Goal: Task Accomplishment & Management: Manage account settings

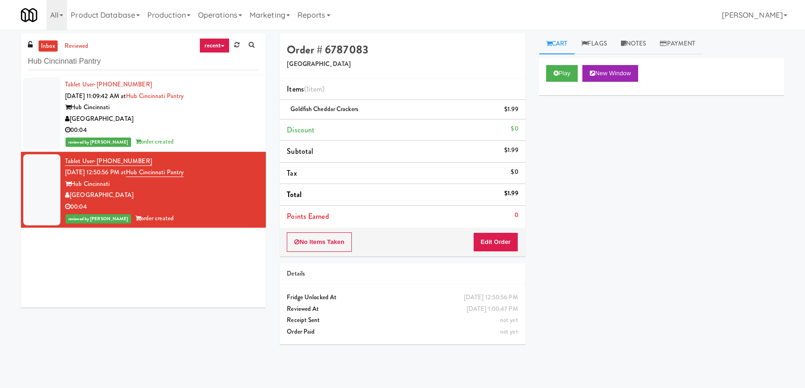
scroll to position [29, 0]
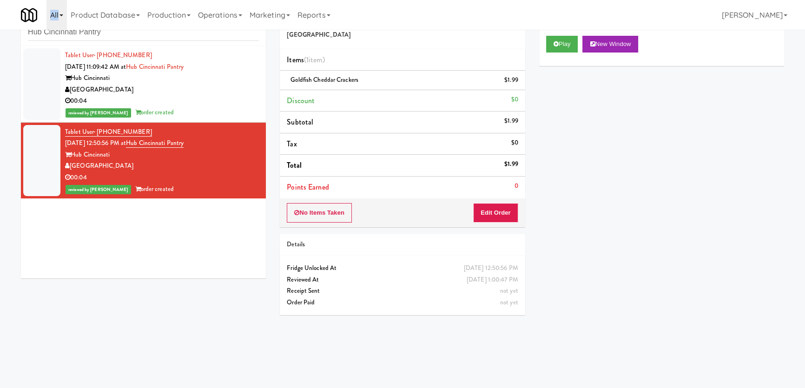
drag, startPoint x: 48, startPoint y: 26, endPoint x: 63, endPoint y: 27, distance: 14.9
click at [47, 26] on div "All 325 Vending [URL][DOMAIN_NAME] 901 Smrt Mrkt [URL][DOMAIN_NAME] 9518002 [GE…" at bounding box center [402, 15] width 763 height 30
click at [103, 32] on input "Hub Cincinnati Pantry" at bounding box center [143, 32] width 231 height 17
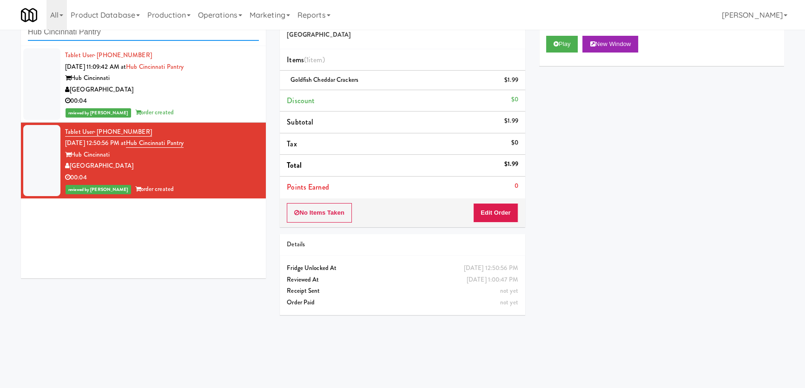
paste input "The Mark Atlanta Lobby Ambient"
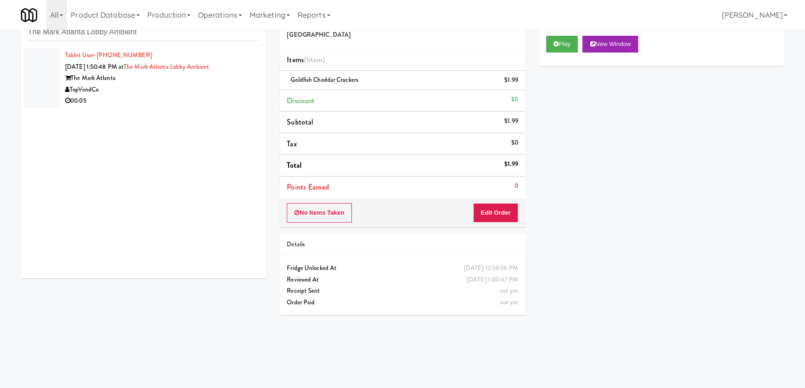
click at [217, 106] on div "Tablet User · (607) 738-1090 [DATE] 1:50:48 PM at The Mark Atlanta Lobby Ambien…" at bounding box center [143, 162] width 245 height 232
click at [218, 97] on div "00:05" at bounding box center [162, 101] width 194 height 12
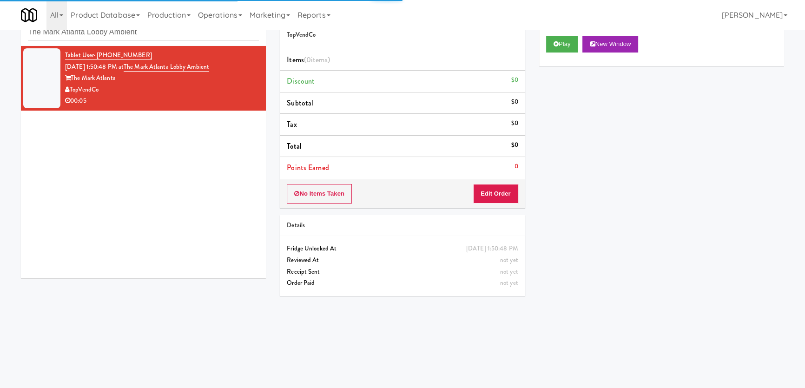
click at [567, 34] on div "Play New Window" at bounding box center [661, 47] width 245 height 37
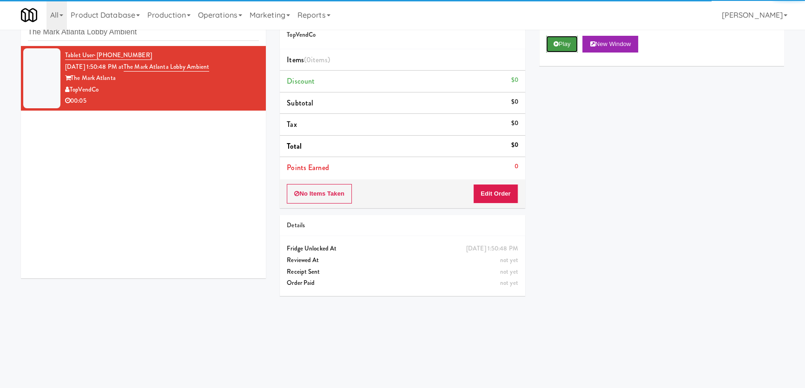
click at [563, 40] on button "Play" at bounding box center [562, 44] width 32 height 17
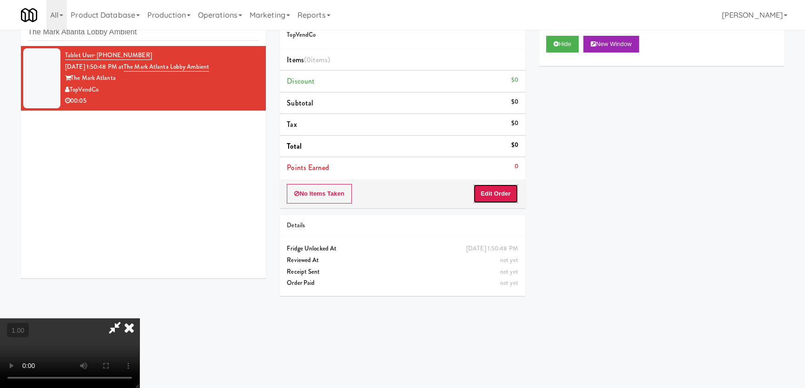
click at [492, 195] on button "Edit Order" at bounding box center [495, 194] width 45 height 20
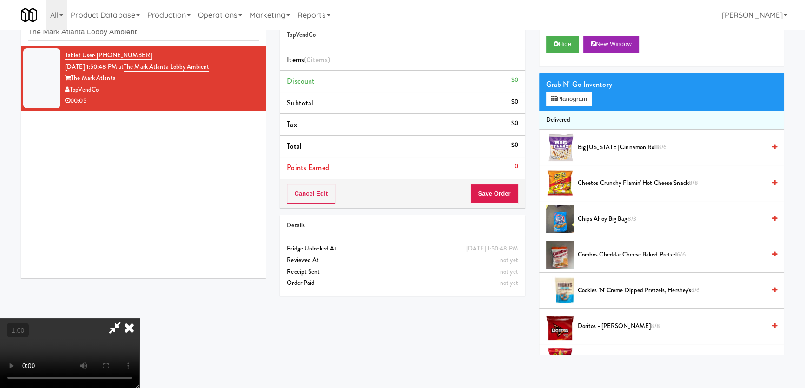
click at [139, 318] on video at bounding box center [69, 353] width 139 height 70
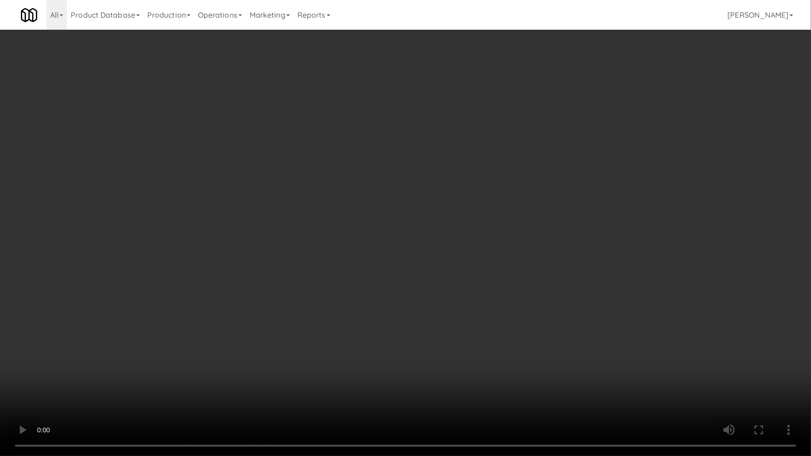
click at [270, 352] on video at bounding box center [405, 228] width 811 height 456
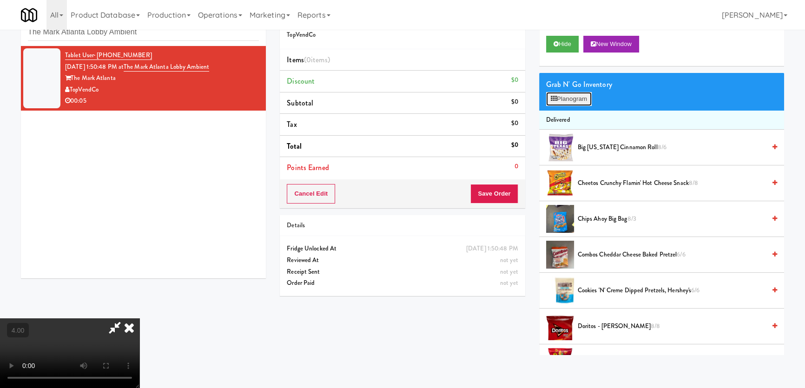
click at [562, 102] on button "Planogram" at bounding box center [569, 99] width 46 height 14
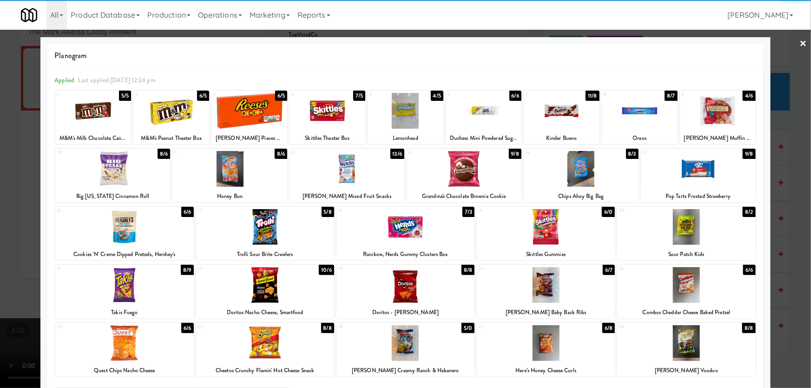
click at [617, 112] on div at bounding box center [640, 111] width 76 height 36
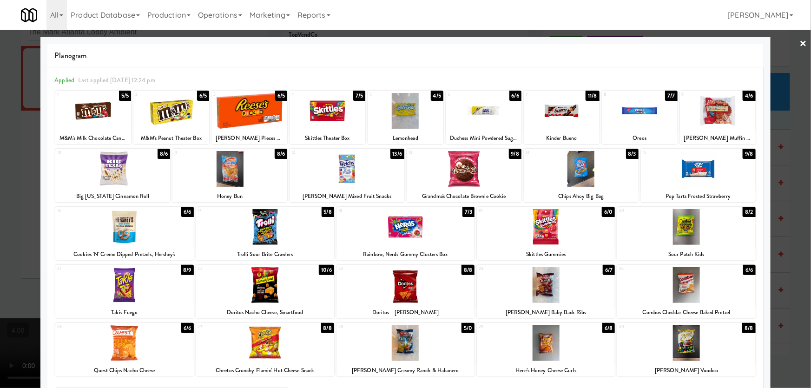
drag, startPoint x: 1, startPoint y: 189, endPoint x: 46, endPoint y: 191, distance: 45.6
click at [19, 190] on div at bounding box center [405, 194] width 811 height 388
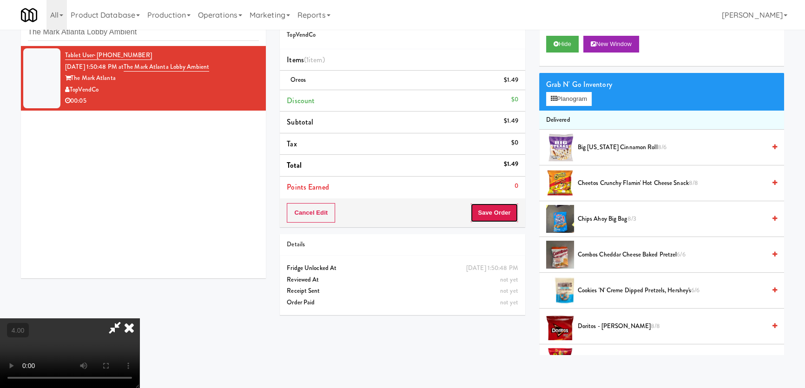
click at [510, 216] on button "Save Order" at bounding box center [493, 213] width 47 height 20
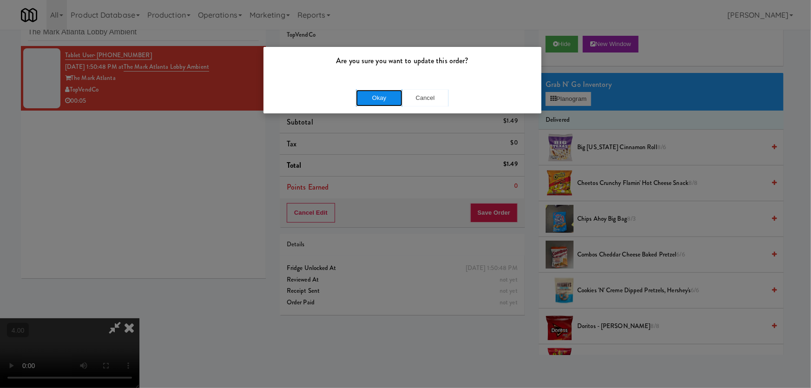
click at [386, 97] on button "Okay" at bounding box center [379, 98] width 46 height 17
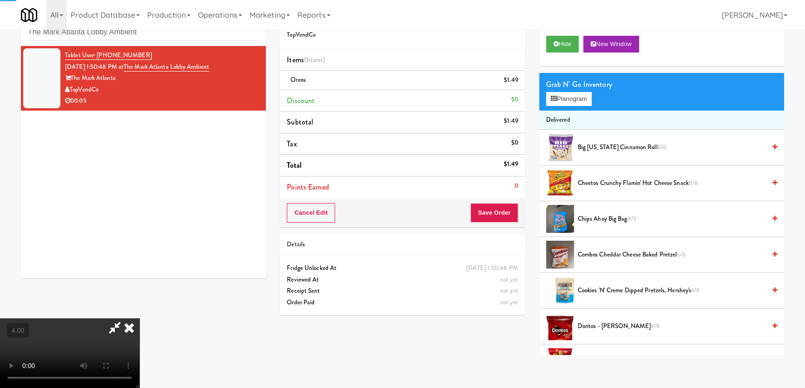
click at [139, 318] on icon at bounding box center [129, 327] width 20 height 19
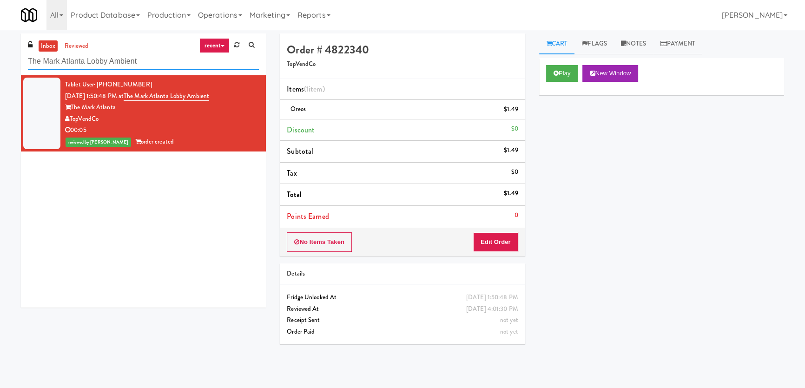
paste input "[PERSON_NAME] Left Cooler"
drag, startPoint x: 27, startPoint y: 52, endPoint x: 0, endPoint y: 53, distance: 27.4
click at [0, 53] on div "inbox reviewed recent all unclear take inventory issue suspicious failed recent…" at bounding box center [402, 208] width 805 height 351
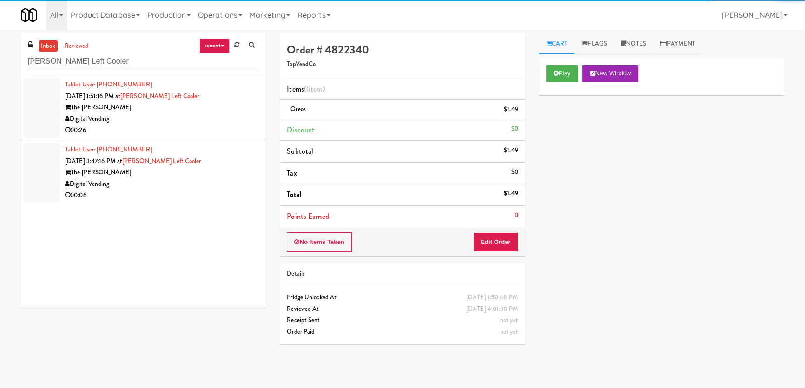
click at [196, 123] on div "Digital Vending" at bounding box center [162, 119] width 194 height 12
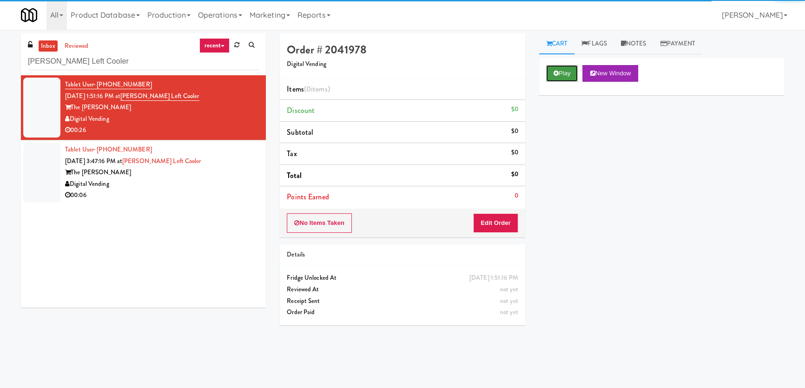
click at [559, 70] on button "Play" at bounding box center [562, 73] width 32 height 17
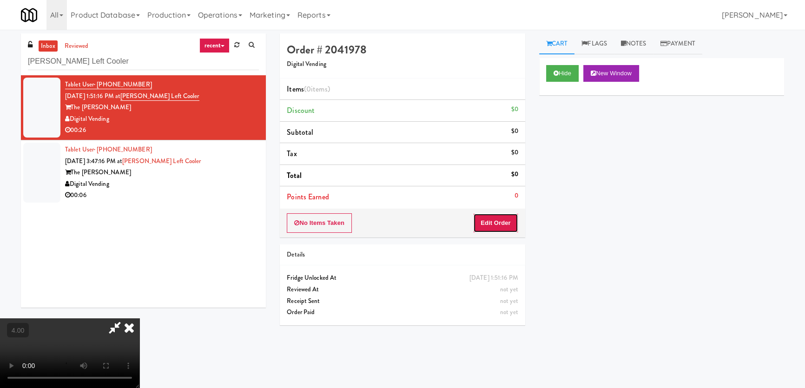
click at [485, 225] on button "Edit Order" at bounding box center [495, 223] width 45 height 20
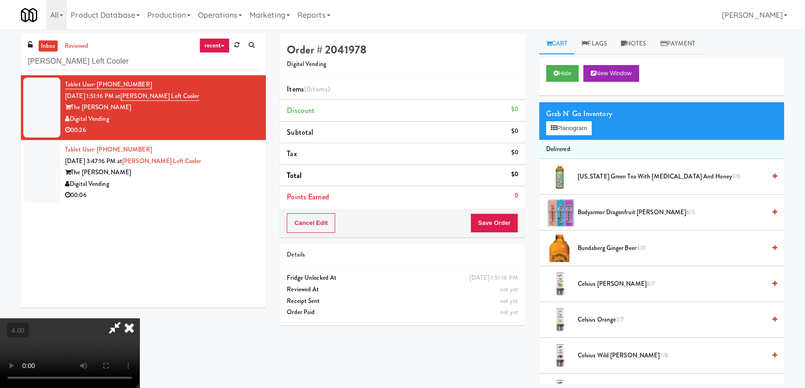
drag, startPoint x: 263, startPoint y: 250, endPoint x: 269, endPoint y: 245, distance: 7.9
click at [139, 318] on video at bounding box center [69, 353] width 139 height 70
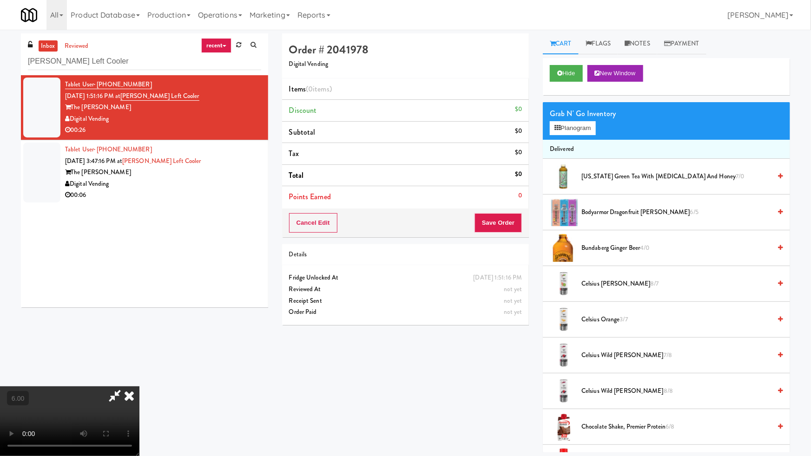
click at [139, 387] on video at bounding box center [69, 422] width 139 height 70
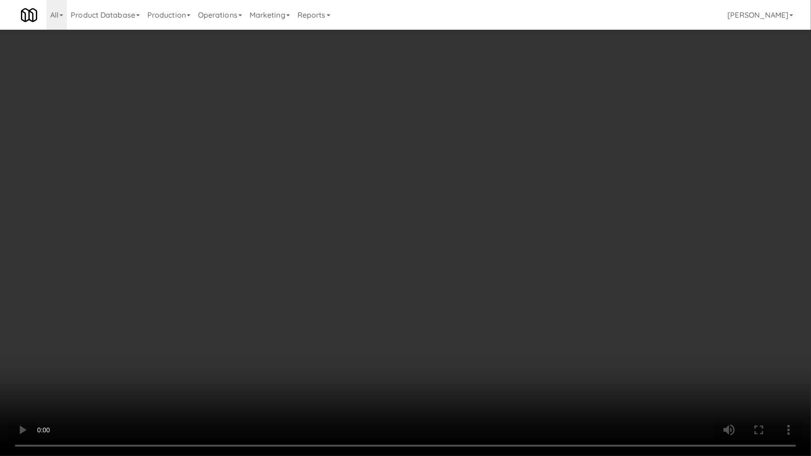
drag, startPoint x: 440, startPoint y: 353, endPoint x: 440, endPoint y: 302, distance: 50.6
click at [439, 354] on video at bounding box center [405, 228] width 811 height 456
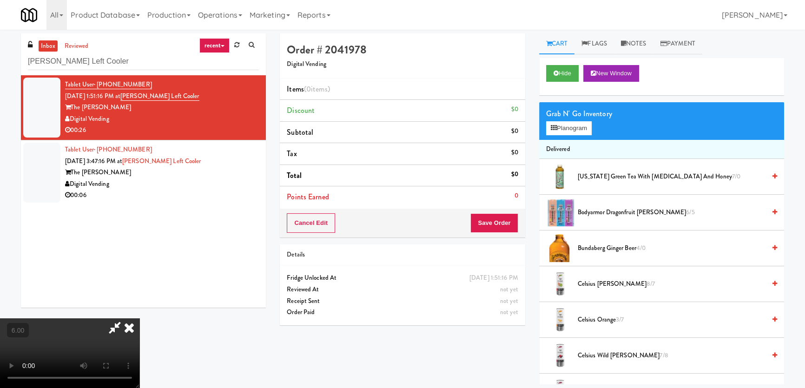
click at [585, 176] on span "[US_STATE] Green Tea with [MEDICAL_DATA] and Honey 7/0" at bounding box center [672, 177] width 188 height 12
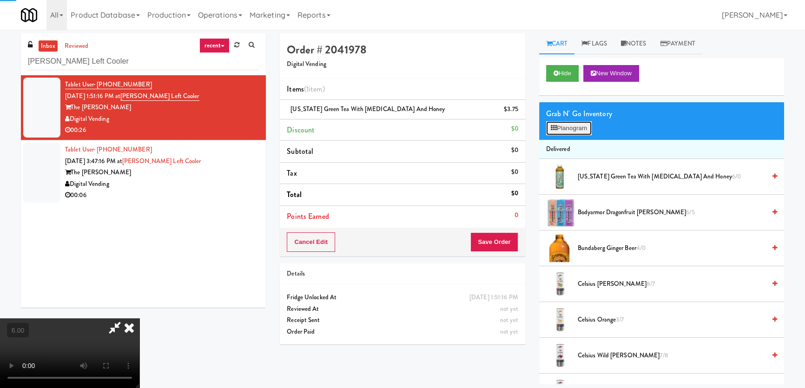
click at [581, 126] on button "Planogram" at bounding box center [569, 128] width 46 height 14
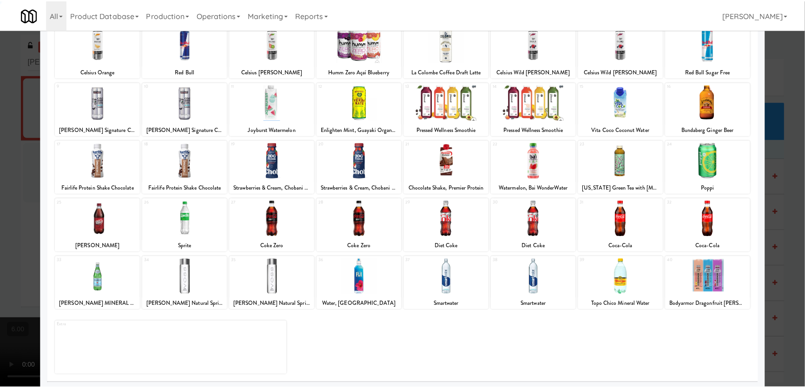
scroll to position [68, 0]
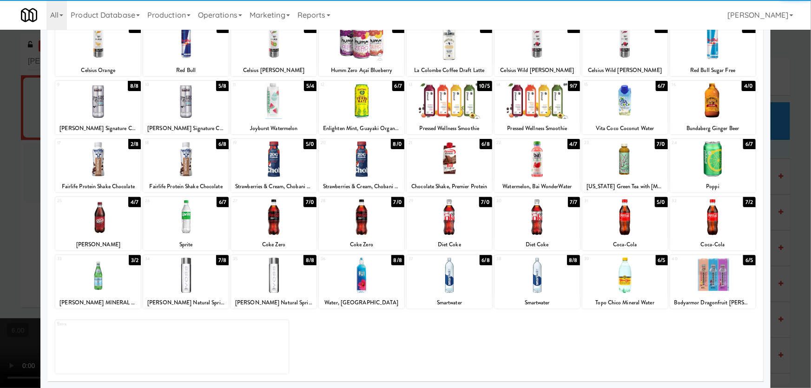
drag, startPoint x: 634, startPoint y: 223, endPoint x: 662, endPoint y: 219, distance: 28.6
click at [634, 223] on div at bounding box center [624, 217] width 85 height 36
click at [779, 174] on div at bounding box center [405, 194] width 811 height 388
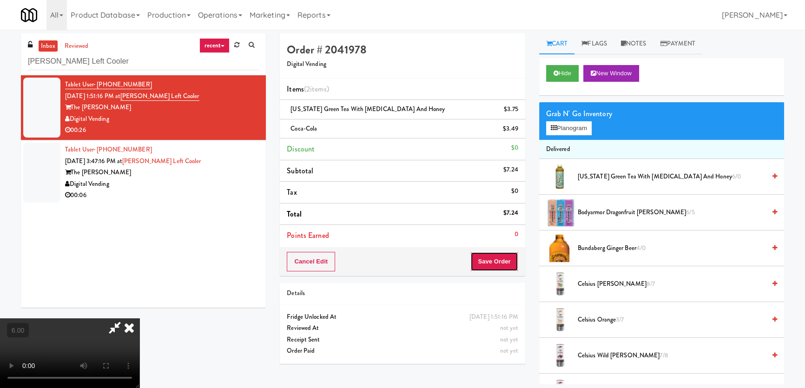
drag, startPoint x: 503, startPoint y: 259, endPoint x: 487, endPoint y: 257, distance: 16.0
click at [502, 260] on button "Save Order" at bounding box center [493, 262] width 47 height 20
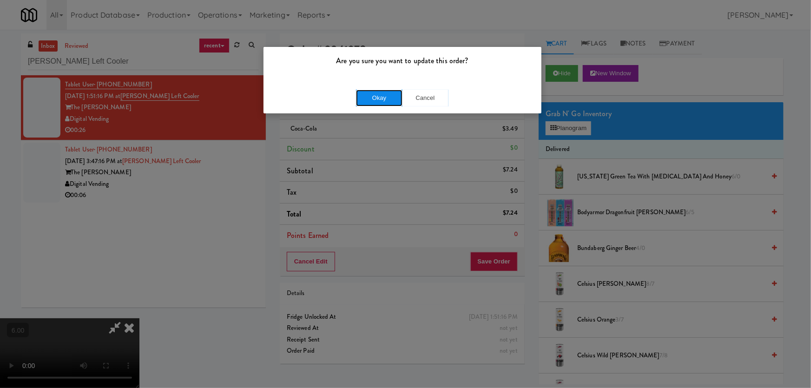
click at [384, 99] on button "Okay" at bounding box center [379, 98] width 46 height 17
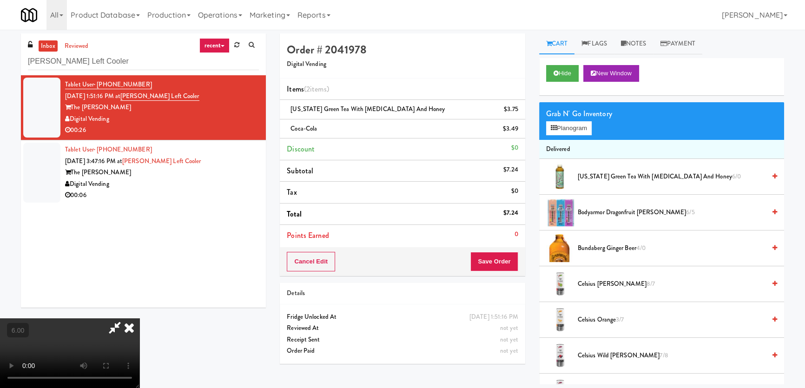
click at [139, 318] on icon at bounding box center [129, 327] width 20 height 19
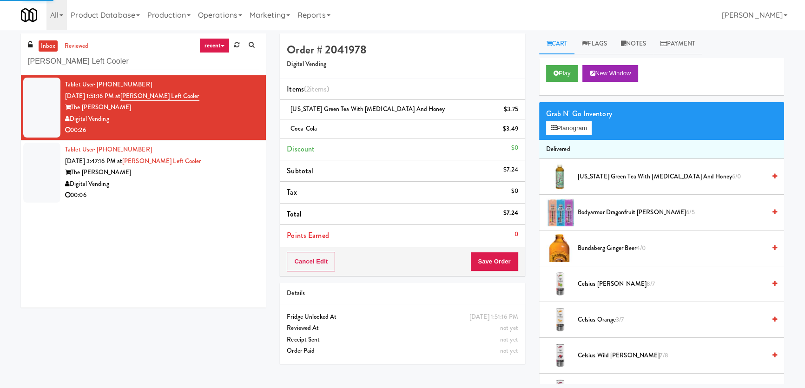
click at [231, 185] on div "Digital Vending" at bounding box center [162, 184] width 194 height 12
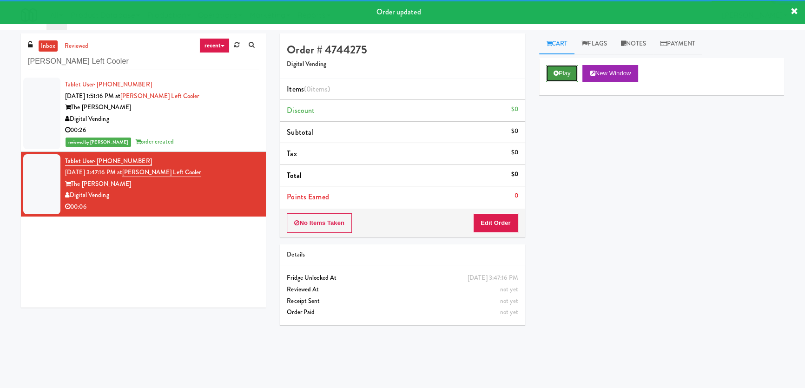
drag, startPoint x: 574, startPoint y: 70, endPoint x: 569, endPoint y: 72, distance: 5.2
click at [573, 70] on button "Play" at bounding box center [562, 73] width 32 height 17
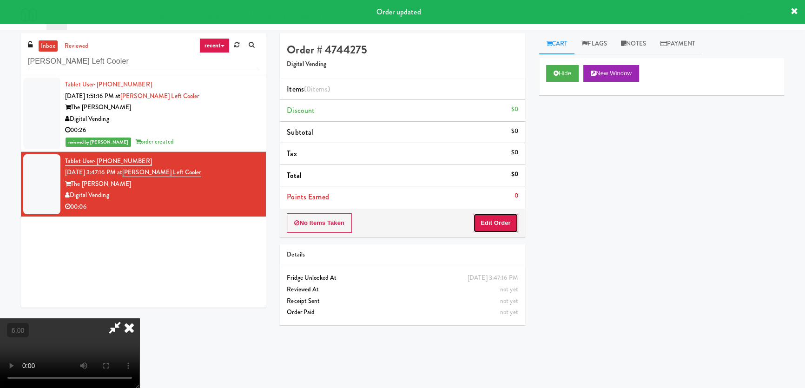
click at [491, 229] on button "Edit Order" at bounding box center [495, 223] width 45 height 20
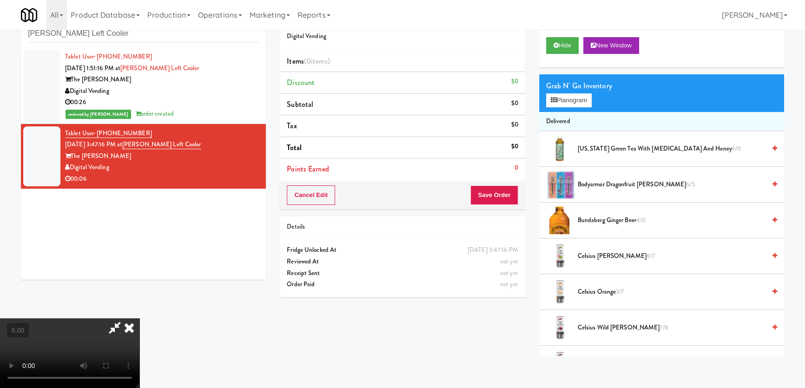
scroll to position [29, 0]
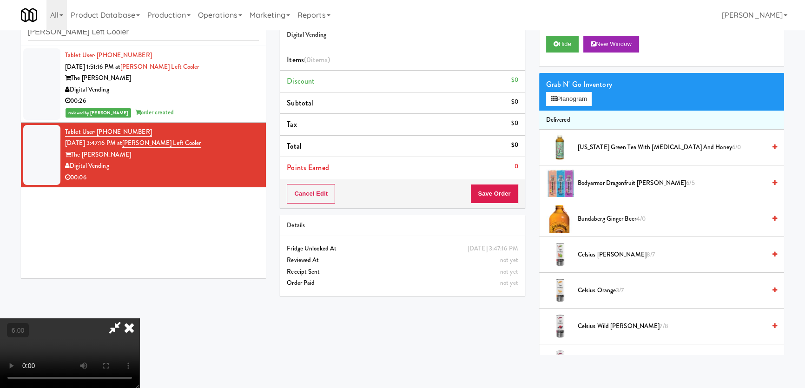
click at [135, 328] on video at bounding box center [69, 353] width 139 height 70
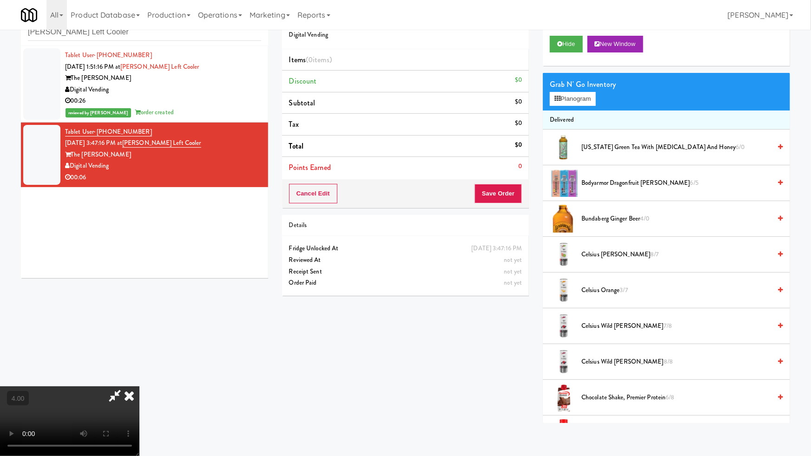
drag, startPoint x: 358, startPoint y: 348, endPoint x: 395, endPoint y: 324, distance: 44.3
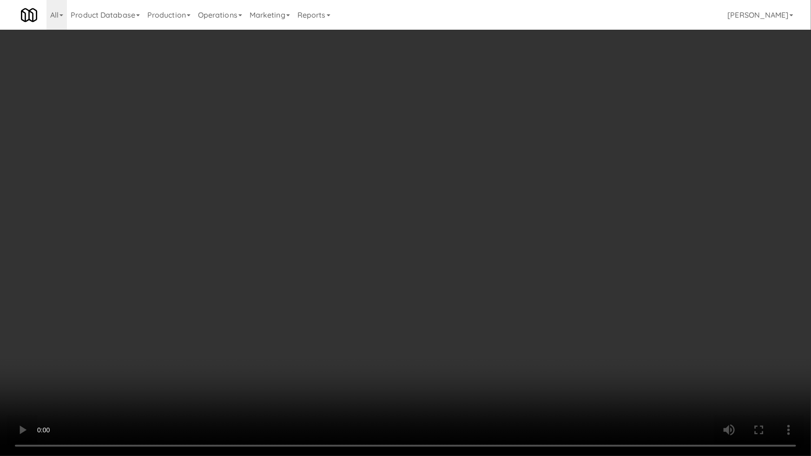
click at [360, 347] on video at bounding box center [405, 228] width 811 height 456
click at [395, 324] on video at bounding box center [405, 228] width 811 height 456
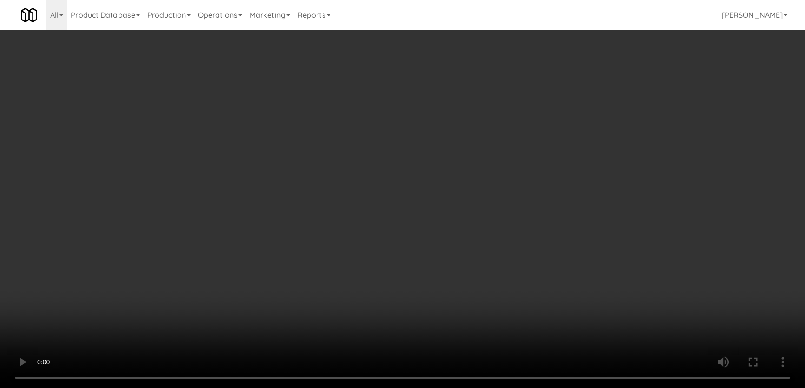
click at [576, 80] on div "Grab N' Go Inventory" at bounding box center [661, 85] width 231 height 14
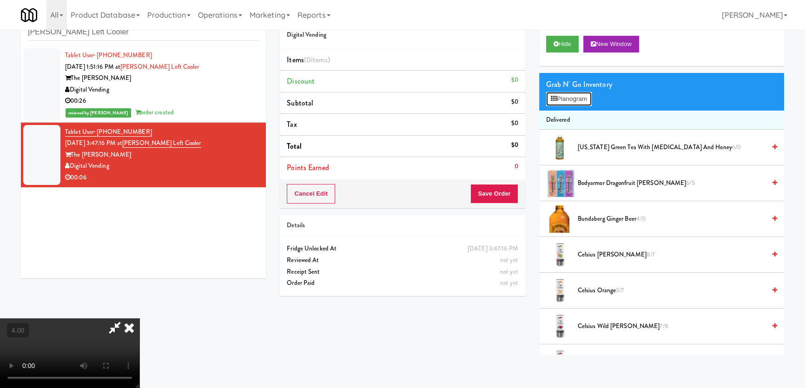
click at [577, 100] on button "Planogram" at bounding box center [569, 99] width 46 height 14
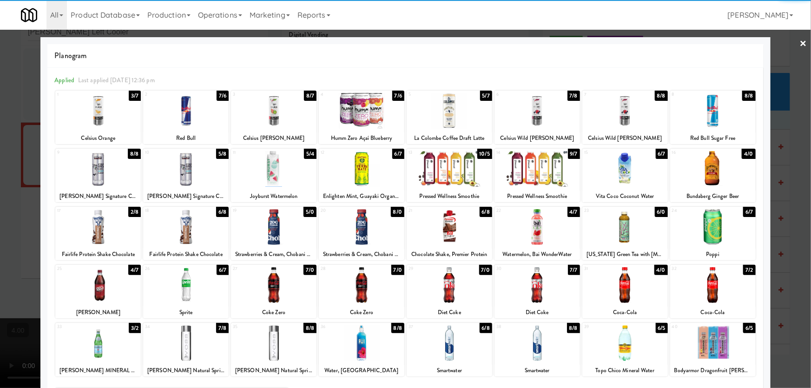
click at [274, 125] on div at bounding box center [273, 111] width 85 height 36
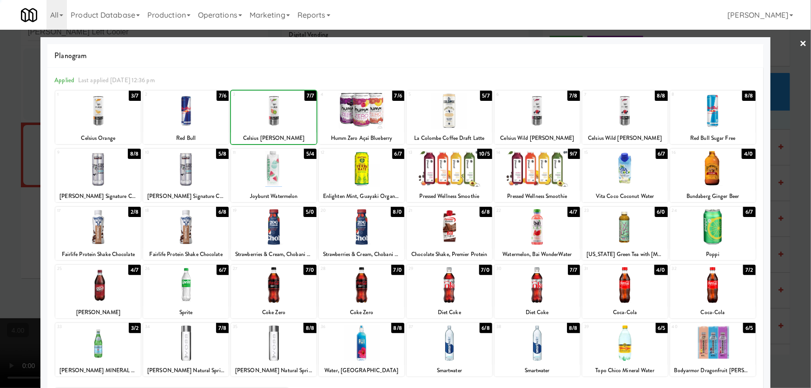
drag, startPoint x: 0, startPoint y: 103, endPoint x: 278, endPoint y: 162, distance: 284.5
click at [2, 106] on div at bounding box center [405, 194] width 811 height 388
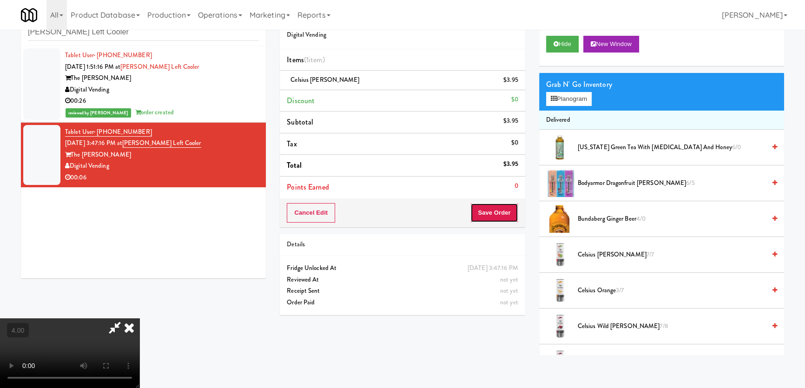
click at [497, 218] on button "Save Order" at bounding box center [493, 213] width 47 height 20
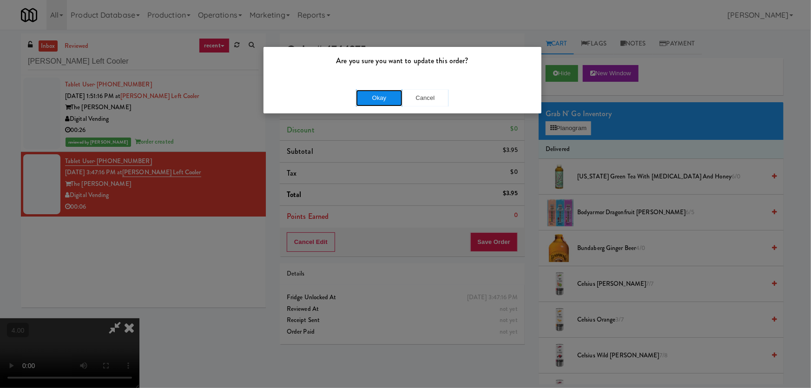
click at [393, 104] on button "Okay" at bounding box center [379, 98] width 46 height 17
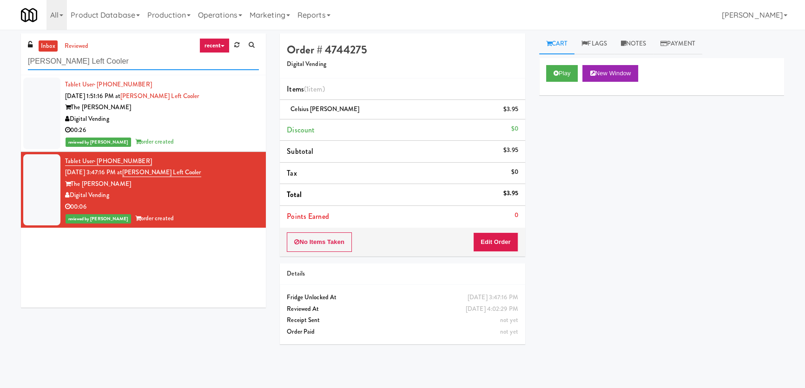
drag, startPoint x: 46, startPoint y: 62, endPoint x: 0, endPoint y: 49, distance: 48.2
click at [0, 54] on div "inbox reviewed recent all unclear take inventory issue suspicious failed recent…" at bounding box center [402, 208] width 805 height 351
paste input "(Food, Snack & Drink) EWR 1-TB-MAIN BREAK ROOM"
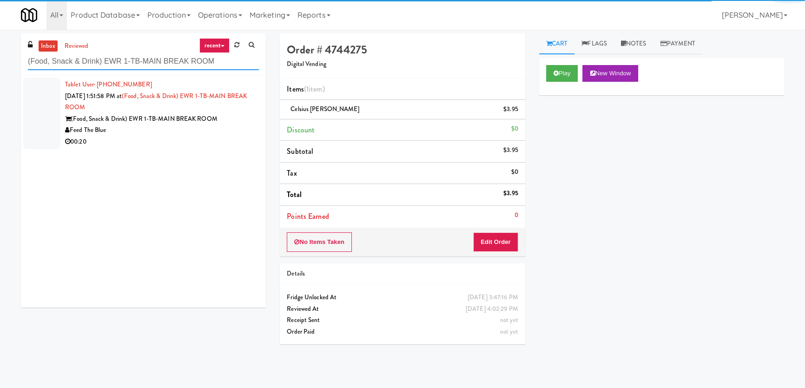
type input "(Food, Snack & Drink) EWR 1-TB-MAIN BREAK ROOM"
click at [209, 132] on div "Feed The Blue" at bounding box center [162, 131] width 194 height 12
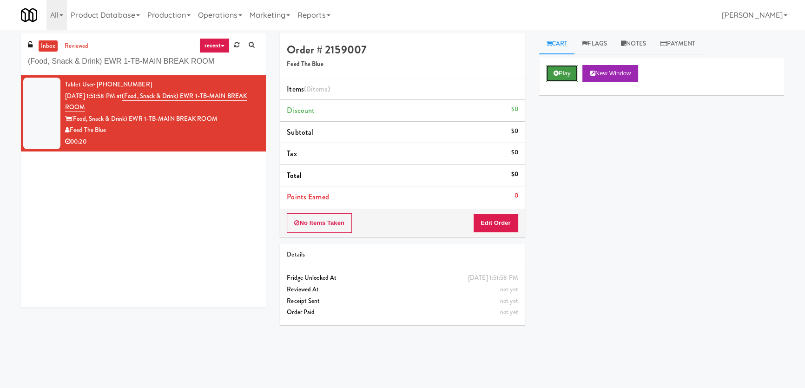
click at [568, 72] on button "Play" at bounding box center [562, 73] width 32 height 17
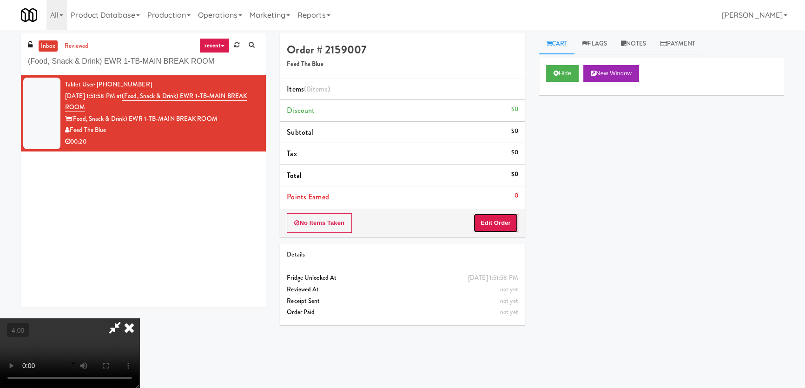
click at [490, 227] on button "Edit Order" at bounding box center [495, 223] width 45 height 20
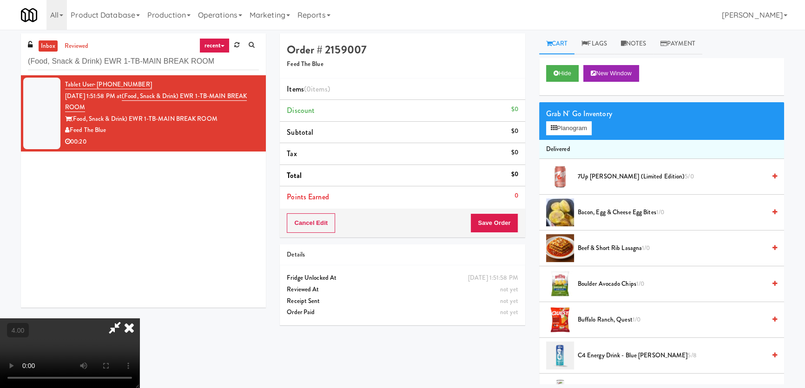
click at [139, 318] on video at bounding box center [69, 353] width 139 height 70
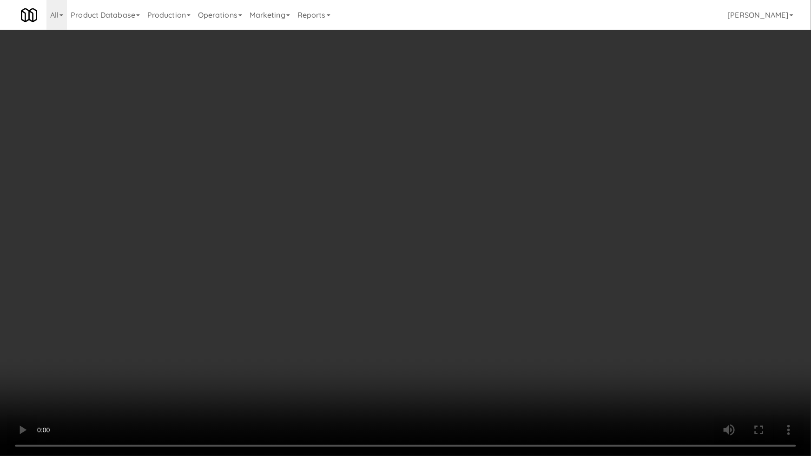
click at [325, 309] on video at bounding box center [405, 228] width 811 height 456
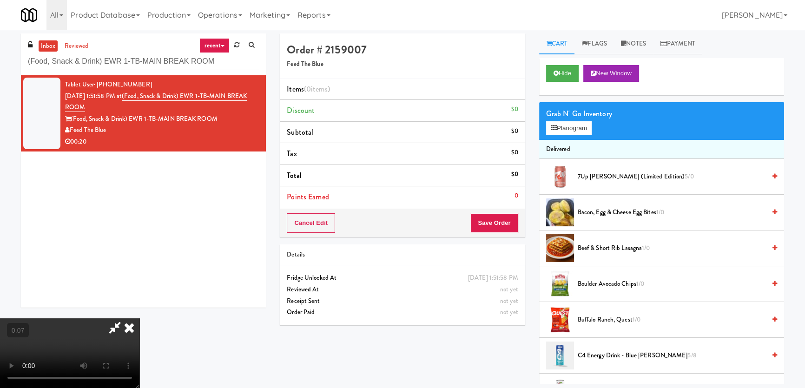
click at [130, 318] on video at bounding box center [69, 353] width 139 height 70
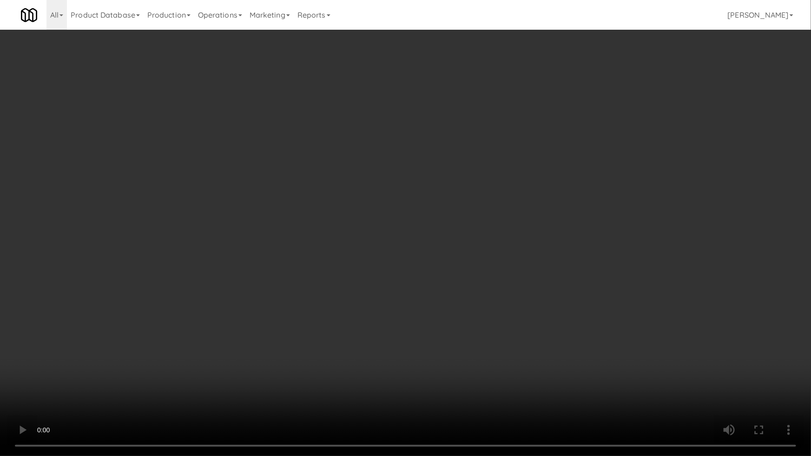
click at [139, 351] on video at bounding box center [405, 228] width 811 height 456
drag, startPoint x: 146, startPoint y: 355, endPoint x: 152, endPoint y: 355, distance: 5.6
click at [146, 355] on video at bounding box center [405, 228] width 811 height 456
click at [209, 350] on video at bounding box center [405, 228] width 811 height 456
drag, startPoint x: 209, startPoint y: 350, endPoint x: 274, endPoint y: 279, distance: 96.4
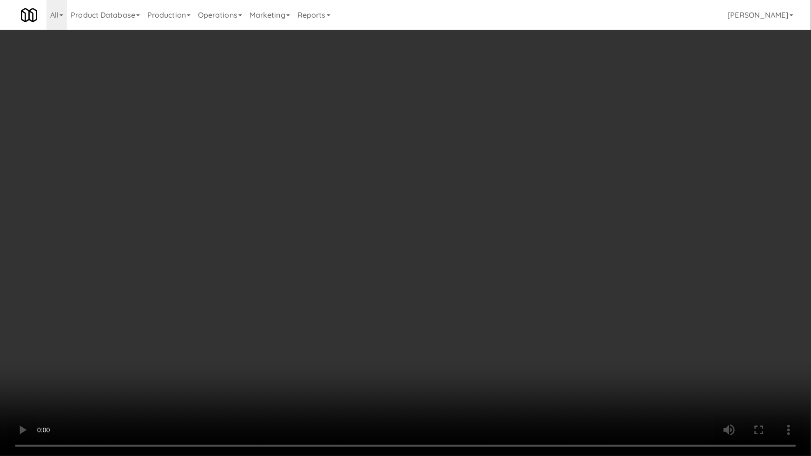
click at [228, 341] on video at bounding box center [405, 228] width 811 height 456
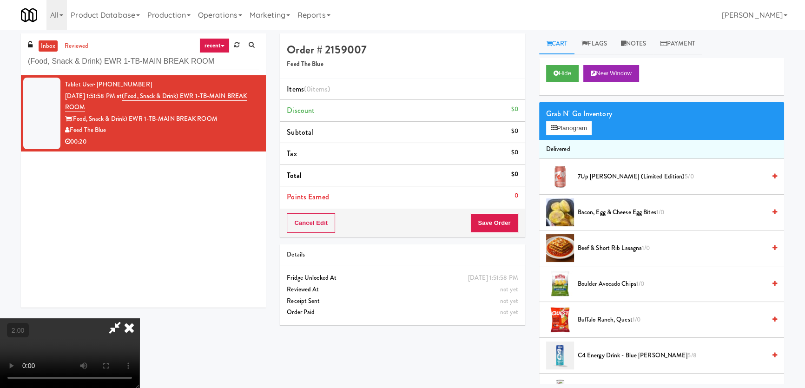
click at [567, 62] on div "Hide New Window" at bounding box center [661, 76] width 245 height 37
click at [566, 66] on button "Hide" at bounding box center [562, 73] width 33 height 17
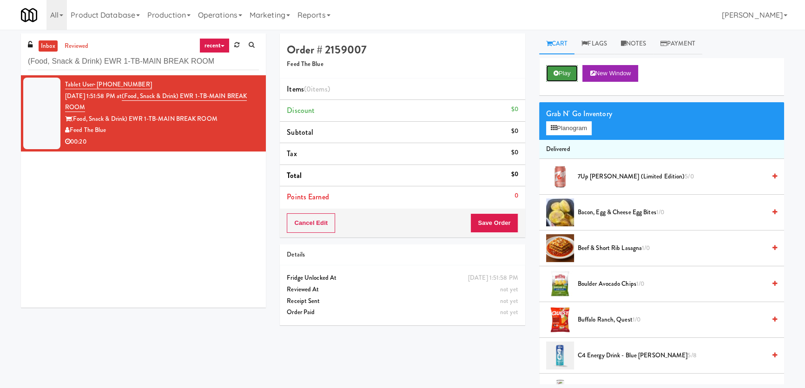
click at [566, 66] on button "Play" at bounding box center [562, 73] width 32 height 17
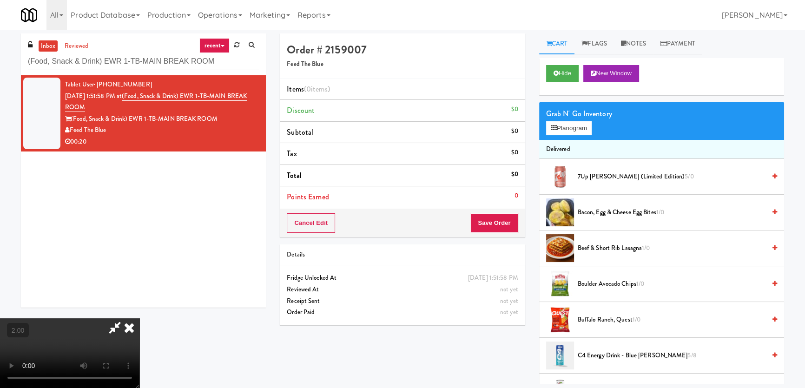
click at [139, 318] on video at bounding box center [69, 353] width 139 height 70
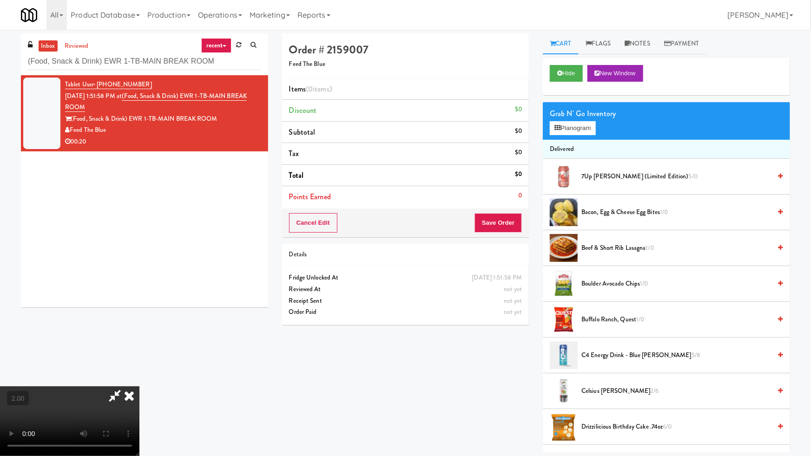
click at [139, 387] on video at bounding box center [69, 422] width 139 height 70
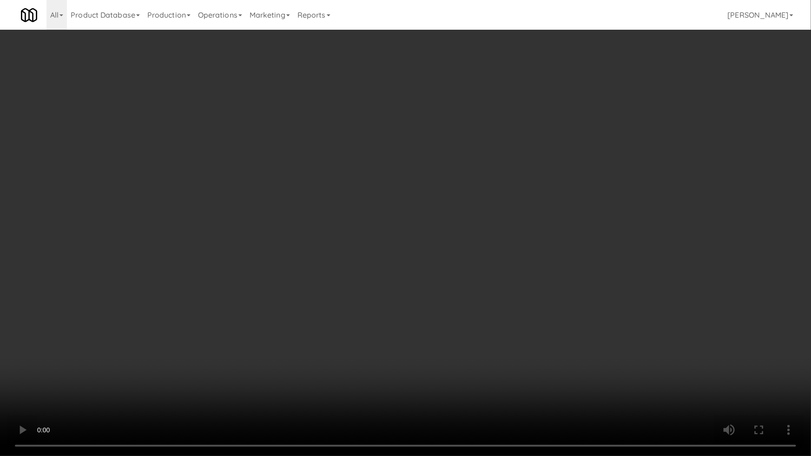
drag, startPoint x: 567, startPoint y: 302, endPoint x: 590, endPoint y: 189, distance: 115.3
click at [567, 302] on video at bounding box center [405, 228] width 811 height 456
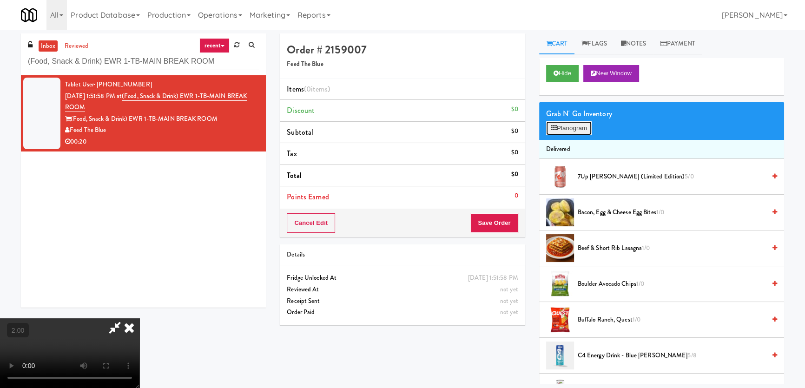
click at [581, 126] on button "Planogram" at bounding box center [569, 128] width 46 height 14
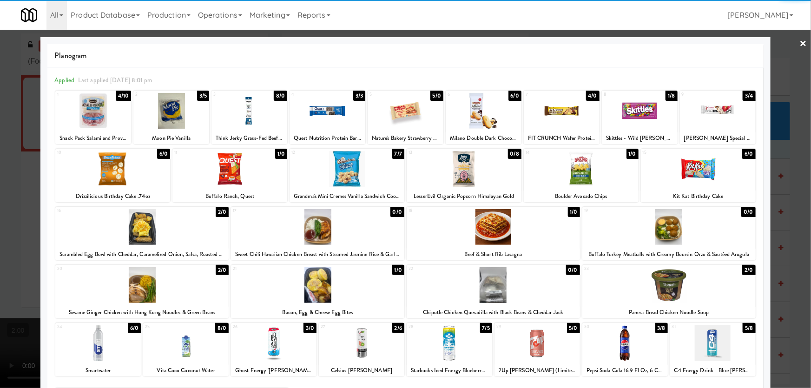
click at [531, 235] on div at bounding box center [493, 227] width 173 height 36
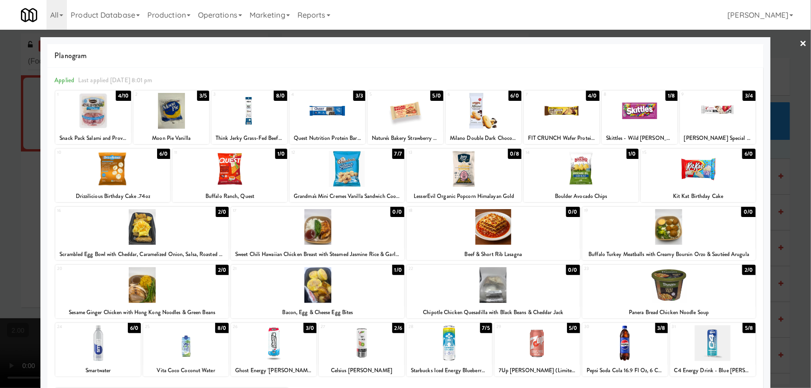
click at [4, 247] on div at bounding box center [405, 194] width 811 height 388
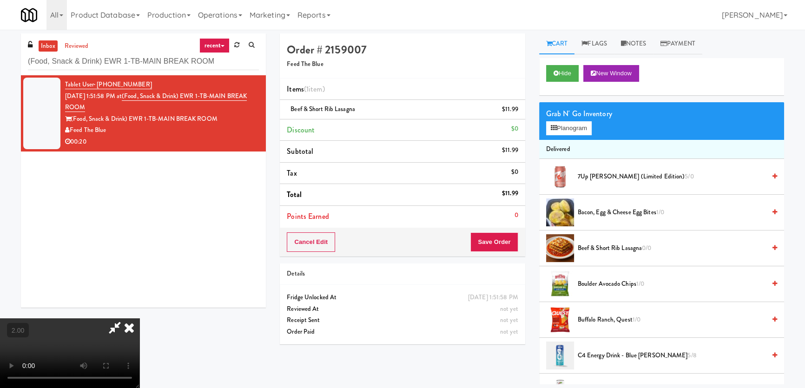
click at [139, 318] on video at bounding box center [69, 353] width 139 height 70
click at [139, 328] on video at bounding box center [69, 353] width 139 height 70
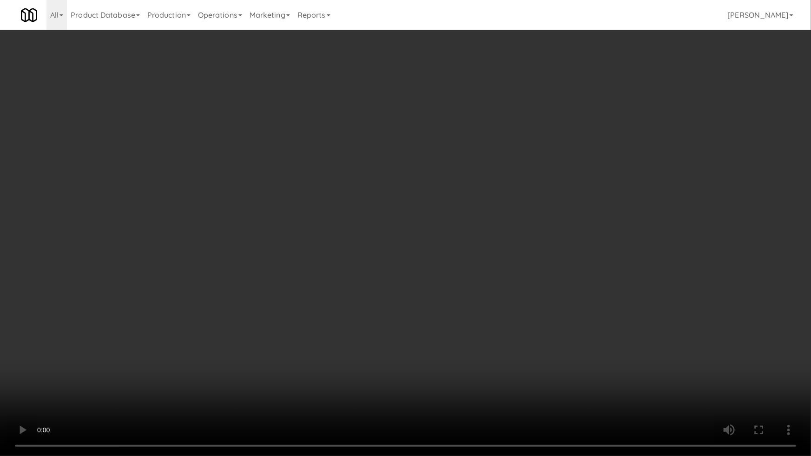
click at [462, 379] on video at bounding box center [405, 228] width 811 height 456
click at [459, 376] on video at bounding box center [405, 228] width 811 height 456
click at [479, 362] on video at bounding box center [405, 228] width 811 height 456
click at [477, 362] on video at bounding box center [405, 228] width 811 height 456
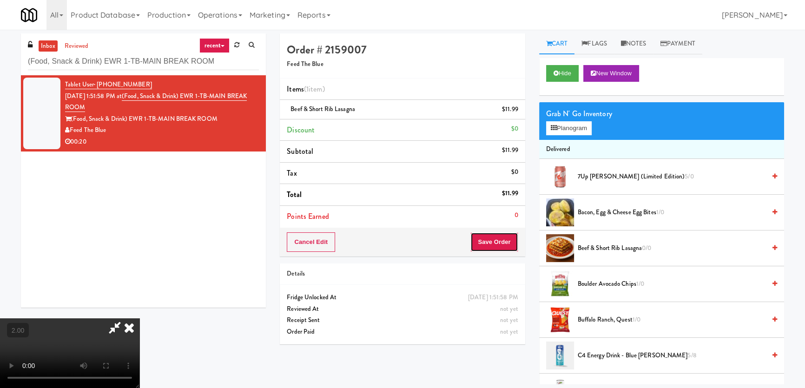
click at [502, 246] on button "Save Order" at bounding box center [493, 242] width 47 height 20
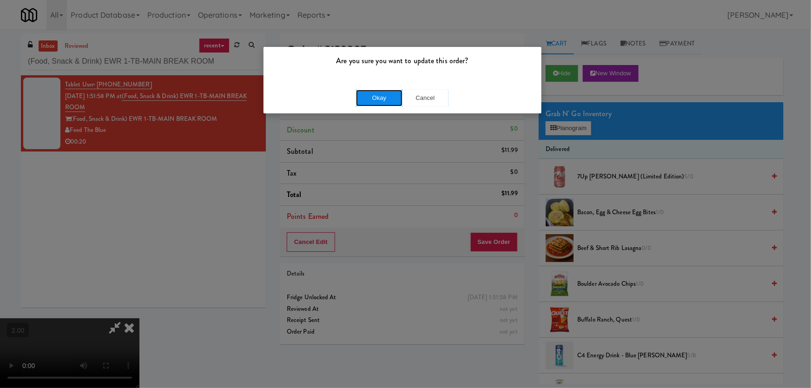
click at [376, 97] on button "Okay" at bounding box center [379, 98] width 46 height 17
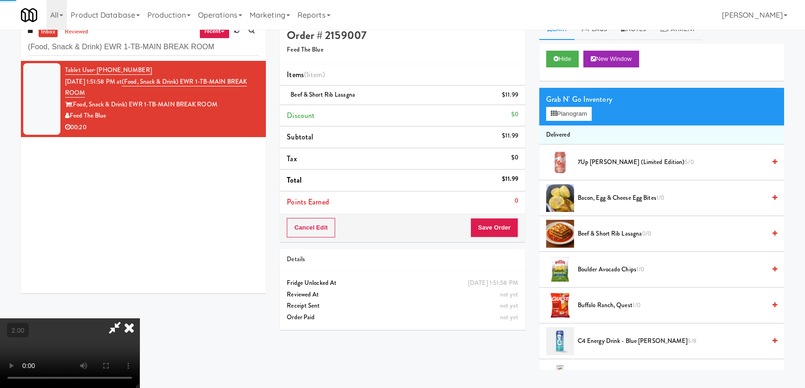
scroll to position [29, 0]
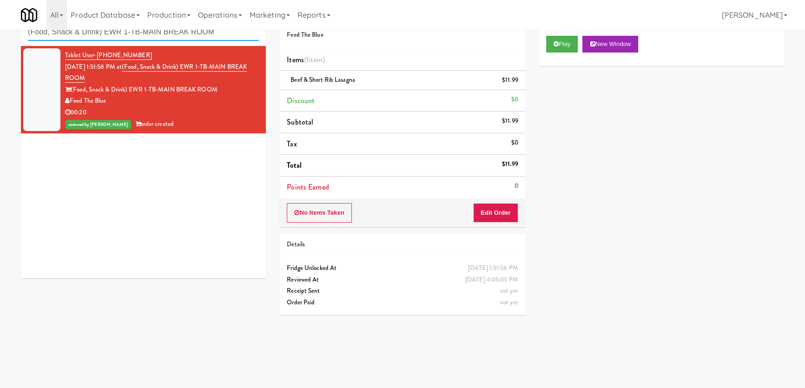
paste input "DesjardinsEQ Autoworks-Cooler 1"
drag, startPoint x: 229, startPoint y: 32, endPoint x: 0, endPoint y: 16, distance: 229.6
click at [0, 16] on body "Are you sure you want to update this order? Okay Cancel Okay Are you sure you w…" at bounding box center [402, 194] width 805 height 388
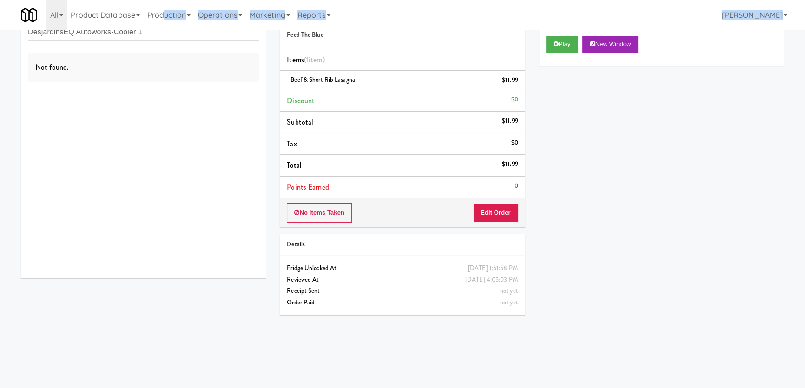
drag, startPoint x: 164, startPoint y: 25, endPoint x: 102, endPoint y: 37, distance: 62.6
click at [98, 36] on body "Are you sure you want to update this order? Okay Cancel Okay Are you sure you w…" at bounding box center [402, 194] width 805 height 388
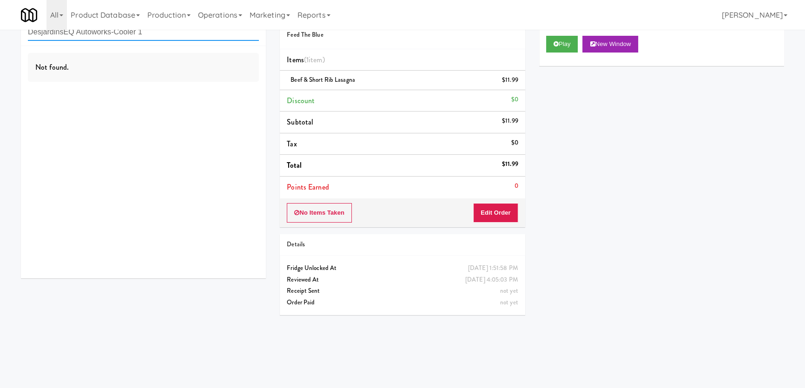
click at [182, 31] on input "DesjardinsEQ Autoworks-Cooler 1" at bounding box center [143, 32] width 231 height 17
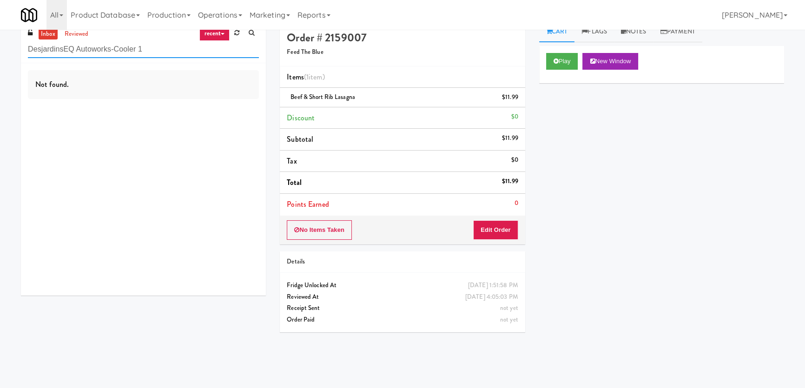
scroll to position [0, 0]
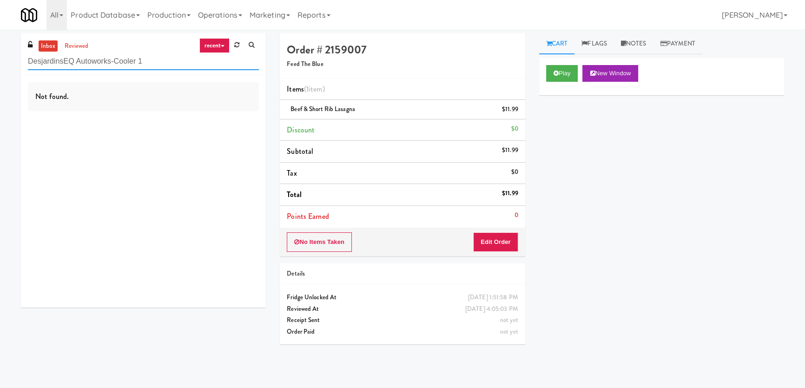
click at [64, 58] on input "DesjardinsEQ Autoworks-Cooler 1" at bounding box center [143, 61] width 231 height 17
click at [54, 53] on input "DesjardinsEQ Autoworks-Cooler 1" at bounding box center [143, 61] width 231 height 17
drag, startPoint x: 144, startPoint y: 59, endPoint x: 65, endPoint y: 58, distance: 79.0
click at [65, 58] on input "DesjardinsEQ Autoworks-Cooler 1" at bounding box center [143, 61] width 231 height 17
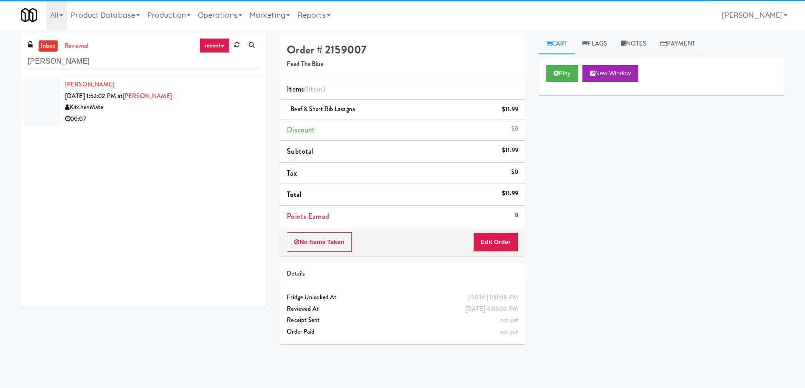
click at [192, 107] on div "KitchenMate" at bounding box center [162, 108] width 194 height 12
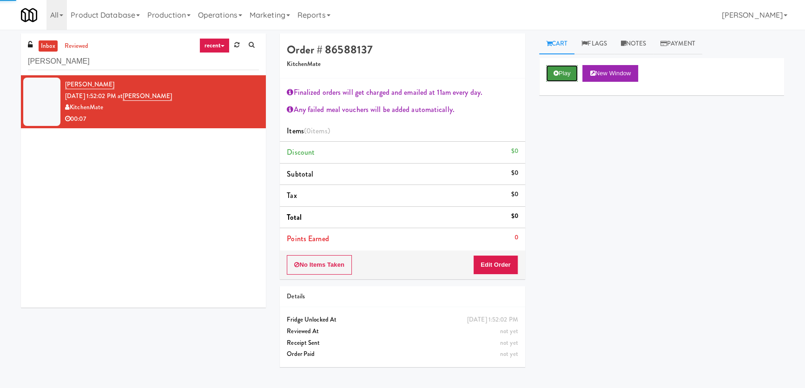
click at [569, 69] on button "Play" at bounding box center [562, 73] width 32 height 17
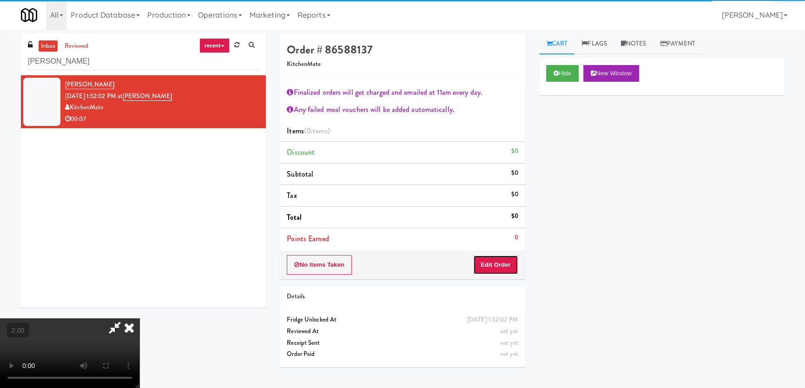
click at [493, 260] on button "Edit Order" at bounding box center [495, 265] width 45 height 20
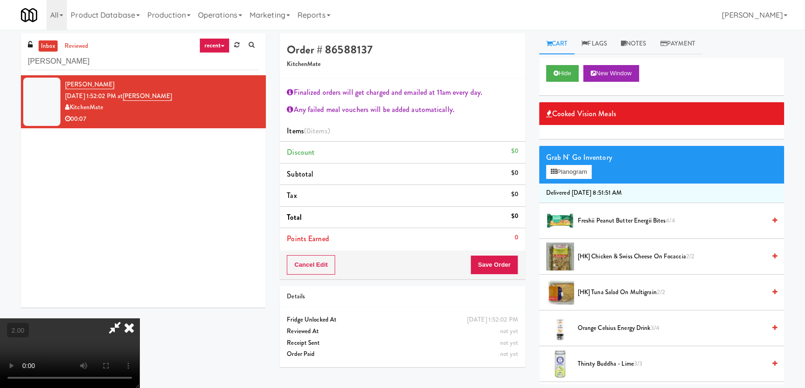
click at [139, 318] on video at bounding box center [69, 353] width 139 height 70
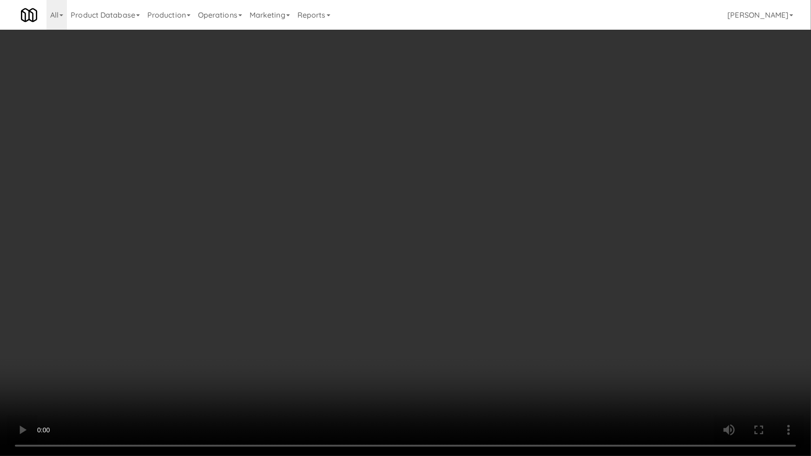
click at [395, 279] on video at bounding box center [405, 228] width 811 height 456
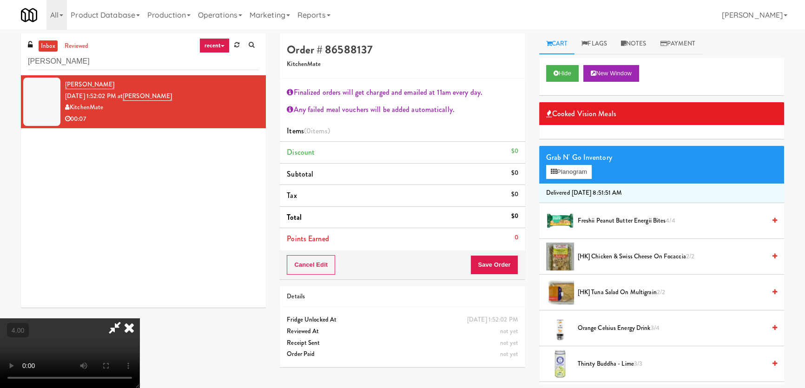
click at [602, 222] on span "Freshii Peanut Butter Energii Bites 4/4" at bounding box center [672, 221] width 188 height 12
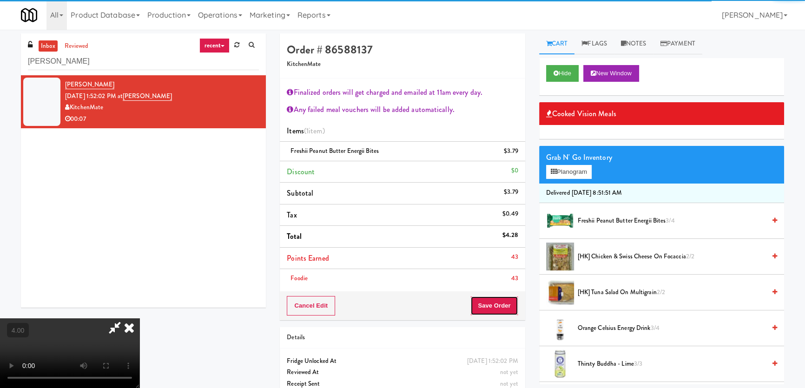
click at [503, 298] on button "Save Order" at bounding box center [493, 306] width 47 height 20
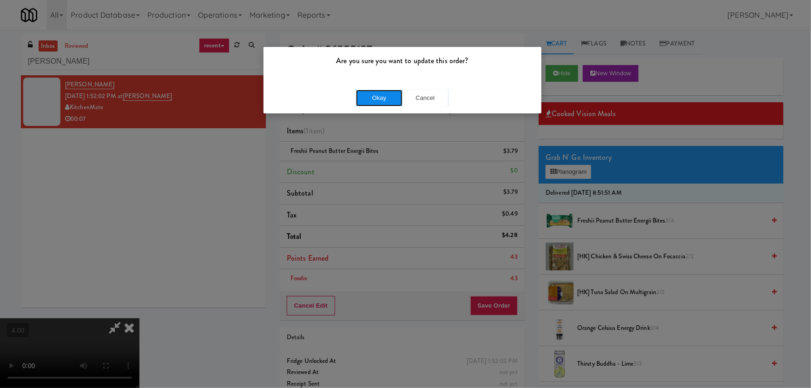
click at [368, 98] on button "Okay" at bounding box center [379, 98] width 46 height 17
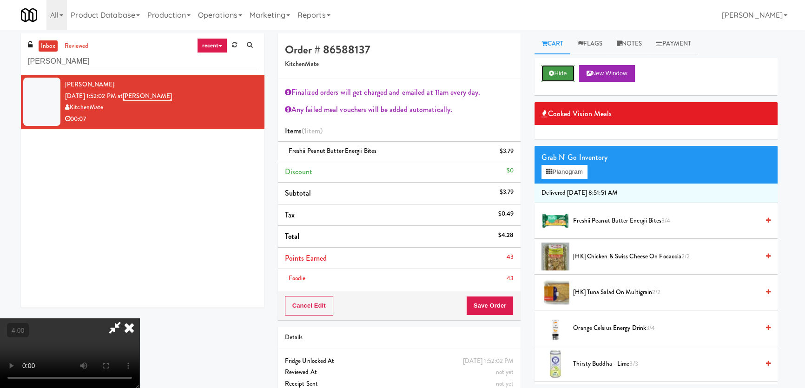
click at [571, 73] on button "Hide" at bounding box center [557, 73] width 33 height 17
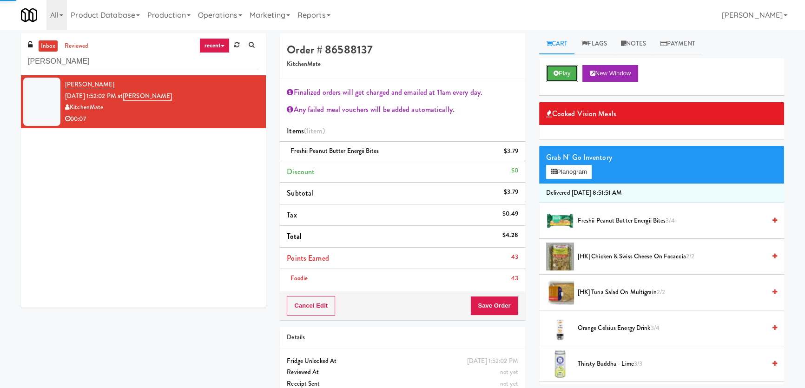
scroll to position [0, 0]
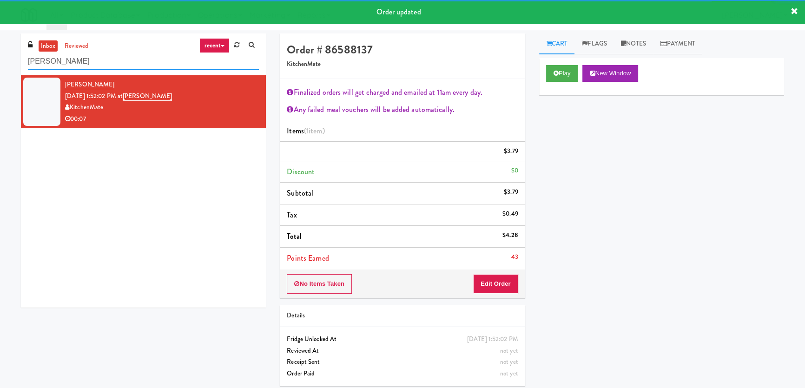
drag, startPoint x: 134, startPoint y: 60, endPoint x: 0, endPoint y: 72, distance: 134.3
click at [0, 72] on div "inbox reviewed recent all unclear take inventory issue suspicious failed recent…" at bounding box center [402, 213] width 805 height 360
paste input "EQ Autoworks-Cooler 1"
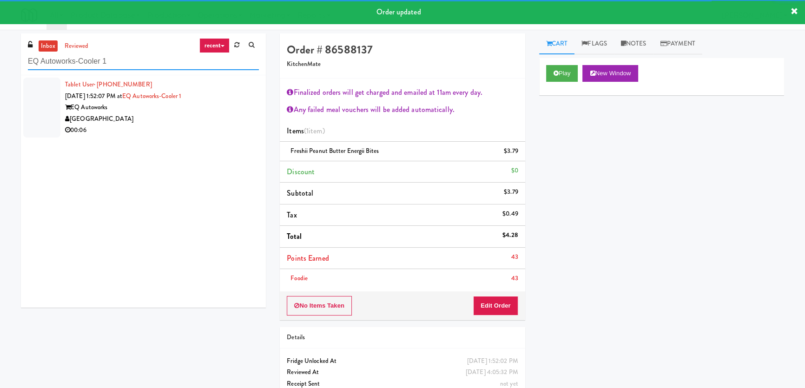
type input "EQ Autoworks-Cooler 1"
click at [217, 118] on div "[GEOGRAPHIC_DATA]" at bounding box center [162, 119] width 194 height 12
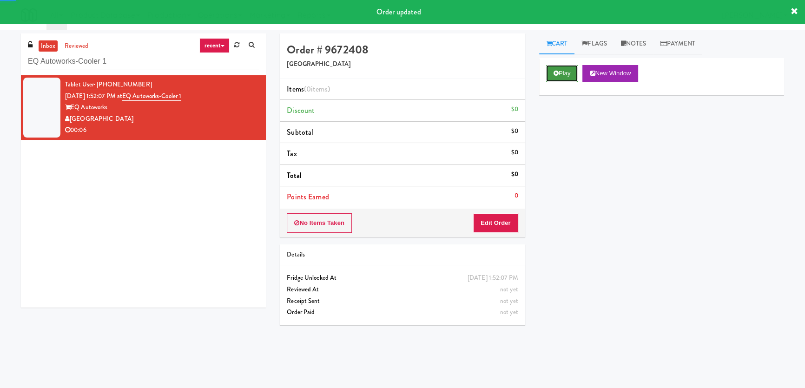
click at [570, 75] on button "Play" at bounding box center [562, 73] width 32 height 17
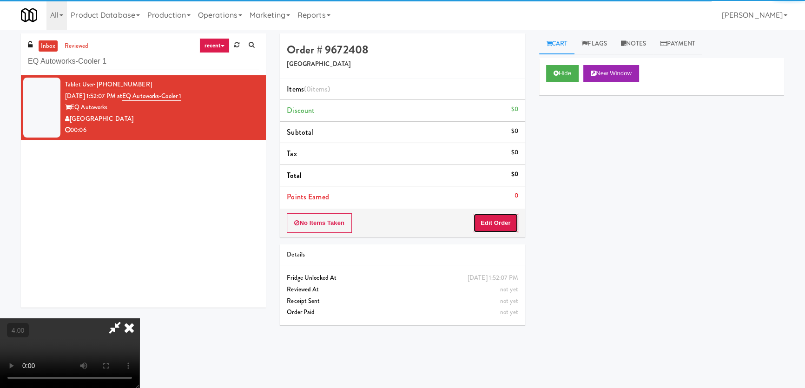
click at [497, 223] on button "Edit Order" at bounding box center [495, 223] width 45 height 20
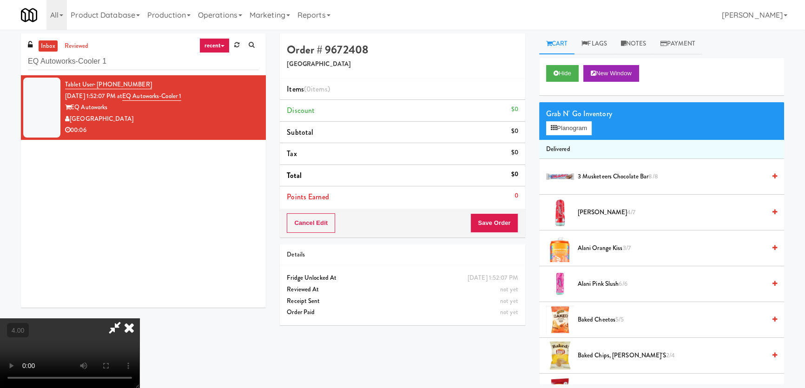
click at [139, 318] on video at bounding box center [69, 353] width 139 height 70
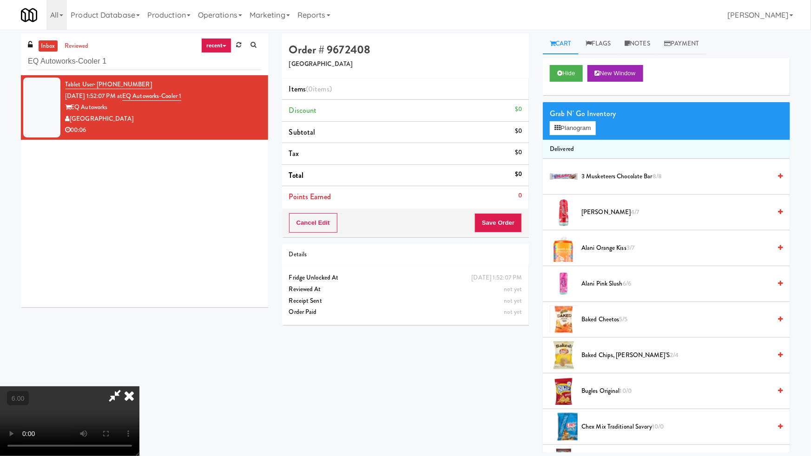
click at [139, 387] on video at bounding box center [69, 422] width 139 height 70
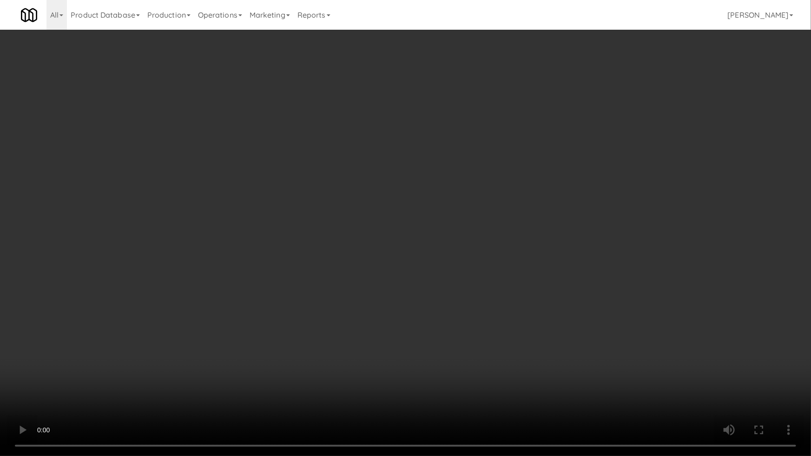
click at [481, 351] on video at bounding box center [405, 228] width 811 height 456
click at [509, 337] on video at bounding box center [405, 228] width 811 height 456
drag, startPoint x: 509, startPoint y: 337, endPoint x: 519, endPoint y: 268, distance: 69.4
click at [509, 336] on video at bounding box center [405, 228] width 811 height 456
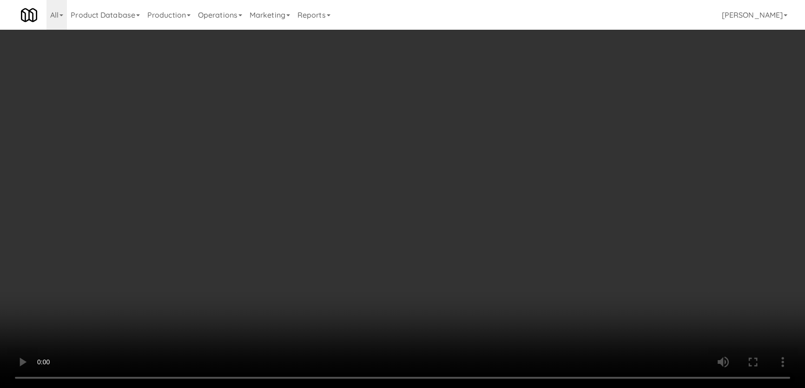
scroll to position [144, 0]
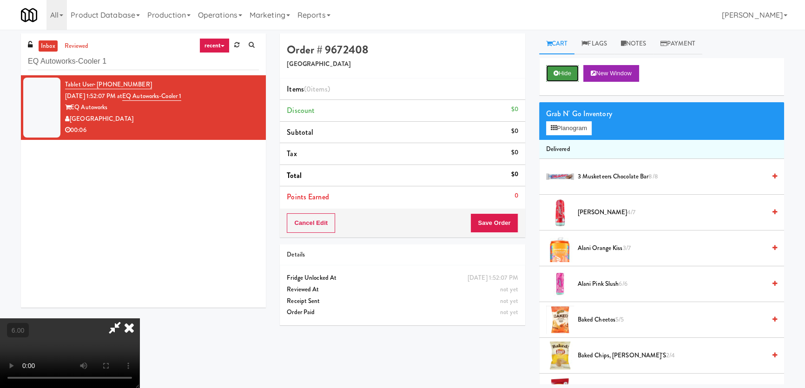
click at [554, 74] on icon at bounding box center [555, 73] width 5 height 6
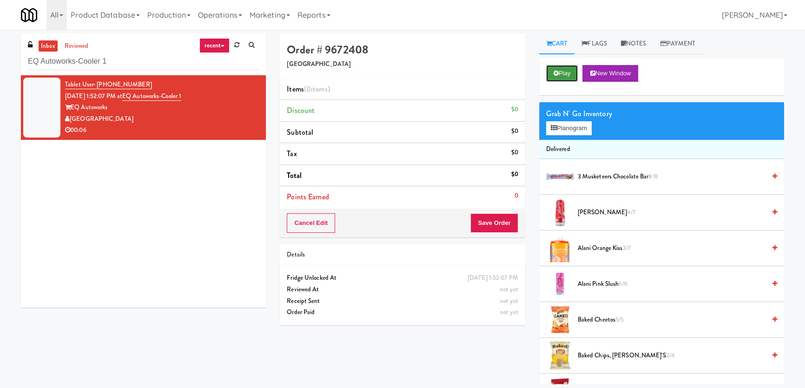
click at [554, 74] on icon at bounding box center [555, 73] width 5 height 6
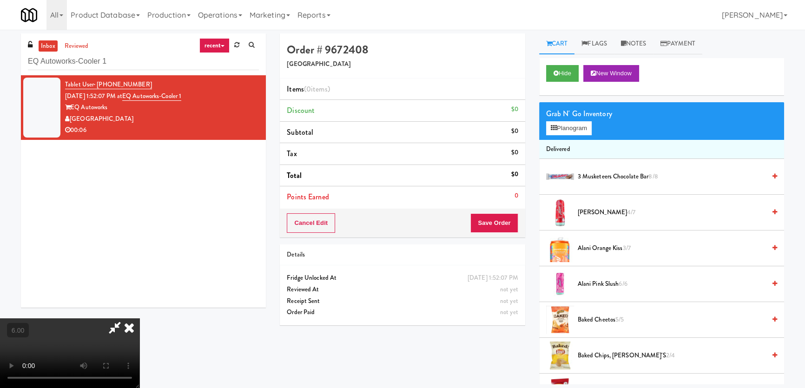
click at [139, 318] on video at bounding box center [69, 353] width 139 height 70
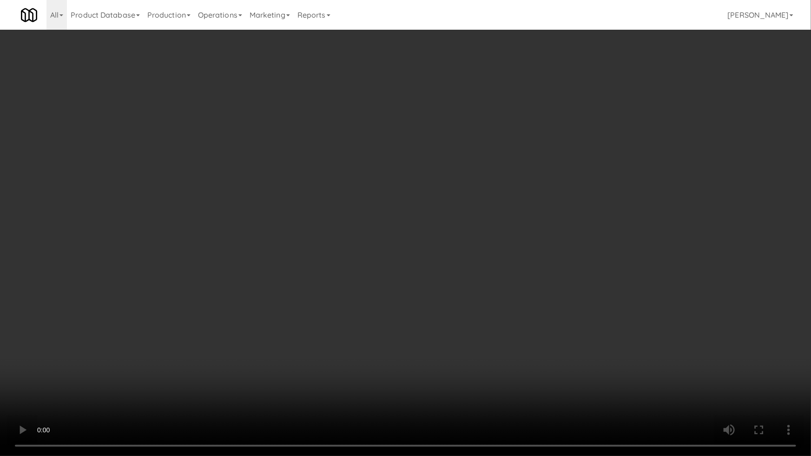
click at [330, 384] on video at bounding box center [405, 228] width 811 height 456
click at [318, 364] on video at bounding box center [405, 228] width 811 height 456
click at [427, 256] on video at bounding box center [405, 228] width 811 height 456
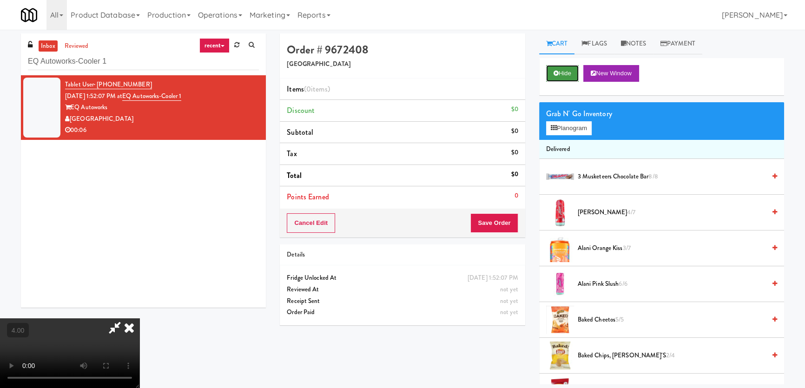
click at [563, 72] on button "Hide" at bounding box center [562, 73] width 33 height 17
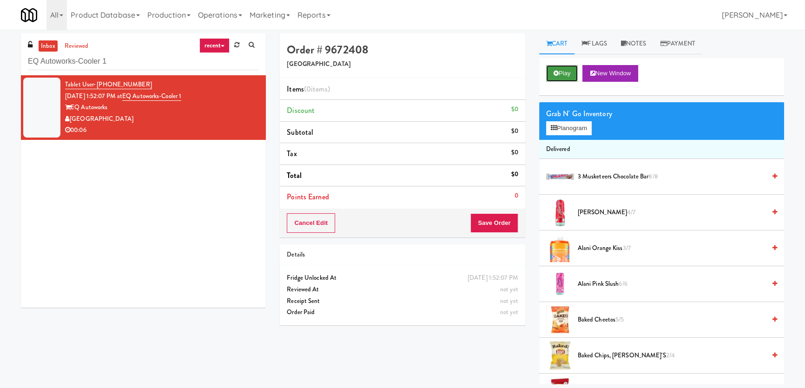
click at [563, 72] on button "Play" at bounding box center [562, 73] width 32 height 17
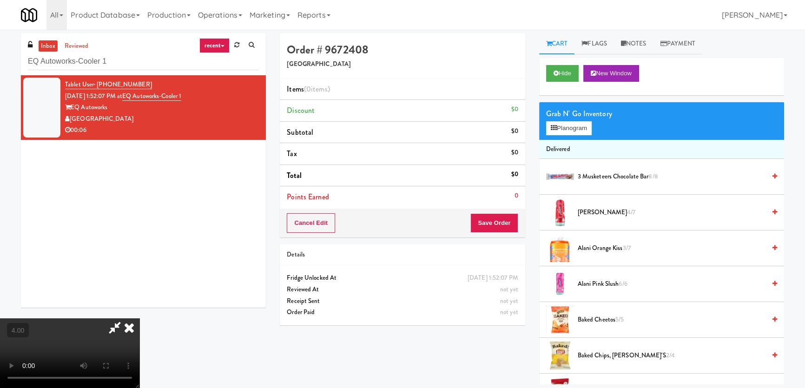
click at [139, 318] on video at bounding box center [69, 353] width 139 height 70
drag, startPoint x: 301, startPoint y: 194, endPoint x: 302, endPoint y: 245, distance: 51.6
click at [139, 318] on video at bounding box center [69, 353] width 139 height 70
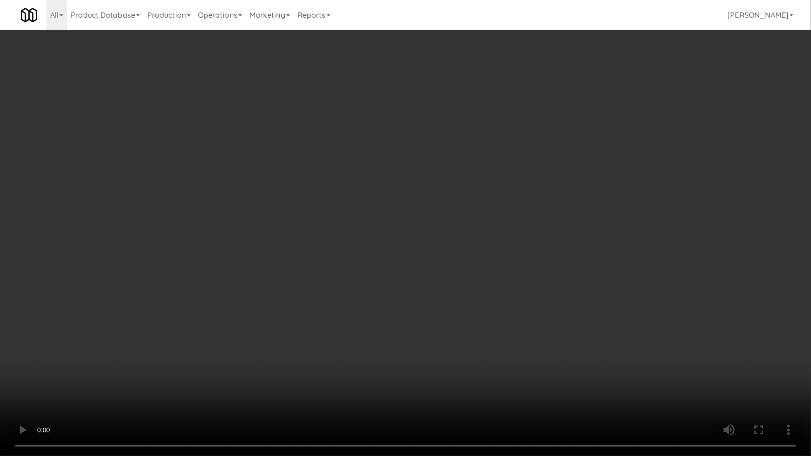
click at [388, 331] on video at bounding box center [405, 228] width 811 height 456
click at [386, 324] on video at bounding box center [405, 228] width 811 height 456
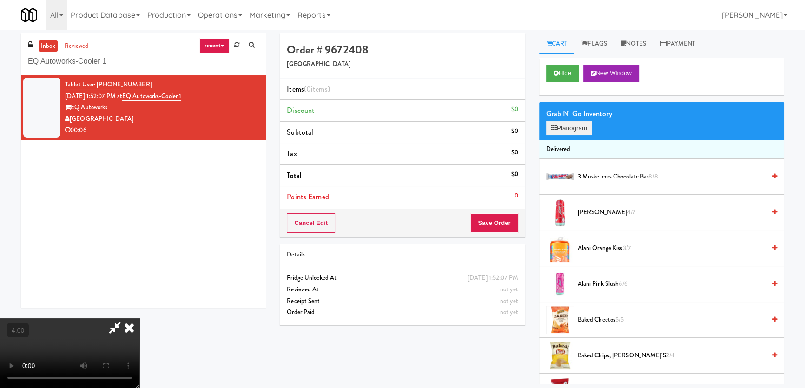
drag, startPoint x: 559, startPoint y: 137, endPoint x: 561, endPoint y: 133, distance: 4.8
click at [560, 135] on div "Grab N' Go Inventory Planogram" at bounding box center [661, 121] width 245 height 38
click at [561, 133] on button "Planogram" at bounding box center [569, 128] width 46 height 14
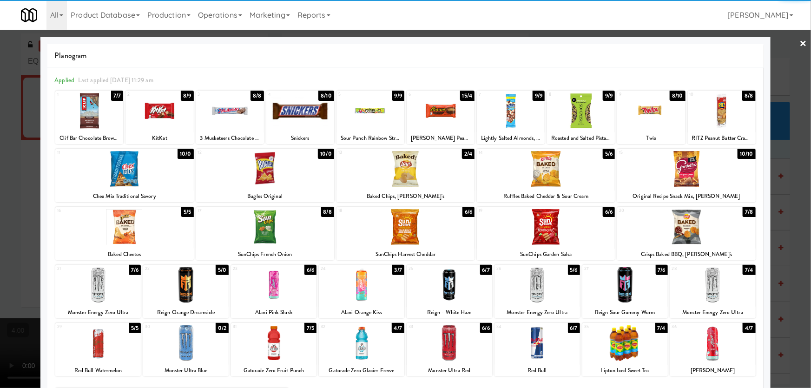
click at [592, 113] on div at bounding box center [581, 111] width 68 height 36
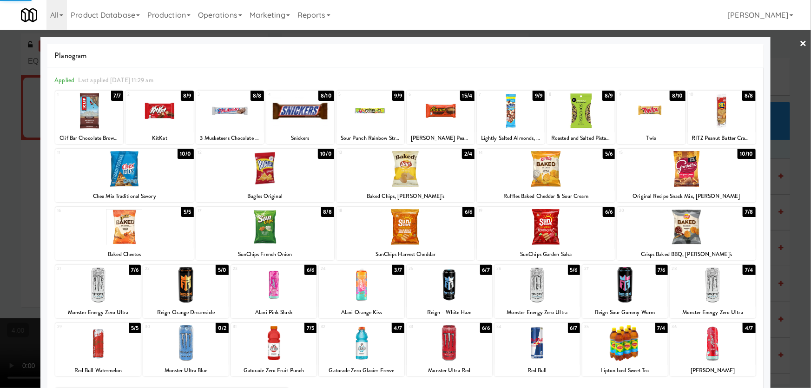
drag, startPoint x: 9, startPoint y: 263, endPoint x: 51, endPoint y: 260, distance: 41.9
click at [30, 261] on div at bounding box center [405, 194] width 811 height 388
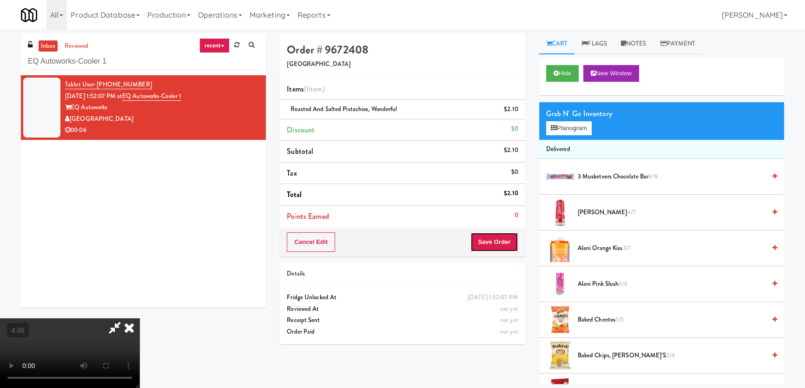
click at [499, 245] on button "Save Order" at bounding box center [493, 242] width 47 height 20
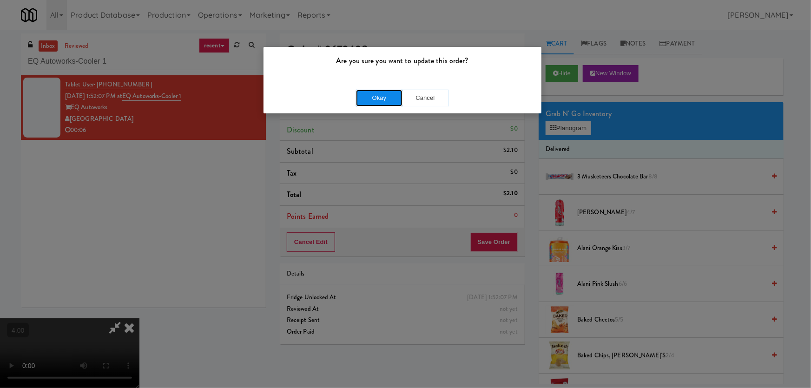
click at [379, 101] on button "Okay" at bounding box center [379, 98] width 46 height 17
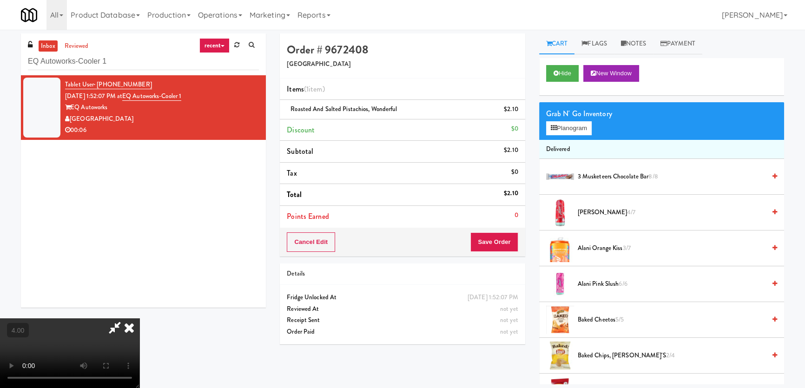
click at [139, 318] on icon at bounding box center [129, 327] width 20 height 19
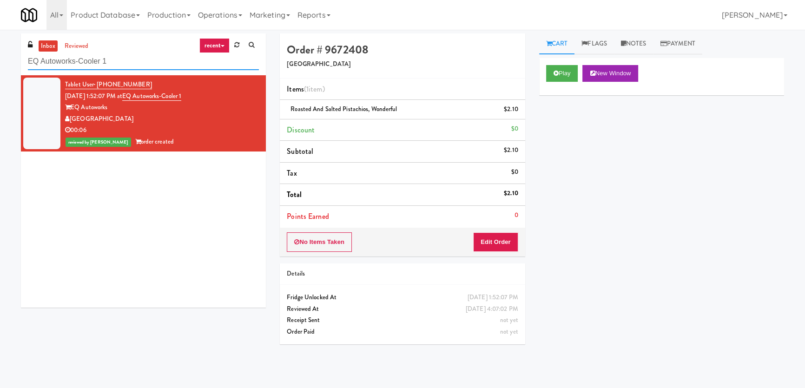
paste input "333 N Water-Ambient"
drag, startPoint x: 145, startPoint y: 62, endPoint x: 0, endPoint y: 49, distance: 145.5
click at [0, 51] on div "inbox reviewed recent all unclear take inventory issue suspicious failed recent…" at bounding box center [402, 208] width 805 height 351
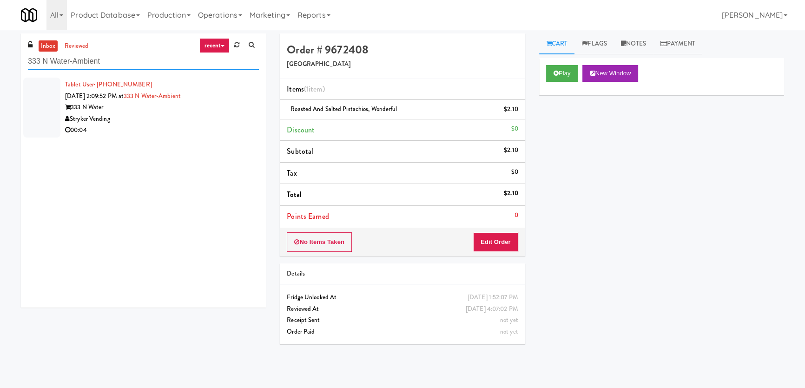
paste input "Estate - Cooler - Lef"
paste input "Jefferson - Ambient - Righ"
drag, startPoint x: 132, startPoint y: 60, endPoint x: 0, endPoint y: 59, distance: 132.4
click at [0, 59] on div "inbox reviewed recent all unclear take inventory issue suspicious failed recent…" at bounding box center [402, 208] width 805 height 351
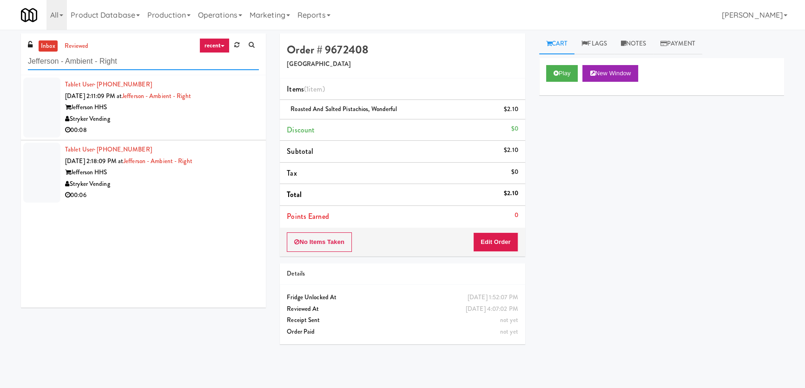
paste input "[GEOGRAPHIC_DATA] - [GEOGRAPHIC_DATA]"
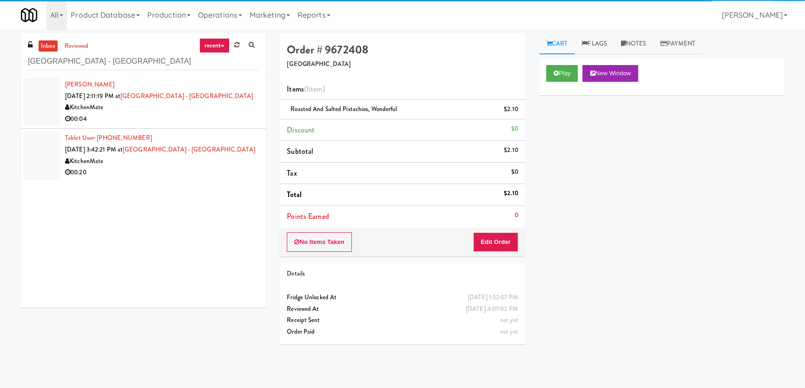
click at [223, 142] on li "Tablet User · (613) 850-0057 [DATE] 3:42:21 PM at [GEOGRAPHIC_DATA] - [GEOGRAPH…" at bounding box center [143, 155] width 245 height 53
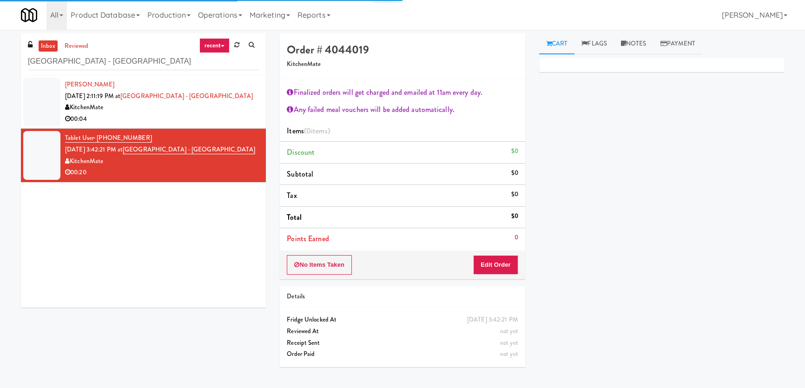
drag, startPoint x: 211, startPoint y: 135, endPoint x: 216, endPoint y: 141, distance: 7.3
click at [211, 125] on div "00:04" at bounding box center [162, 119] width 194 height 12
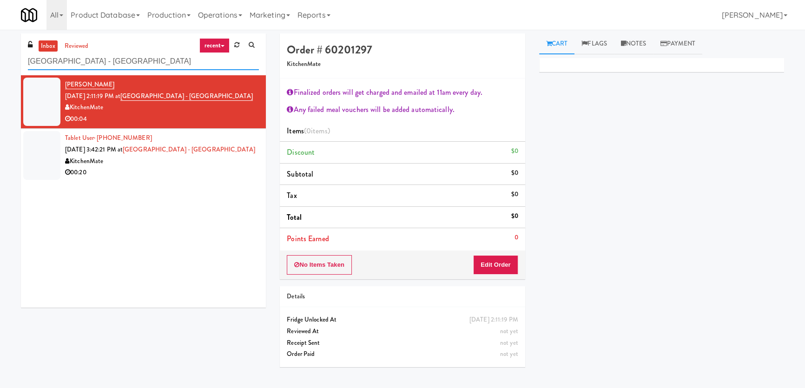
paste input "Poplar Creek - Pantr"
drag, startPoint x: 191, startPoint y: 57, endPoint x: 0, endPoint y: 54, distance: 191.0
click at [0, 54] on div "inbox reviewed recent all unclear take inventory issue suspicious failed recent…" at bounding box center [402, 208] width 805 height 351
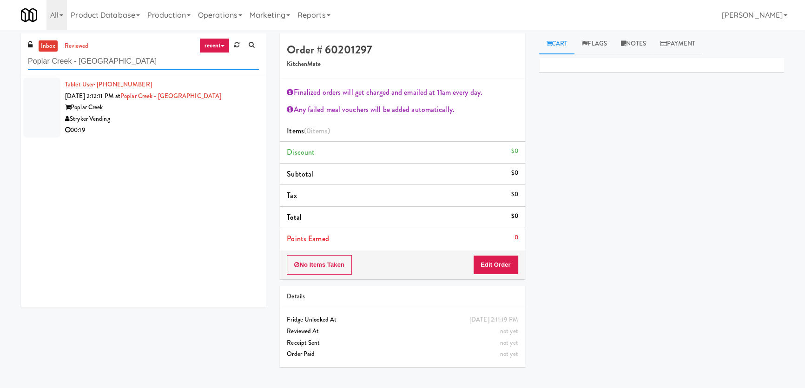
drag, startPoint x: 140, startPoint y: 67, endPoint x: 0, endPoint y: 53, distance: 141.0
click at [0, 53] on div "inbox reviewed recent all unclear take inventory issue suspicious failed recent…" at bounding box center [402, 208] width 805 height 351
paste input "700 Penn-"
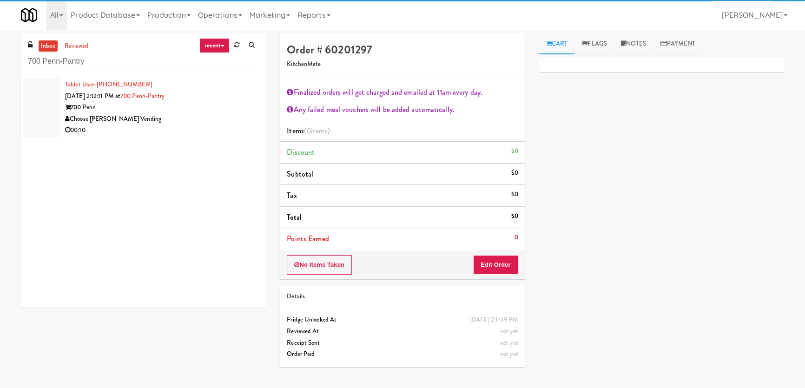
click at [199, 125] on div "00:10" at bounding box center [162, 131] width 194 height 12
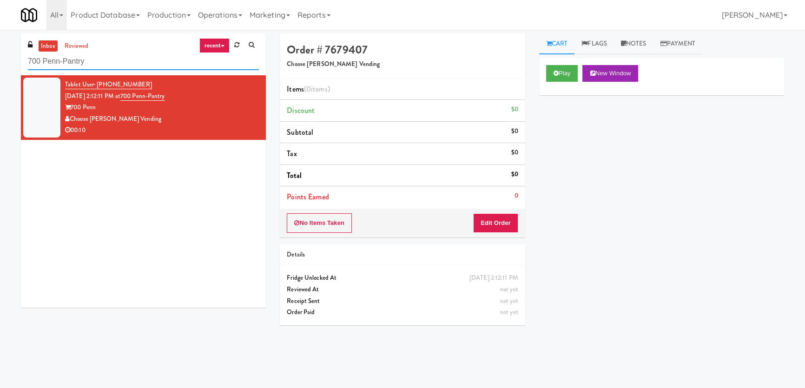
click at [68, 67] on input "700 Penn-Pantry" at bounding box center [143, 61] width 231 height 17
paste input "The [GEOGRAPHIC_DATA] Snack cooler"
drag, startPoint x: 115, startPoint y: 60, endPoint x: 17, endPoint y: 63, distance: 98.1
click at [0, 59] on div "inbox reviewed recent all unclear take inventory issue suspicious failed recent…" at bounding box center [402, 208] width 805 height 351
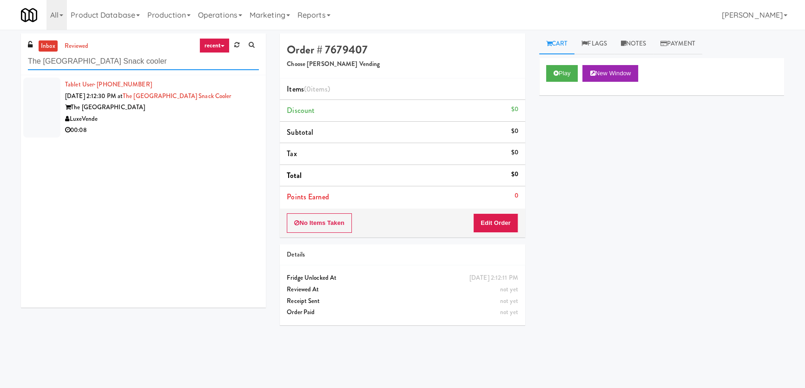
paste input "riVista- Cooler - Left"
drag, startPoint x: 152, startPoint y: 63, endPoint x: 0, endPoint y: 60, distance: 152.0
click at [0, 60] on div "inbox reviewed recent all unclear take inventory issue suspicious failed recent…" at bounding box center [402, 208] width 805 height 351
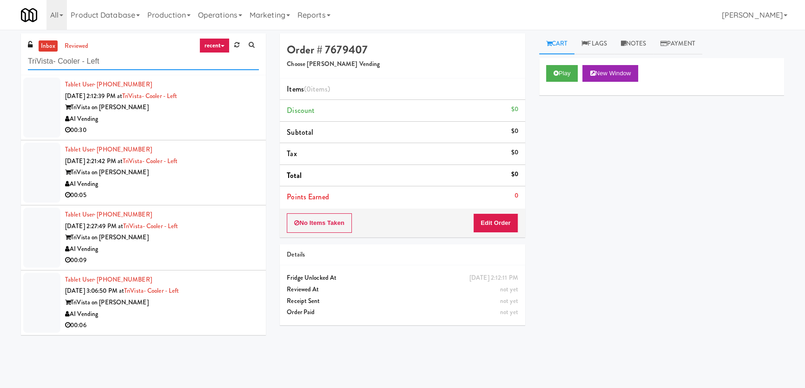
drag, startPoint x: 146, startPoint y: 65, endPoint x: 0, endPoint y: 60, distance: 146.4
click at [0, 61] on div "inbox reviewed recent all unclear take inventory issue suspicious failed recent…" at bounding box center [402, 208] width 805 height 351
paste input "he Mark Atlanta Lobby [MEDICAL_DATA]"
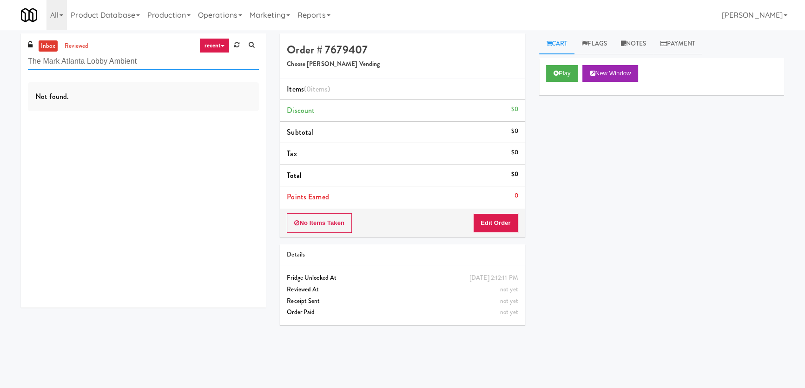
paste input "La Plaza - Cooler 1 (Lobby)"
drag, startPoint x: 144, startPoint y: 60, endPoint x: 19, endPoint y: 55, distance: 126.0
click at [0, 54] on div "inbox reviewed recent all unclear take inventory issue suspicious failed recent…" at bounding box center [402, 208] width 805 height 351
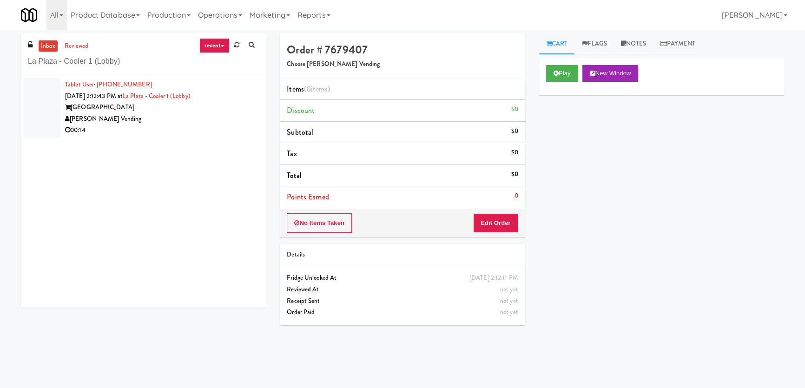
click at [217, 131] on div "00:14" at bounding box center [162, 131] width 194 height 12
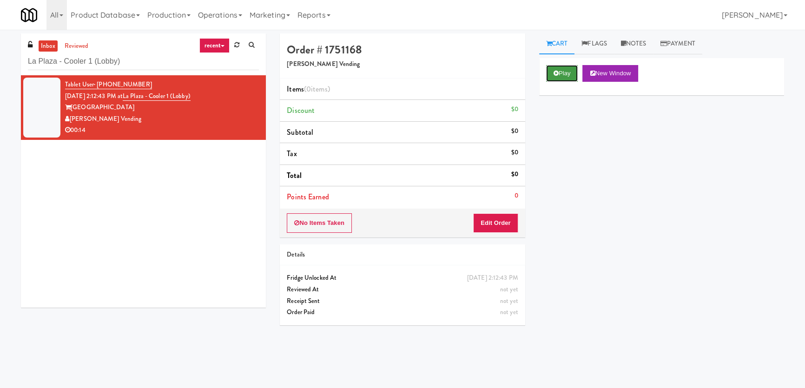
click at [555, 76] on icon at bounding box center [555, 73] width 5 height 6
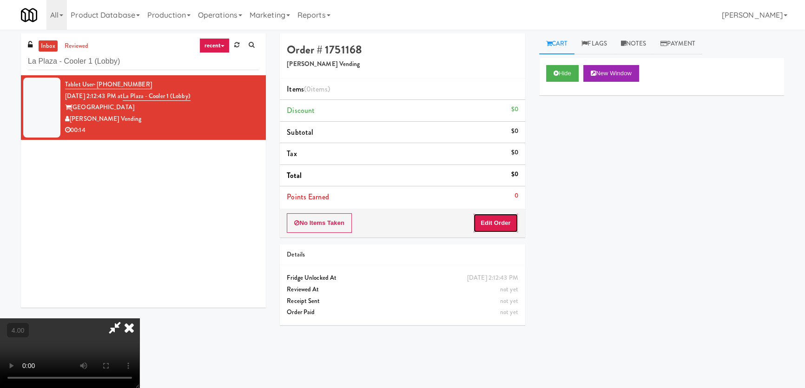
click at [499, 230] on button "Edit Order" at bounding box center [495, 223] width 45 height 20
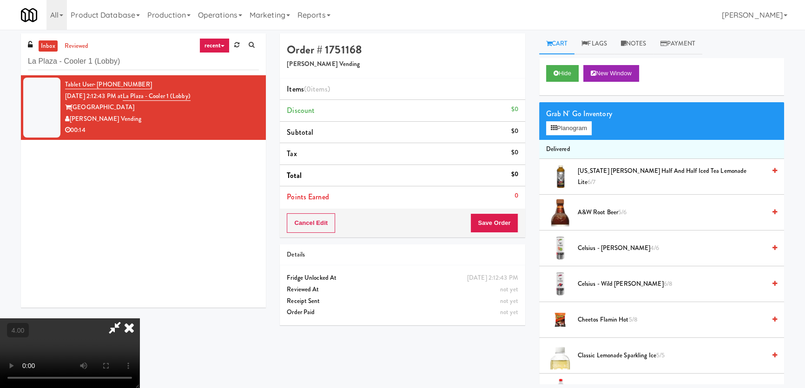
click at [139, 318] on video at bounding box center [69, 353] width 139 height 70
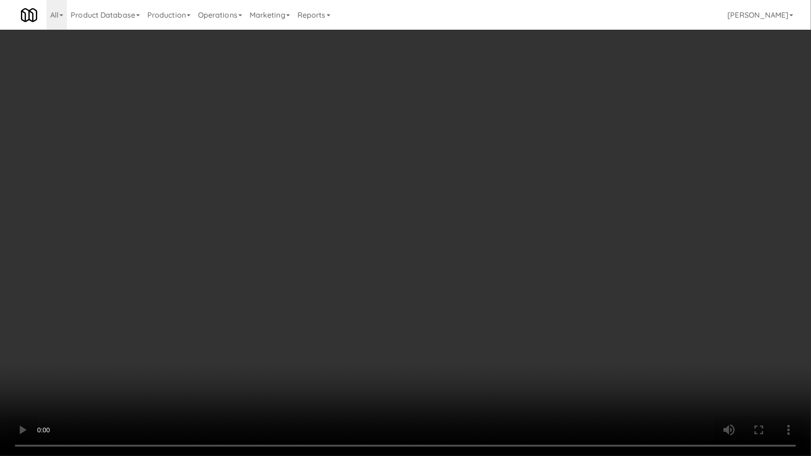
click at [454, 294] on video at bounding box center [405, 228] width 811 height 456
click at [453, 294] on video at bounding box center [405, 228] width 811 height 456
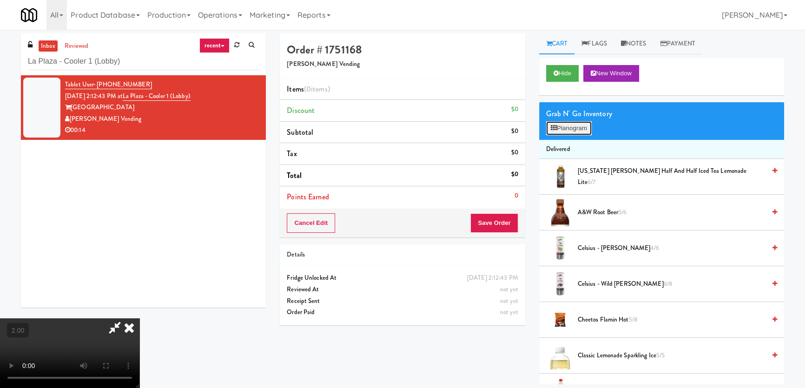
click at [565, 125] on button "Planogram" at bounding box center [569, 128] width 46 height 14
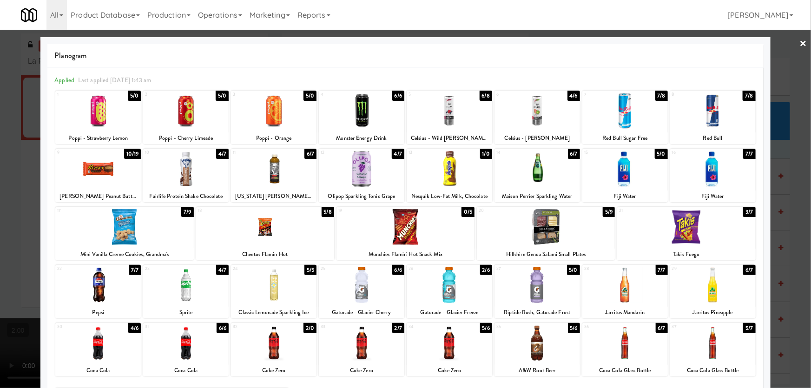
click at [560, 229] on div at bounding box center [546, 227] width 138 height 36
drag, startPoint x: 650, startPoint y: 236, endPoint x: 676, endPoint y: 236, distance: 26.0
click at [650, 236] on div at bounding box center [686, 227] width 138 height 36
click at [770, 209] on div at bounding box center [405, 194] width 811 height 388
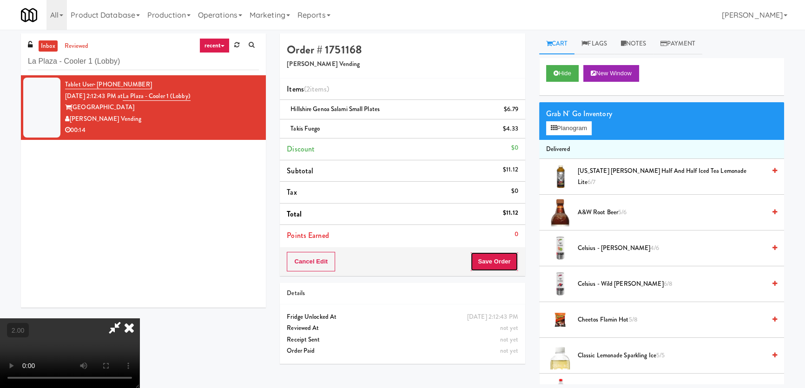
click at [493, 260] on button "Save Order" at bounding box center [493, 262] width 47 height 20
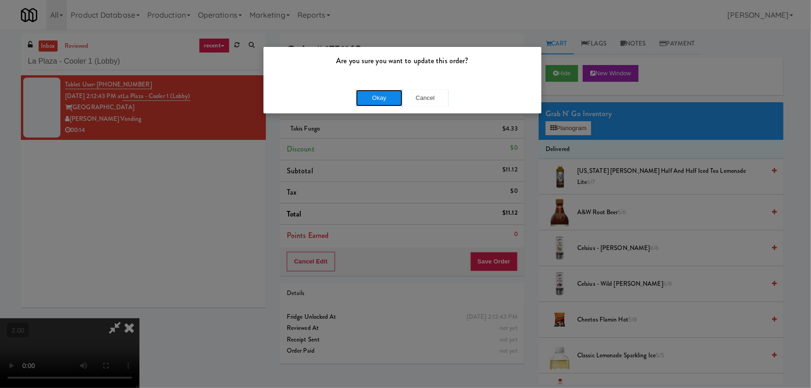
click at [378, 105] on button "Okay" at bounding box center [379, 98] width 46 height 17
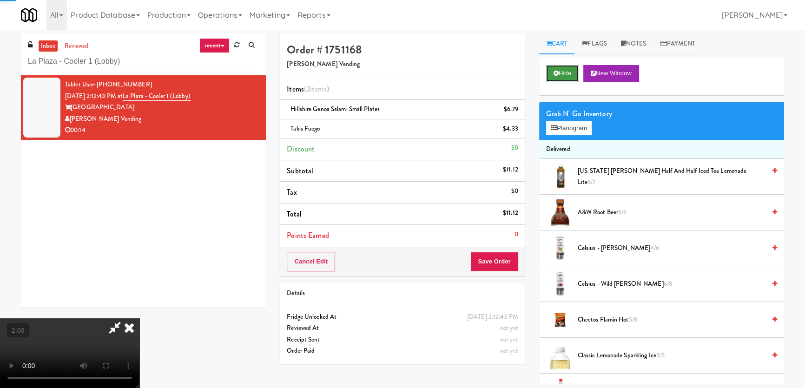
click at [566, 76] on button "Hide" at bounding box center [562, 73] width 33 height 17
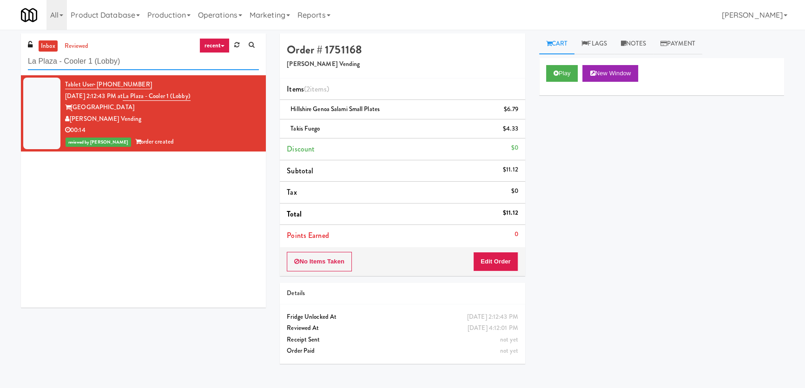
paste input "WPW - Left - Fridge"
drag, startPoint x: 105, startPoint y: 71, endPoint x: 0, endPoint y: 82, distance: 105.2
click at [0, 81] on div "inbox reviewed recent all unclear take inventory issue suspicious failed recent…" at bounding box center [402, 208] width 805 height 351
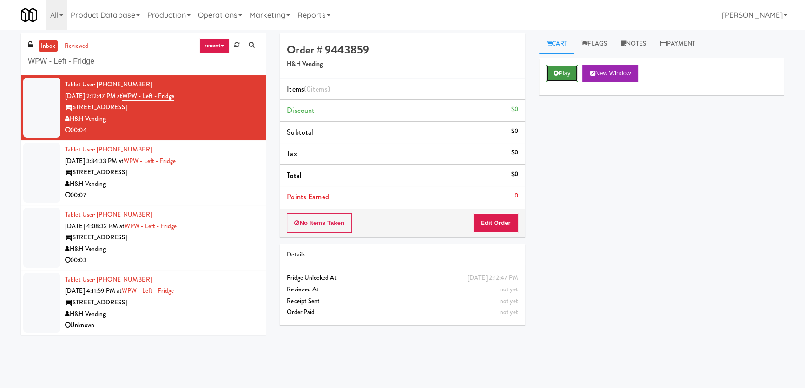
click at [555, 72] on icon at bounding box center [555, 73] width 5 height 6
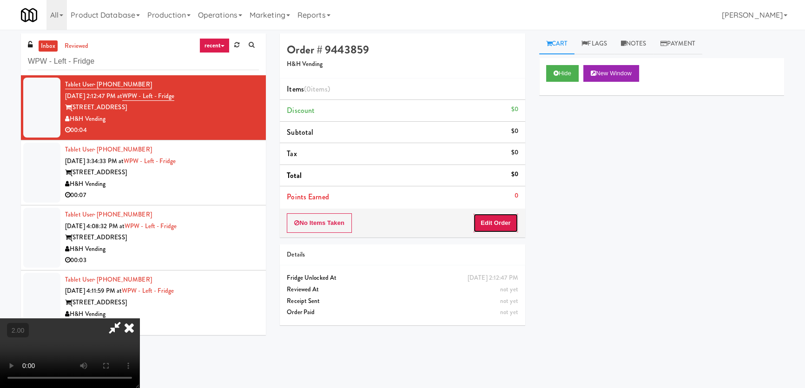
click at [487, 222] on button "Edit Order" at bounding box center [495, 223] width 45 height 20
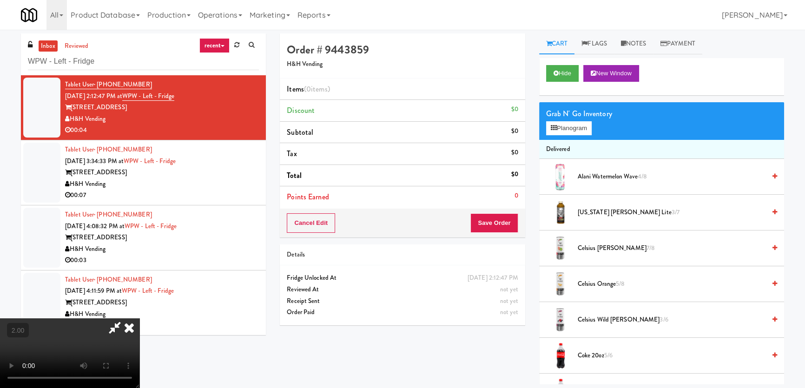
click at [139, 318] on video at bounding box center [69, 353] width 139 height 70
drag, startPoint x: 238, startPoint y: 225, endPoint x: 244, endPoint y: 276, distance: 51.0
click at [139, 318] on video at bounding box center [69, 353] width 139 height 70
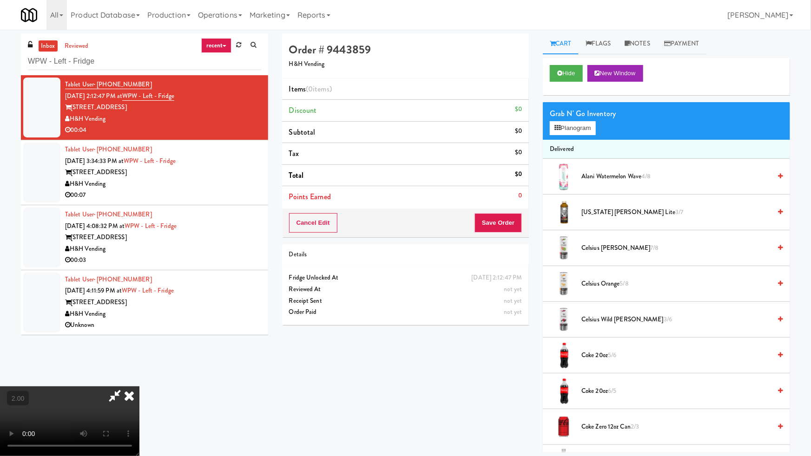
click at [139, 387] on video at bounding box center [69, 422] width 139 height 70
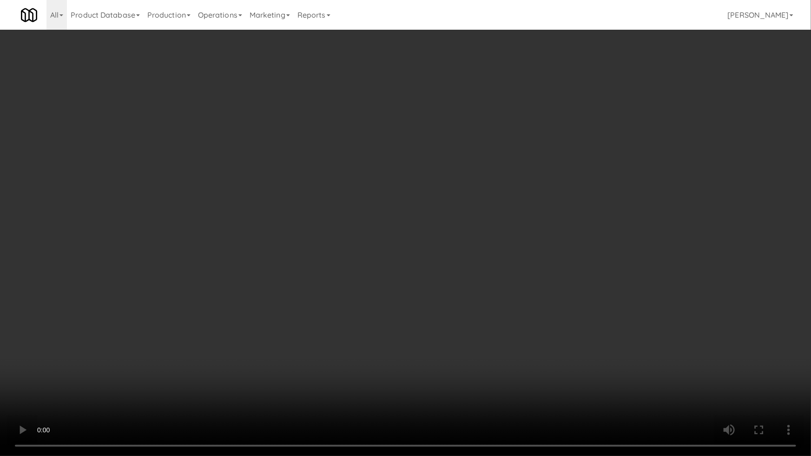
click at [245, 305] on video at bounding box center [405, 228] width 811 height 456
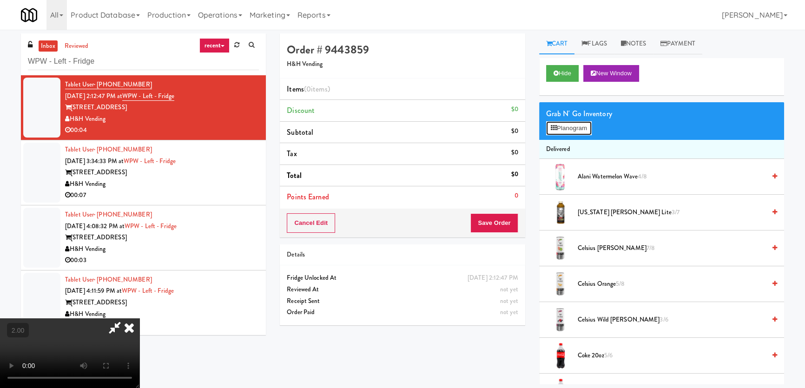
click at [577, 127] on button "Planogram" at bounding box center [569, 128] width 46 height 14
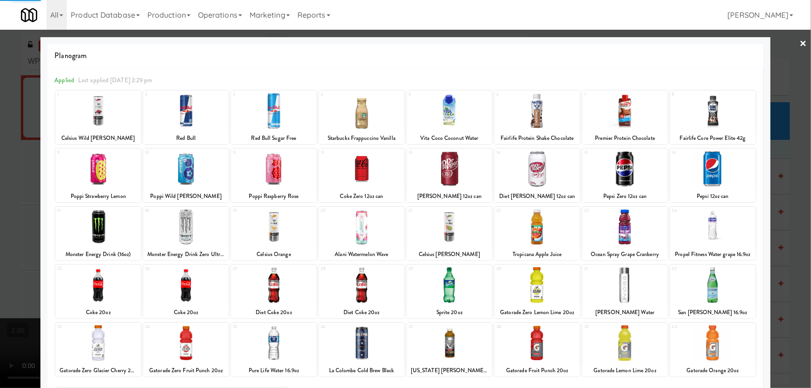
click at [348, 174] on div at bounding box center [361, 169] width 85 height 36
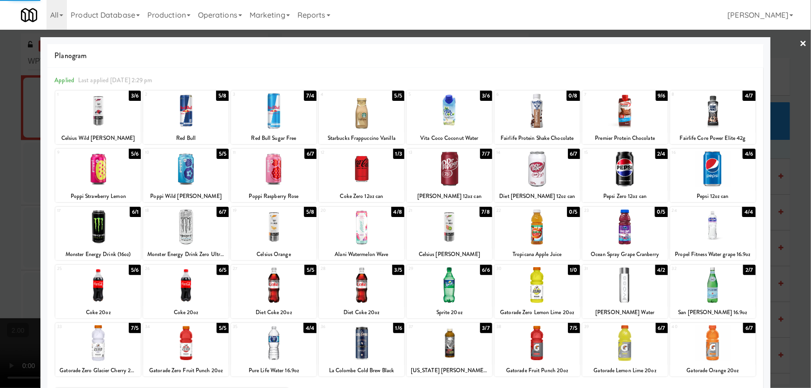
drag, startPoint x: 0, startPoint y: 148, endPoint x: 33, endPoint y: 153, distance: 33.0
click at [7, 149] on div at bounding box center [405, 194] width 811 height 388
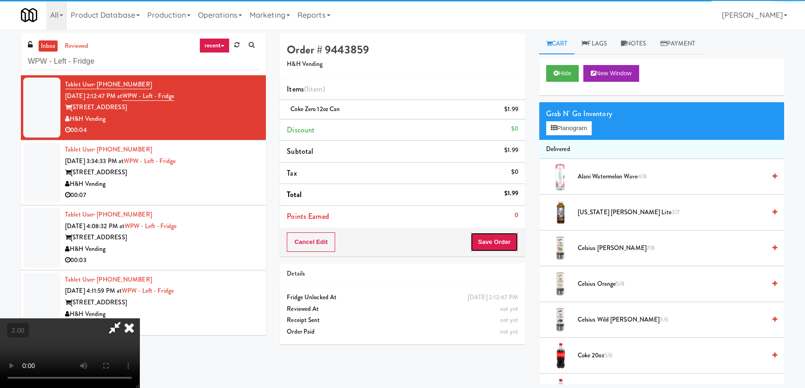
click at [505, 240] on button "Save Order" at bounding box center [493, 242] width 47 height 20
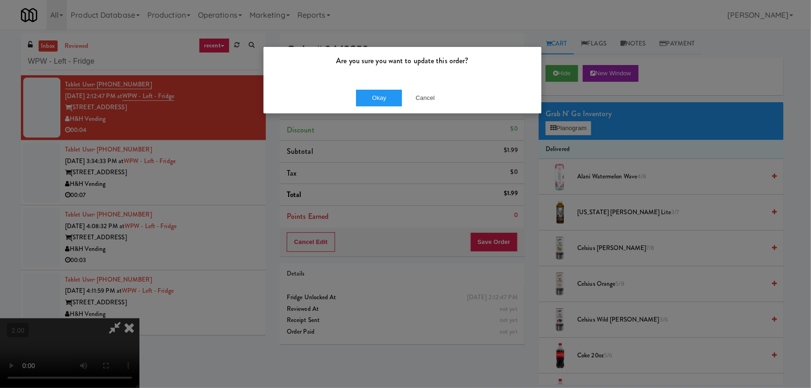
click at [375, 110] on div "Okay Cancel" at bounding box center [402, 97] width 278 height 31
click at [375, 106] on div "Okay Cancel" at bounding box center [402, 97] width 278 height 31
click at [381, 107] on div "Okay Cancel" at bounding box center [402, 97] width 278 height 31
click at [382, 99] on button "Okay" at bounding box center [379, 98] width 46 height 17
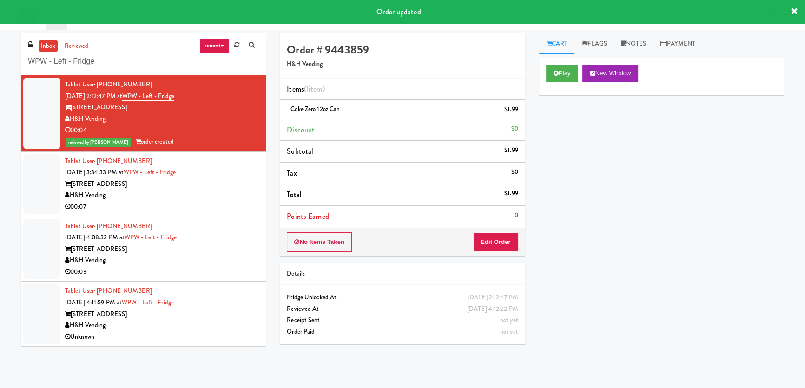
click at [250, 183] on div "[STREET_ADDRESS]" at bounding box center [162, 184] width 194 height 12
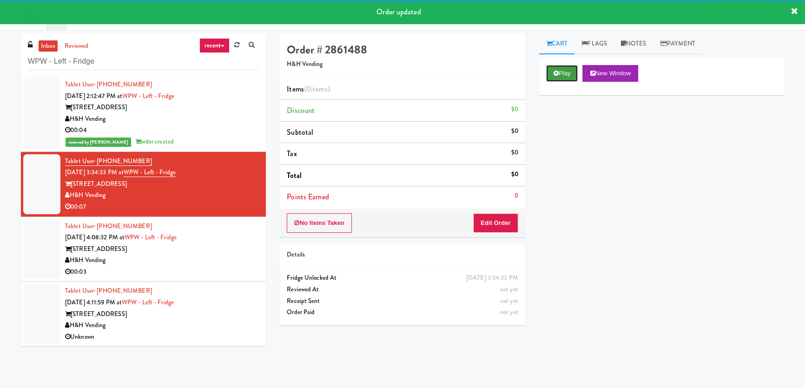
click at [551, 80] on button "Play" at bounding box center [562, 73] width 32 height 17
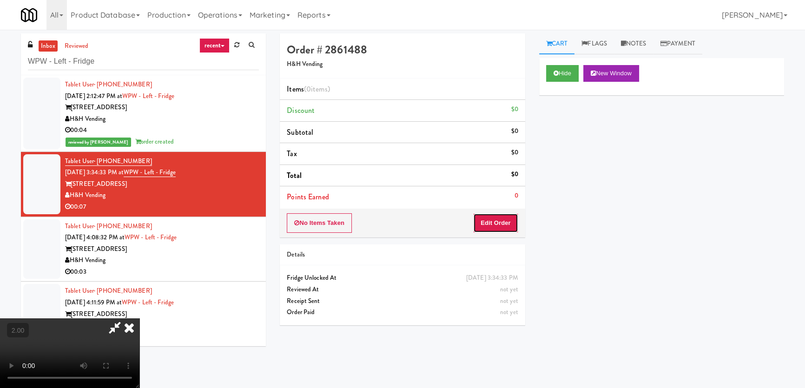
click at [497, 222] on button "Edit Order" at bounding box center [495, 223] width 45 height 20
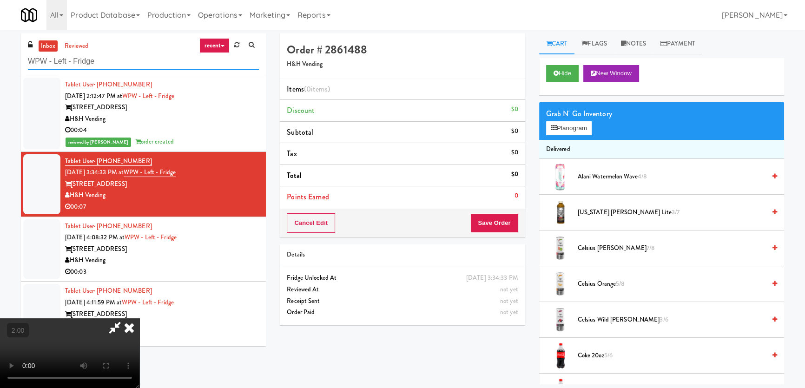
paste input "[PERSON_NAME]"
drag, startPoint x: 121, startPoint y: 58, endPoint x: 0, endPoint y: 67, distance: 121.1
click at [0, 67] on div "inbox reviewed recent all unclear take inventory issue suspicious failed recent…" at bounding box center [402, 208] width 805 height 351
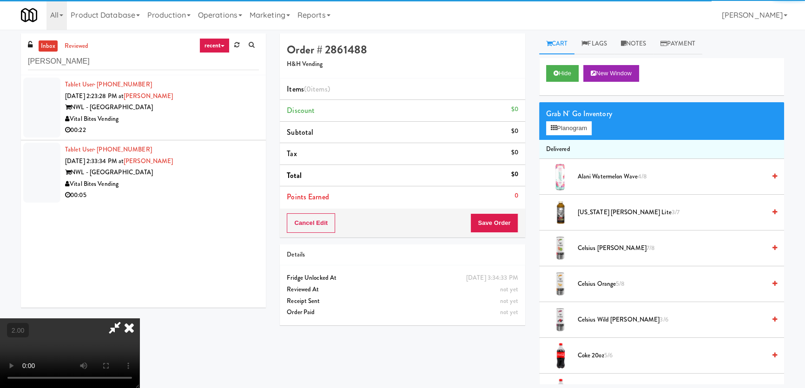
click at [230, 102] on div "NWL - [GEOGRAPHIC_DATA]" at bounding box center [162, 108] width 194 height 12
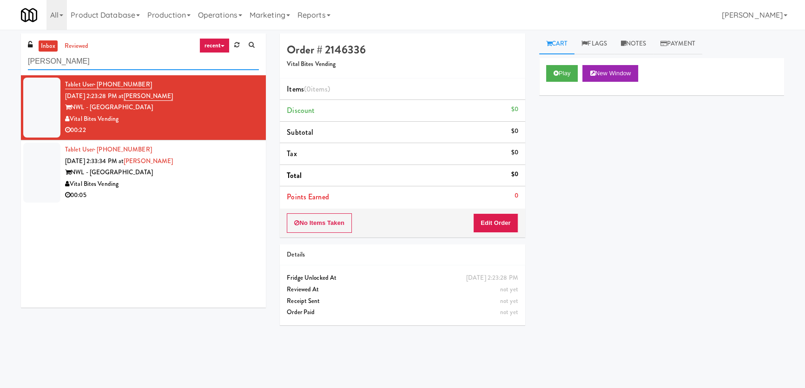
drag, startPoint x: 126, startPoint y: 60, endPoint x: 0, endPoint y: 53, distance: 126.6
click at [0, 53] on div "inbox reviewed recent all unclear take inventory issue suspicious failed recent…" at bounding box center [402, 208] width 805 height 351
paste input "Alloy 1"
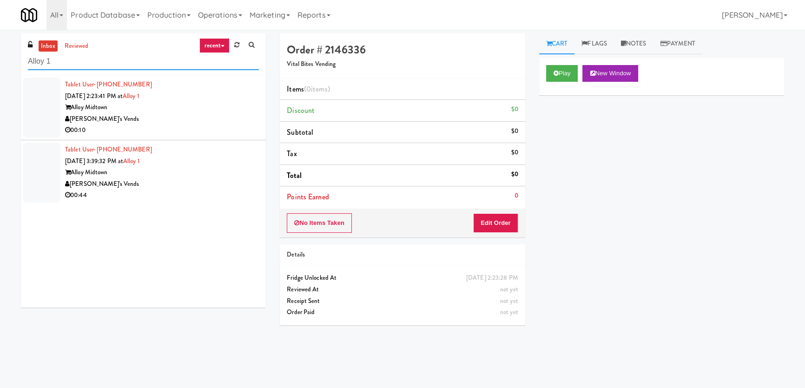
paste input "CC3 Snack Cooler"
drag, startPoint x: 95, startPoint y: 63, endPoint x: 0, endPoint y: 40, distance: 97.9
click at [0, 41] on div "inbox reviewed recent all unclear take inventory issue suspicious failed recent…" at bounding box center [402, 208] width 805 height 351
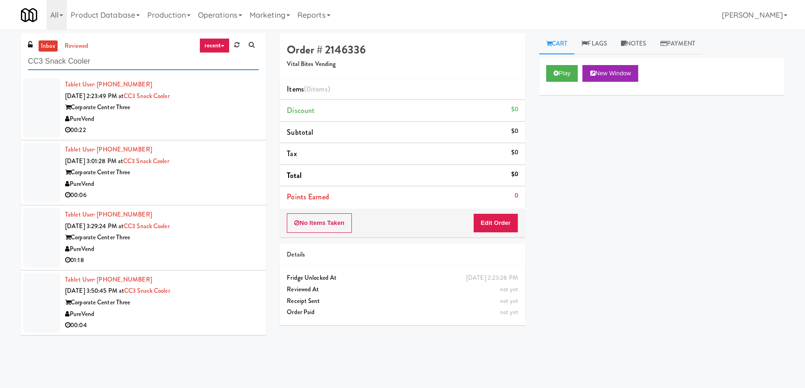
click at [0, 48] on div "inbox reviewed recent all unclear take inventory issue suspicious failed recent…" at bounding box center [402, 208] width 805 height 351
paste input "JHE Building - Fireball Cafe - [GEOGRAPHIC_DATA]"
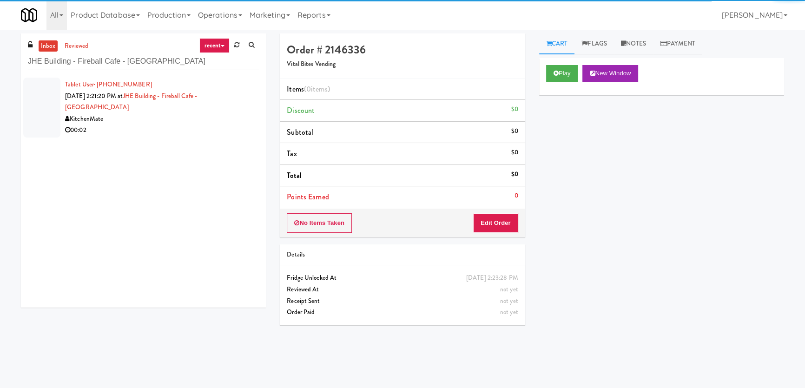
click at [220, 125] on div "00:02" at bounding box center [162, 131] width 194 height 12
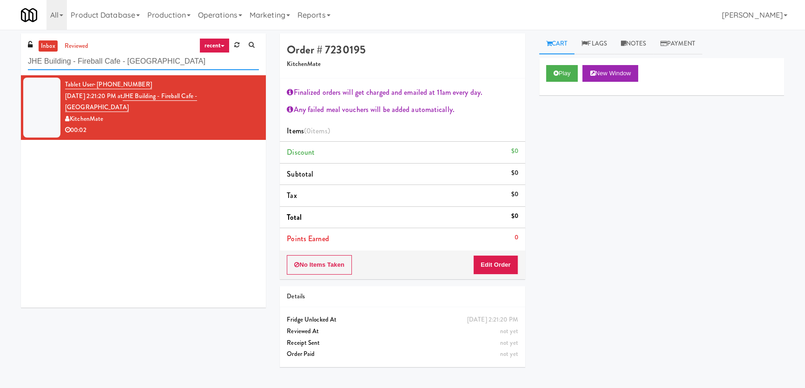
drag, startPoint x: 223, startPoint y: 61, endPoint x: 0, endPoint y: 38, distance: 223.8
click at [0, 38] on div "inbox reviewed recent all unclear take inventory issue suspicious failed recent…" at bounding box center [402, 208] width 805 height 351
paste input "WPW - Left - Fridge"
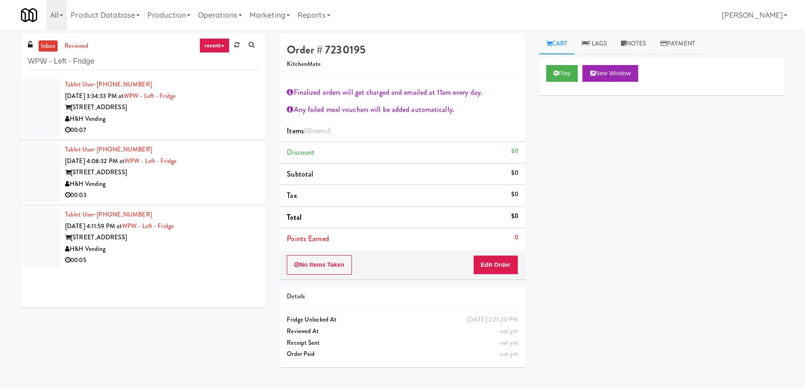
click at [195, 107] on div "[STREET_ADDRESS]" at bounding box center [162, 108] width 194 height 12
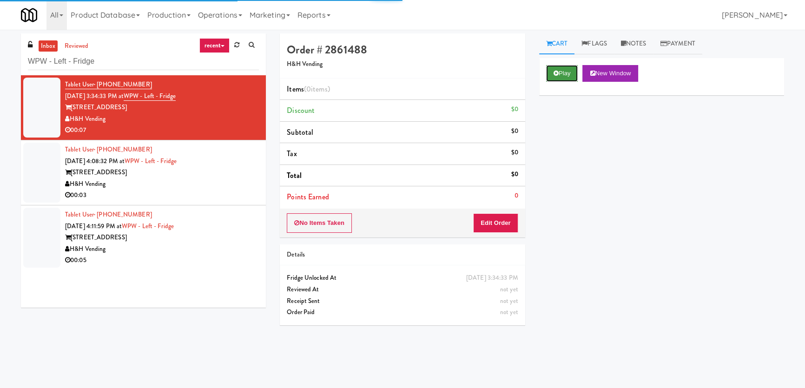
click at [570, 68] on button "Play" at bounding box center [562, 73] width 32 height 17
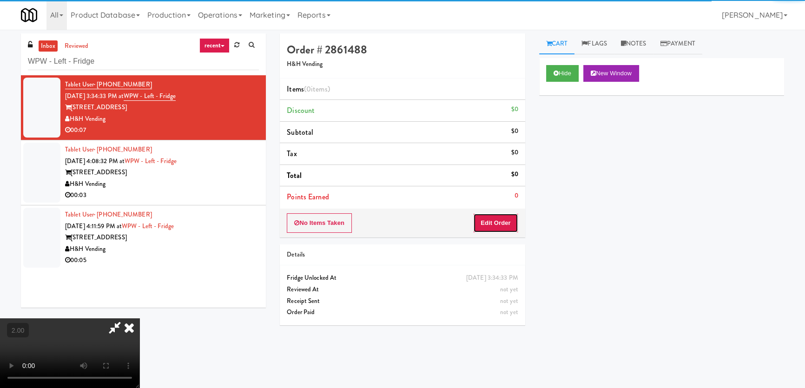
click at [510, 216] on button "Edit Order" at bounding box center [495, 223] width 45 height 20
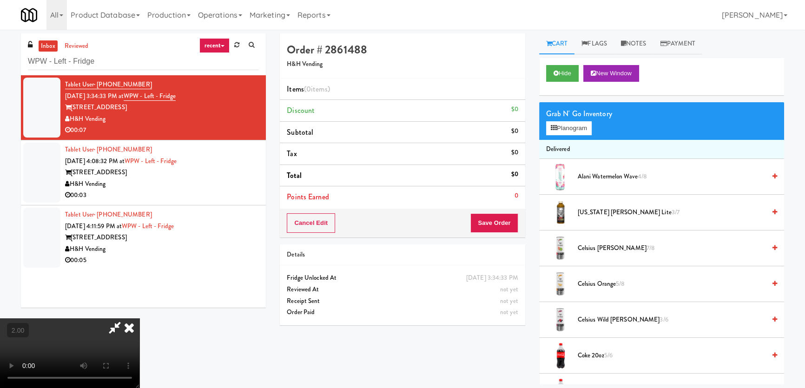
click at [139, 318] on video at bounding box center [69, 353] width 139 height 70
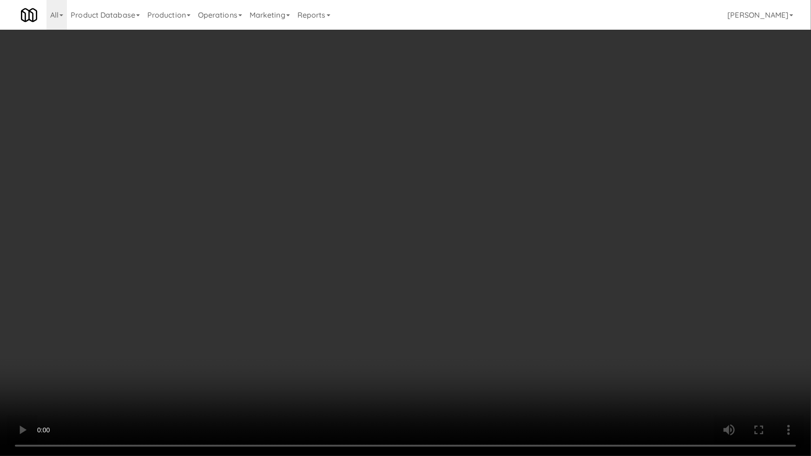
click at [332, 252] on video at bounding box center [405, 228] width 811 height 456
click at [329, 256] on video at bounding box center [405, 228] width 811 height 456
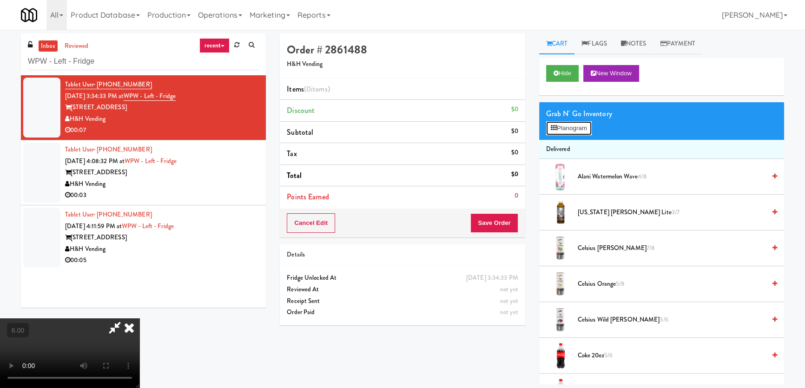
click at [563, 127] on button "Planogram" at bounding box center [569, 128] width 46 height 14
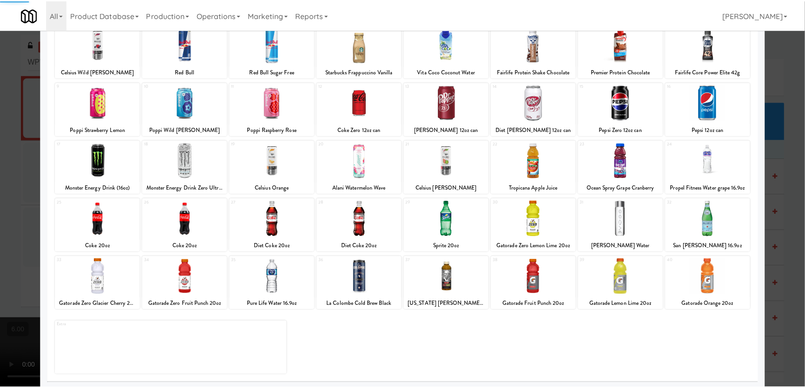
scroll to position [68, 0]
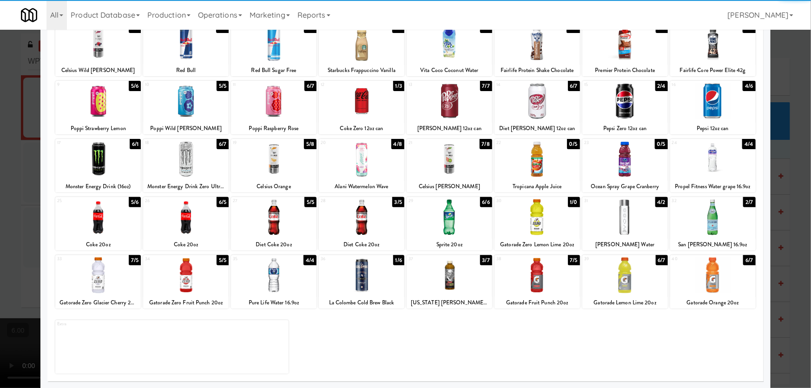
click at [646, 288] on div at bounding box center [624, 275] width 85 height 36
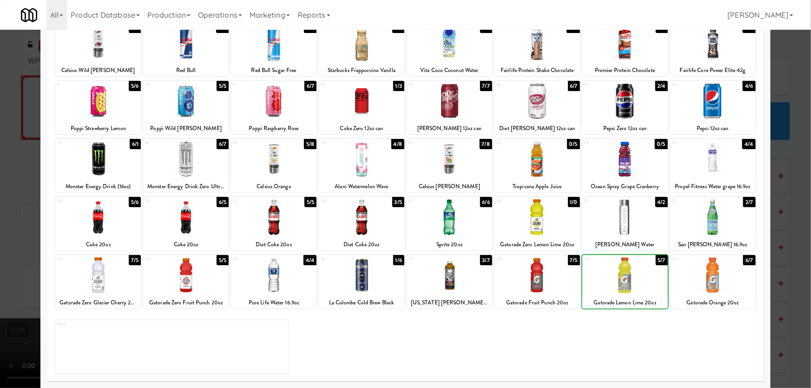
click at [0, 45] on div at bounding box center [405, 194] width 811 height 388
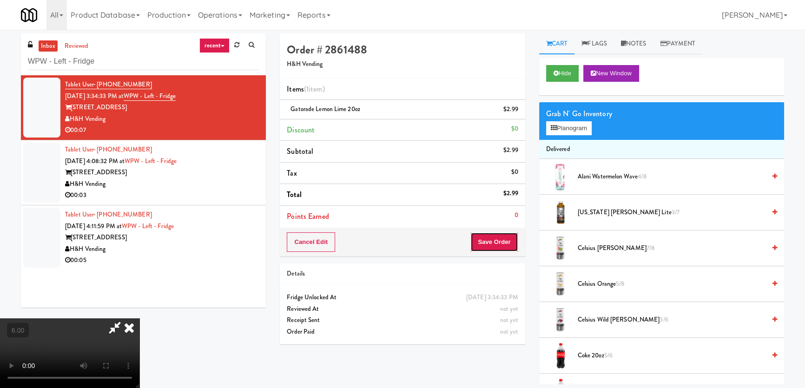
click at [512, 244] on button "Save Order" at bounding box center [493, 242] width 47 height 20
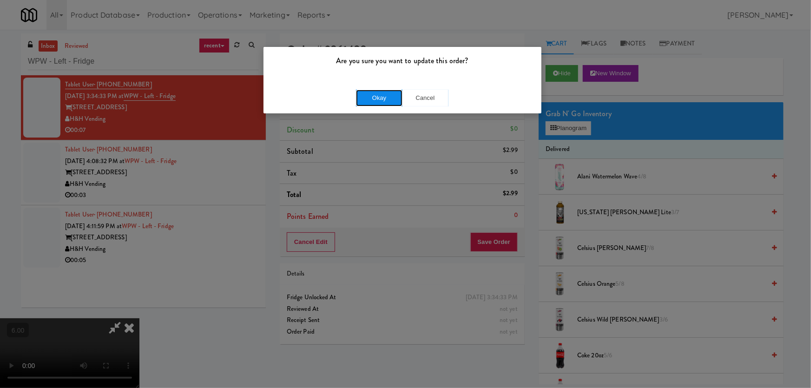
click at [393, 101] on button "Okay" at bounding box center [379, 98] width 46 height 17
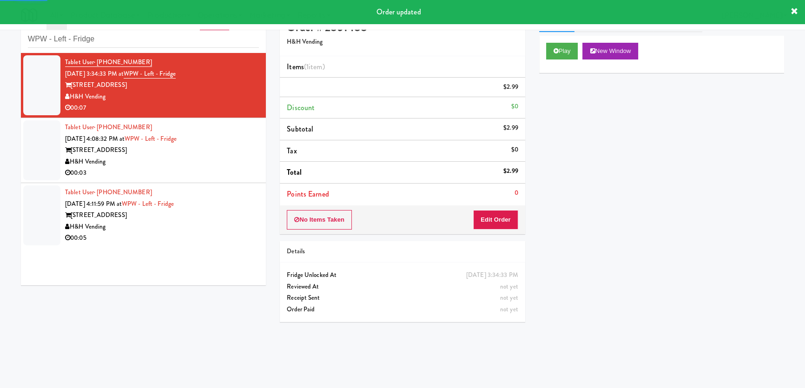
scroll to position [29, 0]
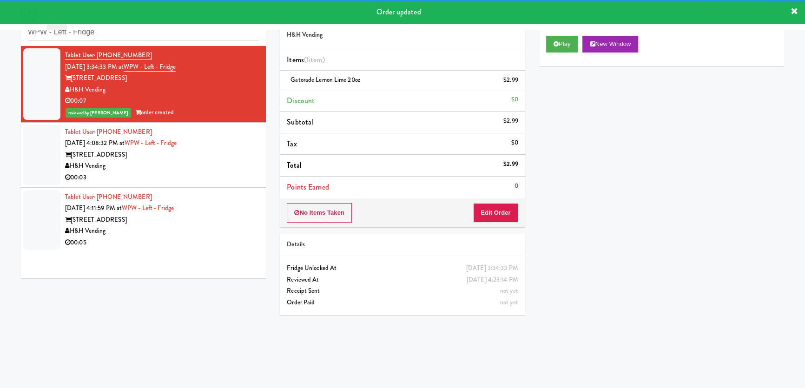
click at [198, 180] on div "00:03" at bounding box center [162, 178] width 194 height 12
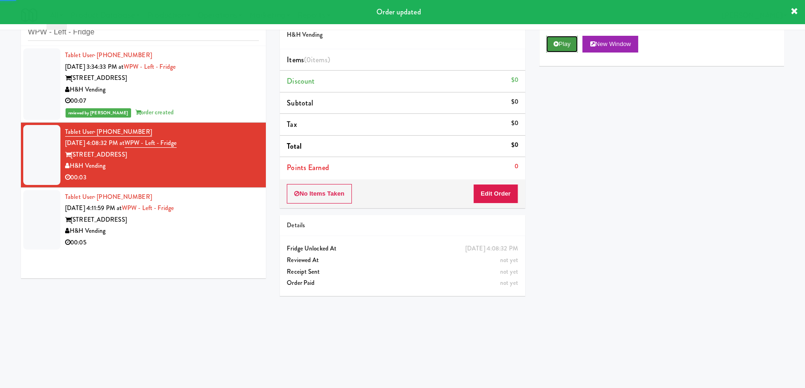
click at [553, 38] on button "Play" at bounding box center [562, 44] width 32 height 17
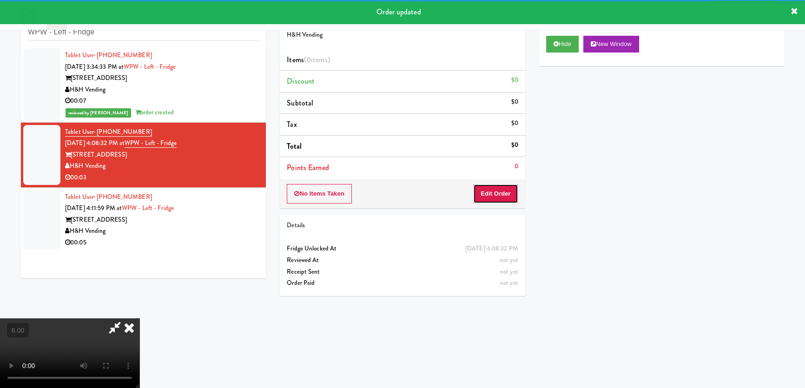
click at [510, 190] on button "Edit Order" at bounding box center [495, 194] width 45 height 20
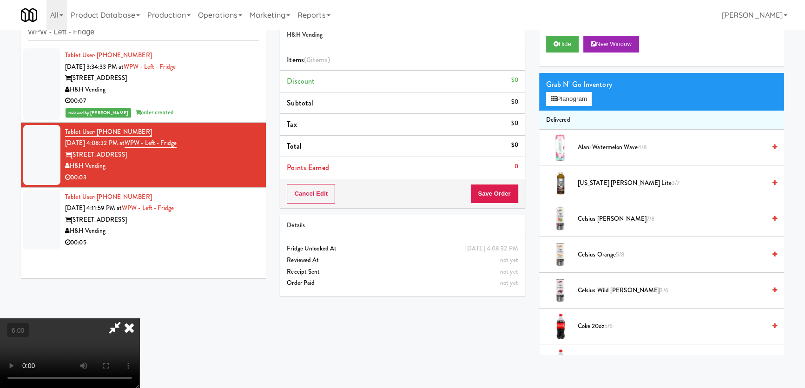
click at [139, 318] on video at bounding box center [69, 353] width 139 height 70
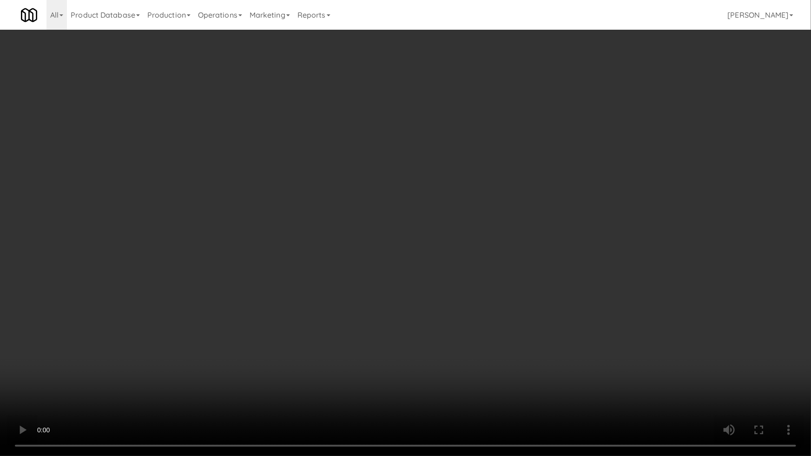
click at [553, 155] on video at bounding box center [405, 228] width 811 height 456
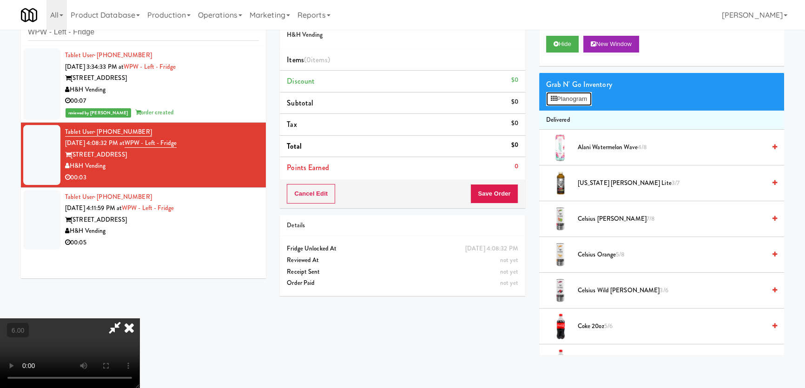
drag, startPoint x: 547, startPoint y: 100, endPoint x: 548, endPoint y: 105, distance: 5.3
click at [547, 100] on button "Planogram" at bounding box center [569, 99] width 46 height 14
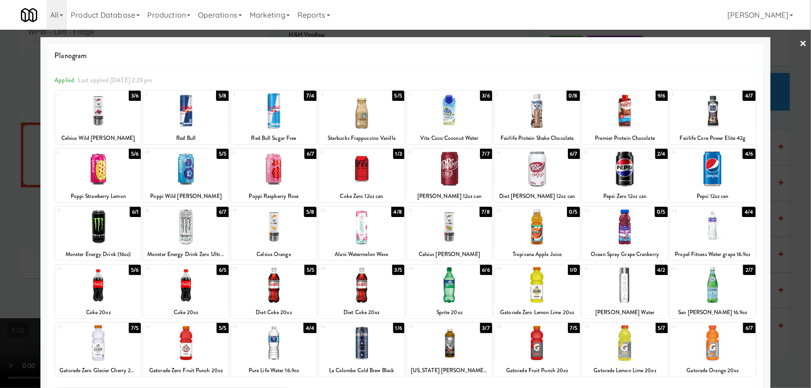
click at [395, 232] on div at bounding box center [361, 227] width 85 height 36
click at [0, 128] on div at bounding box center [405, 194] width 811 height 388
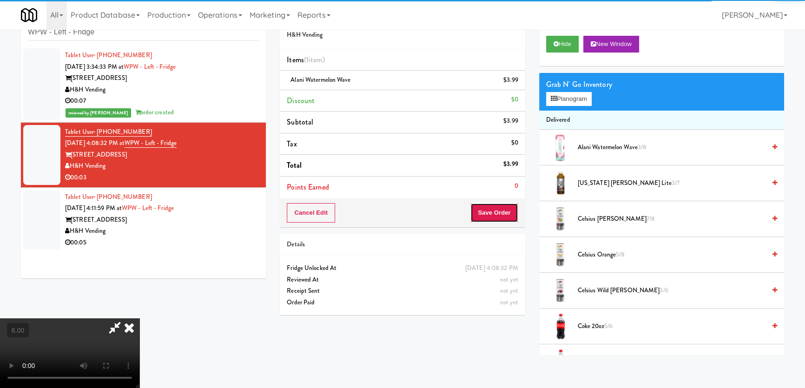
click at [500, 212] on button "Save Order" at bounding box center [493, 213] width 47 height 20
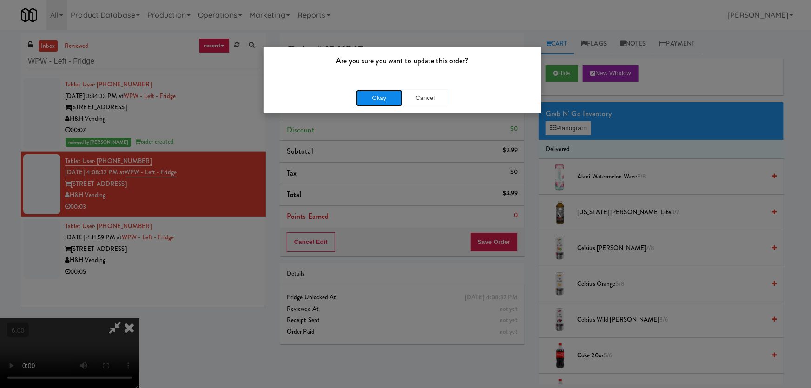
click at [372, 97] on button "Okay" at bounding box center [379, 98] width 46 height 17
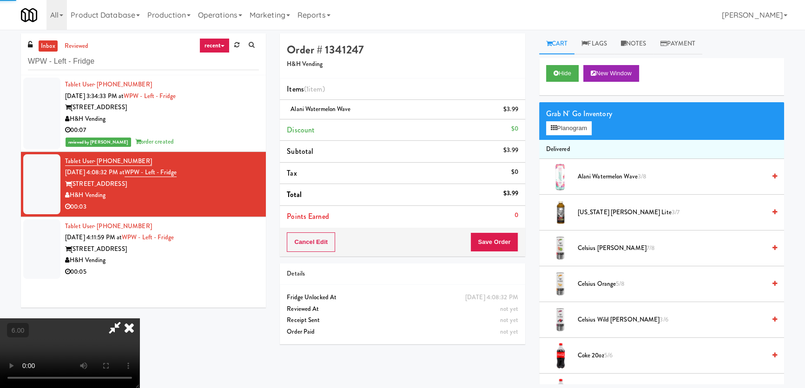
scroll to position [29, 0]
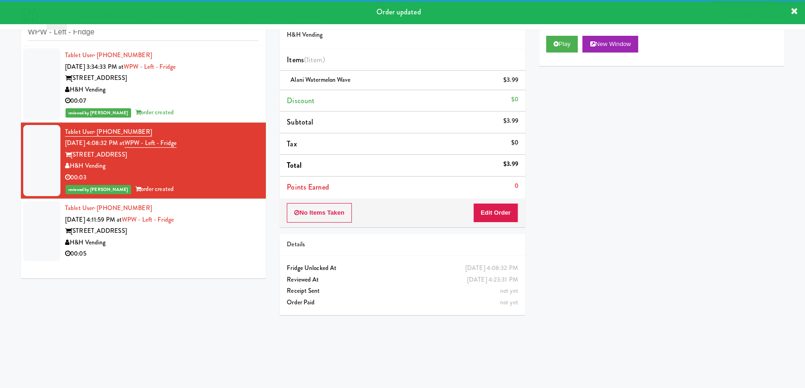
click at [221, 199] on ul "Tablet User · (267) 884-9513 [DATE] 3:34:33 PM at WPW - Left - Fridge [STREET_A…" at bounding box center [143, 154] width 245 height 217
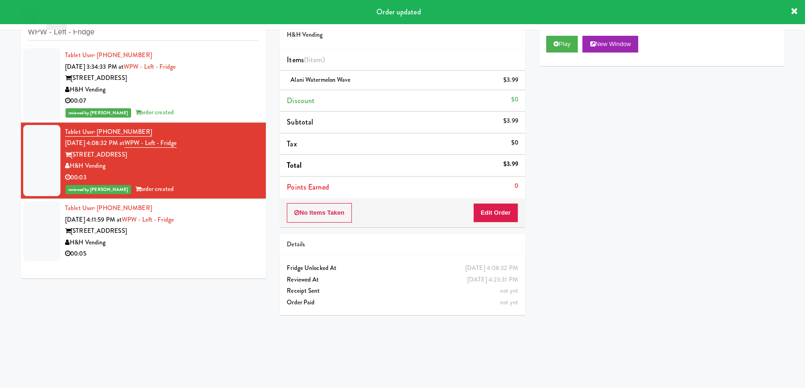
click at [227, 207] on div "Tablet User · (917) 944-2939 [DATE] 4:11:59 PM at WPW - Left - Fridge [STREET_A…" at bounding box center [162, 231] width 194 height 57
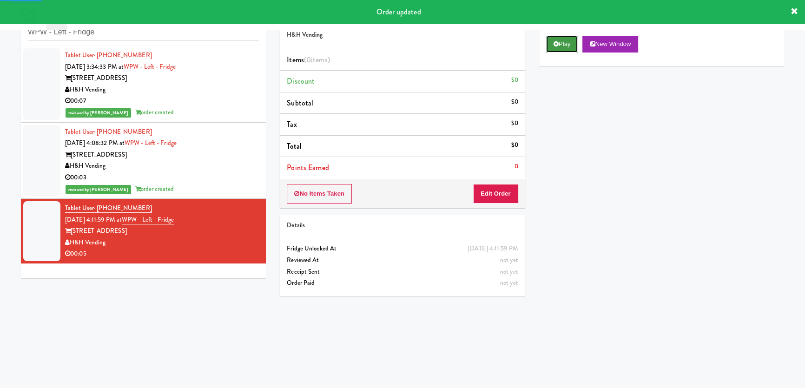
click at [556, 38] on button "Play" at bounding box center [562, 44] width 32 height 17
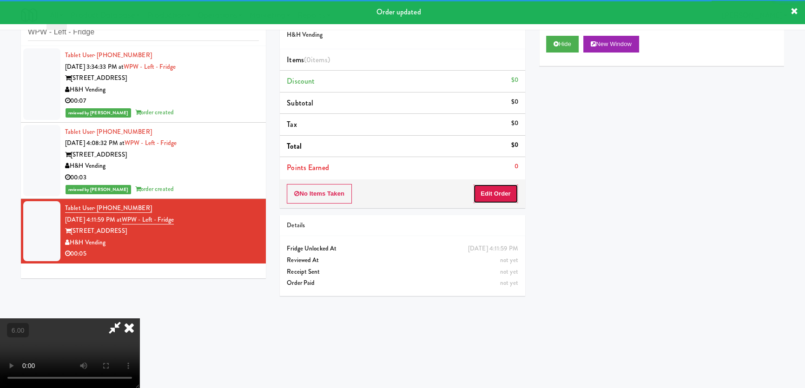
click at [485, 196] on button "Edit Order" at bounding box center [495, 194] width 45 height 20
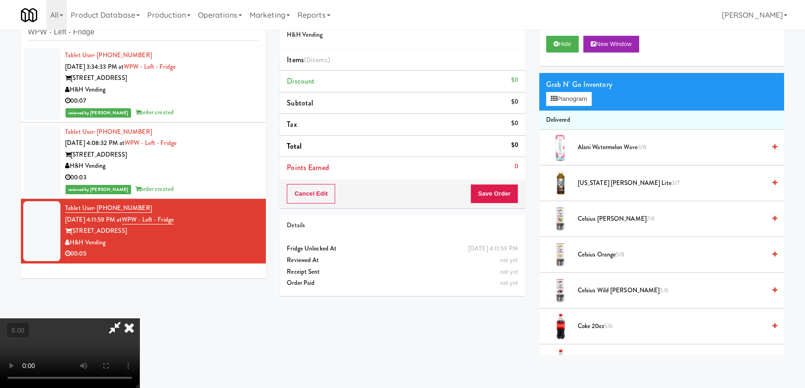
click at [307, 107] on li "Subtotal $0" at bounding box center [402, 103] width 245 height 22
click at [585, 96] on button "Planogram" at bounding box center [569, 99] width 46 height 14
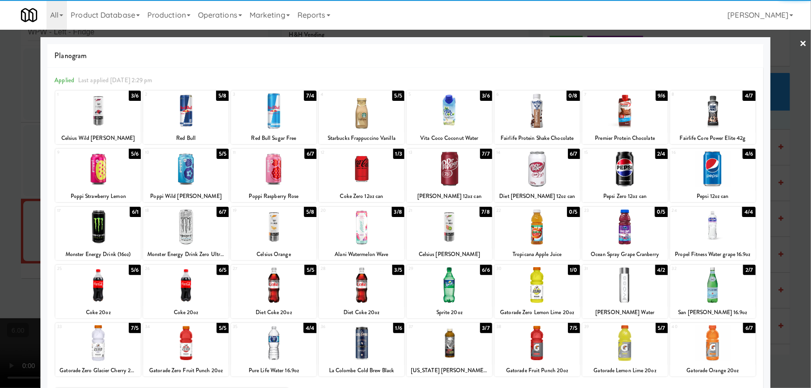
click at [545, 182] on div at bounding box center [536, 169] width 85 height 36
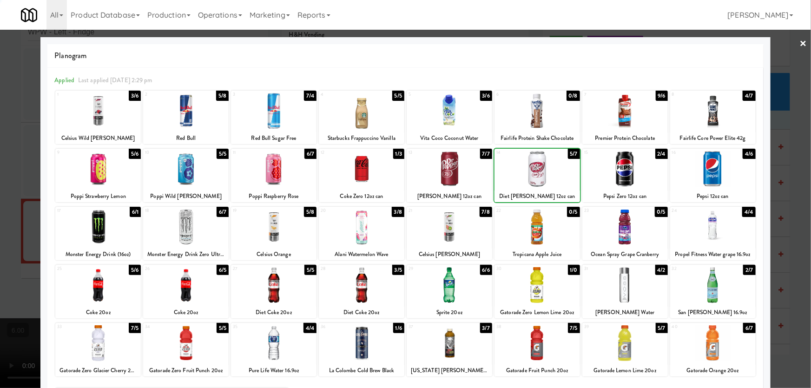
click at [0, 98] on div at bounding box center [405, 194] width 811 height 388
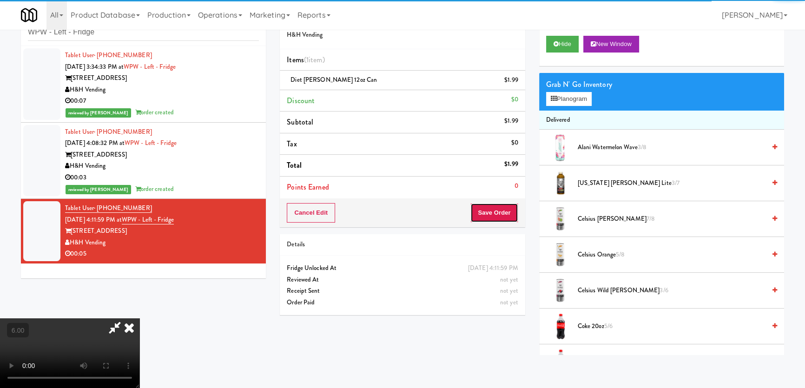
click at [504, 212] on button "Save Order" at bounding box center [493, 213] width 47 height 20
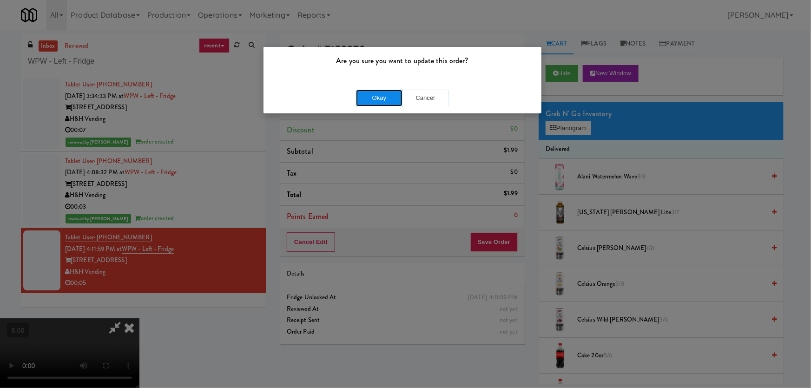
click at [378, 92] on button "Okay" at bounding box center [379, 98] width 46 height 17
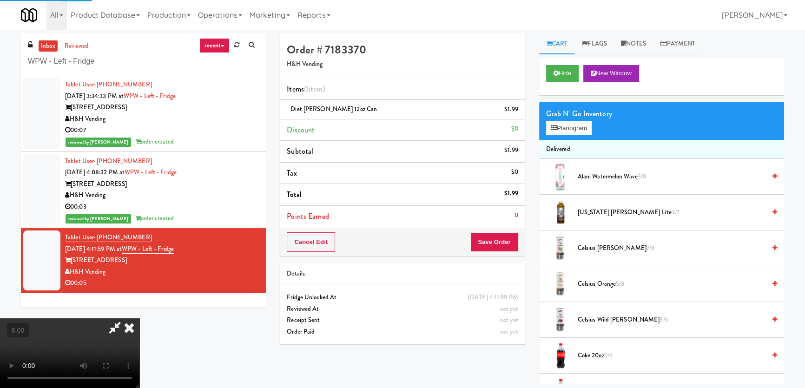
click at [139, 318] on icon at bounding box center [129, 327] width 20 height 19
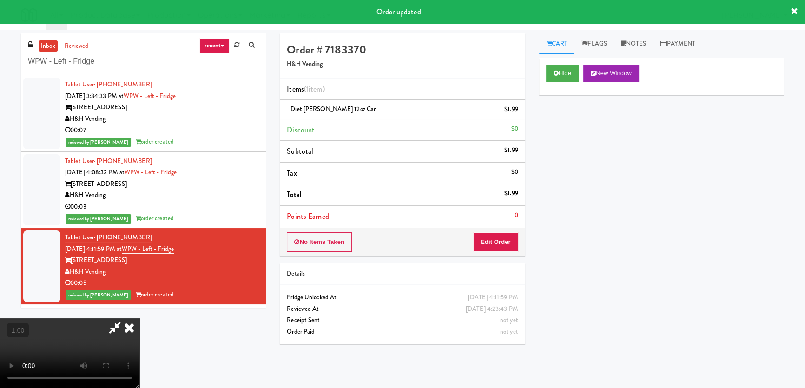
click at [139, 318] on icon at bounding box center [129, 327] width 20 height 19
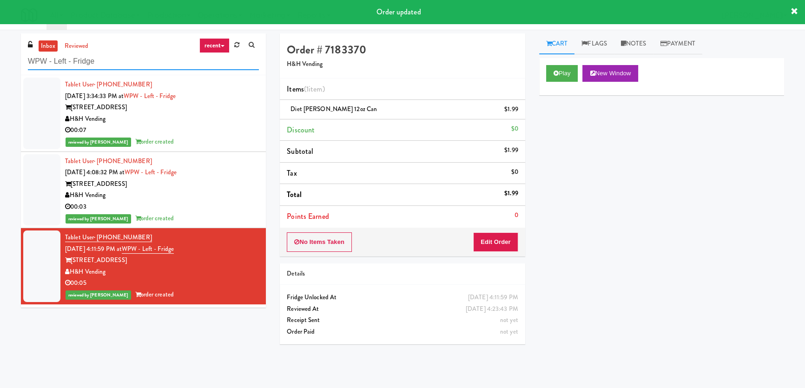
drag, startPoint x: 190, startPoint y: 60, endPoint x: 0, endPoint y: 53, distance: 190.6
click at [0, 53] on div "inbox reviewed recent all unclear take inventory issue suspicious failed recent…" at bounding box center [402, 208] width 805 height 351
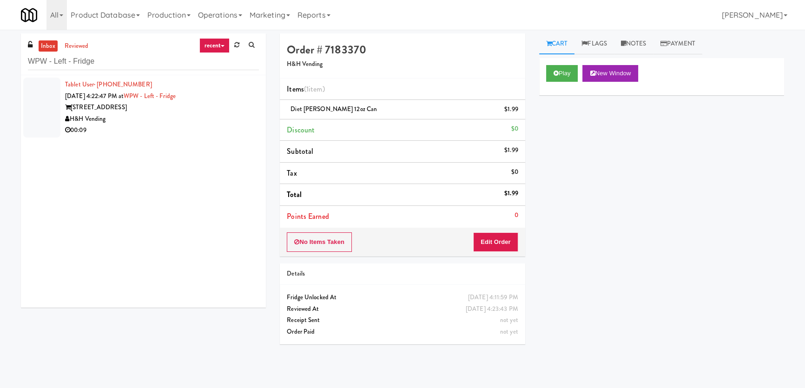
click at [208, 110] on div "[STREET_ADDRESS]" at bounding box center [162, 108] width 194 height 12
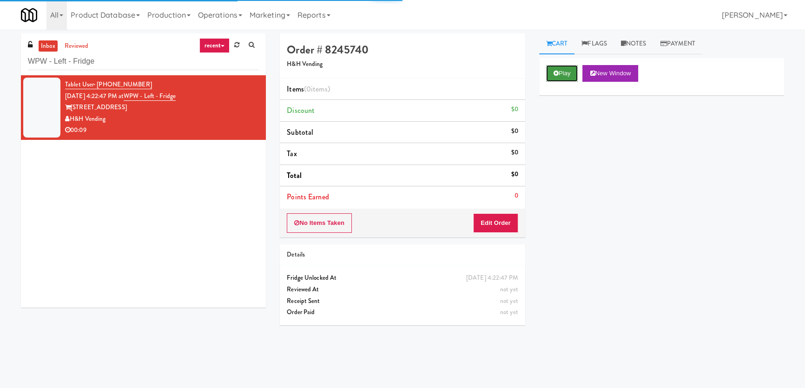
click at [565, 80] on button "Play" at bounding box center [562, 73] width 32 height 17
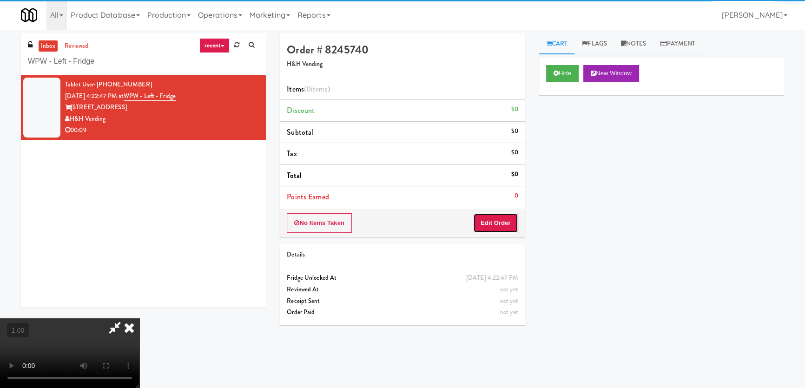
click at [500, 218] on button "Edit Order" at bounding box center [495, 223] width 45 height 20
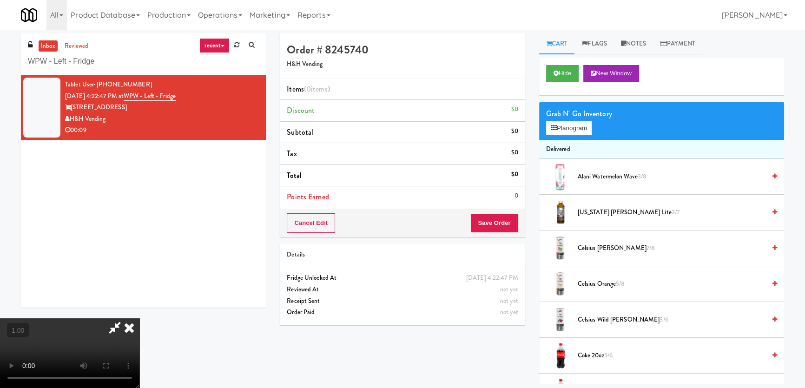
click at [139, 318] on video at bounding box center [69, 353] width 139 height 70
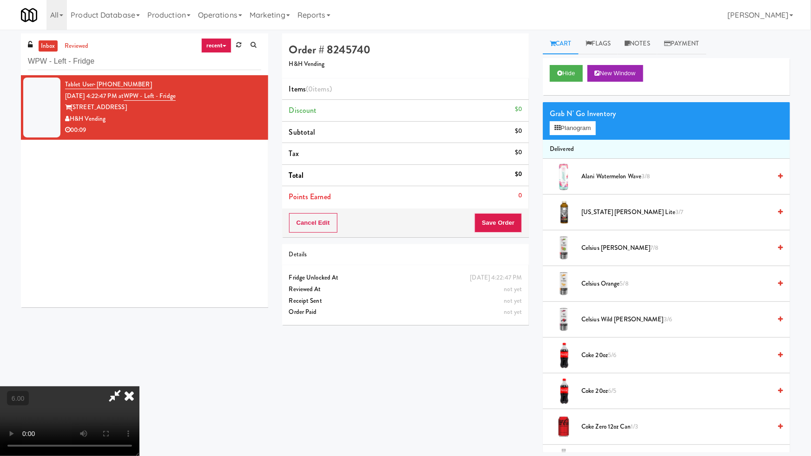
click at [139, 387] on video at bounding box center [69, 422] width 139 height 70
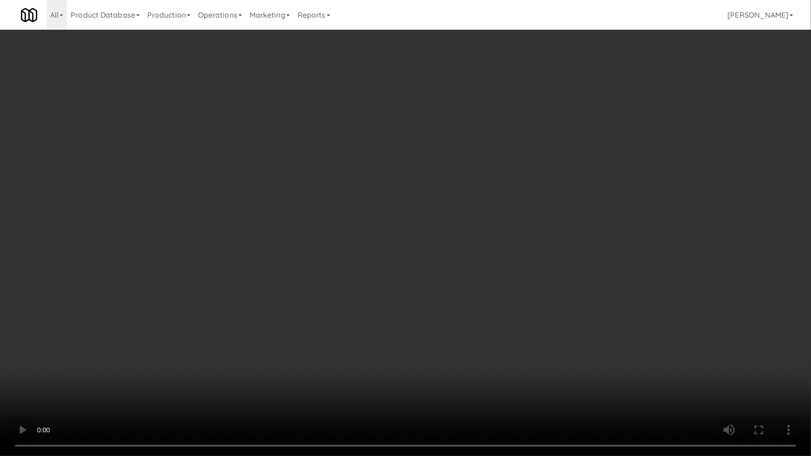
click at [434, 280] on video at bounding box center [405, 228] width 811 height 456
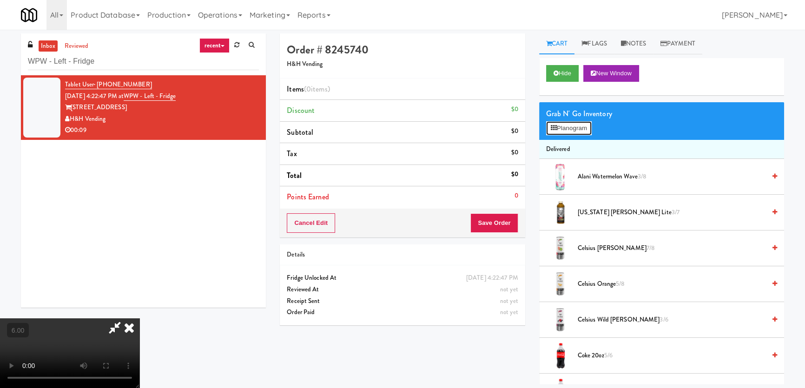
click at [563, 129] on button "Planogram" at bounding box center [569, 128] width 46 height 14
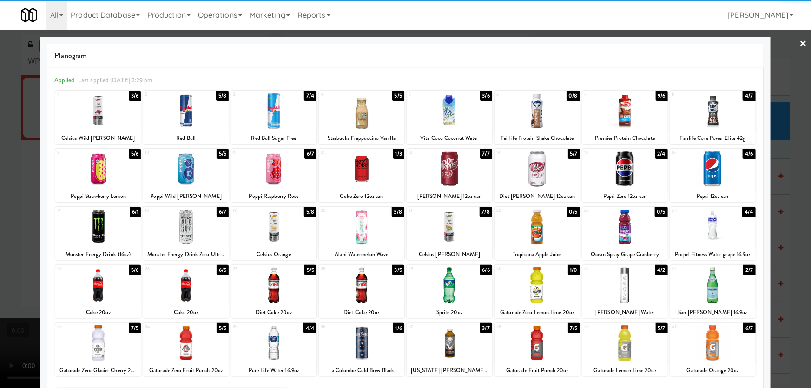
click at [713, 284] on div at bounding box center [712, 285] width 85 height 36
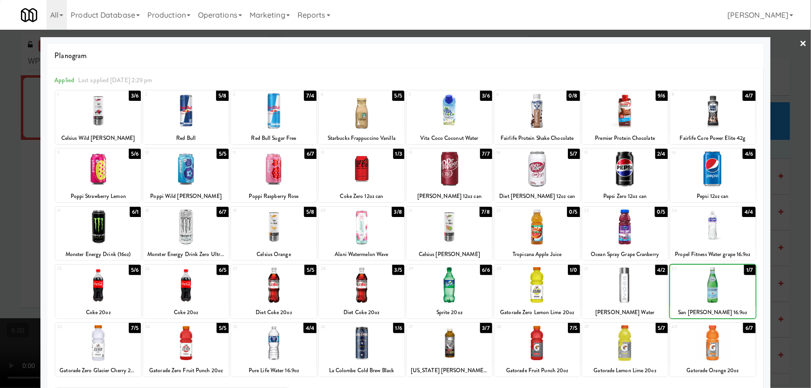
click at [802, 226] on div at bounding box center [405, 194] width 811 height 388
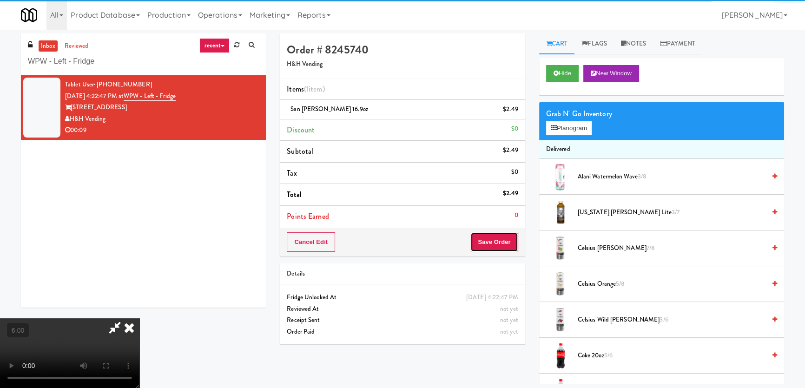
click at [512, 250] on button "Save Order" at bounding box center [493, 242] width 47 height 20
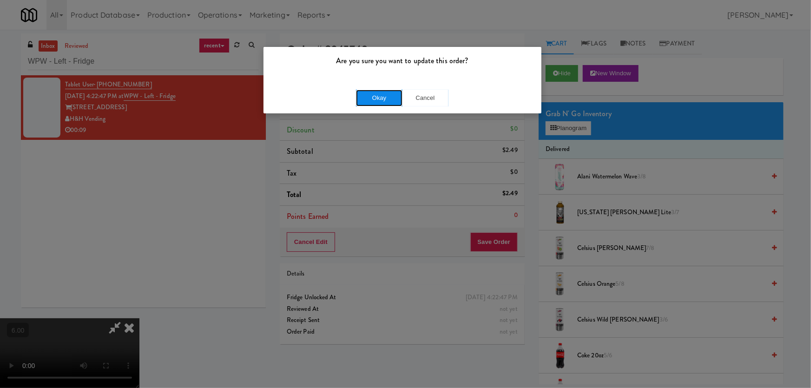
click at [383, 102] on button "Okay" at bounding box center [379, 98] width 46 height 17
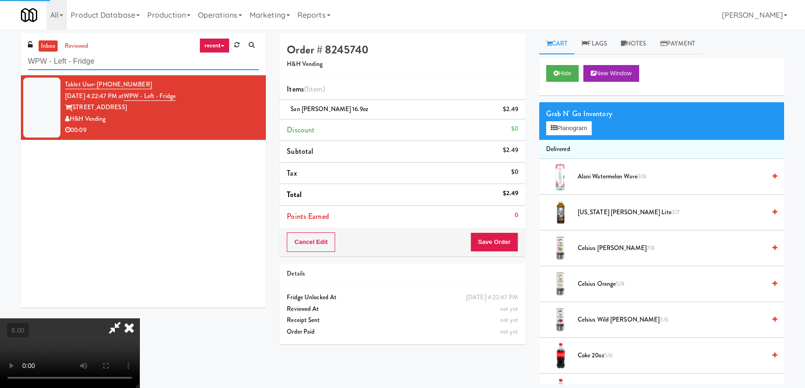
drag, startPoint x: 122, startPoint y: 55, endPoint x: 0, endPoint y: 65, distance: 122.6
click at [0, 65] on div "inbox reviewed recent all unclear take inventory issue suspicious failed recent…" at bounding box center [402, 208] width 805 height 351
paste input "[PERSON_NAME]"
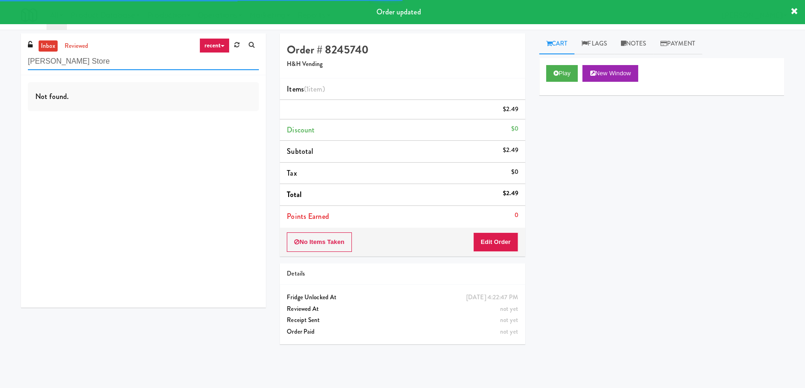
type input "[PERSON_NAME] Store"
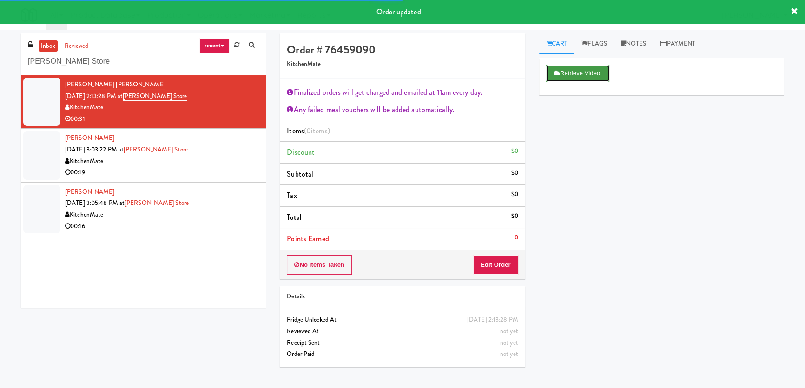
click at [587, 78] on button "Retrieve Video" at bounding box center [577, 73] width 63 height 17
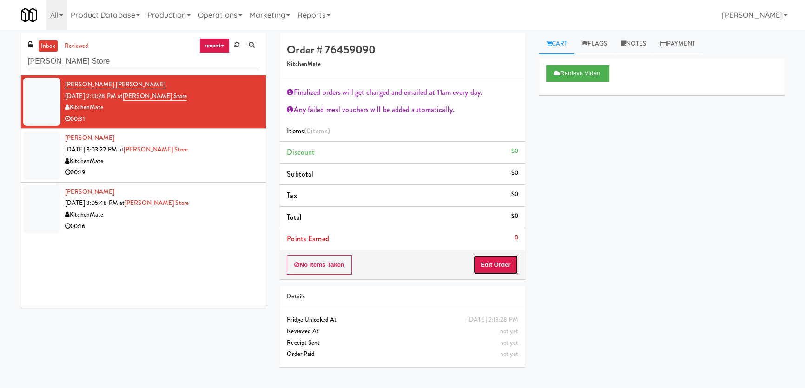
click at [494, 265] on button "Edit Order" at bounding box center [495, 265] width 45 height 20
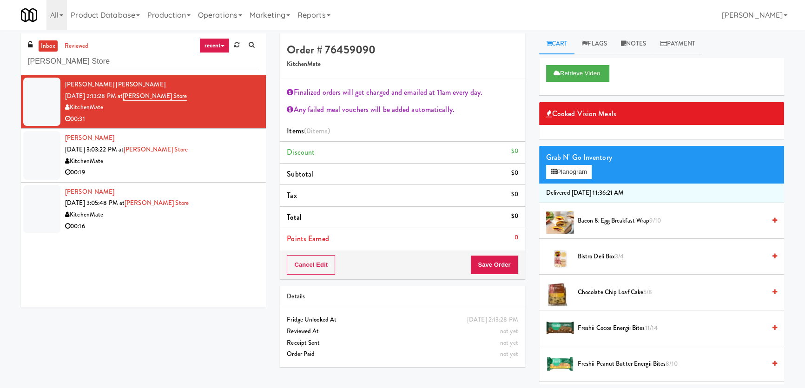
click at [642, 328] on span "Freshii Cocoa Energii Bites 11/14" at bounding box center [672, 328] width 188 height 12
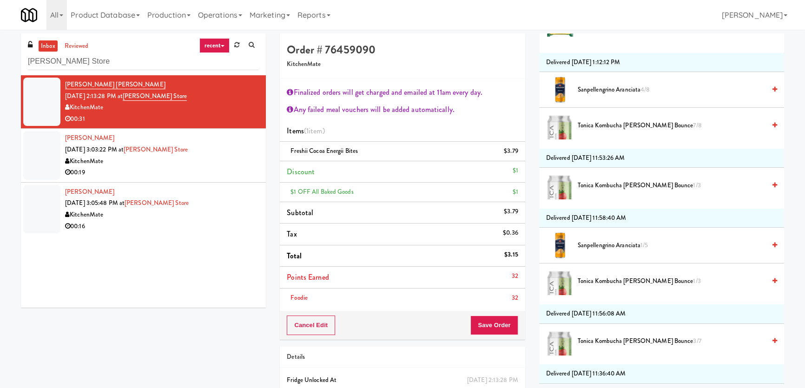
scroll to position [633, 0]
click at [643, 115] on li "Tonica Kombucha [PERSON_NAME] Bounce 7/8" at bounding box center [661, 124] width 245 height 35
click at [644, 125] on span "Tonica Kombucha [PERSON_NAME] Bounce 7/8" at bounding box center [672, 125] width 188 height 12
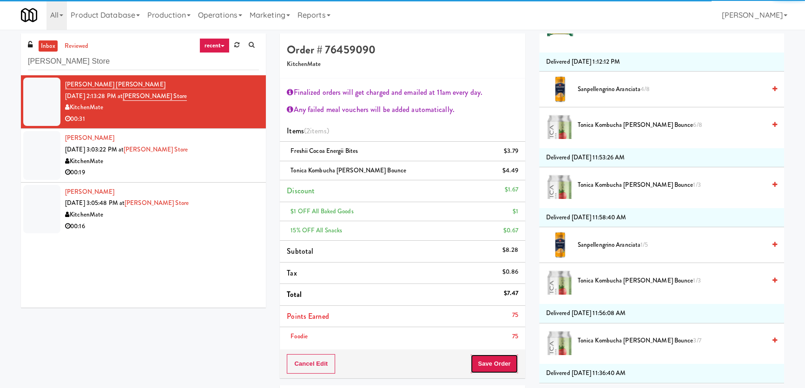
click at [493, 356] on button "Save Order" at bounding box center [493, 364] width 47 height 20
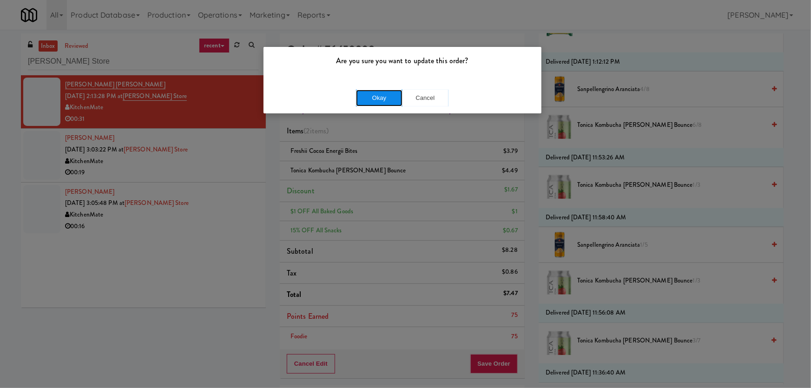
drag, startPoint x: 381, startPoint y: 91, endPoint x: 360, endPoint y: 98, distance: 22.8
click at [381, 91] on button "Okay" at bounding box center [379, 98] width 46 height 17
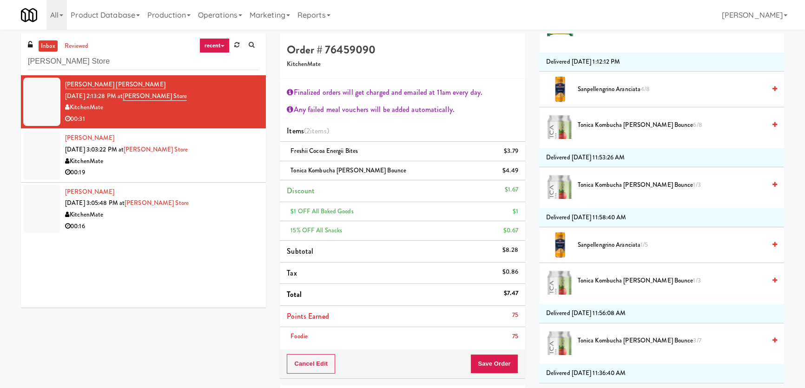
click at [237, 157] on div "KitchenMate" at bounding box center [162, 162] width 194 height 12
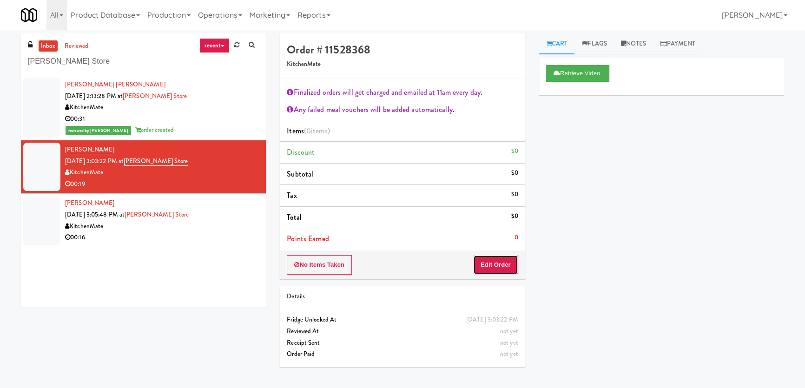
click at [516, 261] on button "Edit Order" at bounding box center [495, 265] width 45 height 20
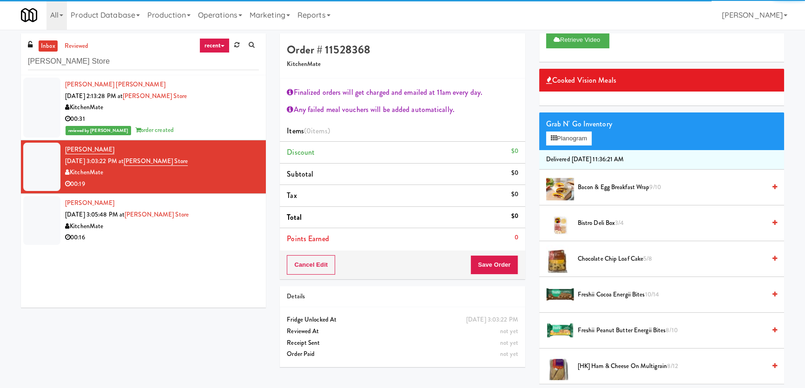
scroll to position [169, 0]
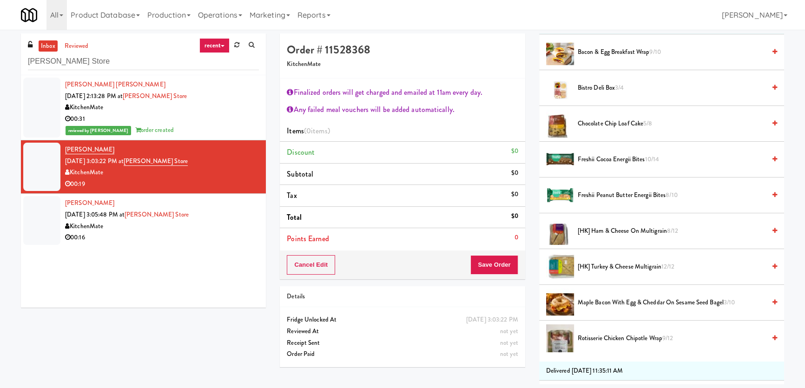
click at [610, 234] on span "[HK] Ham & Cheese on Multigrain 8/12" at bounding box center [672, 231] width 188 height 12
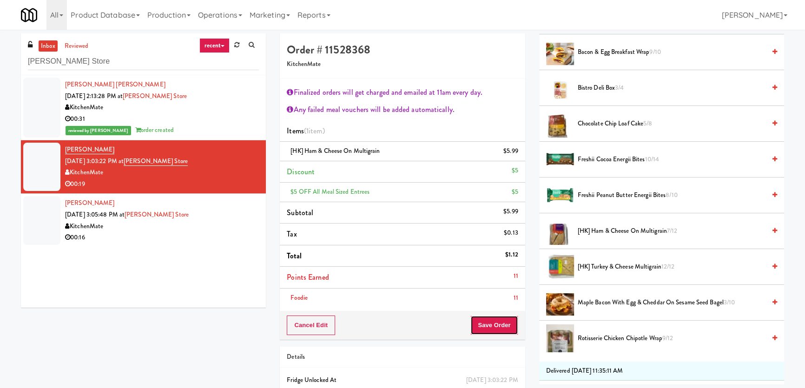
drag, startPoint x: 485, startPoint y: 317, endPoint x: 480, endPoint y: 321, distance: 6.1
click at [485, 318] on button "Save Order" at bounding box center [493, 325] width 47 height 20
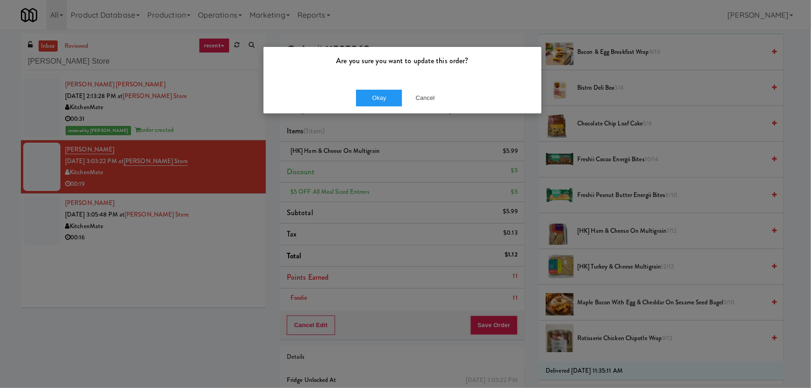
click at [382, 106] on div "Okay Cancel" at bounding box center [402, 97] width 278 height 31
click at [374, 96] on button "Okay" at bounding box center [379, 98] width 46 height 17
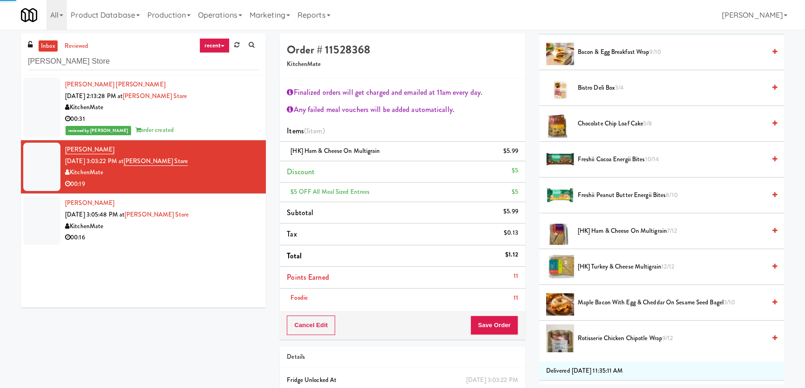
click at [227, 223] on div "KitchenMate" at bounding box center [162, 227] width 194 height 12
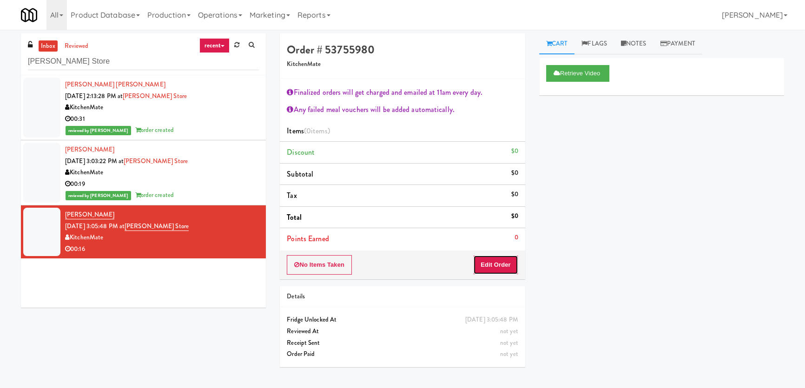
click at [497, 264] on button "Edit Order" at bounding box center [495, 265] width 45 height 20
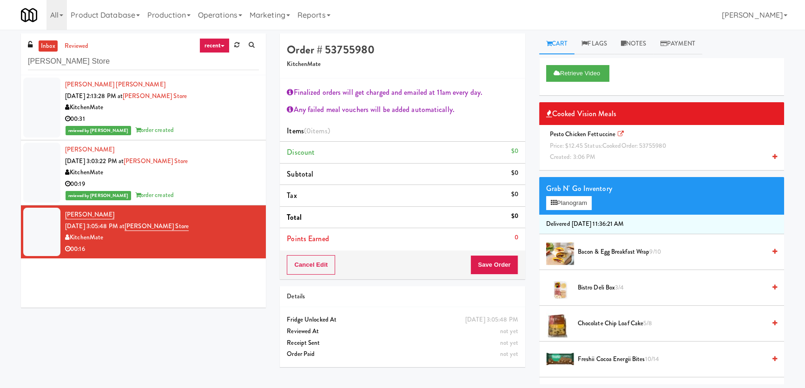
click at [581, 156] on span "Created: 3:06 PM" at bounding box center [573, 156] width 46 height 9
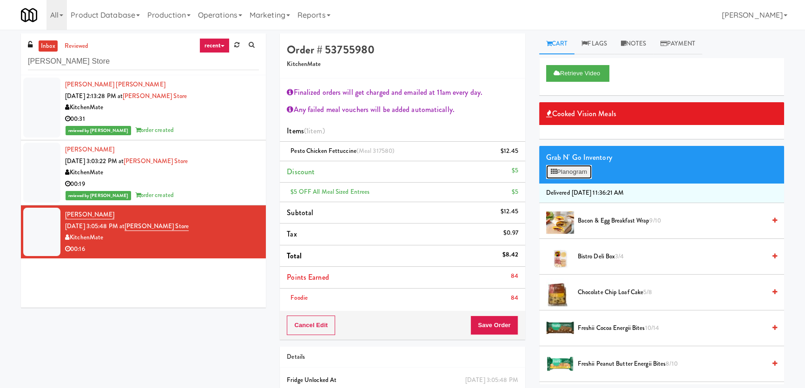
click at [559, 176] on button "Planogram" at bounding box center [569, 172] width 46 height 14
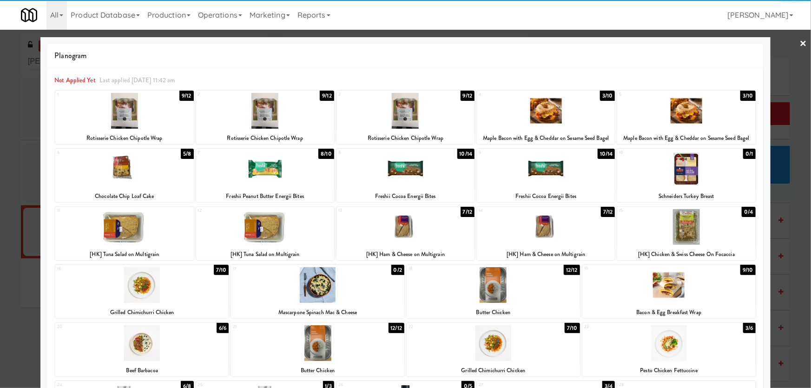
click at [274, 118] on div at bounding box center [265, 111] width 138 height 36
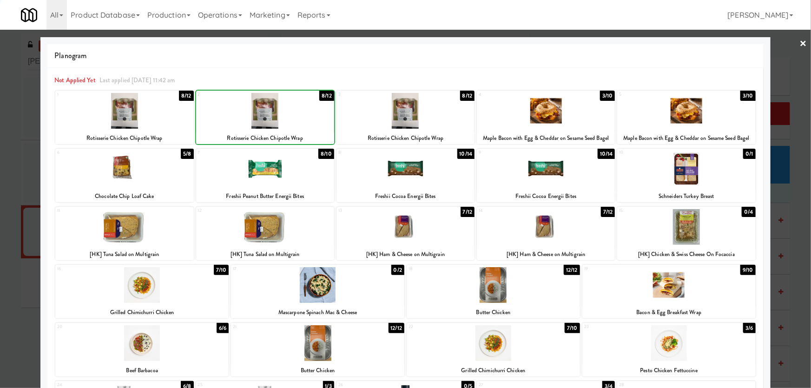
click at [0, 95] on div at bounding box center [405, 194] width 811 height 388
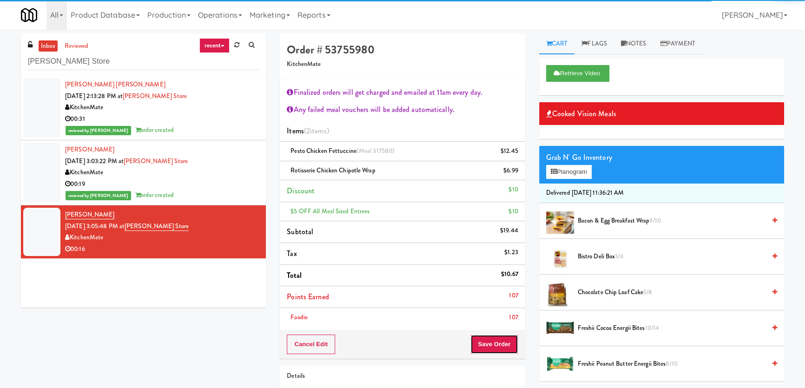
click at [492, 339] on button "Save Order" at bounding box center [493, 345] width 47 height 20
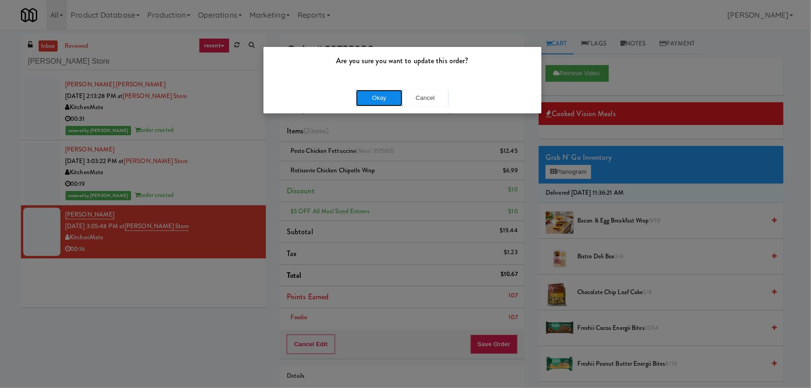
click at [385, 95] on button "Okay" at bounding box center [379, 98] width 46 height 17
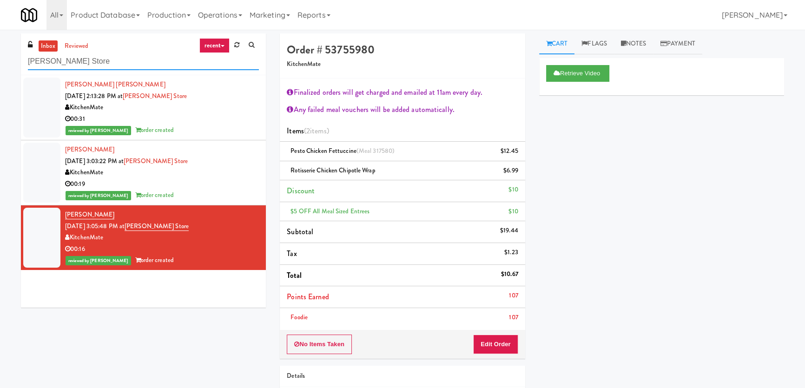
paste input "UHN - [GEOGRAPHIC_DATA] - Cafe Lobby"
drag, startPoint x: 101, startPoint y: 60, endPoint x: 0, endPoint y: 59, distance: 100.8
click at [0, 59] on div "inbox reviewed recent all unclear take inventory issue suspicious failed recent…" at bounding box center [402, 243] width 805 height 420
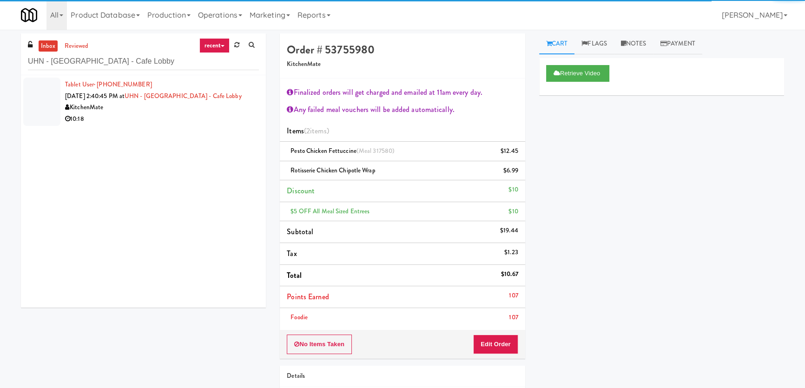
click at [202, 113] on div "10:18" at bounding box center [162, 119] width 194 height 12
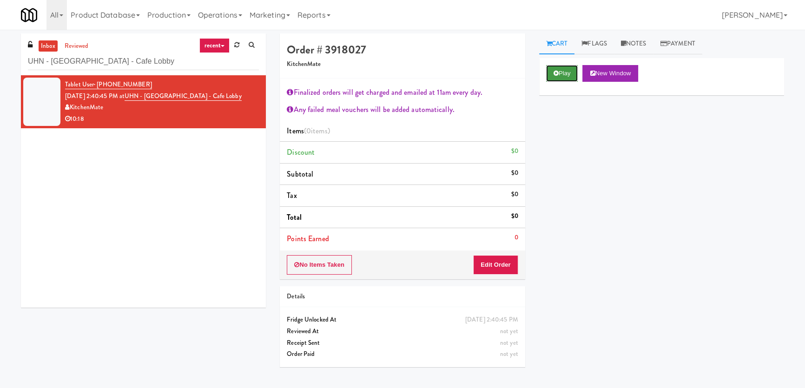
click at [561, 78] on button "Play" at bounding box center [562, 73] width 32 height 17
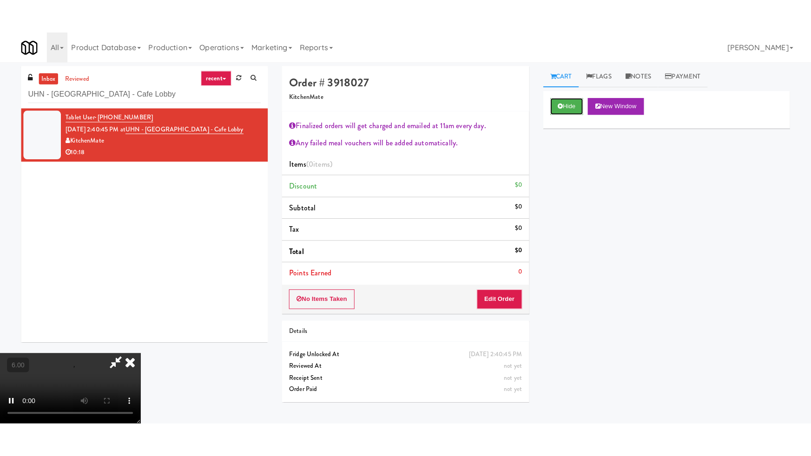
scroll to position [177, 0]
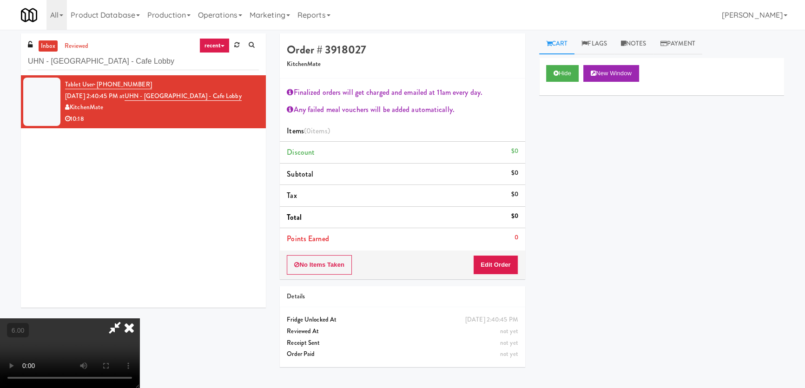
drag, startPoint x: 165, startPoint y: 70, endPoint x: 0, endPoint y: 57, distance: 165.9
click at [0, 318] on video at bounding box center [69, 353] width 139 height 70
click at [139, 318] on video at bounding box center [69, 353] width 139 height 70
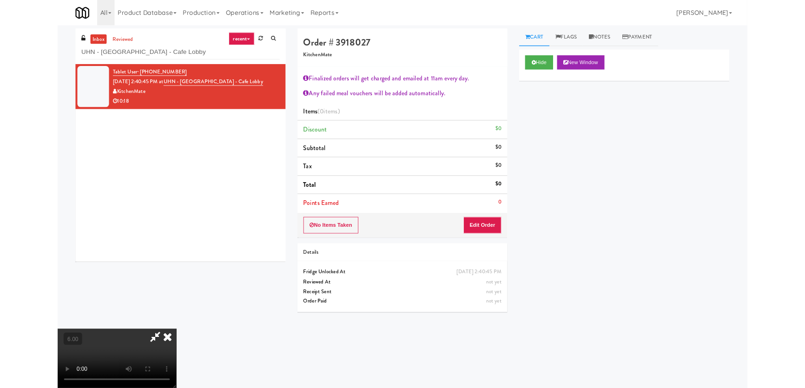
scroll to position [19, 0]
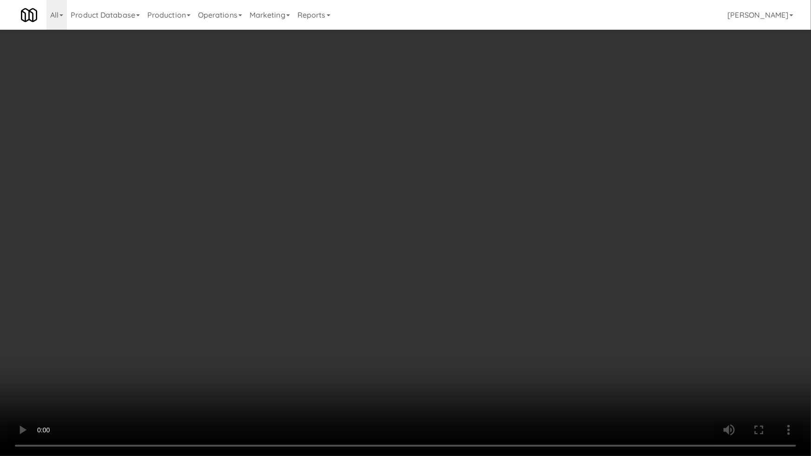
click at [486, 156] on video at bounding box center [405, 228] width 811 height 456
click at [485, 156] on video at bounding box center [405, 228] width 811 height 456
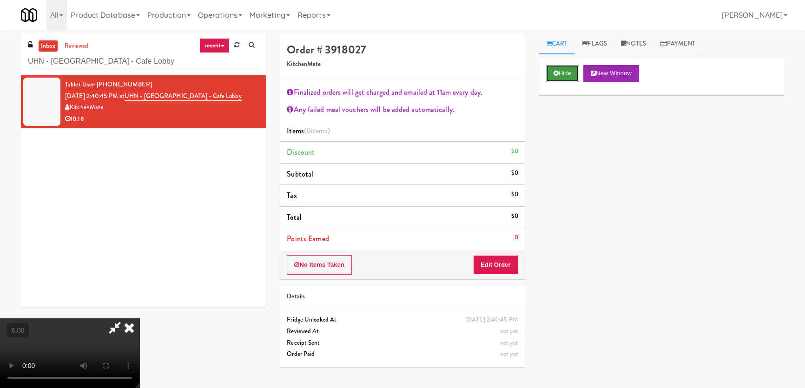
click at [548, 76] on button "Hide" at bounding box center [562, 73] width 33 height 17
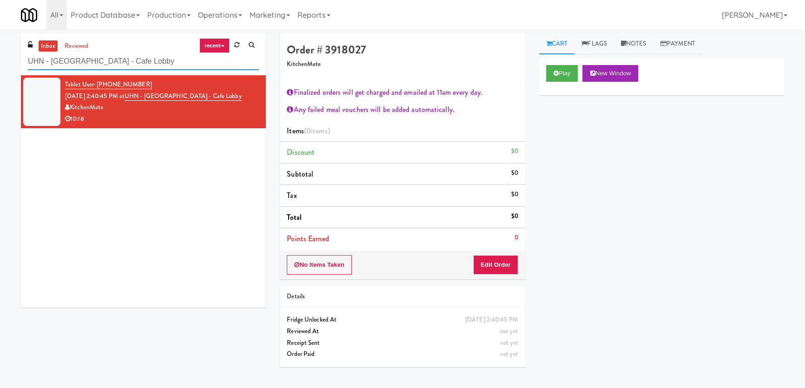
paste input "The Mo - Fridge"
drag, startPoint x: 202, startPoint y: 56, endPoint x: 0, endPoint y: 53, distance: 201.7
click at [0, 53] on div "inbox reviewed recent all unclear take inventory issue suspicious failed recent…" at bounding box center [402, 208] width 805 height 351
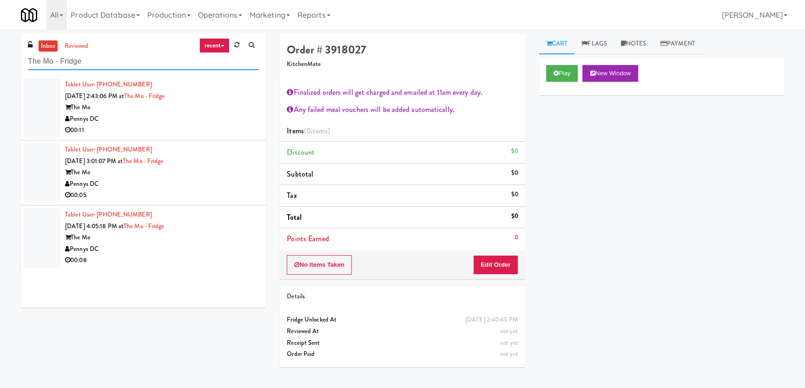
paste input "Metropolitan - Combo"
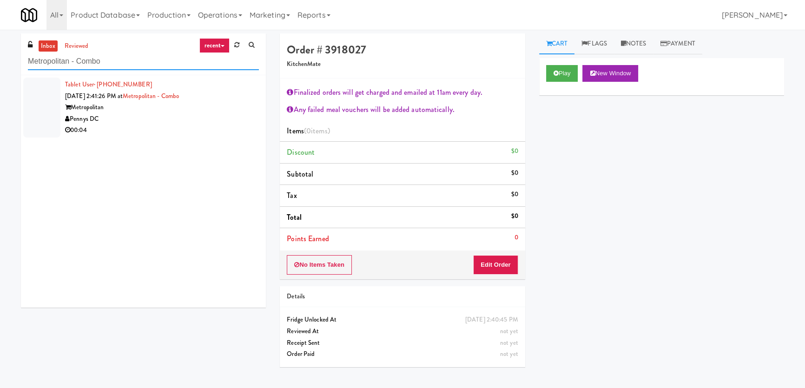
paste input "1407 [US_STATE] - Right - Ambient"
drag, startPoint x: 115, startPoint y: 58, endPoint x: 5, endPoint y: 56, distance: 110.1
click at [0, 53] on div "inbox reviewed recent all unclear take inventory issue suspicious failed recent…" at bounding box center [402, 208] width 805 height 351
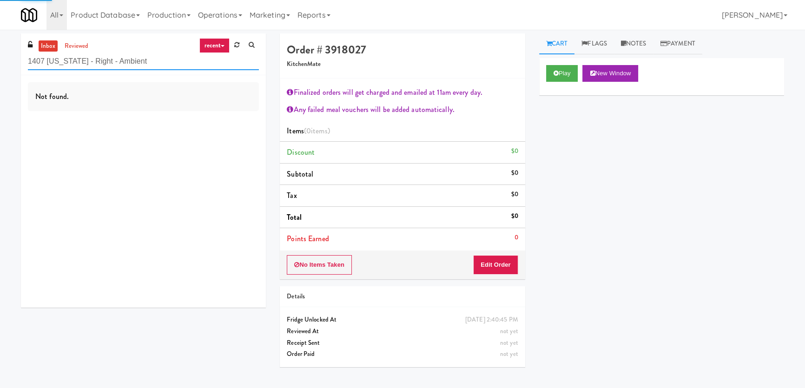
type input "1407 [US_STATE] - Right - Ambient"
click at [199, 120] on div "Not found." at bounding box center [143, 191] width 245 height 232
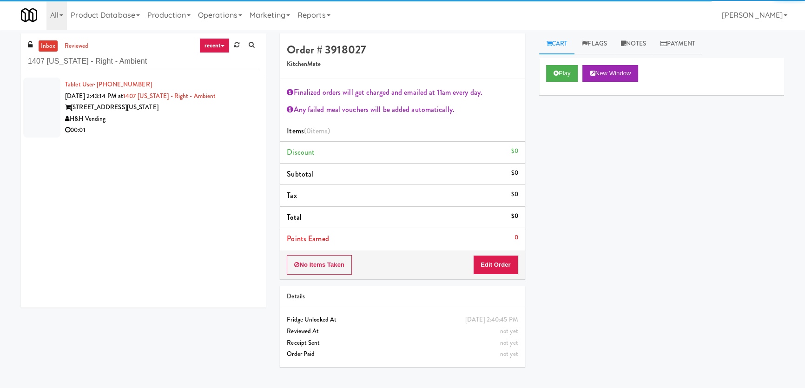
click at [218, 118] on div "H&H Vending" at bounding box center [162, 119] width 194 height 12
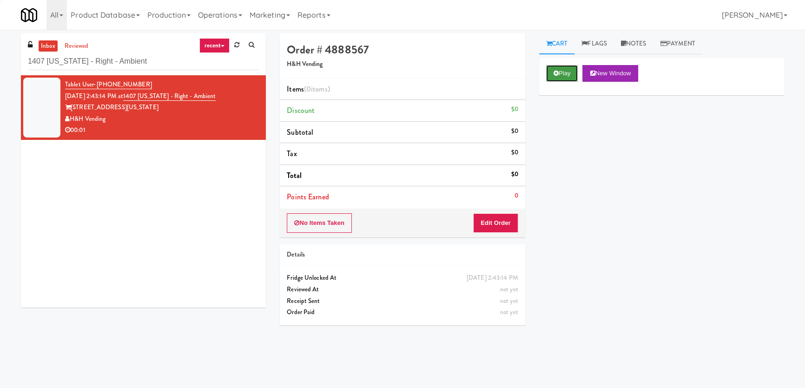
click at [571, 66] on button "Play" at bounding box center [562, 73] width 32 height 17
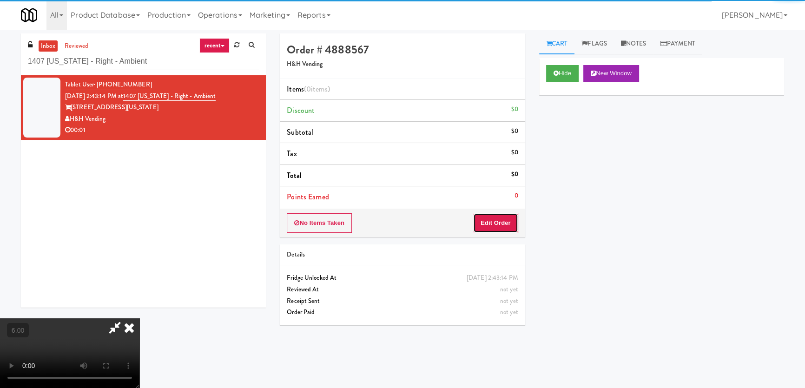
click at [499, 217] on button "Edit Order" at bounding box center [495, 223] width 45 height 20
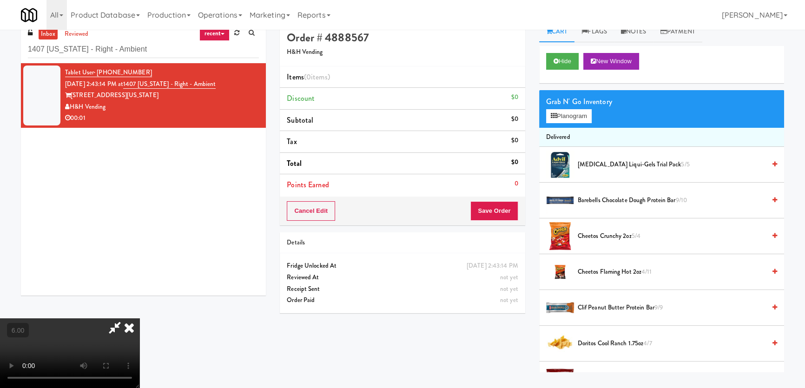
scroll to position [29, 0]
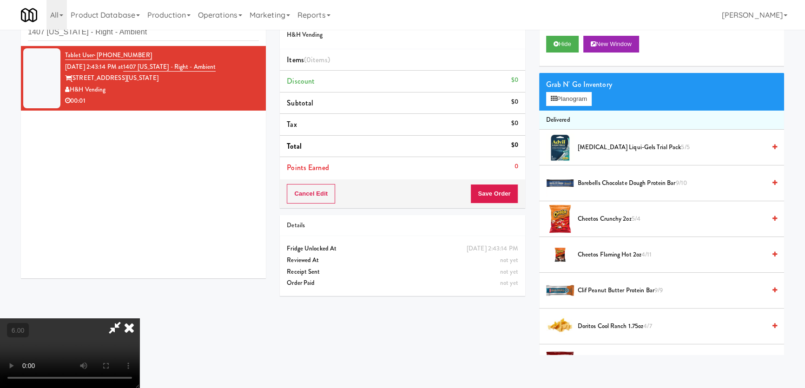
click at [139, 332] on video at bounding box center [69, 353] width 139 height 70
drag, startPoint x: 146, startPoint y: 333, endPoint x: 147, endPoint y: 384, distance: 51.1
click at [139, 333] on video at bounding box center [69, 353] width 139 height 70
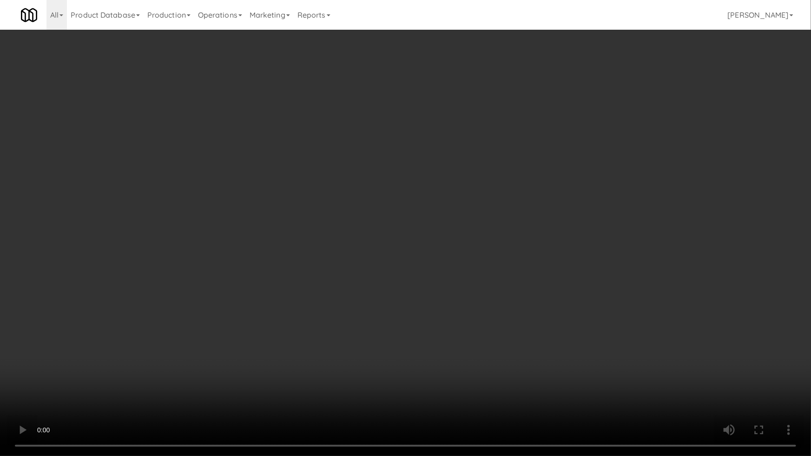
click at [167, 358] on video at bounding box center [405, 228] width 811 height 456
click at [167, 362] on video at bounding box center [405, 228] width 811 height 456
click at [142, 361] on video at bounding box center [405, 228] width 811 height 456
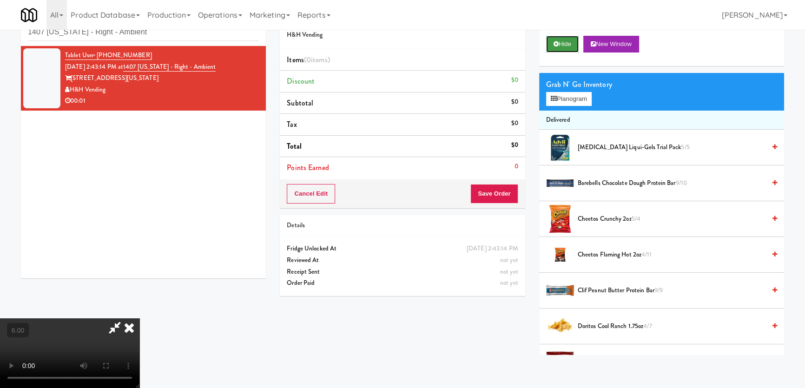
click at [553, 45] on icon at bounding box center [555, 44] width 5 height 6
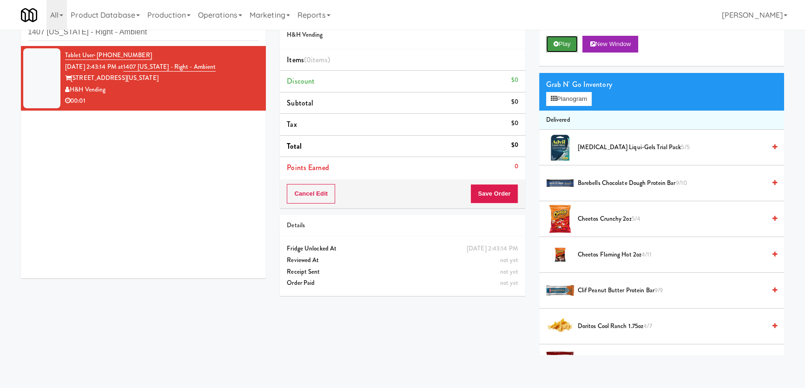
click at [553, 46] on icon at bounding box center [555, 44] width 5 height 6
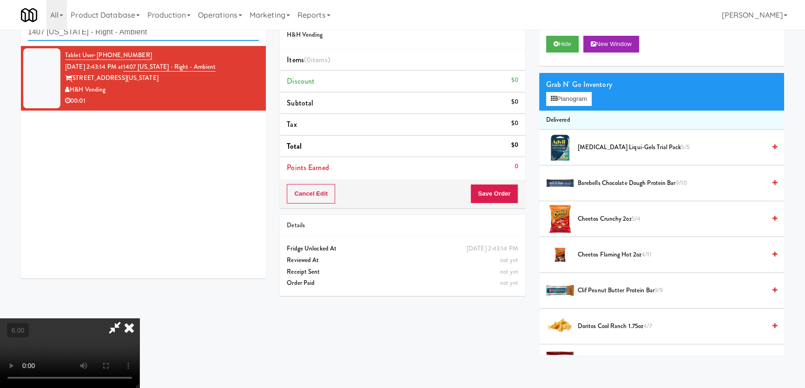
paste input "[MEDICAL_DATA] Insurance"
drag, startPoint x: 155, startPoint y: 35, endPoint x: 0, endPoint y: 51, distance: 155.6
click at [0, 51] on div "inbox reviewed recent all unclear take inventory issue suspicious failed recent…" at bounding box center [402, 179] width 805 height 351
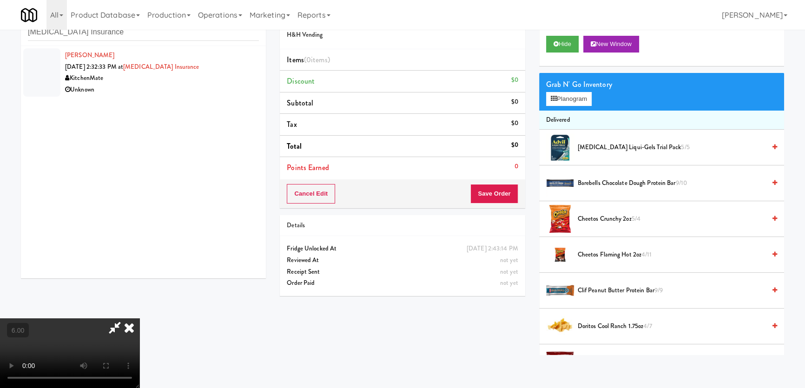
click at [232, 60] on div "[PERSON_NAME] [DATE] 2:32:33 PM at [MEDICAL_DATA] Insurance KitchenMate Unknown" at bounding box center [162, 73] width 194 height 46
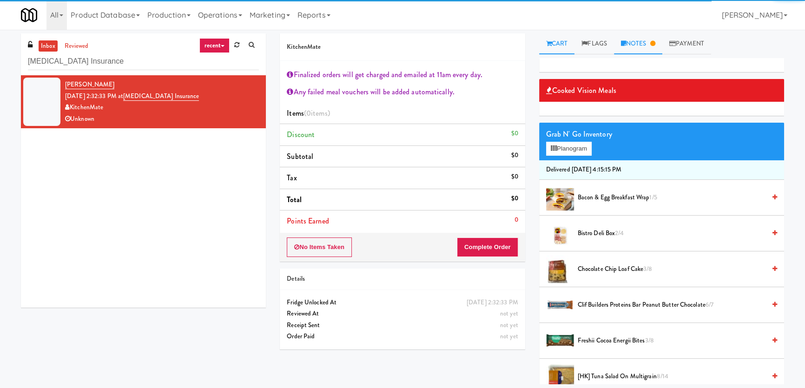
click at [646, 45] on link "Notes" at bounding box center [638, 43] width 48 height 21
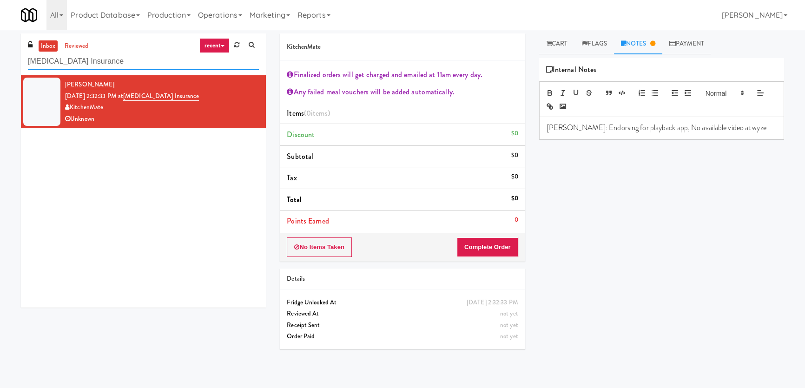
drag, startPoint x: 44, startPoint y: 62, endPoint x: 0, endPoint y: 64, distance: 44.2
click at [0, 64] on div "inbox reviewed recent all unclear take inventory issue suspicious failed recent…" at bounding box center [402, 208] width 805 height 351
paste input "The Metropolitan - Cooler - Left"
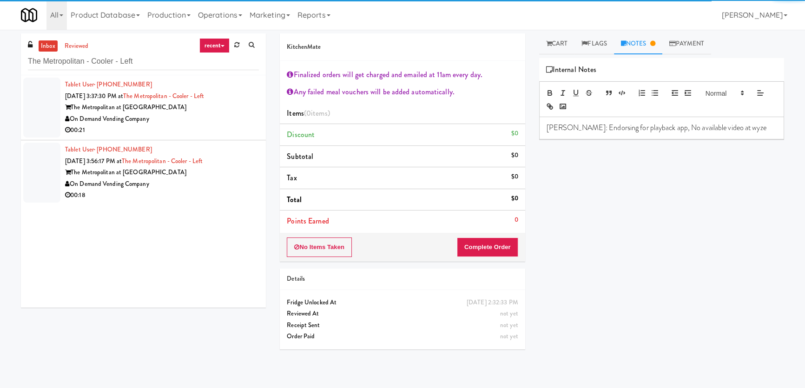
click at [226, 129] on div "00:21" at bounding box center [162, 131] width 194 height 12
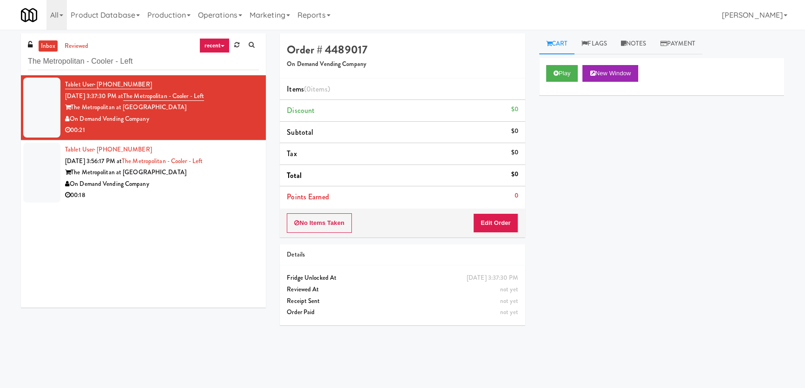
click at [235, 186] on div "On Demand Vending Company" at bounding box center [162, 184] width 194 height 12
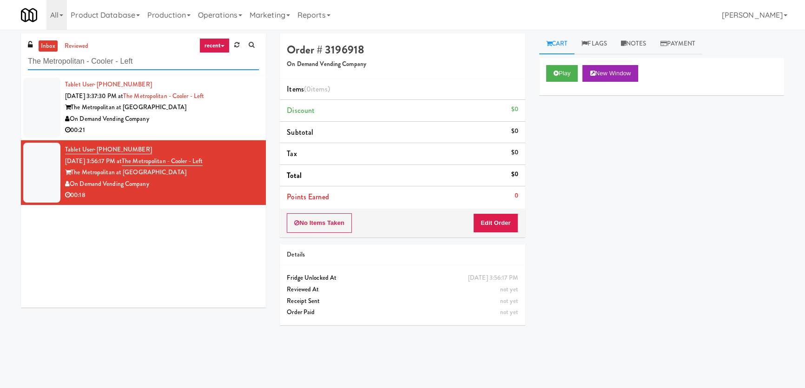
paste input "welve12"
drag, startPoint x: 149, startPoint y: 57, endPoint x: 2, endPoint y: 42, distance: 147.2
click at [0, 39] on div "inbox reviewed recent all unclear take inventory issue suspicious failed recent…" at bounding box center [402, 208] width 805 height 351
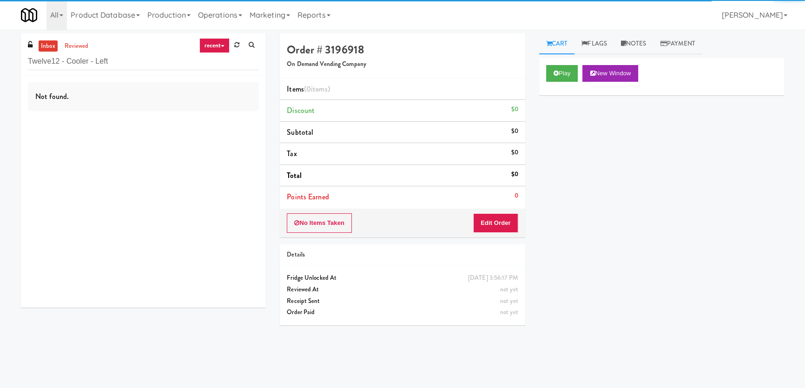
click at [219, 128] on div "Not found." at bounding box center [143, 191] width 245 height 232
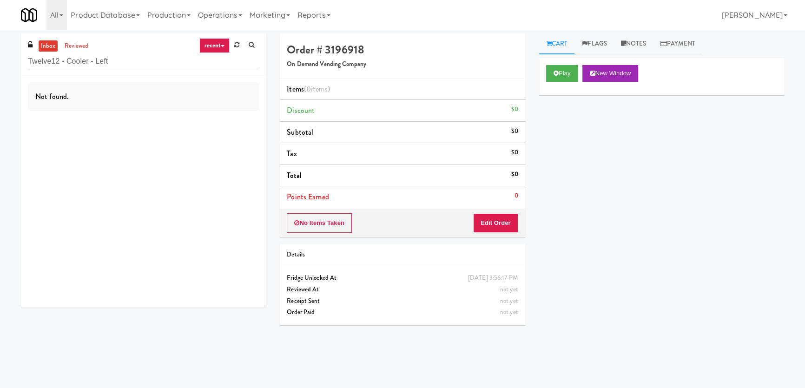
click at [222, 119] on div "Not found." at bounding box center [143, 191] width 245 height 232
click at [160, 61] on input "Twelve12 - Cooler - Left" at bounding box center [143, 61] width 231 height 17
drag, startPoint x: 124, startPoint y: 62, endPoint x: 107, endPoint y: 60, distance: 16.8
click at [107, 60] on input "Twelve12 - Cooler - Left" at bounding box center [143, 61] width 231 height 17
click at [78, 38] on div "inbox reviewed recent all unclear take inventory issue suspicious failed recent…" at bounding box center [143, 54] width 245 height 42
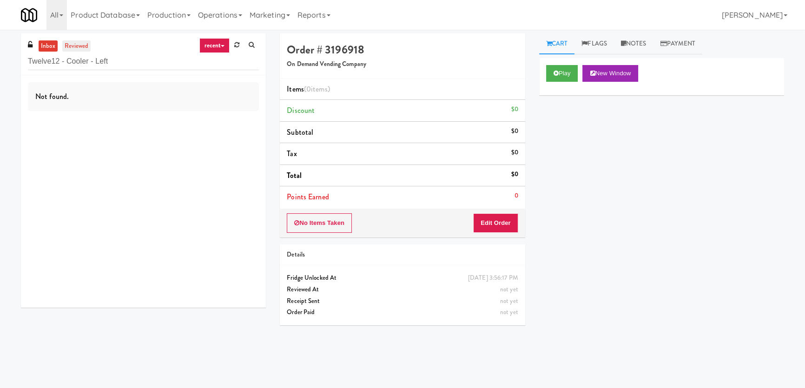
click at [81, 42] on link "reviewed" at bounding box center [76, 46] width 29 height 12
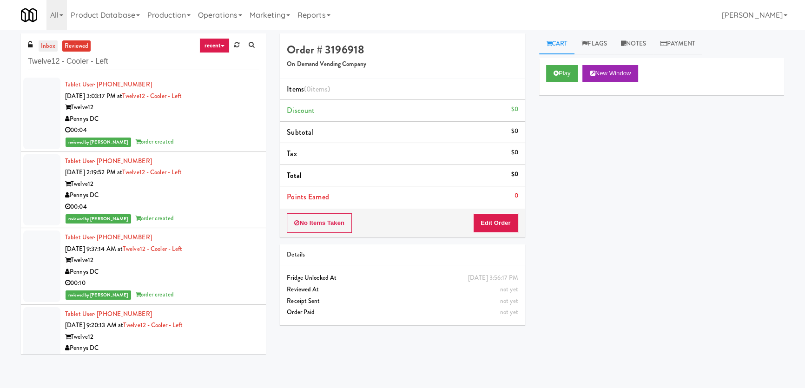
click at [48, 46] on link "inbox" at bounding box center [48, 46] width 19 height 12
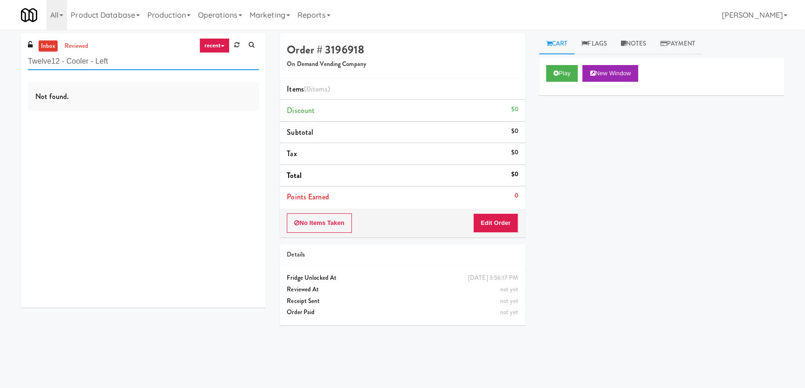
paste input "Pantry - Righ"
drag, startPoint x: 119, startPoint y: 58, endPoint x: 0, endPoint y: 39, distance: 120.5
click at [0, 40] on div "inbox reviewed recent all unclear take inventory issue suspicious failed recent…" at bounding box center [402, 208] width 805 height 351
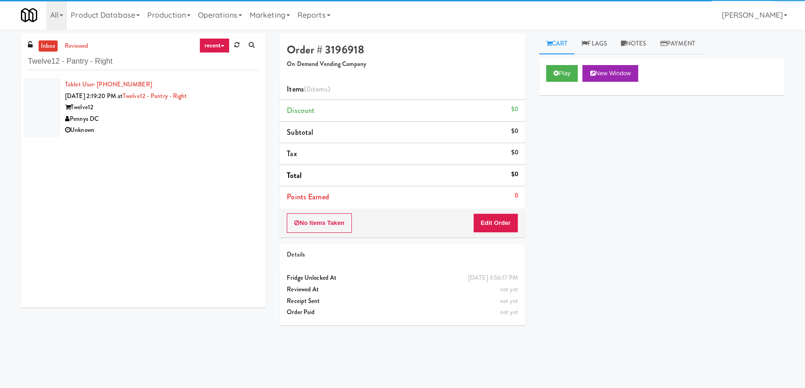
click at [150, 125] on div "Unknown" at bounding box center [162, 131] width 194 height 12
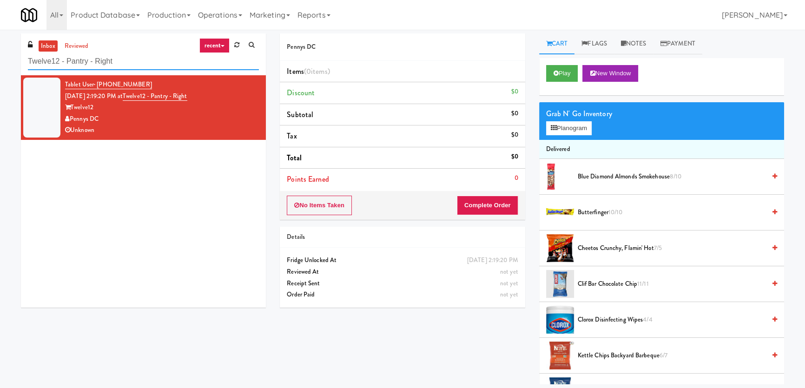
drag, startPoint x: 121, startPoint y: 60, endPoint x: 0, endPoint y: 60, distance: 120.8
click at [0, 60] on div "inbox reviewed recent all unclear take inventory issue suspicious failed recent…" at bounding box center [402, 208] width 805 height 351
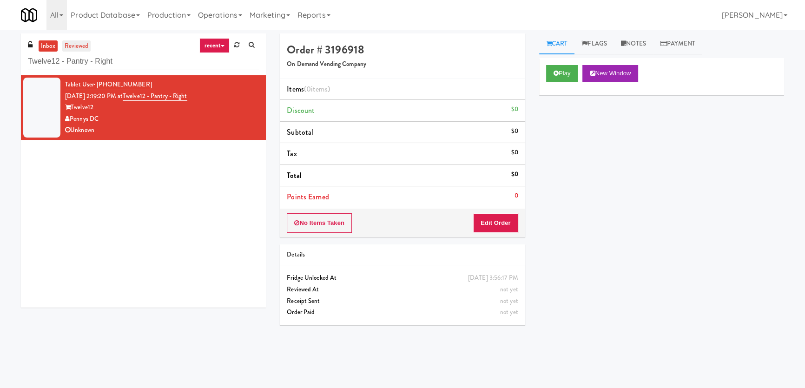
click at [74, 46] on link "reviewed" at bounding box center [76, 46] width 29 height 12
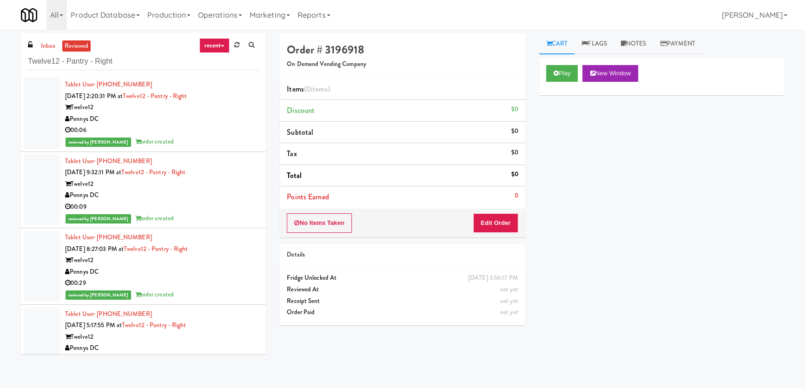
click at [177, 125] on div "00:06" at bounding box center [162, 131] width 194 height 12
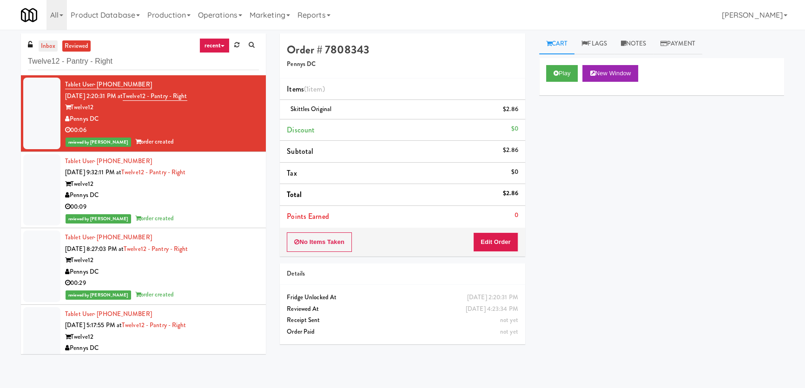
click at [47, 44] on link "inbox" at bounding box center [48, 46] width 19 height 12
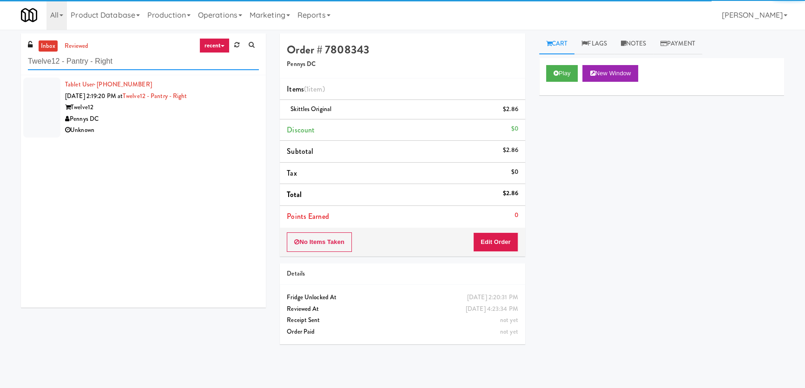
drag, startPoint x: 58, startPoint y: 65, endPoint x: 0, endPoint y: 69, distance: 58.2
click at [0, 69] on div "inbox reviewed recent all unclear take inventory issue suspicious failed recent…" at bounding box center [402, 208] width 805 height 351
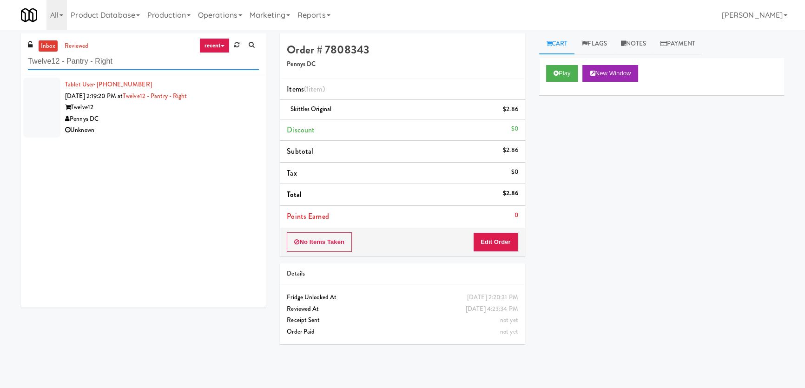
paste input "he Metropolitan"
drag, startPoint x: 130, startPoint y: 58, endPoint x: 0, endPoint y: 59, distance: 130.1
click at [0, 60] on div "inbox reviewed recent all unclear take inventory issue suspicious failed recent…" at bounding box center [402, 208] width 805 height 351
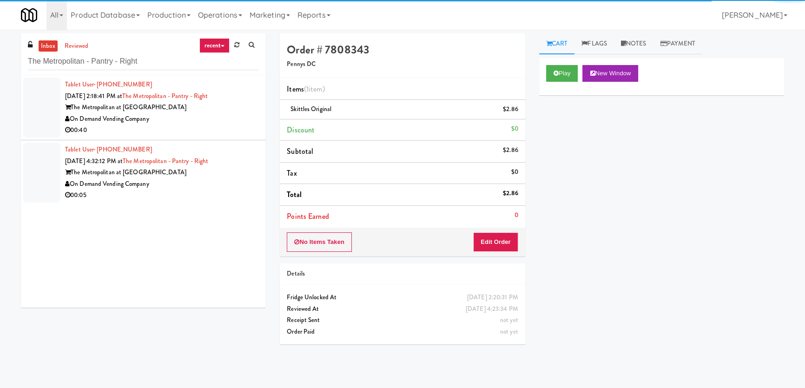
click at [202, 131] on div "00:40" at bounding box center [162, 131] width 194 height 12
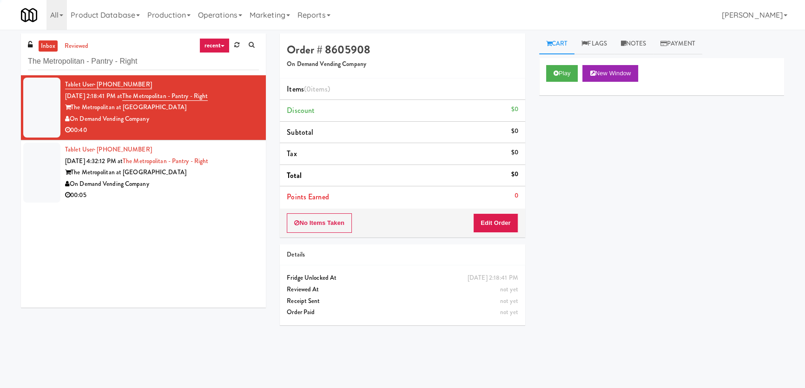
click at [239, 184] on div "On Demand Vending Company" at bounding box center [162, 184] width 194 height 12
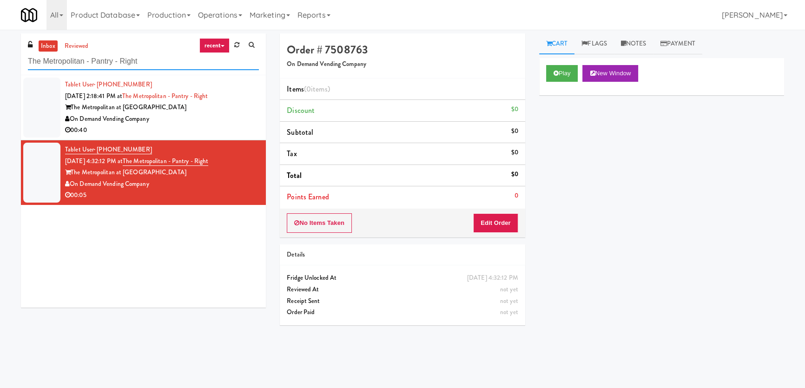
drag, startPoint x: 111, startPoint y: 58, endPoint x: 0, endPoint y: 53, distance: 110.7
click at [0, 55] on div "inbox reviewed recent all unclear take inventory issue suspicious failed recent…" at bounding box center [402, 208] width 805 height 351
paste input "Revolution Mill - Cooler"
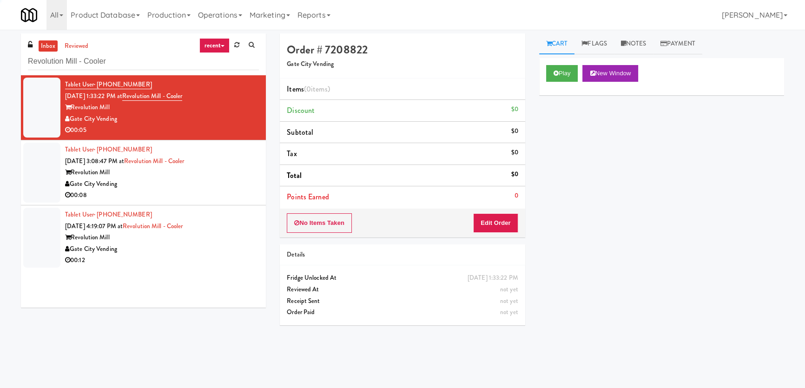
click at [236, 201] on li "Tablet User · (336) 965-3033 [DATE] 3:08:47 PM at Revolution Mill - Cooler Revo…" at bounding box center [143, 172] width 245 height 65
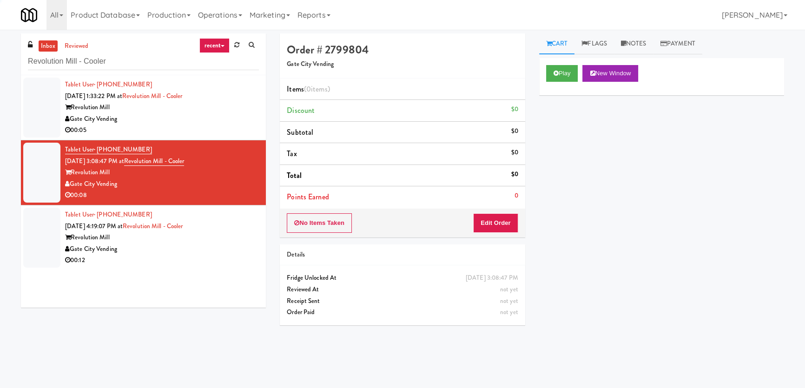
click at [229, 260] on div "00:12" at bounding box center [162, 261] width 194 height 12
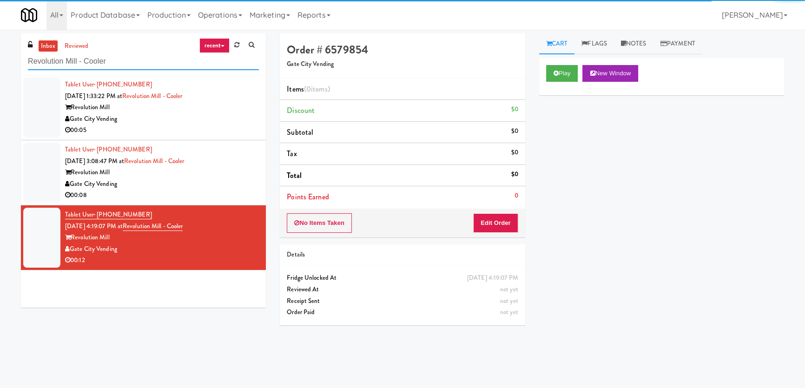
click at [0, 56] on div "inbox reviewed recent all unclear take inventory issue suspicious failed recent…" at bounding box center [402, 208] width 805 height 351
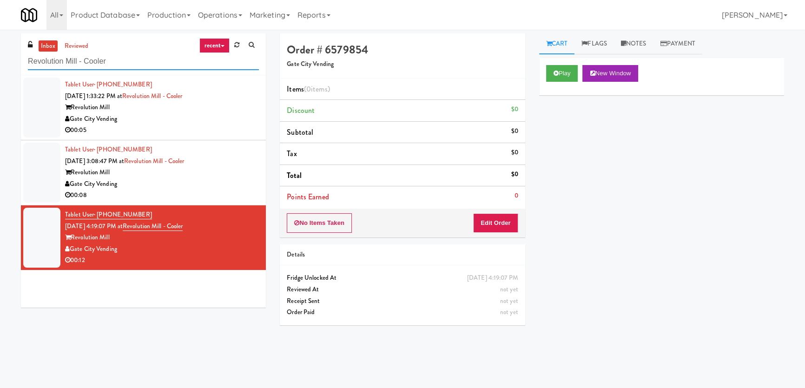
drag, startPoint x: 151, startPoint y: 61, endPoint x: 0, endPoint y: 58, distance: 150.6
click at [0, 58] on div "inbox reviewed recent all unclear take inventory issue suspicious failed recent…" at bounding box center [402, 208] width 805 height 351
paste input "[PERSON_NAME]"
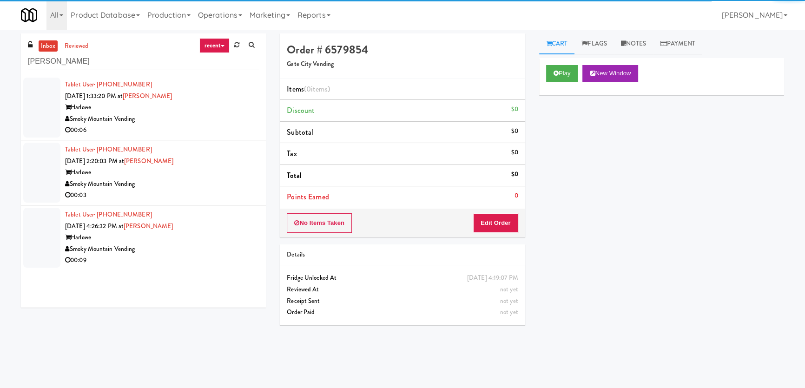
click at [184, 120] on div "Smoky Mountain Vending" at bounding box center [162, 119] width 194 height 12
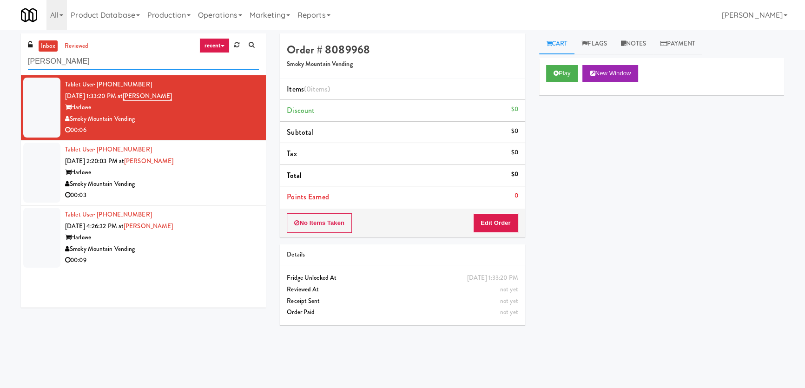
drag, startPoint x: 102, startPoint y: 60, endPoint x: 0, endPoint y: 50, distance: 102.7
click at [0, 52] on div "inbox reviewed recent all unclear take inventory issue suspicious failed recent…" at bounding box center [402, 208] width 805 height 351
paste input "Optima - Middl"
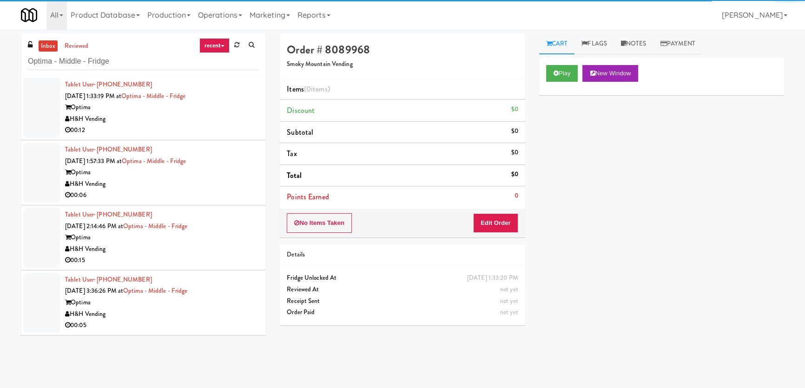
click at [201, 124] on div "H&H Vending" at bounding box center [162, 119] width 194 height 12
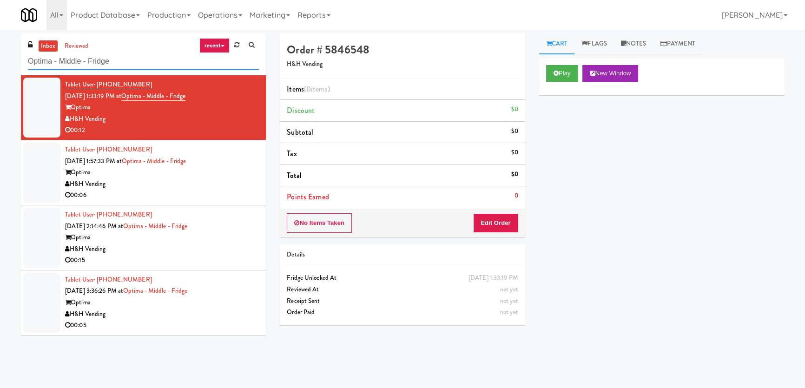
paste input "[GEOGRAPHIC_DATA]"
drag, startPoint x: 54, startPoint y: 54, endPoint x: 0, endPoint y: 47, distance: 54.8
click at [0, 47] on div "inbox reviewed recent all unclear take inventory issue suspicious failed recent…" at bounding box center [402, 208] width 805 height 351
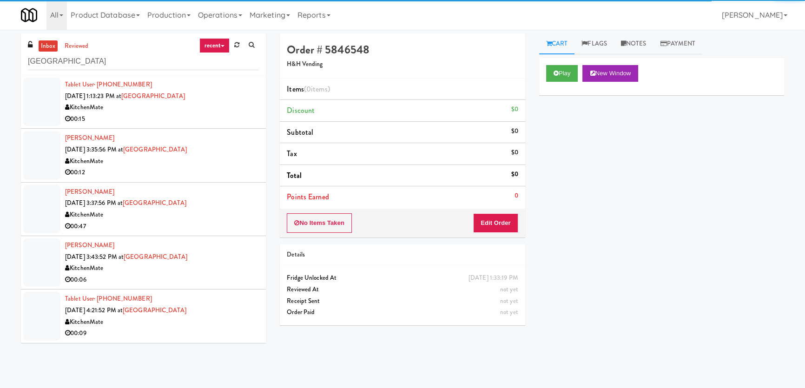
click at [199, 129] on li "[PERSON_NAME] [DATE] 3:35:56 PM at [GEOGRAPHIC_DATA] 00:12" at bounding box center [143, 155] width 245 height 53
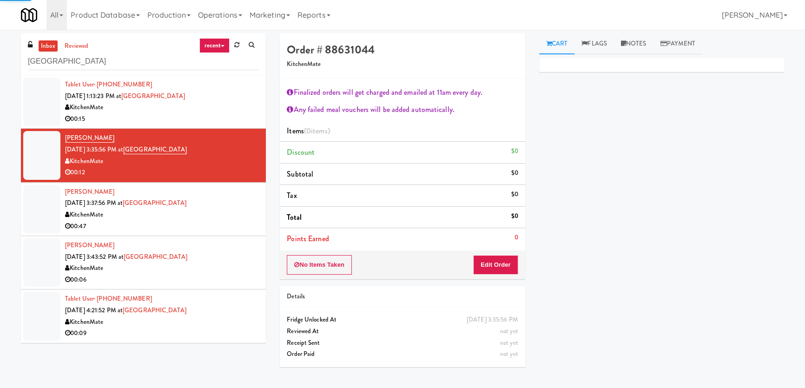
click at [217, 111] on div "KitchenMate" at bounding box center [162, 108] width 194 height 12
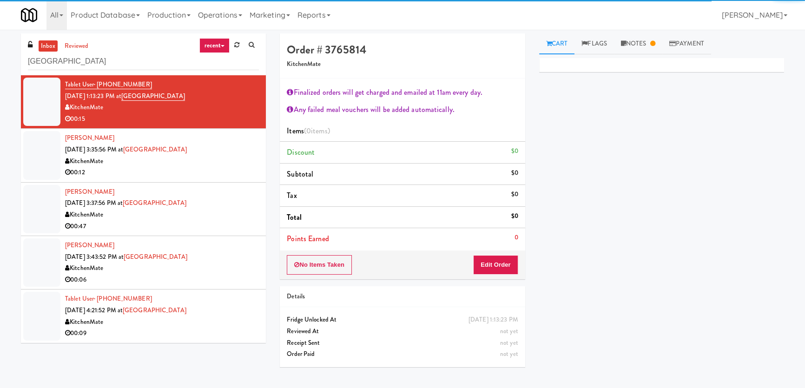
click at [220, 177] on div "00:12" at bounding box center [162, 173] width 194 height 12
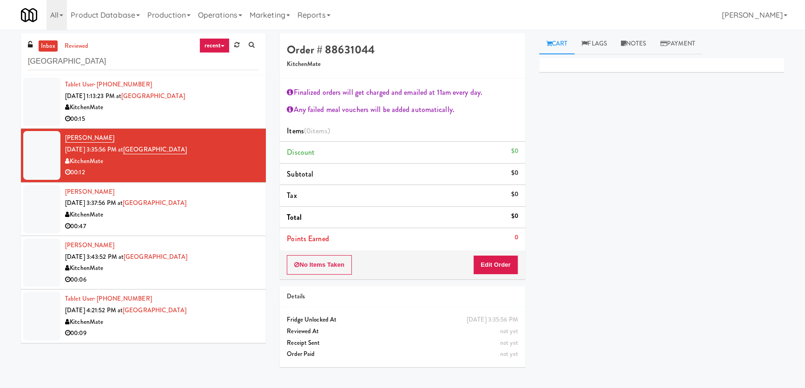
click at [225, 219] on div "KitchenMate" at bounding box center [162, 215] width 194 height 12
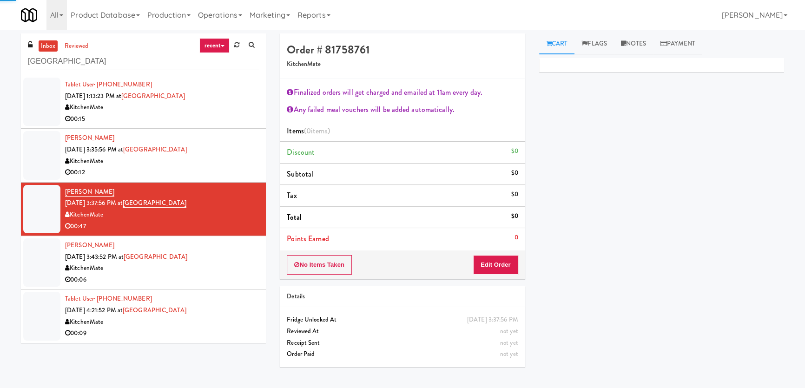
click at [218, 265] on div "KitchenMate" at bounding box center [162, 269] width 194 height 12
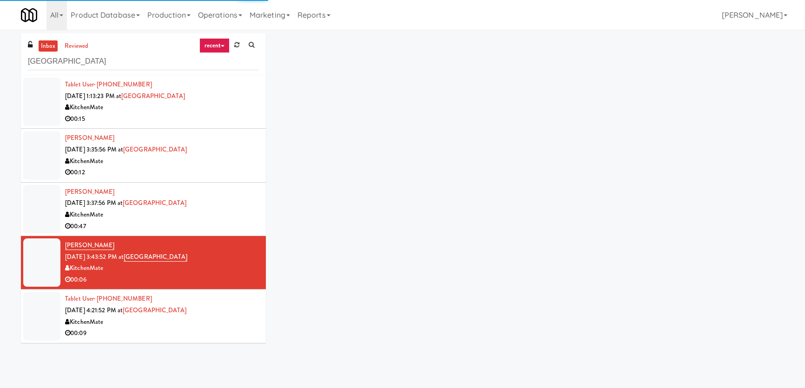
click at [203, 305] on div "Tablet User · (647) 920-1867 [DATE] 4:21:52 PM at [GEOGRAPHIC_DATA] 00:09" at bounding box center [162, 316] width 194 height 46
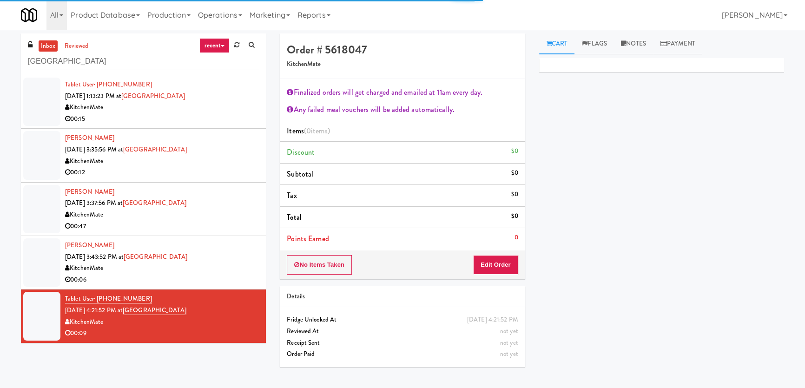
click at [226, 115] on div "00:15" at bounding box center [162, 119] width 194 height 12
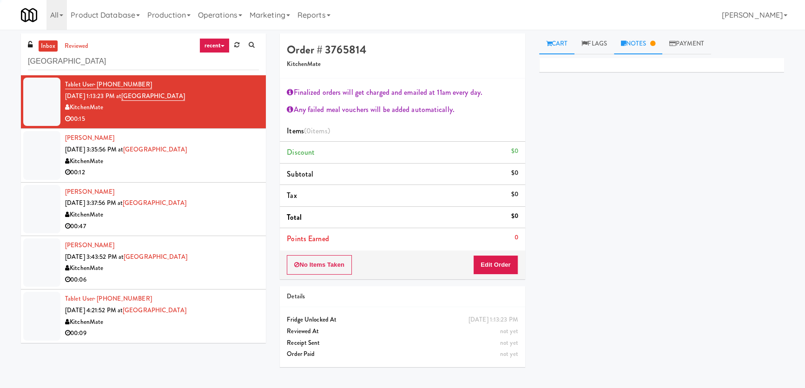
click at [644, 46] on link "Notes" at bounding box center [638, 43] width 48 height 21
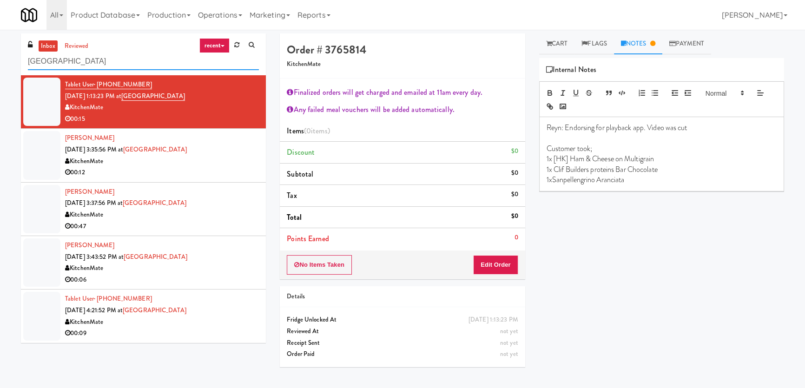
paste input "222 W Erie - Left - Fridge"
click at [0, 57] on div "inbox reviewed recent all unclear take inventory issue suspicious failed recent…" at bounding box center [402, 208] width 805 height 351
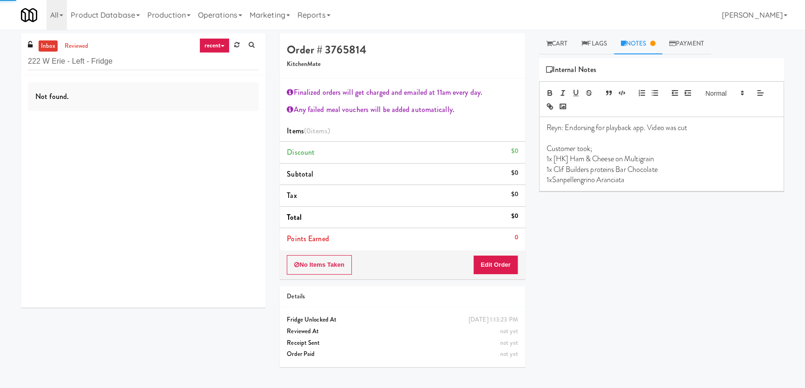
click at [224, 118] on div "Not found." at bounding box center [143, 191] width 245 height 232
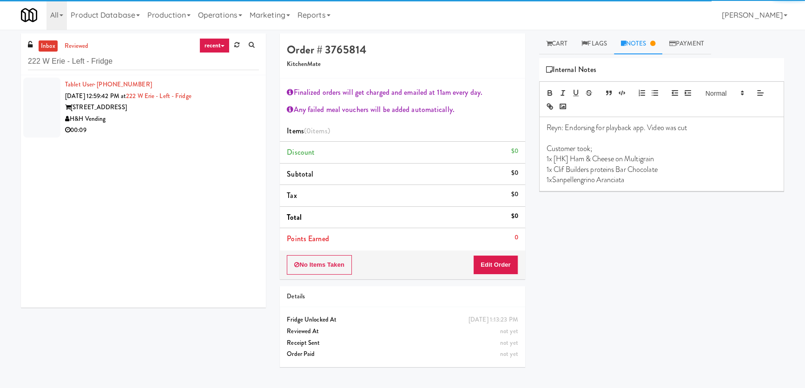
click at [217, 111] on div "[STREET_ADDRESS]" at bounding box center [162, 108] width 194 height 12
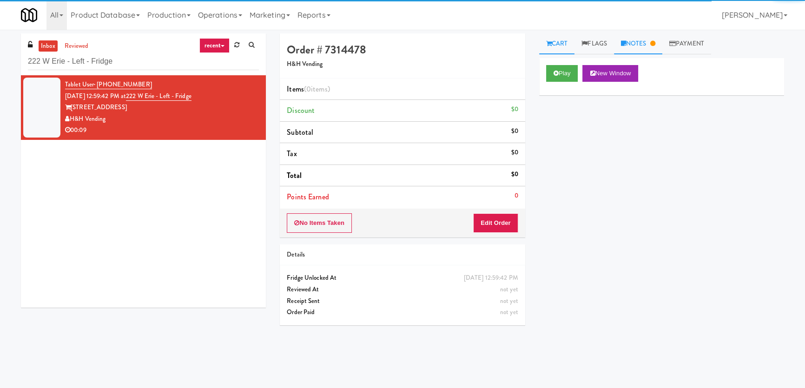
click at [650, 44] on link "Notes" at bounding box center [638, 43] width 48 height 21
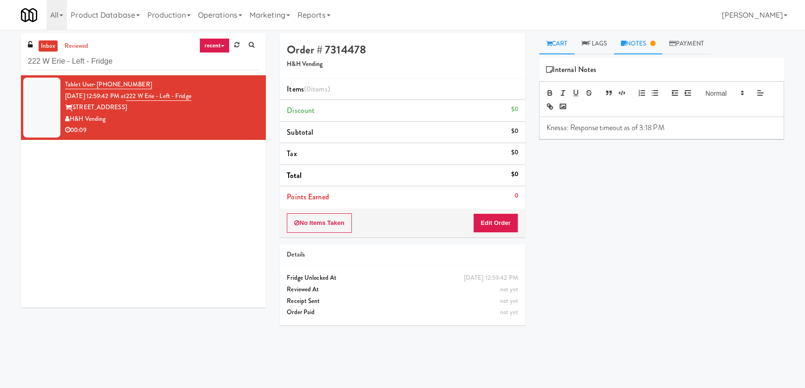
click at [543, 41] on link "Cart" at bounding box center [557, 43] width 36 height 21
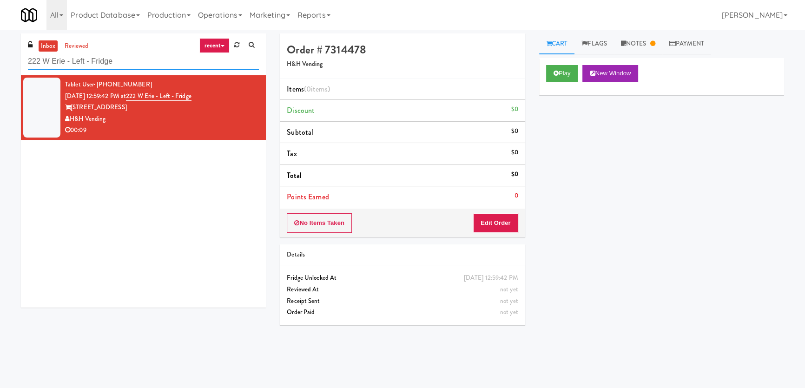
paste input "[PERSON_NAME] - Cooler - Right"
drag, startPoint x: 113, startPoint y: 65, endPoint x: 0, endPoint y: 63, distance: 112.9
click at [0, 63] on div "inbox reviewed recent all unclear take inventory issue suspicious failed recent…" at bounding box center [402, 208] width 805 height 351
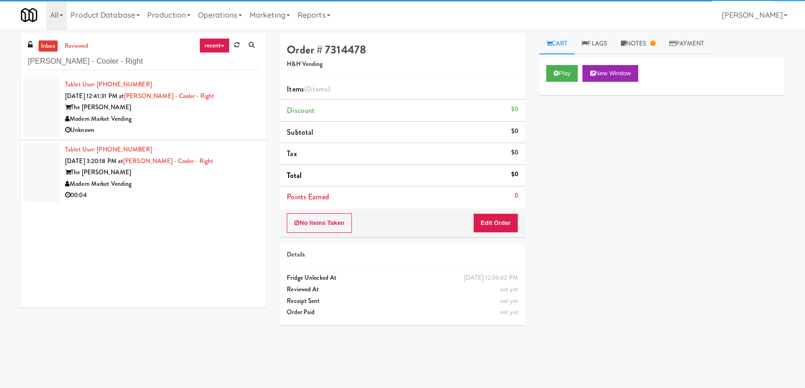
click at [173, 113] on div "Modern Market Vending" at bounding box center [162, 119] width 194 height 12
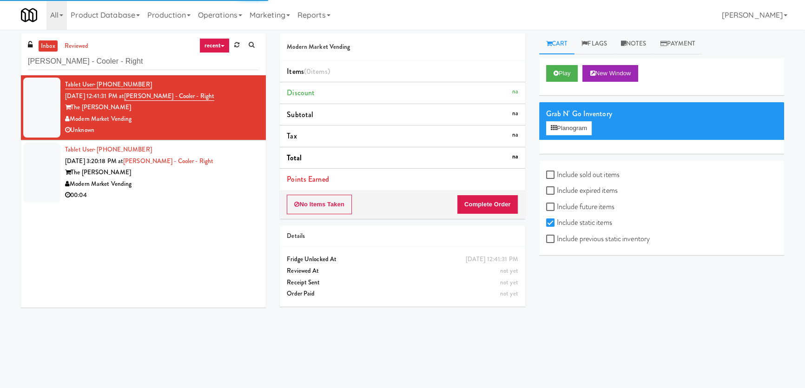
click at [229, 192] on div "00:04" at bounding box center [162, 196] width 194 height 12
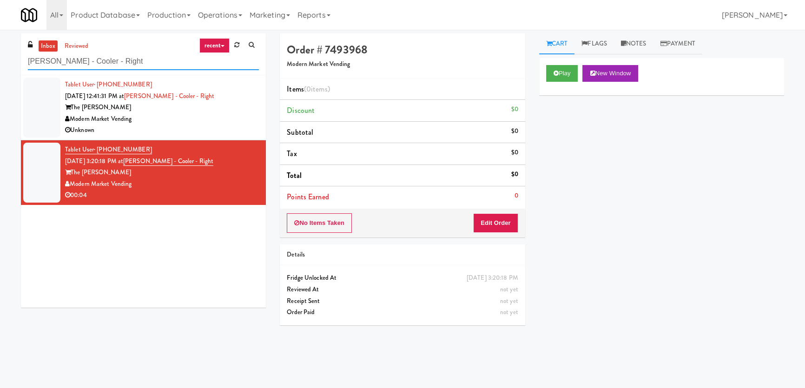
paste input "Aperture UCF - Cooler - Left"
drag, startPoint x: 99, startPoint y: 60, endPoint x: 0, endPoint y: 54, distance: 99.6
click at [0, 54] on div "inbox reviewed recent all unclear take inventory issue suspicious failed recent…" at bounding box center [402, 208] width 805 height 351
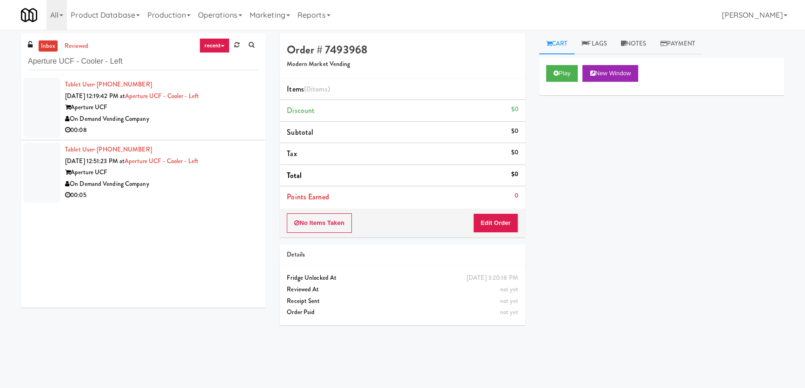
click at [204, 109] on div "Aperture UCF" at bounding box center [162, 108] width 194 height 12
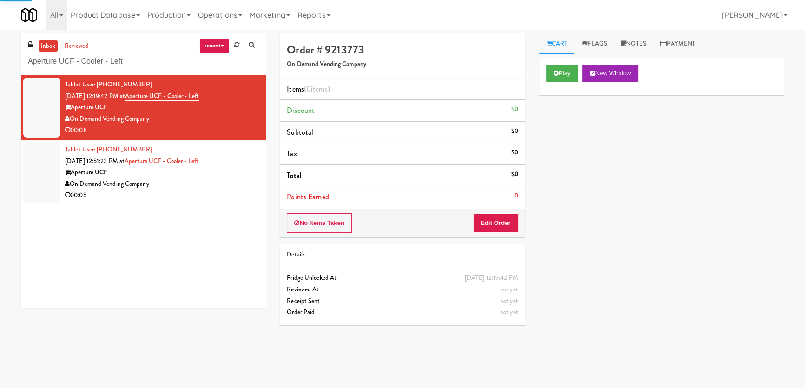
click at [216, 190] on div "00:05" at bounding box center [162, 196] width 194 height 12
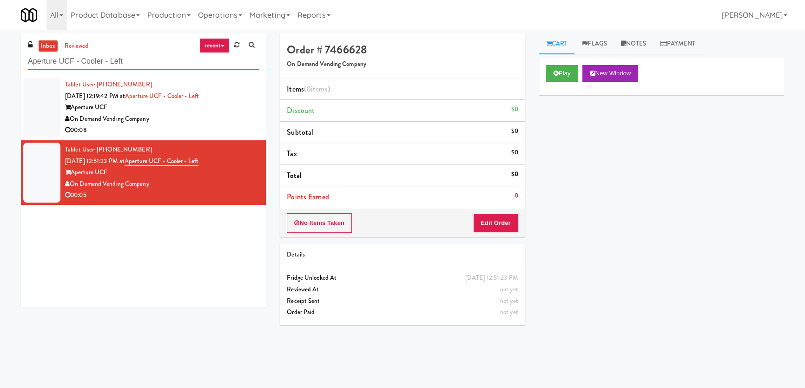
drag, startPoint x: 36, startPoint y: 54, endPoint x: 34, endPoint y: 46, distance: 8.9
click at [0, 53] on div "inbox reviewed recent all unclear take inventory issue suspicious failed recent…" at bounding box center [402, 208] width 805 height 351
paste input "Symmetry Fitness & Performance"
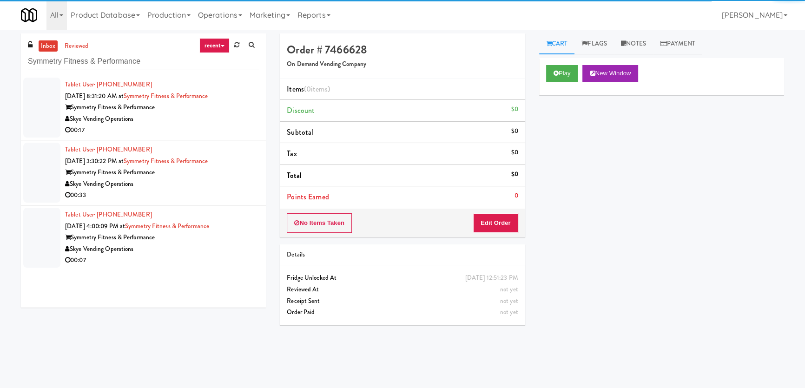
click at [247, 126] on div "00:17" at bounding box center [162, 131] width 194 height 12
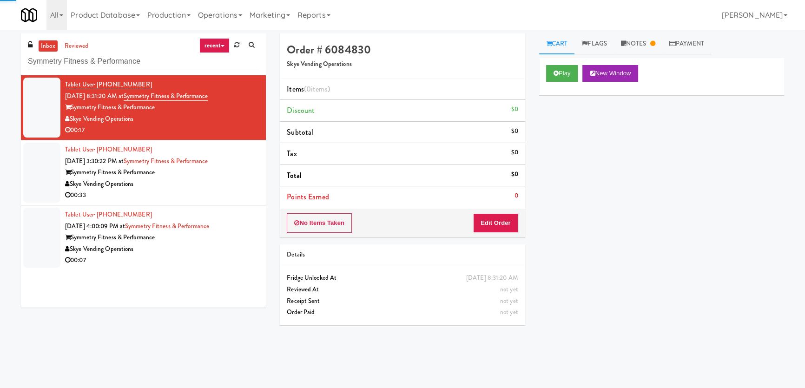
click at [232, 182] on div "Skye Vending Operations" at bounding box center [162, 184] width 194 height 12
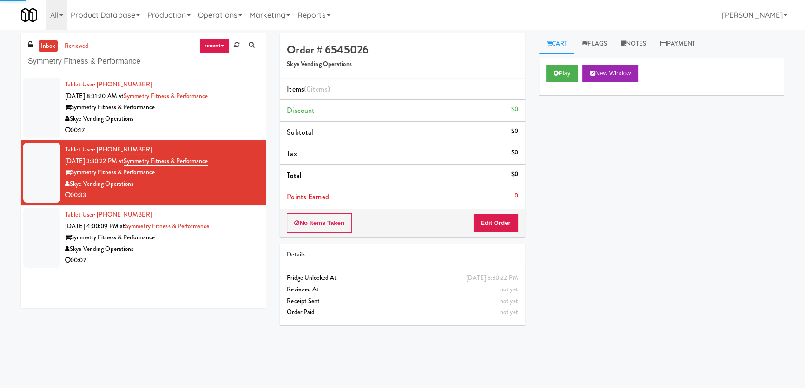
drag, startPoint x: 217, startPoint y: 233, endPoint x: 269, endPoint y: 222, distance: 52.8
click at [218, 233] on div "Symmetry Fitness & Performance" at bounding box center [162, 238] width 194 height 12
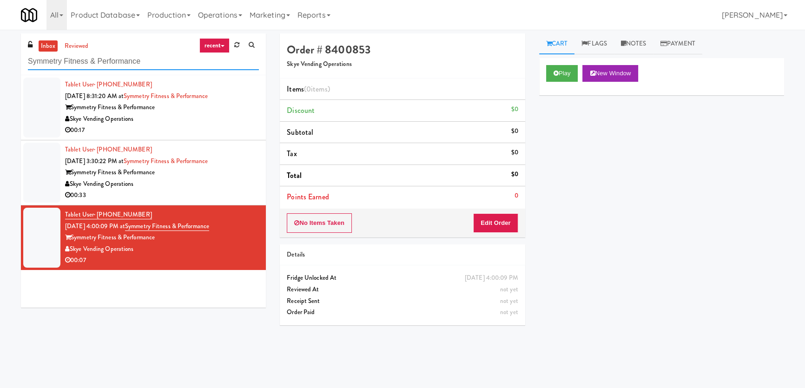
paste input "Pickleball Cooler"
drag, startPoint x: 163, startPoint y: 56, endPoint x: 16, endPoint y: 57, distance: 147.3
click at [0, 52] on div "inbox reviewed recent all unclear take inventory issue suspicious failed recent…" at bounding box center [402, 208] width 805 height 351
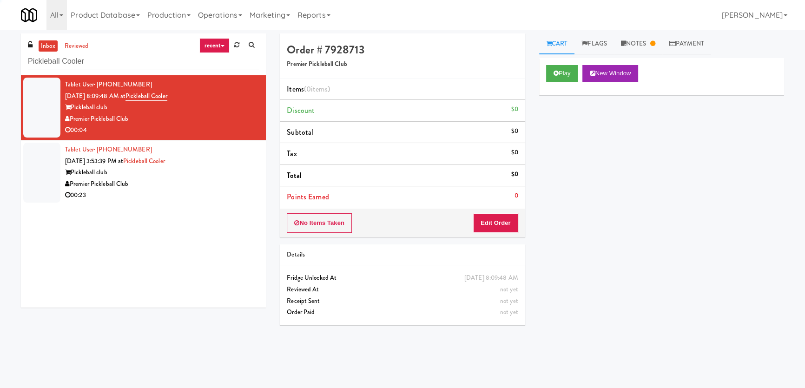
click at [222, 187] on div "Premier Pickleball Club" at bounding box center [162, 184] width 194 height 12
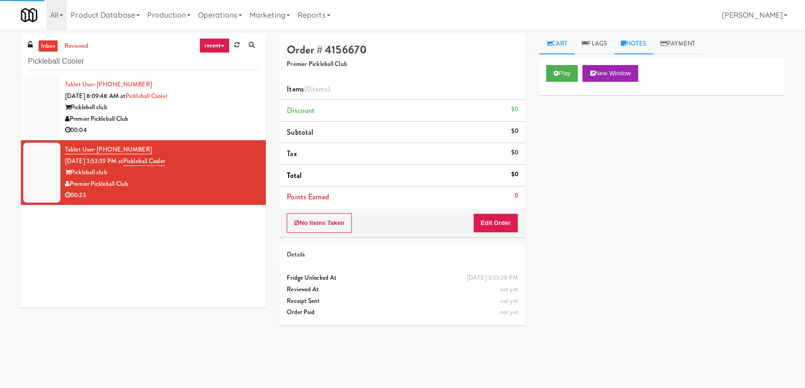
click at [625, 49] on link "Notes" at bounding box center [633, 43] width 39 height 21
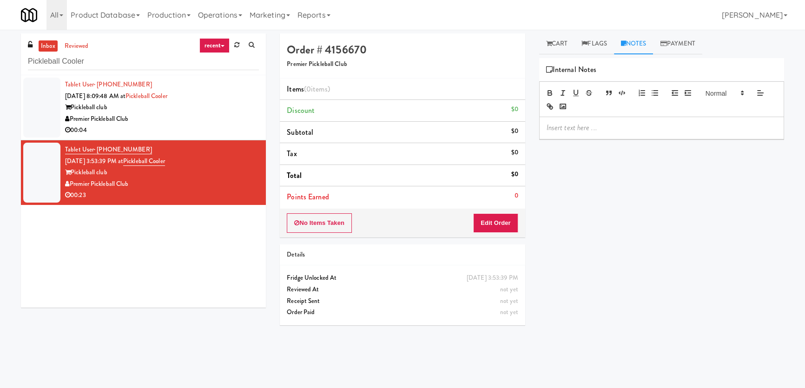
click at [158, 125] on div "00:04" at bounding box center [162, 131] width 194 height 12
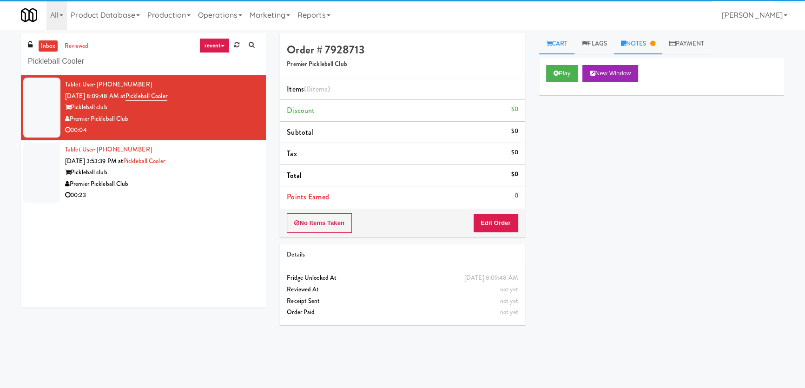
click at [648, 40] on link "Notes" at bounding box center [638, 43] width 48 height 21
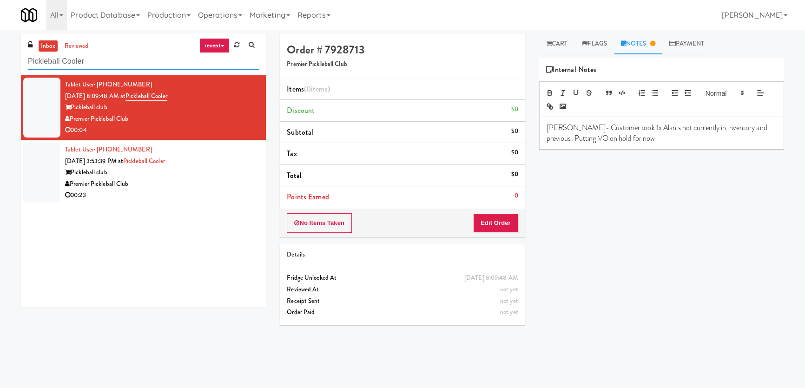
drag, startPoint x: 34, startPoint y: 61, endPoint x: 0, endPoint y: 57, distance: 34.6
click at [0, 57] on div "inbox reviewed recent all unclear take inventory issue suspicious failed recent…" at bounding box center [402, 208] width 805 height 351
paste input "1407 [US_STATE] - Right - Ambient"
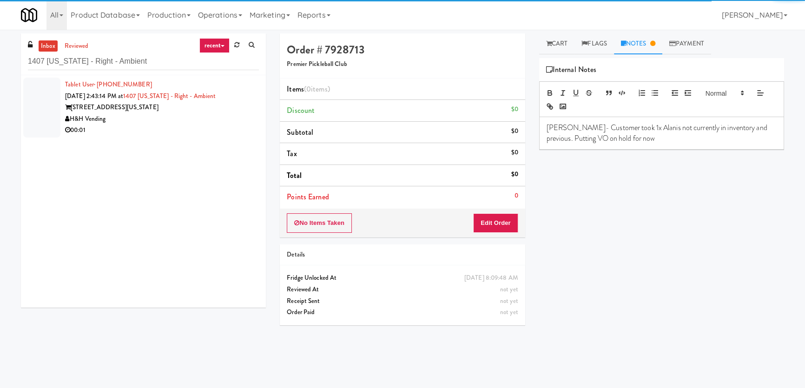
drag, startPoint x: 179, startPoint y: 116, endPoint x: 186, endPoint y: 116, distance: 6.5
click at [180, 116] on div "H&H Vending" at bounding box center [162, 119] width 194 height 12
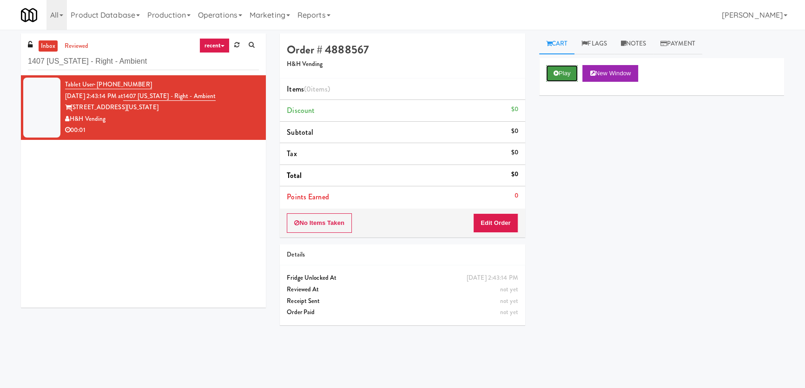
click at [561, 76] on button "Play" at bounding box center [562, 73] width 32 height 17
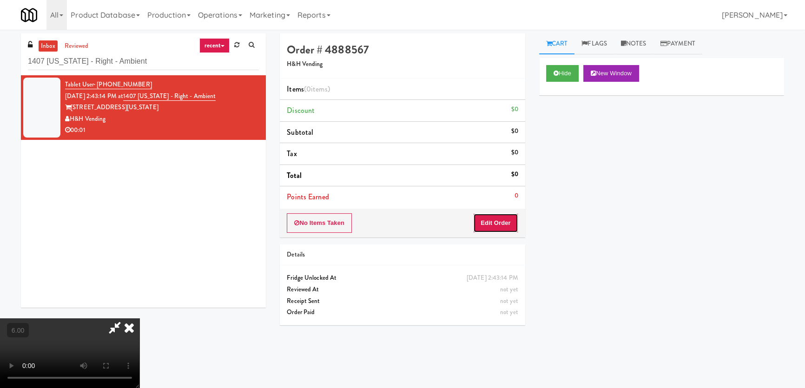
click at [488, 221] on button "Edit Order" at bounding box center [495, 223] width 45 height 20
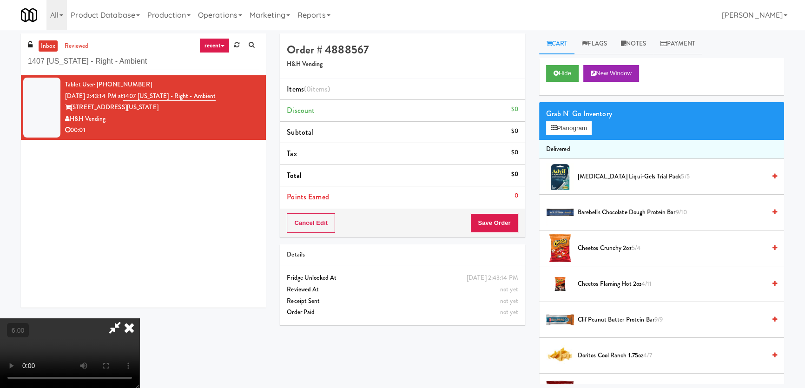
scroll to position [29, 0]
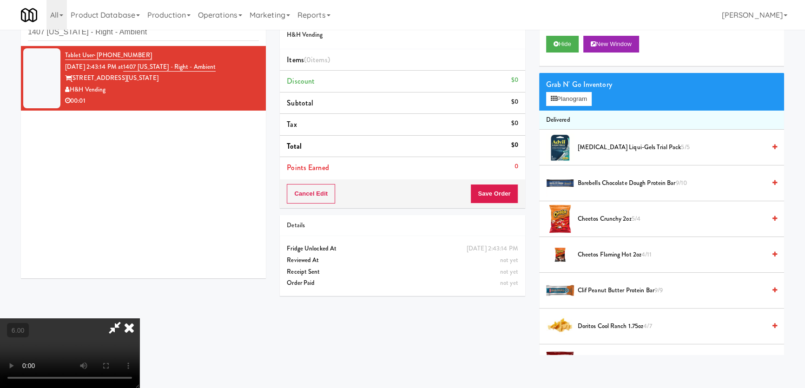
click at [139, 318] on icon at bounding box center [129, 327] width 20 height 19
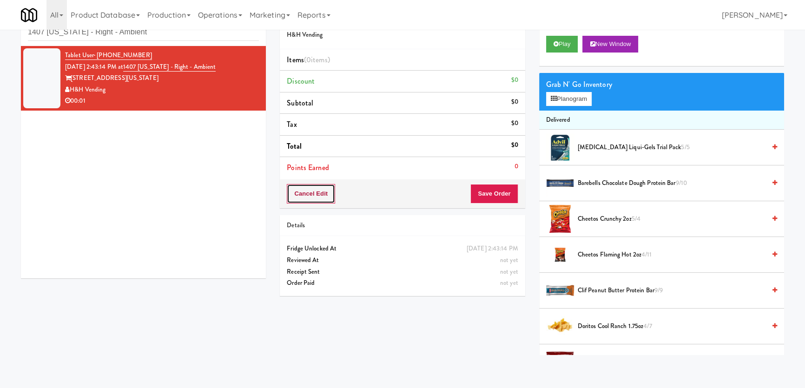
click at [326, 192] on button "Cancel Edit" at bounding box center [311, 194] width 48 height 20
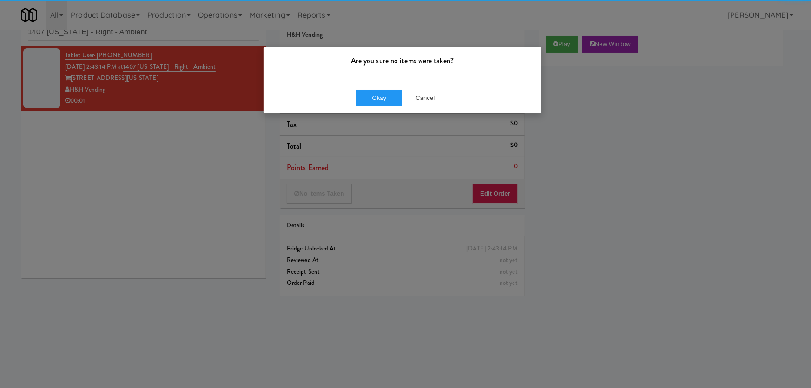
click at [383, 88] on div "Okay Cancel" at bounding box center [402, 97] width 278 height 31
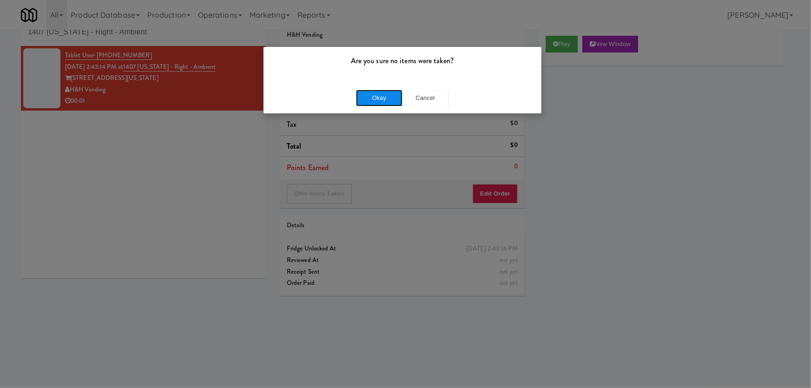
click at [365, 100] on button "Okay" at bounding box center [379, 98] width 46 height 17
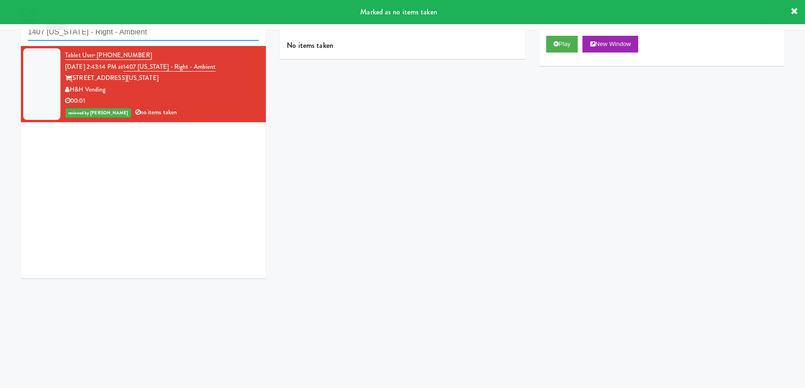
paste input "Legacy - Ambient - Lef"
drag, startPoint x: 184, startPoint y: 34, endPoint x: 0, endPoint y: 9, distance: 185.2
click at [0, 11] on body "Marked as no items taken Are you sure no items were taken? Okay Cancel Okay Are…" at bounding box center [402, 194] width 805 height 388
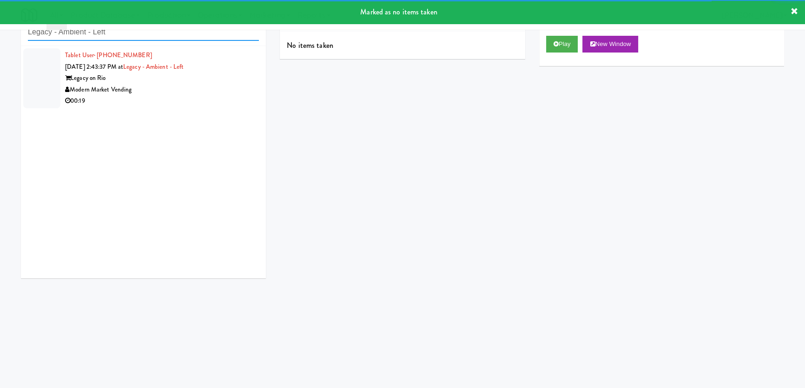
type input "Legacy - Ambient - Left"
click at [228, 82] on div "Legacy on Rio" at bounding box center [162, 78] width 194 height 12
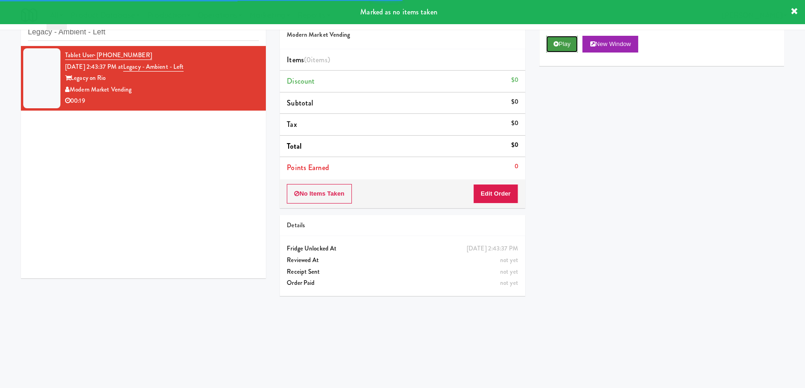
click at [557, 45] on icon at bounding box center [555, 44] width 5 height 6
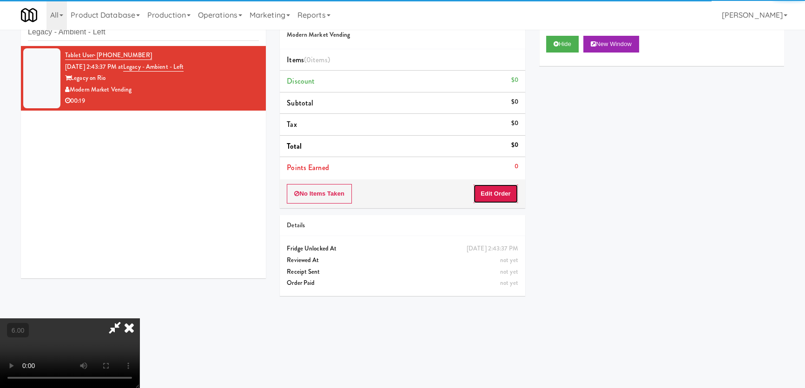
click at [480, 193] on button "Edit Order" at bounding box center [495, 194] width 45 height 20
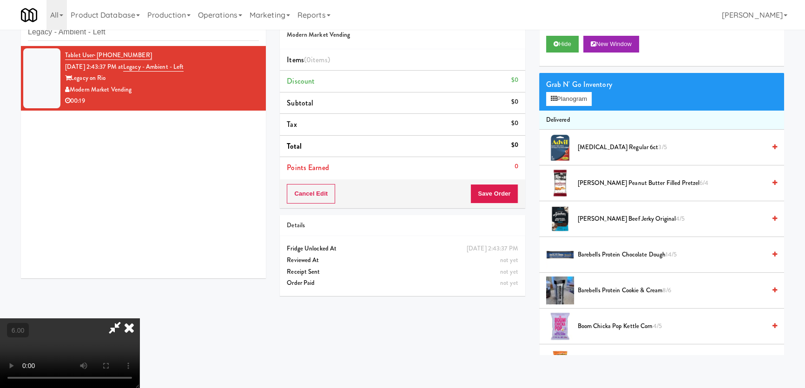
click at [139, 318] on video at bounding box center [69, 353] width 139 height 70
drag, startPoint x: 307, startPoint y: 121, endPoint x: 309, endPoint y: 174, distance: 53.5
click at [139, 318] on video at bounding box center [69, 353] width 139 height 70
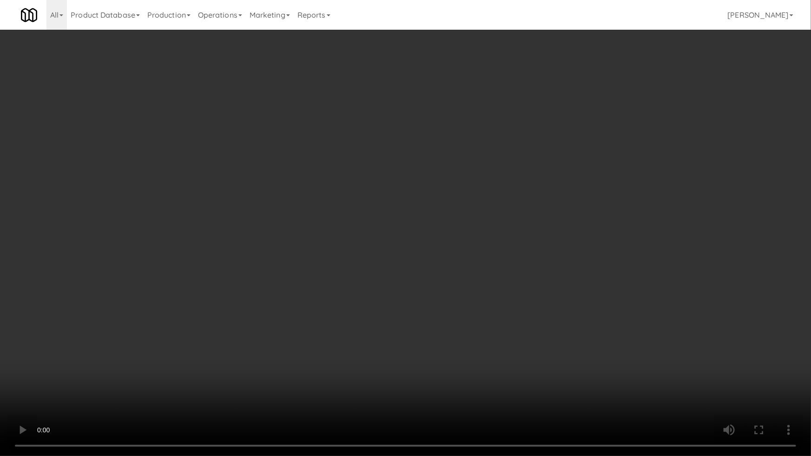
click at [446, 332] on video at bounding box center [405, 228] width 811 height 456
click at [406, 306] on video at bounding box center [405, 228] width 811 height 456
click at [391, 343] on video at bounding box center [405, 228] width 811 height 456
click at [432, 348] on video at bounding box center [405, 228] width 811 height 456
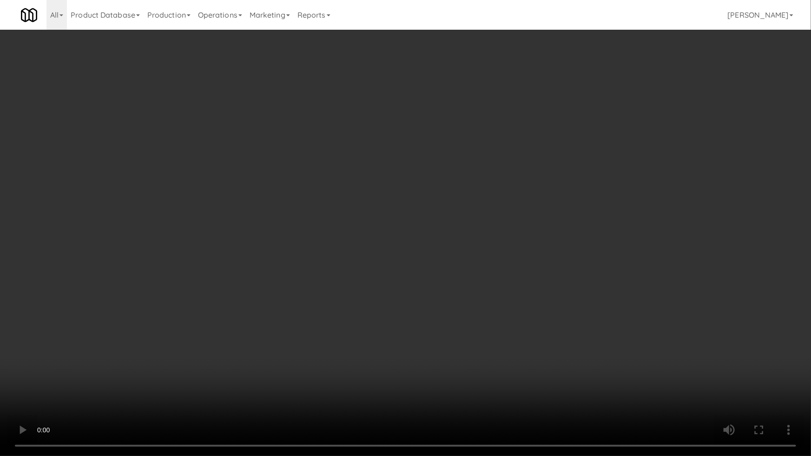
drag, startPoint x: 432, startPoint y: 348, endPoint x: 586, endPoint y: 226, distance: 196.8
click at [433, 348] on video at bounding box center [405, 228] width 811 height 456
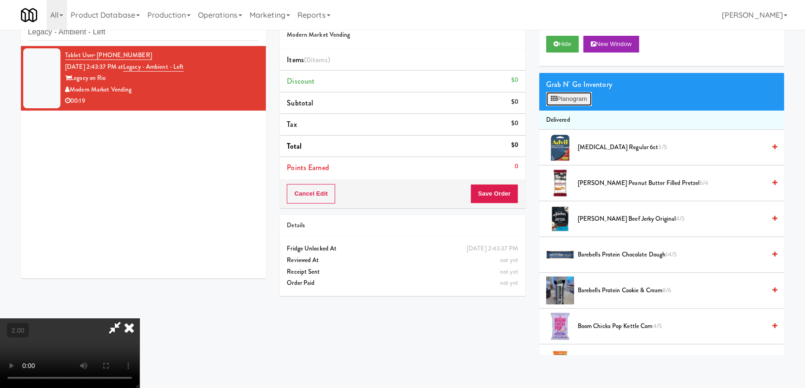
click at [567, 99] on button "Planogram" at bounding box center [569, 99] width 46 height 14
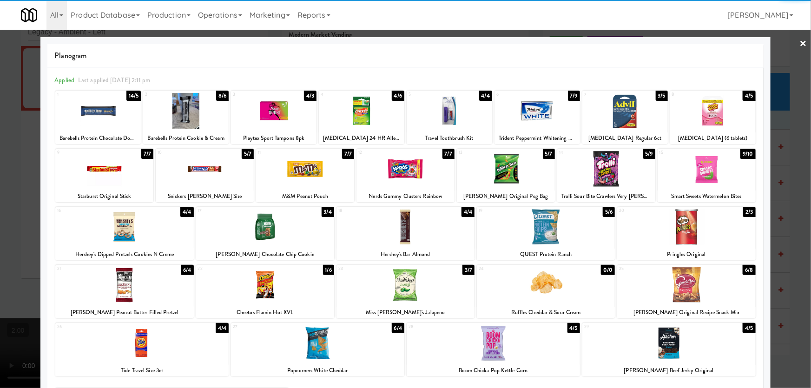
click at [412, 229] on div at bounding box center [405, 227] width 138 height 36
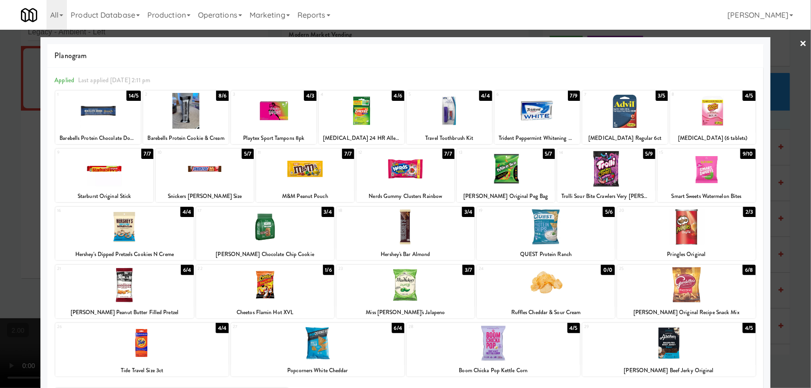
drag, startPoint x: 353, startPoint y: 339, endPoint x: 185, endPoint y: 302, distance: 171.7
click at [352, 339] on div at bounding box center [317, 343] width 173 height 36
click at [0, 206] on div at bounding box center [405, 194] width 811 height 388
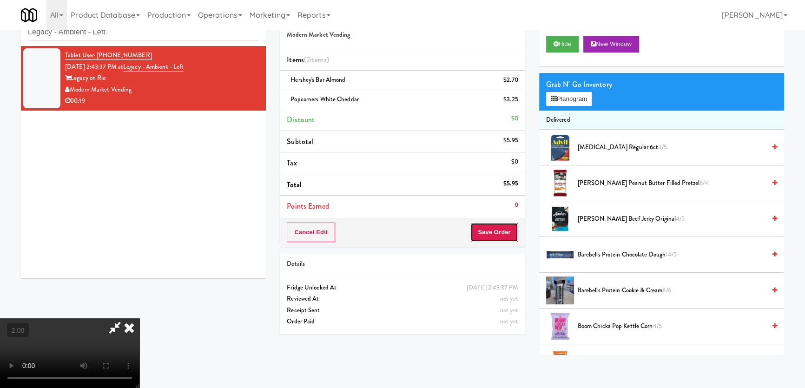
click at [491, 227] on button "Save Order" at bounding box center [493, 233] width 47 height 20
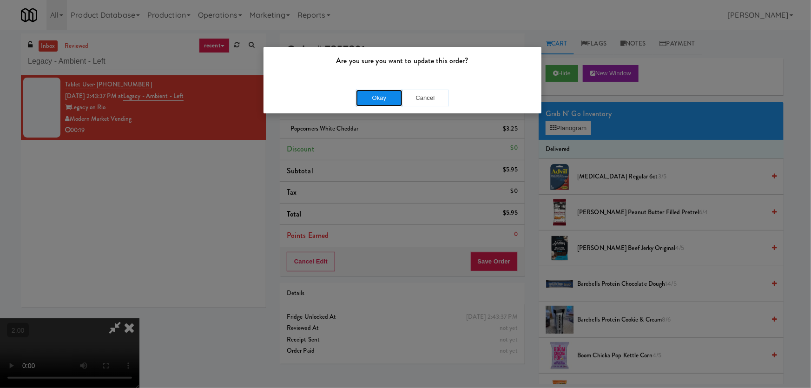
click at [377, 97] on button "Okay" at bounding box center [379, 98] width 46 height 17
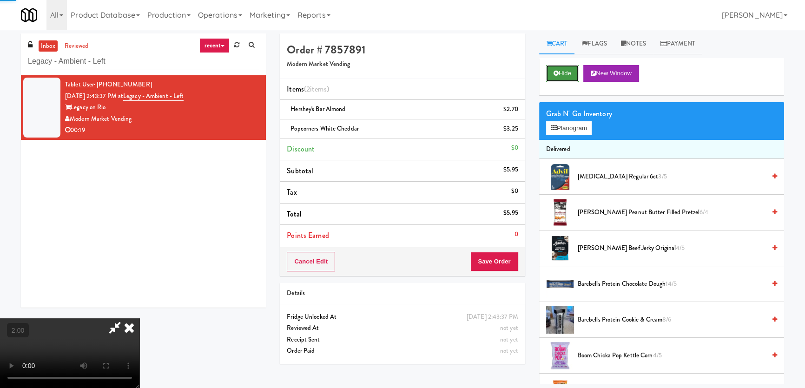
click at [566, 69] on button "Hide" at bounding box center [562, 73] width 33 height 17
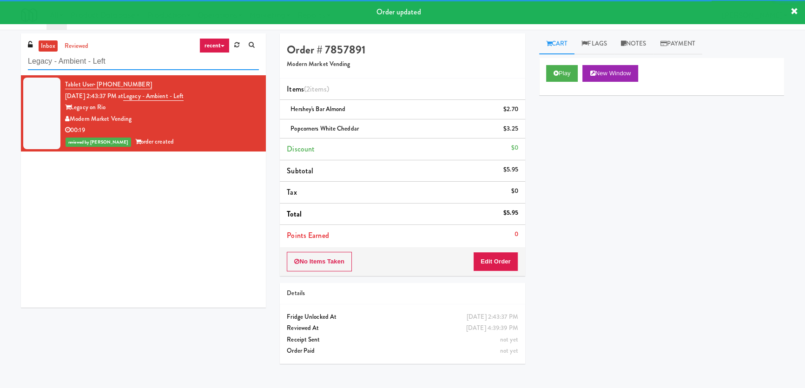
paste input "Home Depot - [PERSON_NAME]"
drag, startPoint x: 110, startPoint y: 60, endPoint x: 0, endPoint y: 58, distance: 110.1
click at [0, 59] on div "inbox reviewed recent all unclear take inventory issue suspicious failed recent…" at bounding box center [402, 208] width 805 height 351
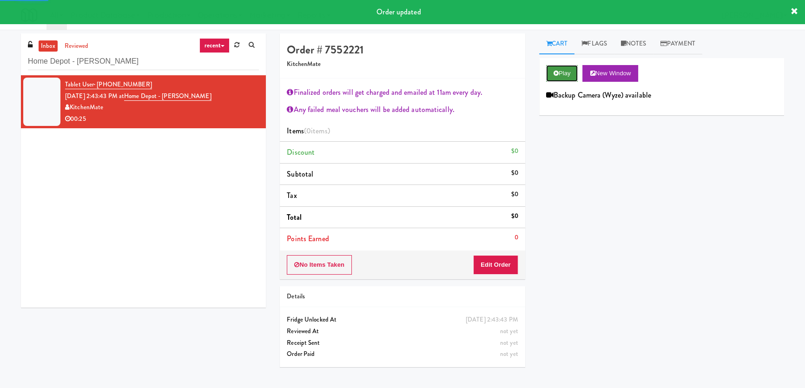
click at [578, 68] on button "Play" at bounding box center [562, 73] width 32 height 17
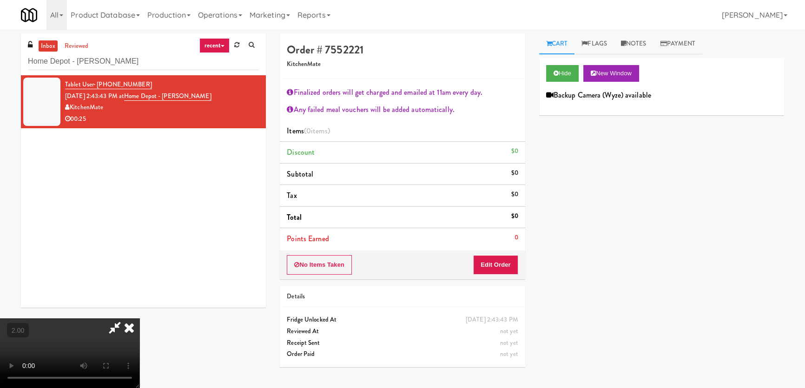
click at [139, 318] on video at bounding box center [69, 353] width 139 height 70
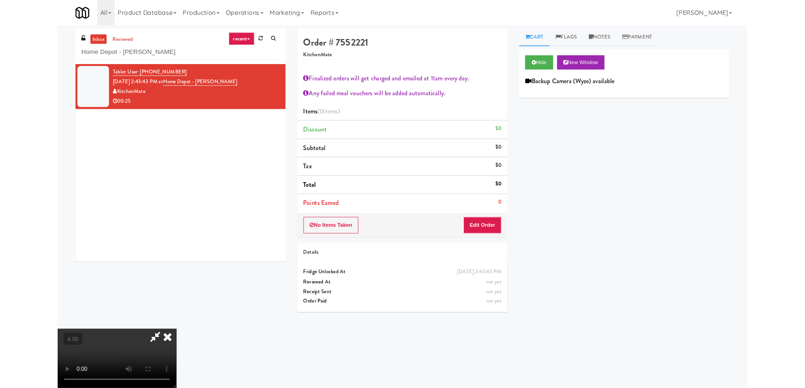
scroll to position [19, 0]
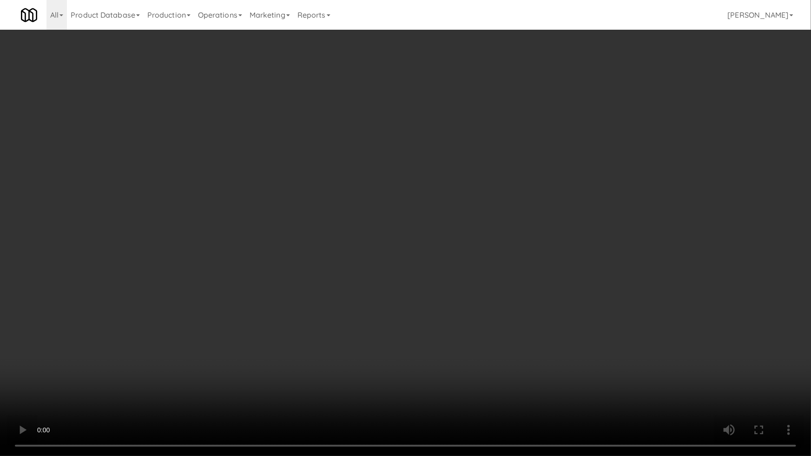
click at [311, 304] on video at bounding box center [405, 228] width 811 height 456
click at [431, 275] on video at bounding box center [405, 228] width 811 height 456
click at [432, 275] on video at bounding box center [405, 228] width 811 height 456
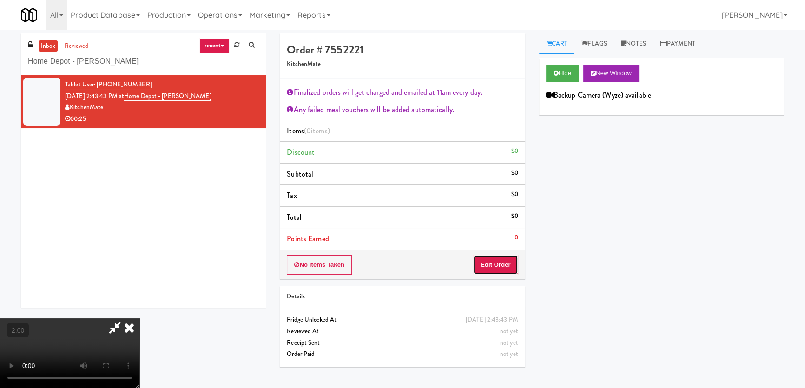
click at [508, 263] on button "Edit Order" at bounding box center [495, 265] width 45 height 20
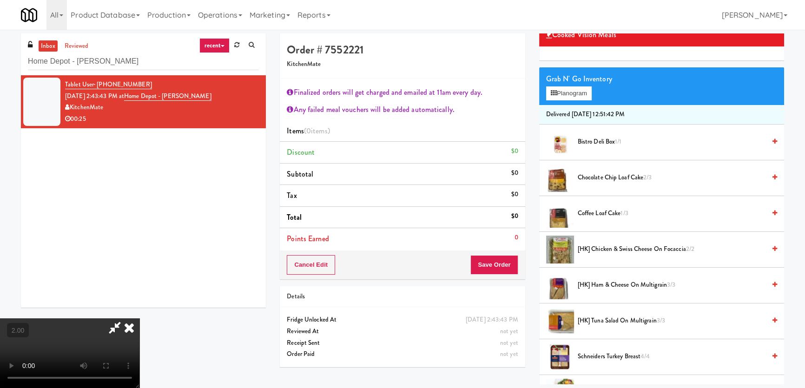
scroll to position [126, 0]
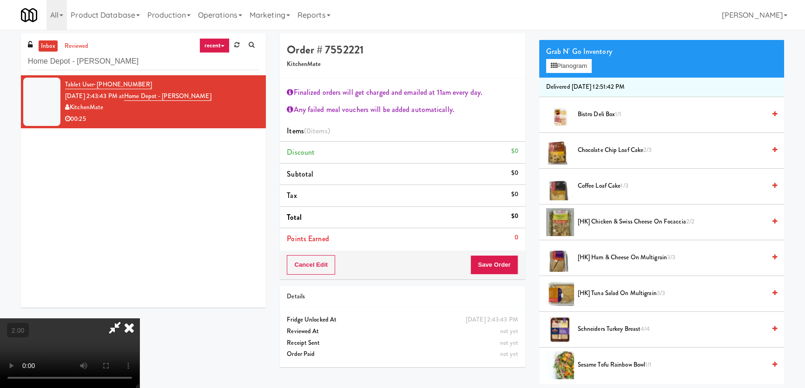
click at [611, 264] on li "[HK] Ham & Cheese on Multigrain 3/3" at bounding box center [661, 258] width 245 height 36
click at [619, 325] on span "Schneiders Turkey Breast 4/4" at bounding box center [672, 329] width 188 height 12
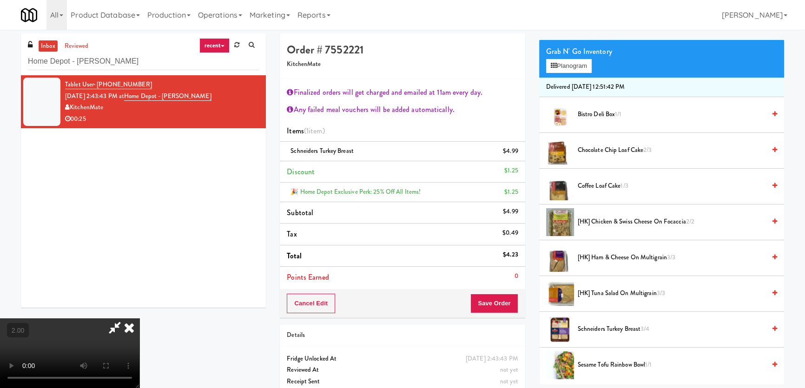
click at [600, 260] on span "[HK] Ham & Cheese on Multigrain 3/3" at bounding box center [672, 258] width 188 height 12
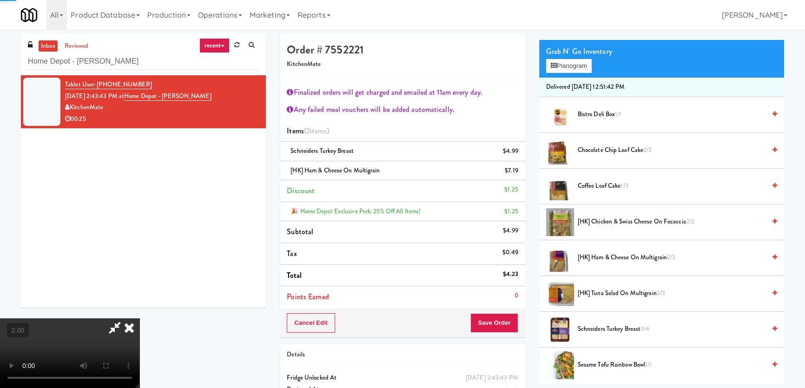
click at [139, 318] on video at bounding box center [69, 353] width 139 height 70
click at [517, 156] on icon at bounding box center [519, 154] width 5 height 6
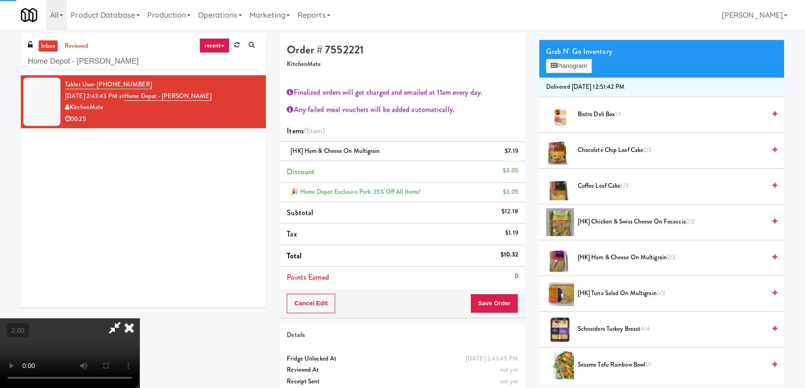
click at [517, 156] on icon at bounding box center [519, 154] width 5 height 6
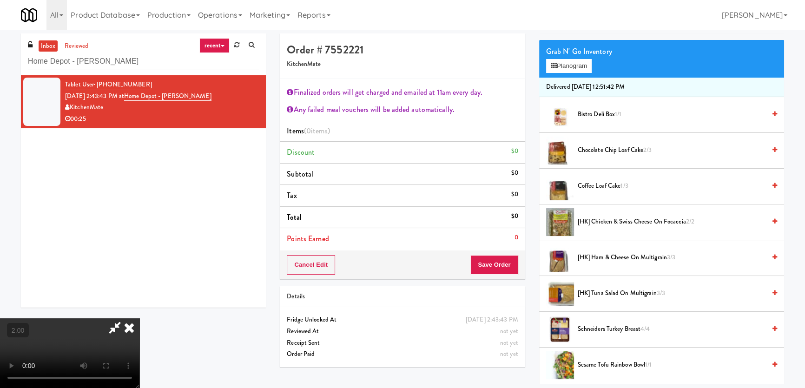
click at [613, 326] on span "Schneiders Turkey Breast 4/4" at bounding box center [672, 329] width 188 height 12
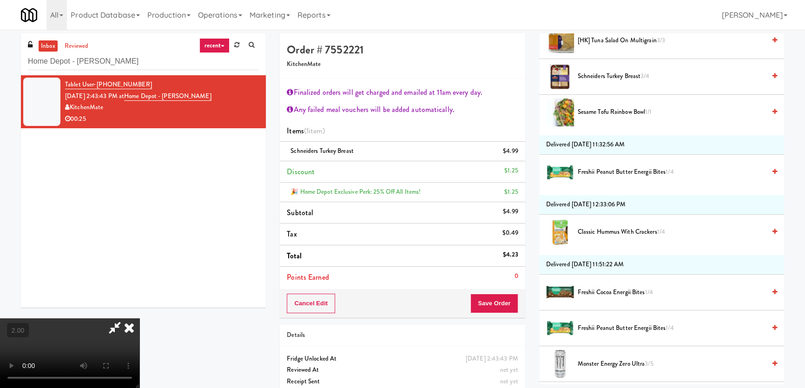
scroll to position [380, 0]
click at [621, 236] on span "Classic Hummus With Crackers 1/4" at bounding box center [672, 231] width 188 height 12
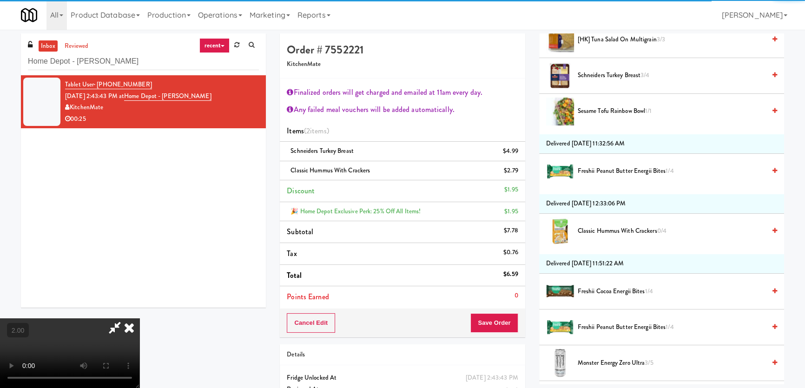
scroll to position [0, 0]
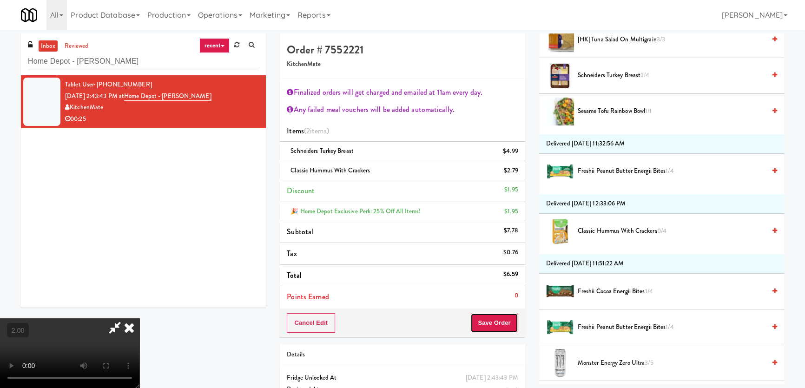
click at [495, 319] on button "Save Order" at bounding box center [493, 323] width 47 height 20
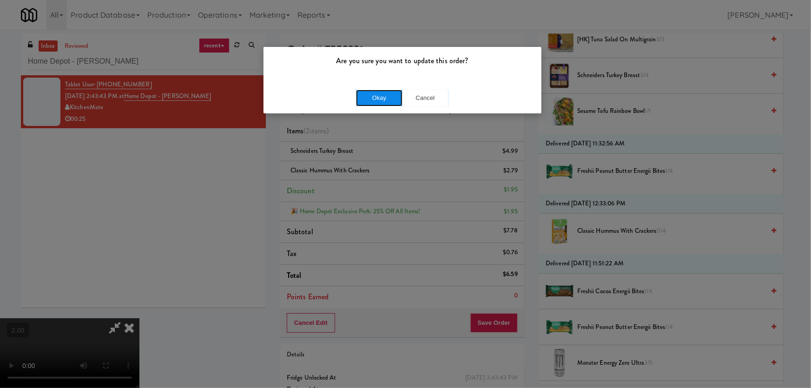
click at [386, 103] on button "Okay" at bounding box center [379, 98] width 46 height 17
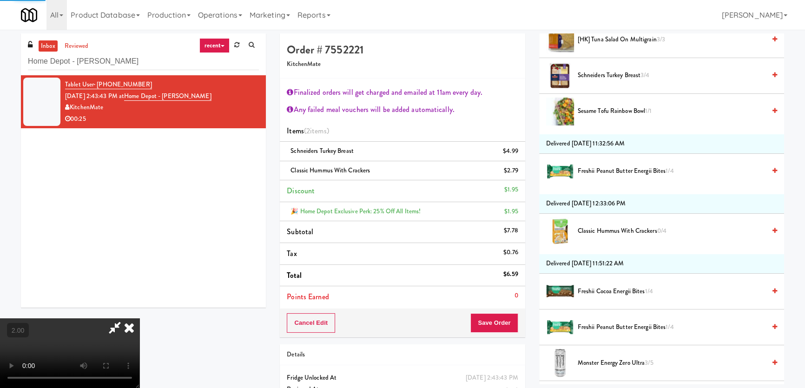
click at [139, 318] on icon at bounding box center [129, 327] width 20 height 19
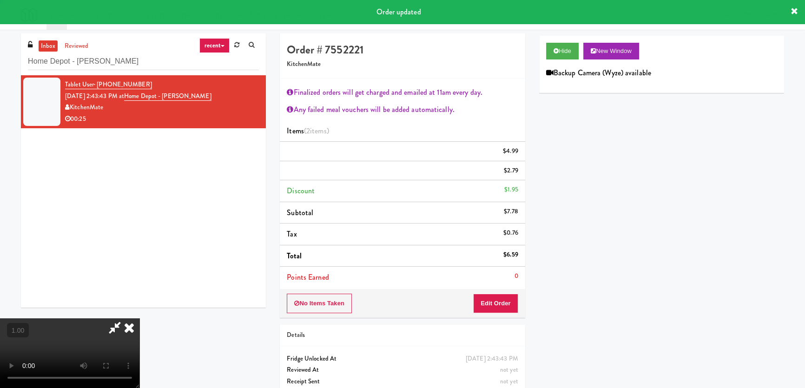
scroll to position [22, 0]
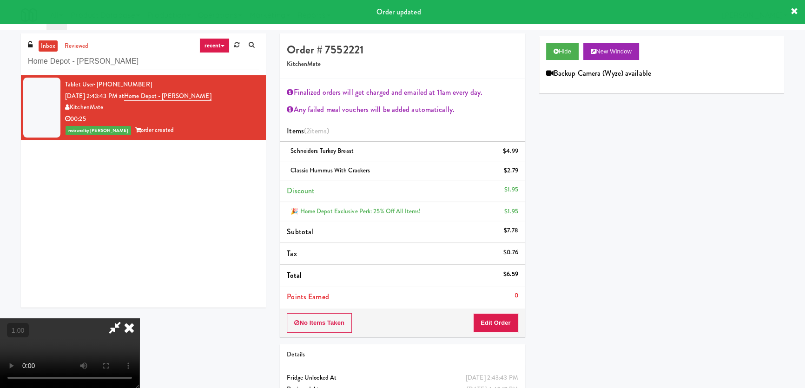
click at [139, 318] on icon at bounding box center [129, 327] width 20 height 19
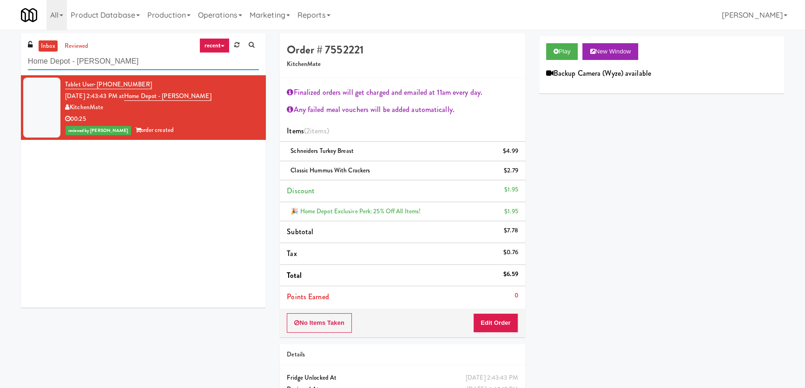
paste input "Ashton-Combo Machine"
drag, startPoint x: 135, startPoint y: 62, endPoint x: 0, endPoint y: 46, distance: 135.7
click at [0, 47] on div "inbox reviewed recent all unclear take inventory issue suspicious failed recent…" at bounding box center [402, 232] width 805 height 399
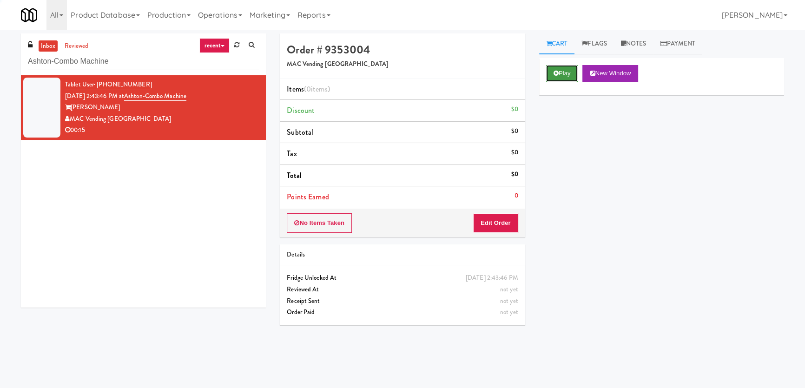
click at [552, 73] on button "Play" at bounding box center [562, 73] width 32 height 17
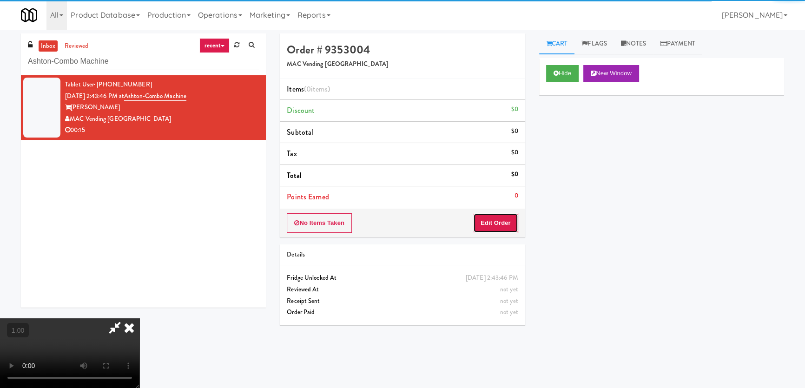
click at [480, 223] on button "Edit Order" at bounding box center [495, 223] width 45 height 20
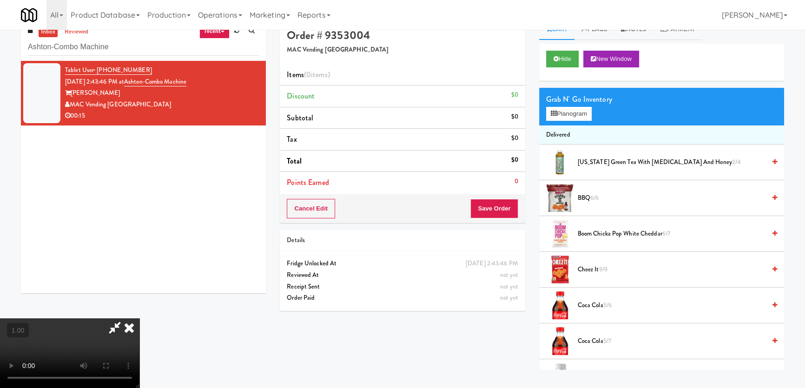
scroll to position [29, 0]
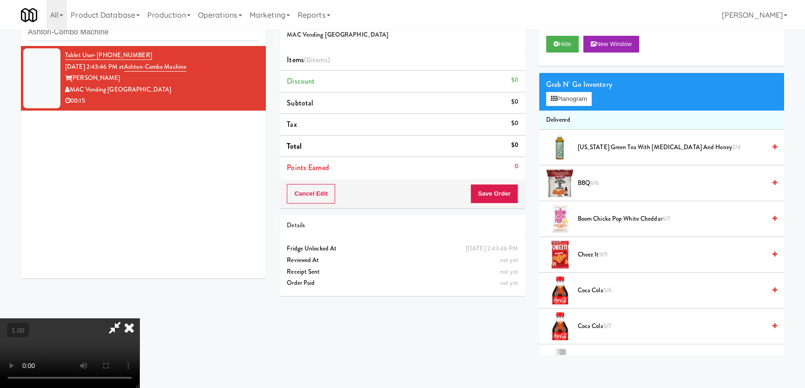
click at [139, 318] on video at bounding box center [69, 353] width 139 height 70
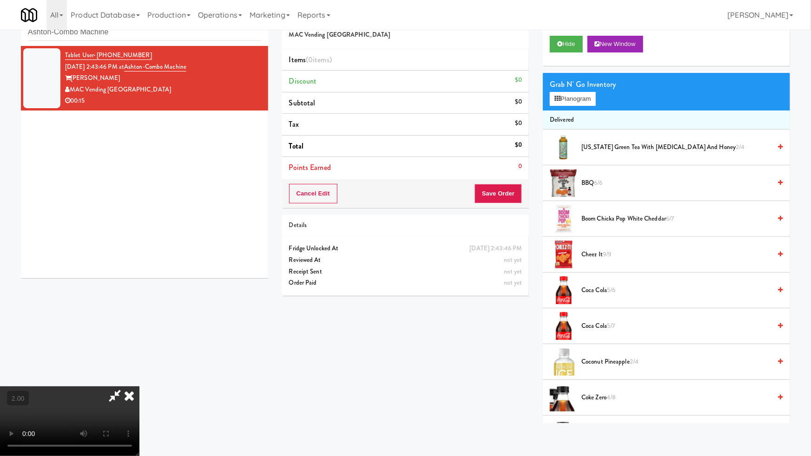
drag, startPoint x: 347, startPoint y: 320, endPoint x: 341, endPoint y: 320, distance: 5.6
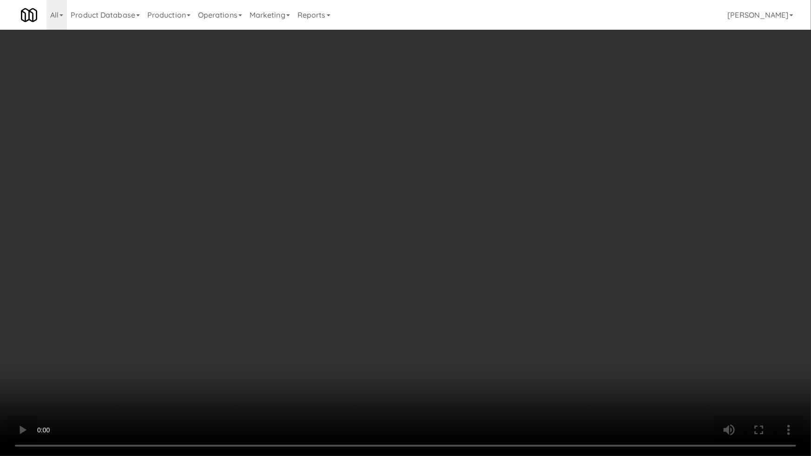
click at [347, 320] on video at bounding box center [405, 228] width 811 height 456
click at [307, 334] on video at bounding box center [405, 228] width 811 height 456
click at [479, 303] on video at bounding box center [405, 228] width 811 height 456
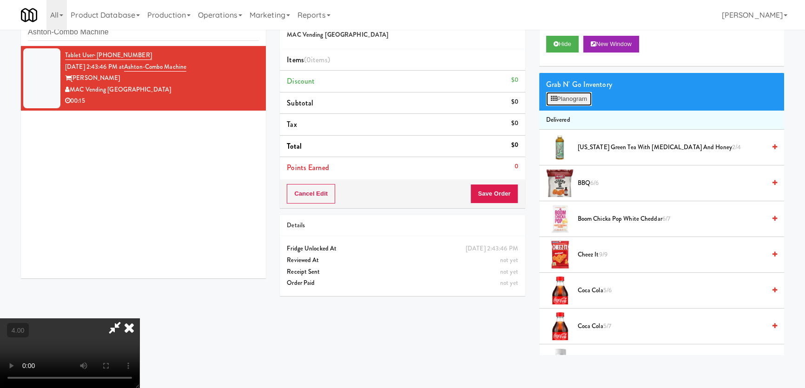
click at [573, 97] on button "Planogram" at bounding box center [569, 99] width 46 height 14
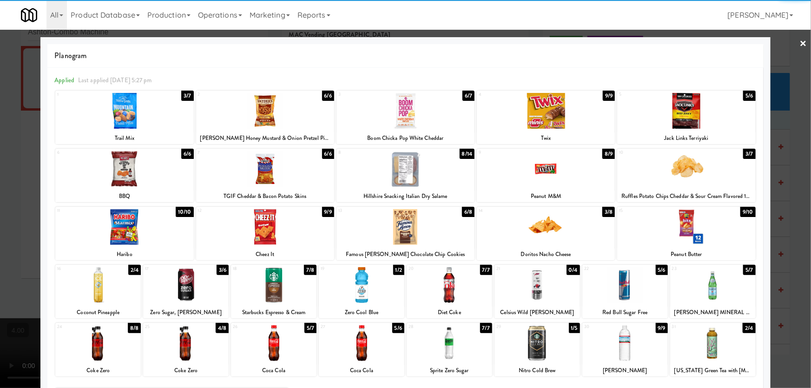
drag, startPoint x: 436, startPoint y: 178, endPoint x: 327, endPoint y: 177, distance: 109.2
click at [435, 178] on div at bounding box center [405, 169] width 138 height 36
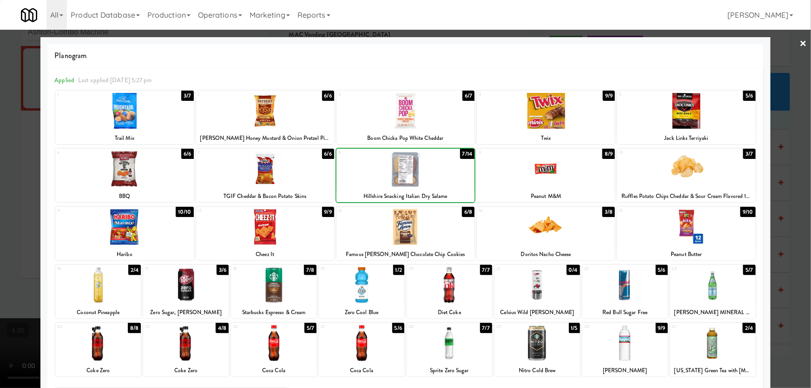
click at [0, 165] on div at bounding box center [405, 194] width 811 height 388
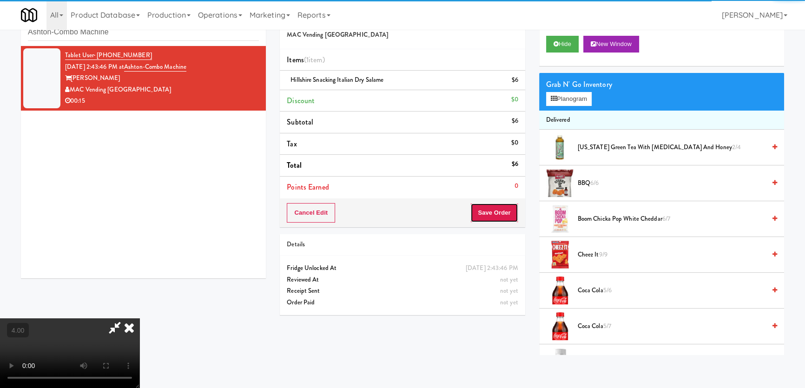
click at [504, 213] on button "Save Order" at bounding box center [493, 213] width 47 height 20
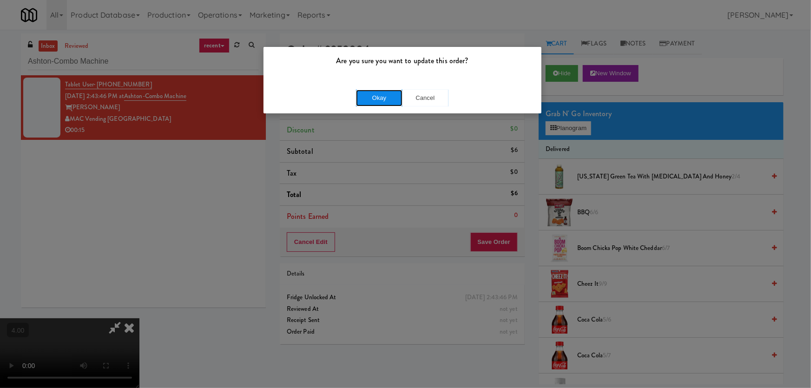
click at [386, 94] on button "Okay" at bounding box center [379, 98] width 46 height 17
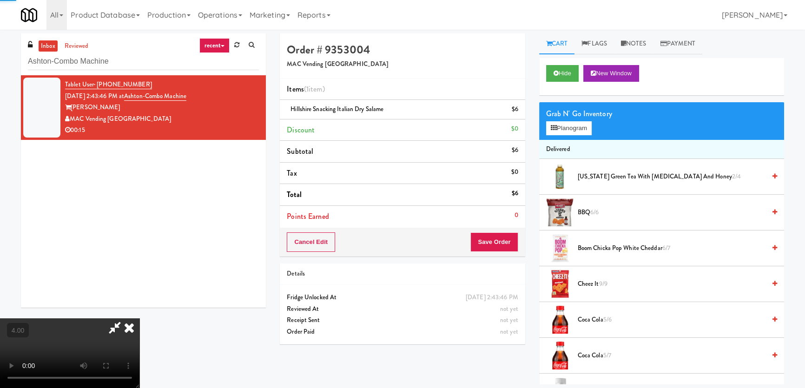
click at [139, 318] on icon at bounding box center [129, 327] width 20 height 19
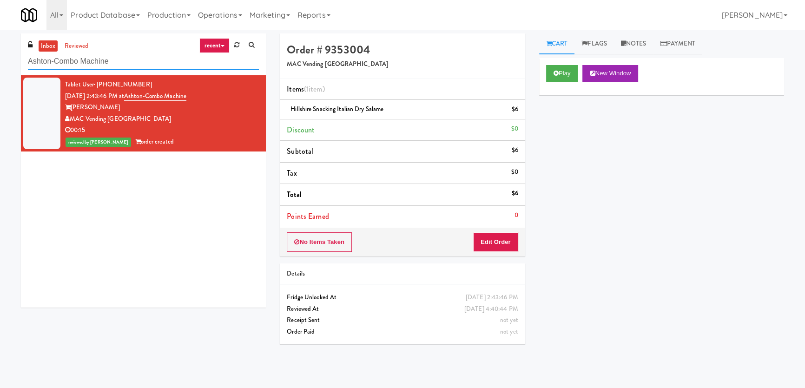
drag, startPoint x: 115, startPoint y: 65, endPoint x: 2, endPoint y: 45, distance: 114.3
click at [0, 46] on div "inbox reviewed recent all unclear take inventory issue suspicious failed recent…" at bounding box center [402, 208] width 805 height 351
paste input "[PERSON_NAME] - Cooler - Right"
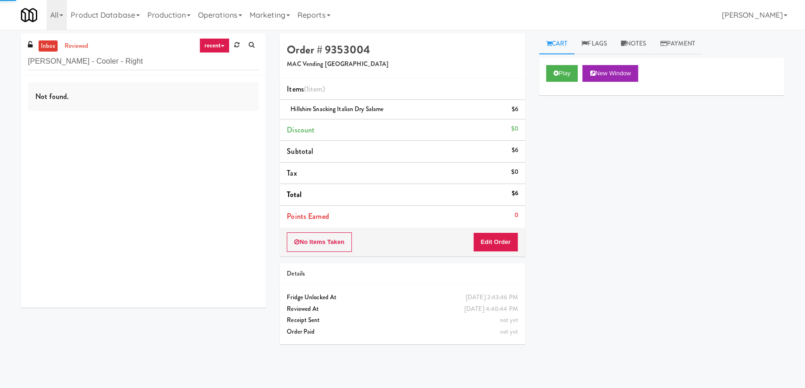
click at [210, 124] on div "Not found." at bounding box center [143, 191] width 245 height 232
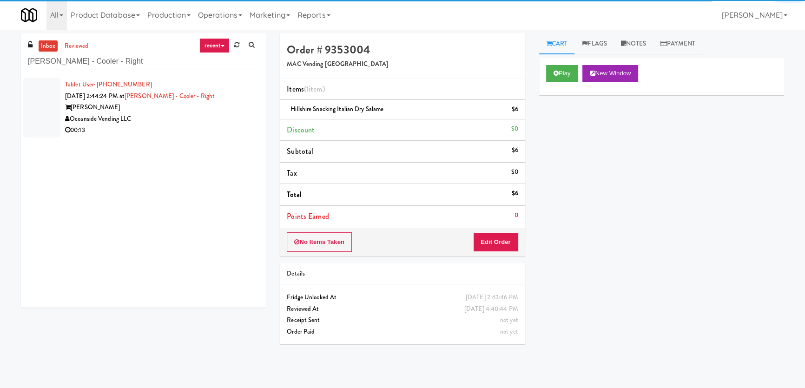
click at [214, 125] on div "00:13" at bounding box center [162, 131] width 194 height 12
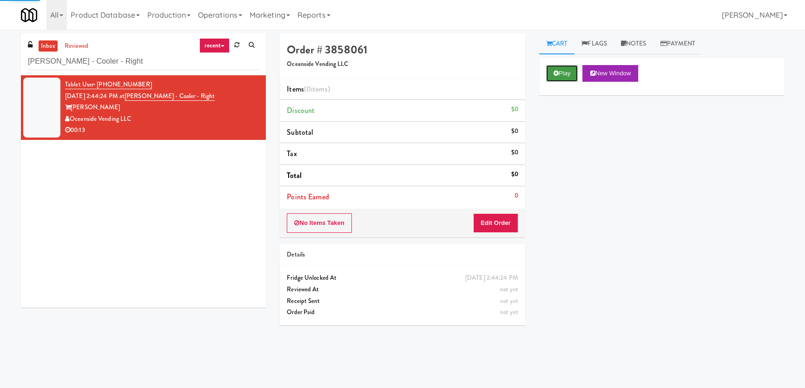
click at [563, 73] on button "Play" at bounding box center [562, 73] width 32 height 17
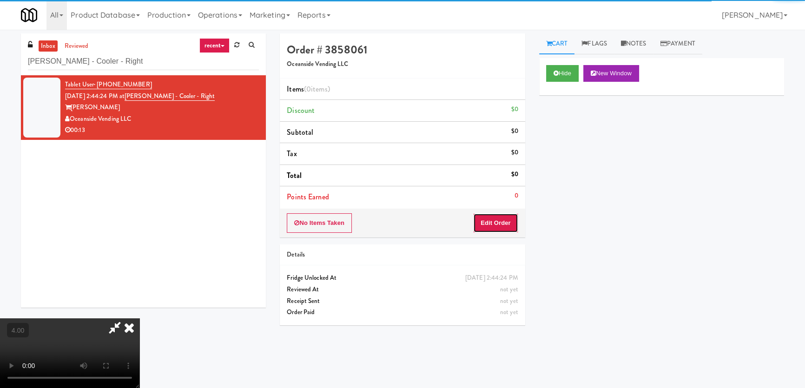
click at [486, 223] on button "Edit Order" at bounding box center [495, 223] width 45 height 20
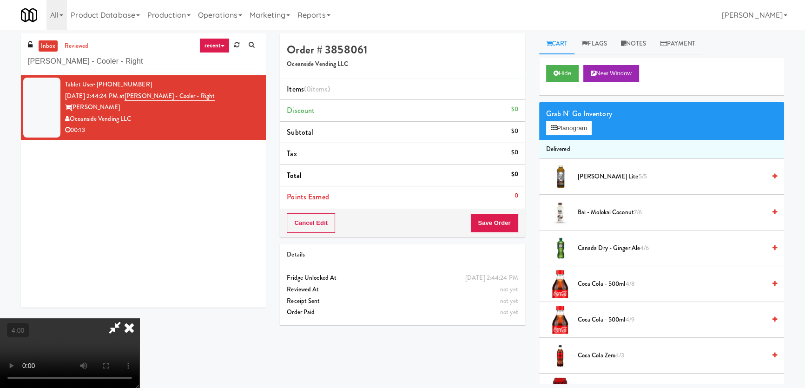
click at [139, 318] on video at bounding box center [69, 353] width 139 height 70
drag, startPoint x: 289, startPoint y: 151, endPoint x: 289, endPoint y: 203, distance: 51.1
click at [139, 318] on video at bounding box center [69, 353] width 139 height 70
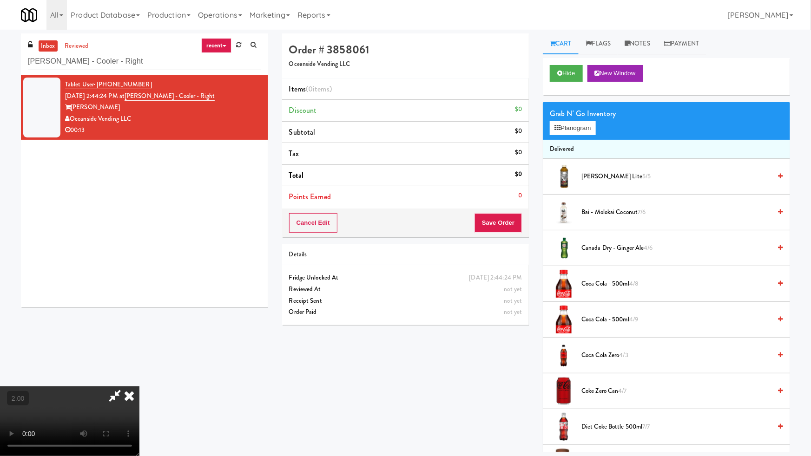
click at [139, 387] on video at bounding box center [69, 422] width 139 height 70
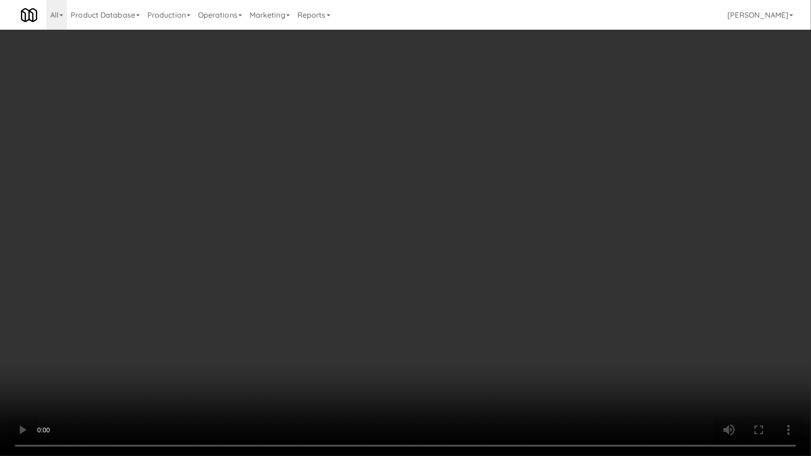
drag, startPoint x: 323, startPoint y: 338, endPoint x: 335, endPoint y: 272, distance: 67.1
click at [323, 337] on video at bounding box center [405, 228] width 811 height 456
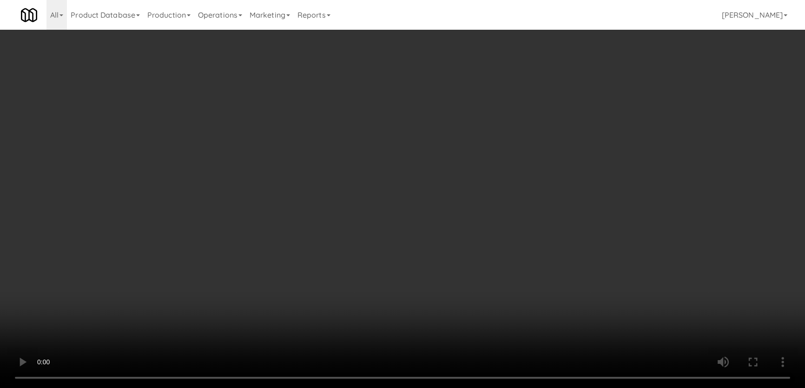
click at [318, 266] on video at bounding box center [402, 194] width 805 height 388
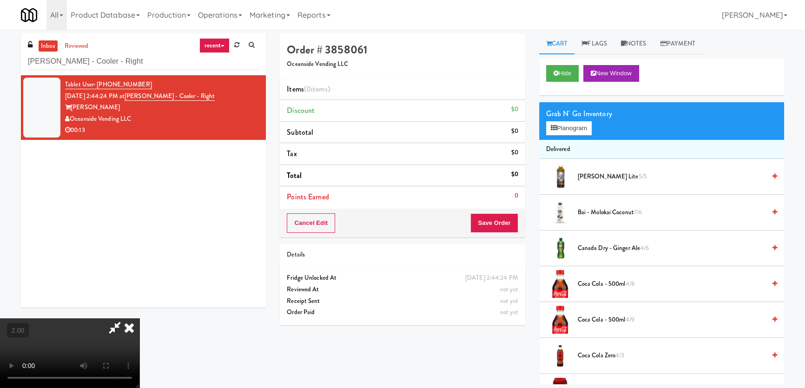
click at [139, 318] on video at bounding box center [69, 353] width 139 height 70
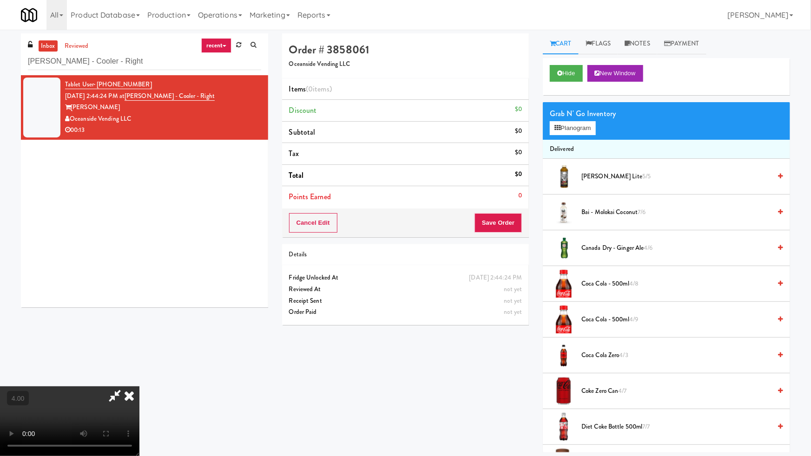
click at [139, 387] on video at bounding box center [69, 422] width 139 height 70
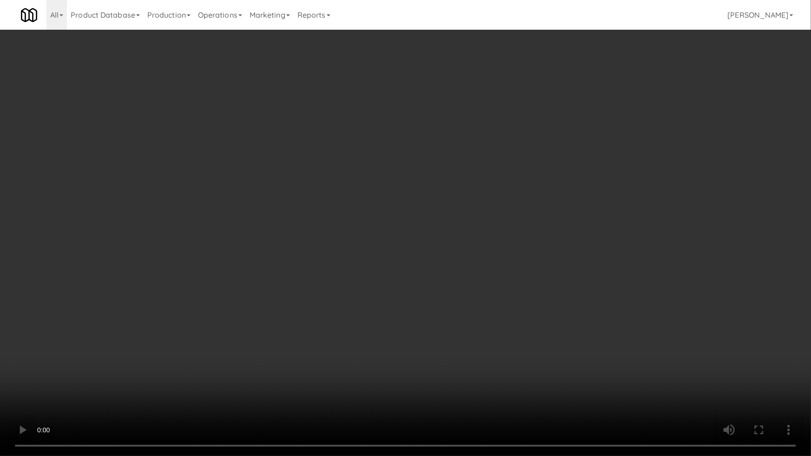
click at [465, 268] on video at bounding box center [405, 228] width 811 height 456
drag, startPoint x: 465, startPoint y: 268, endPoint x: 466, endPoint y: 215, distance: 53.0
click at [465, 269] on video at bounding box center [405, 228] width 811 height 456
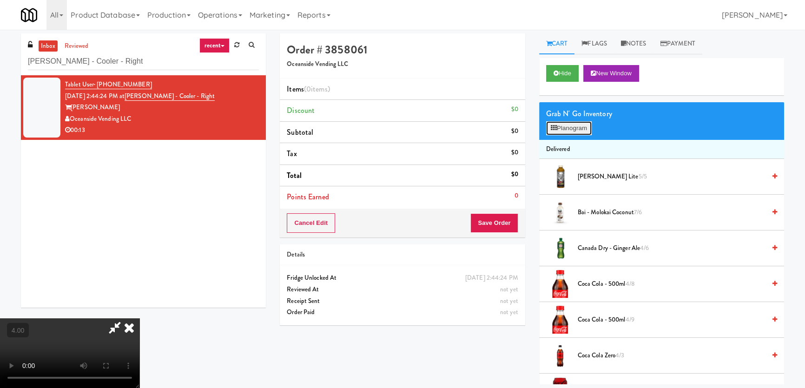
click at [558, 134] on button "Planogram" at bounding box center [569, 128] width 46 height 14
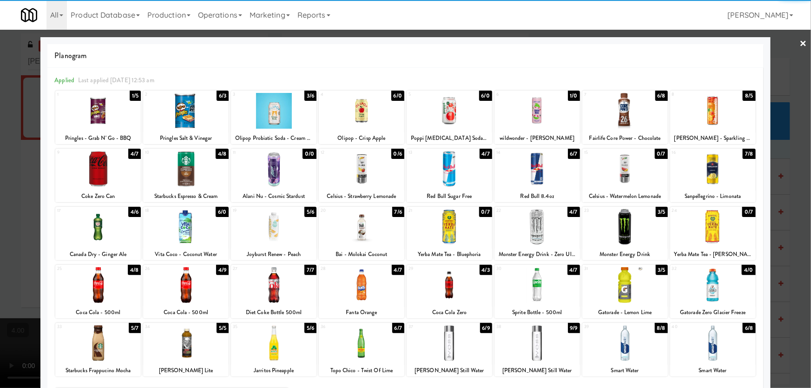
click at [716, 284] on div at bounding box center [712, 285] width 85 height 36
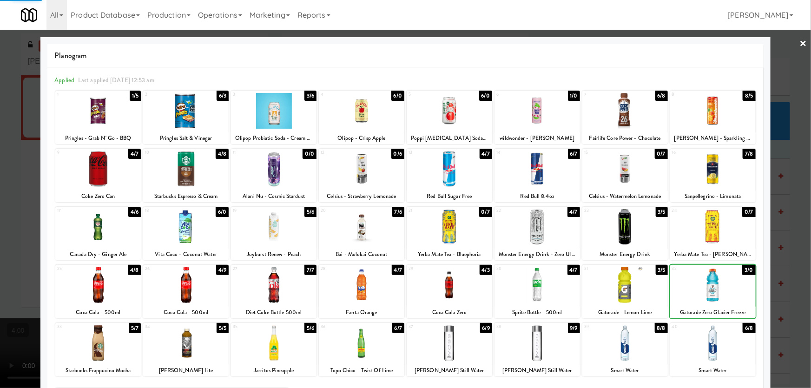
click at [785, 208] on div at bounding box center [405, 194] width 811 height 388
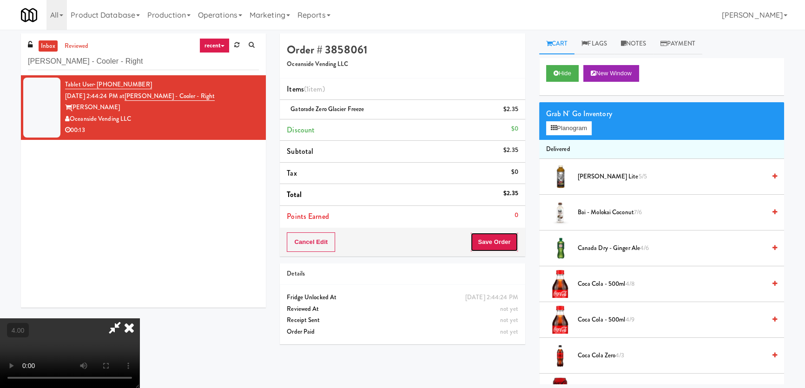
click at [511, 244] on button "Save Order" at bounding box center [493, 242] width 47 height 20
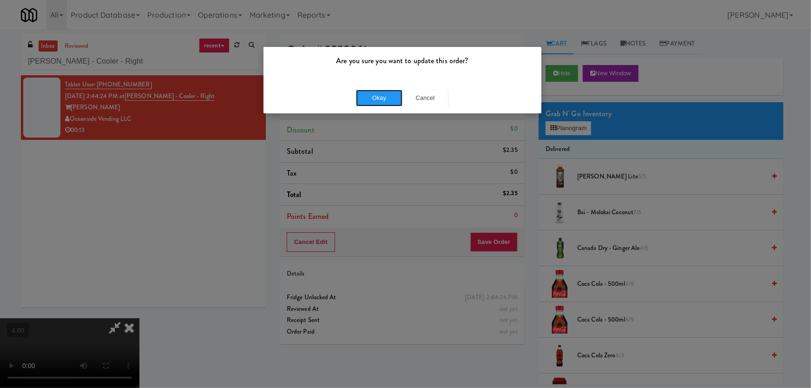
drag, startPoint x: 375, startPoint y: 98, endPoint x: 446, endPoint y: 116, distance: 72.3
click at [375, 99] on button "Okay" at bounding box center [379, 98] width 46 height 17
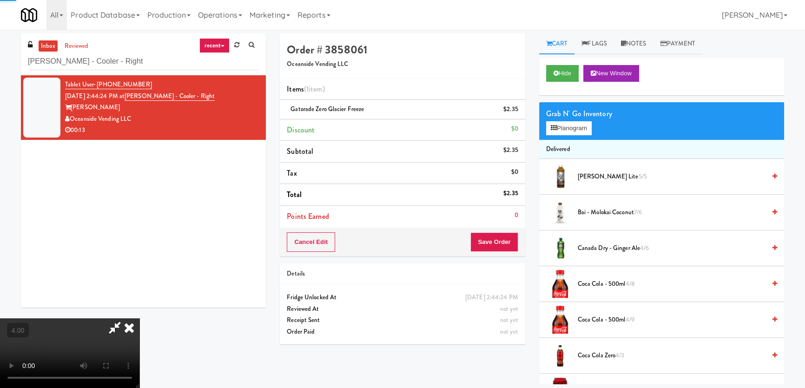
click at [139, 318] on icon at bounding box center [129, 327] width 20 height 19
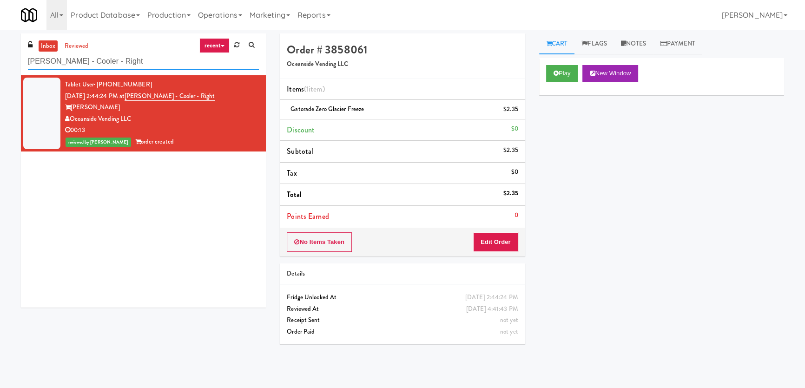
drag, startPoint x: 116, startPoint y: 54, endPoint x: 0, endPoint y: 47, distance: 115.9
click at [0, 47] on div "inbox reviewed recent all unclear take inventory issue suspicious failed recent…" at bounding box center [402, 208] width 805 height 351
paste input "First Financial Break Room Pantry E"
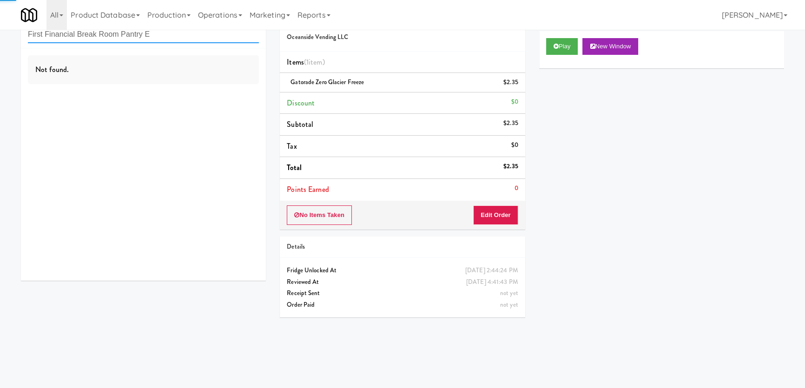
scroll to position [29, 0]
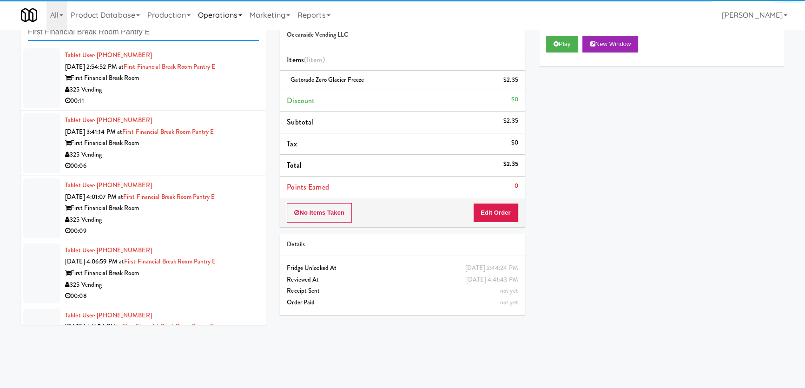
type input "First Financial Break Room Pantry E"
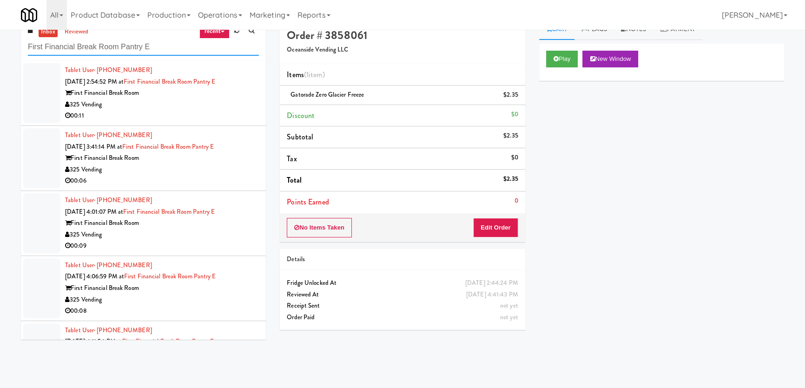
scroll to position [0, 0]
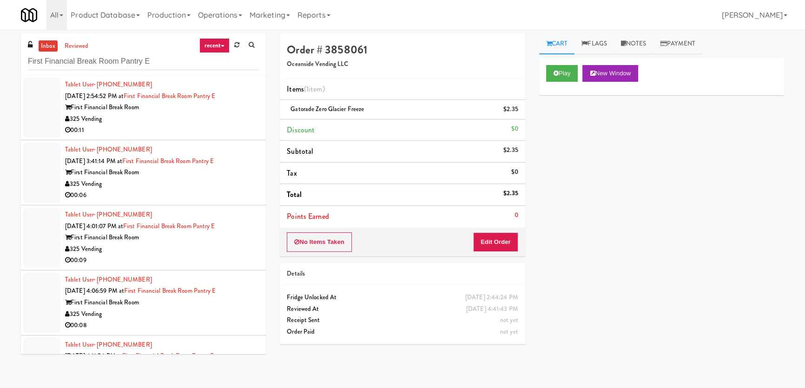
click at [222, 135] on div "00:11" at bounding box center [162, 131] width 194 height 12
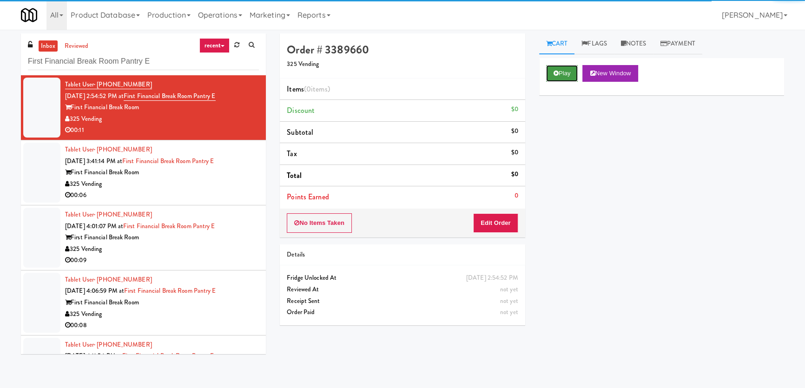
click at [565, 74] on button "Play" at bounding box center [562, 73] width 32 height 17
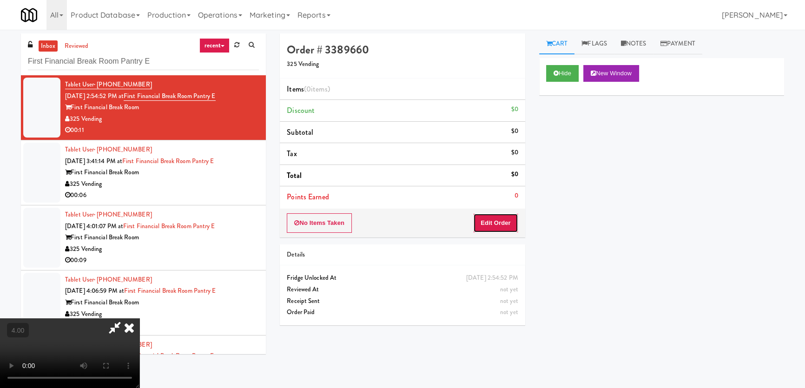
click at [497, 228] on button "Edit Order" at bounding box center [495, 223] width 45 height 20
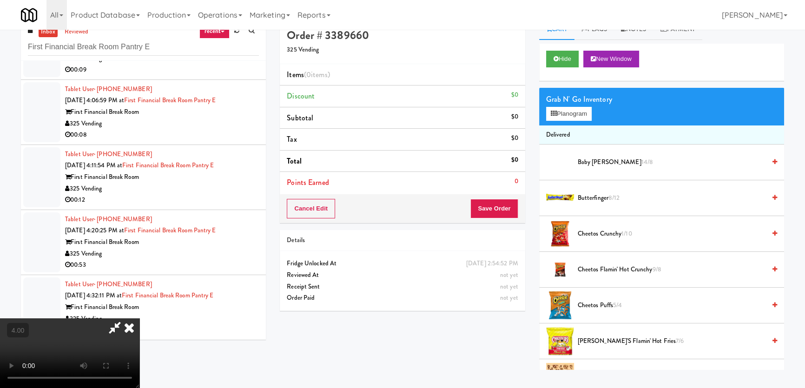
scroll to position [29, 0]
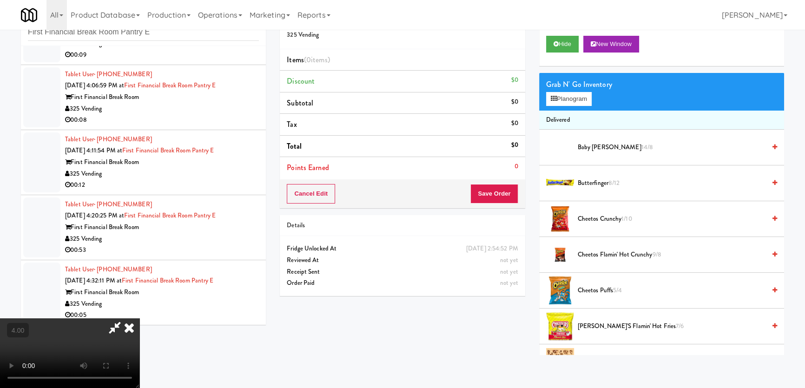
click at [125, 318] on video at bounding box center [69, 353] width 139 height 70
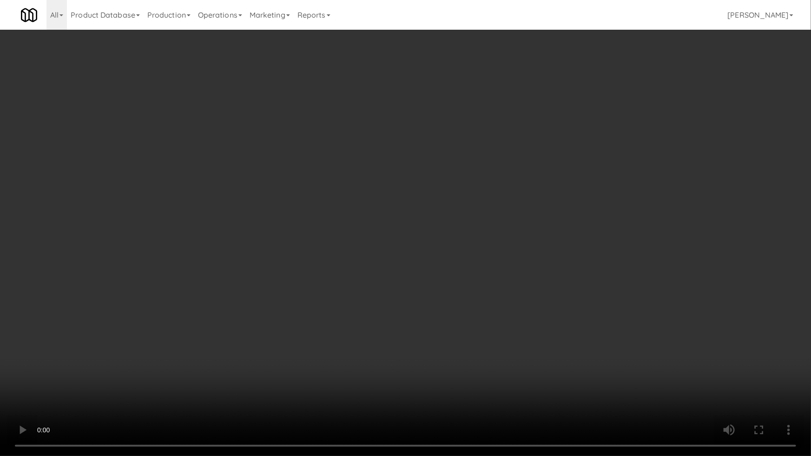
click at [377, 379] on video at bounding box center [405, 228] width 811 height 456
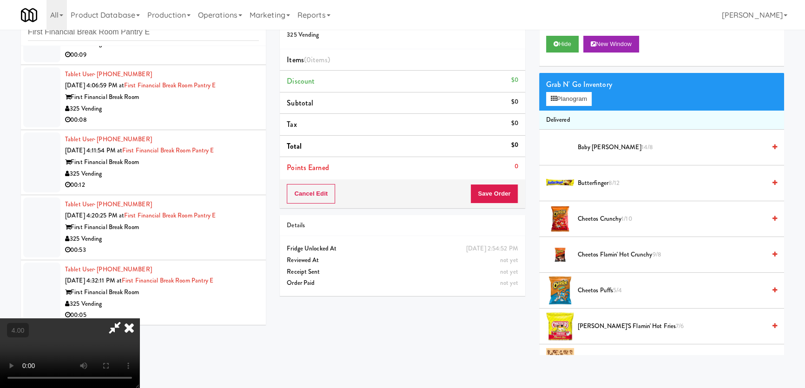
click at [598, 259] on span "Cheetos Flamin' Hot Crunchy 9/8" at bounding box center [672, 255] width 188 height 12
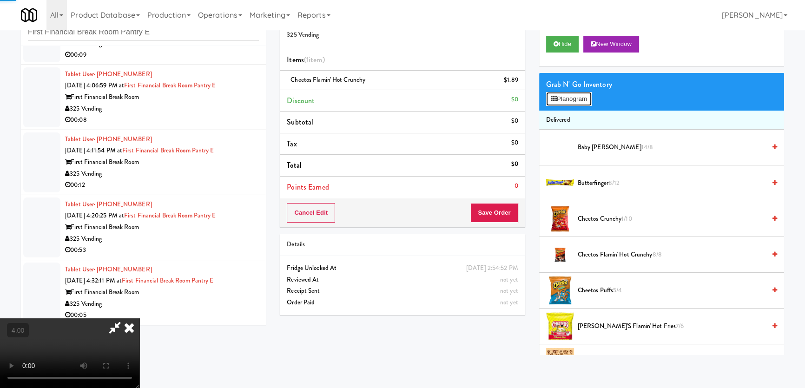
click at [573, 100] on button "Planogram" at bounding box center [569, 99] width 46 height 14
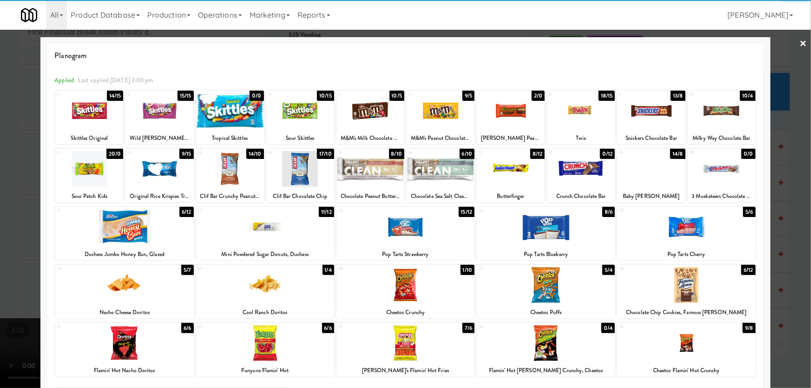
click at [795, 232] on div at bounding box center [405, 194] width 811 height 388
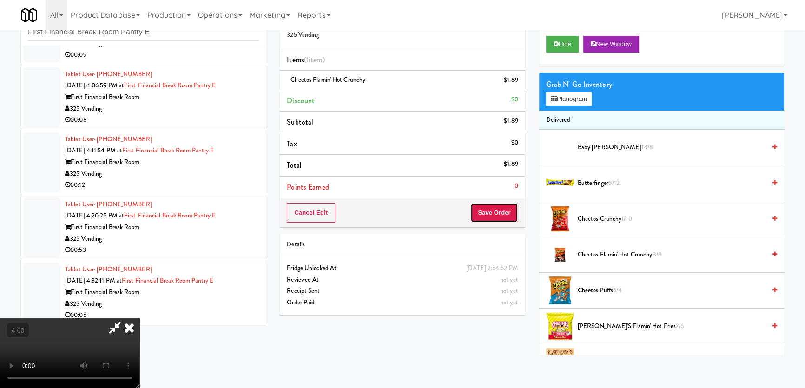
click at [495, 213] on button "Save Order" at bounding box center [493, 213] width 47 height 20
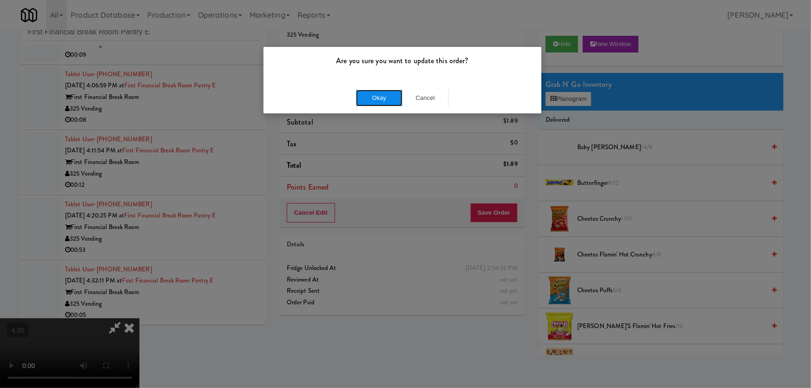
click at [392, 105] on button "Okay" at bounding box center [379, 98] width 46 height 17
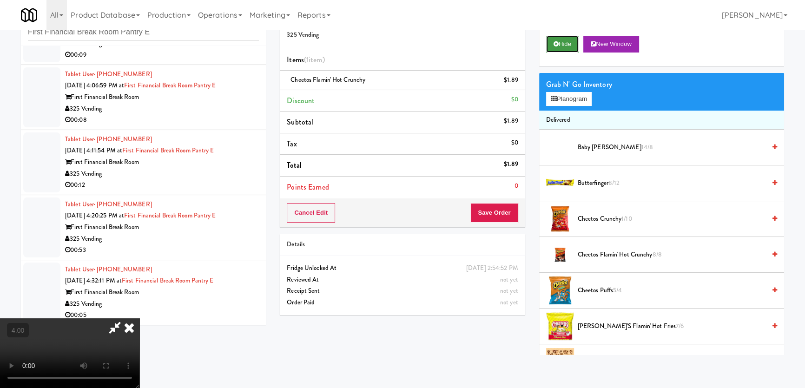
click at [569, 36] on button "Hide" at bounding box center [562, 44] width 33 height 17
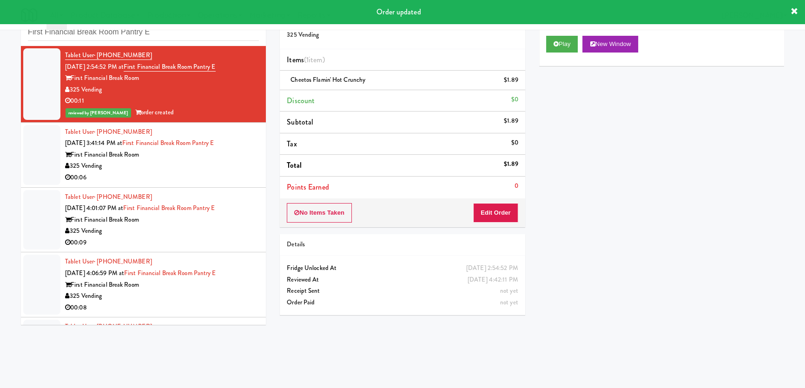
click at [220, 164] on div "325 Vending" at bounding box center [162, 166] width 194 height 12
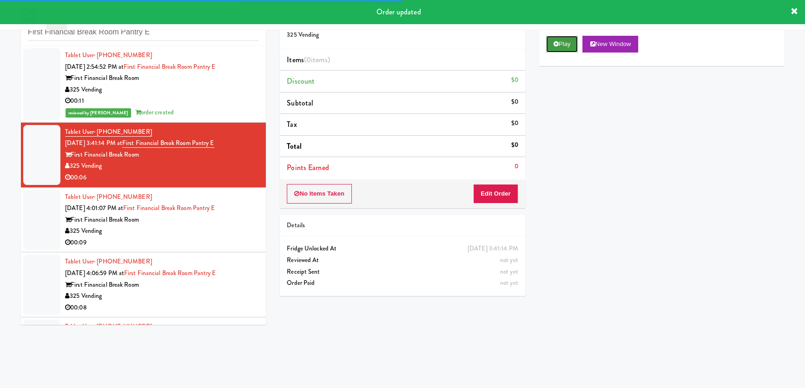
drag, startPoint x: 558, startPoint y: 47, endPoint x: 522, endPoint y: 135, distance: 95.2
click at [558, 47] on button "Play" at bounding box center [562, 44] width 32 height 17
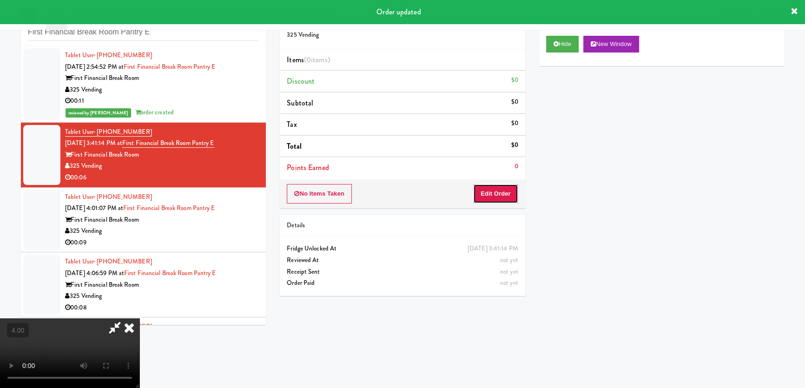
click at [491, 195] on button "Edit Order" at bounding box center [495, 194] width 45 height 20
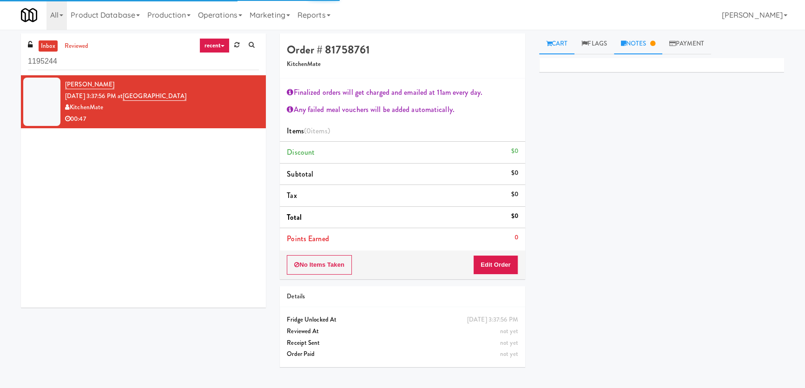
click at [645, 45] on link "Notes" at bounding box center [638, 43] width 48 height 21
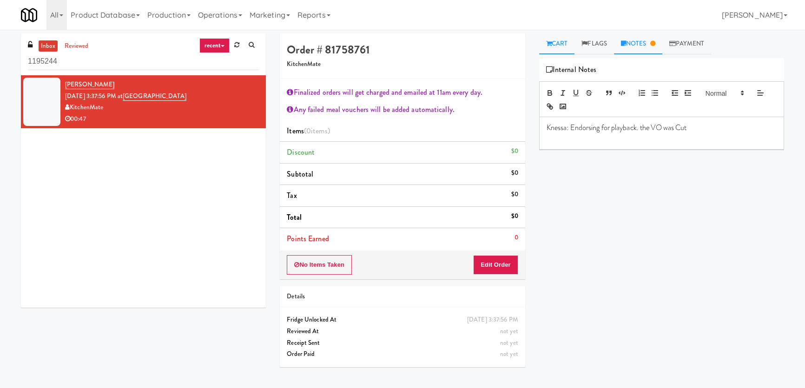
click at [552, 46] on link "Cart" at bounding box center [557, 43] width 36 height 21
click at [634, 46] on link "Notes" at bounding box center [638, 43] width 48 height 21
click at [569, 42] on link "Cart" at bounding box center [557, 43] width 36 height 21
click at [643, 39] on link "Notes" at bounding box center [638, 43] width 48 height 21
drag, startPoint x: 101, startPoint y: 66, endPoint x: 20, endPoint y: 65, distance: 81.8
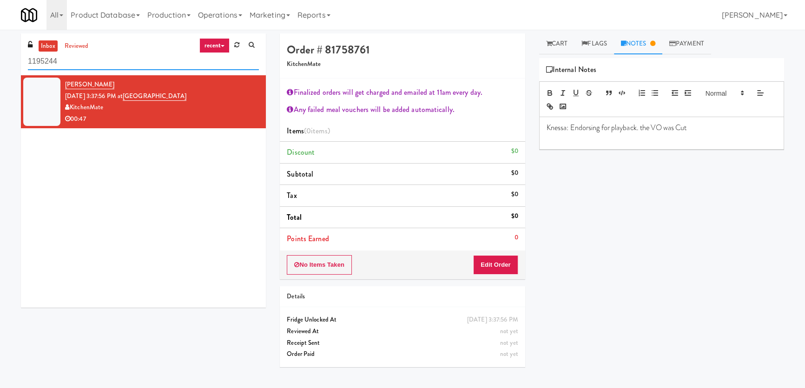
click at [20, 65] on div "inbox reviewed recent all unclear take inventory issue suspicious failed recent…" at bounding box center [143, 173] width 259 height 281
drag, startPoint x: 80, startPoint y: 53, endPoint x: 63, endPoint y: 62, distance: 18.9
click at [79, 53] on input "v" at bounding box center [143, 61] width 231 height 17
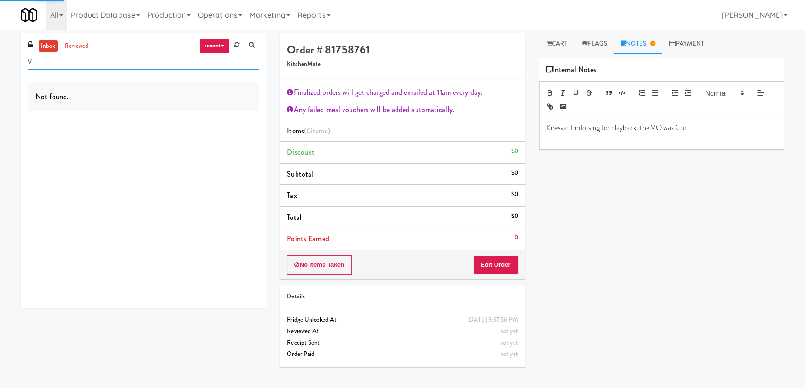
paste input "[GEOGRAPHIC_DATA]"
click at [0, 64] on div "inbox reviewed recent all unclear take inventory issue suspicious failed recent…" at bounding box center [402, 208] width 805 height 351
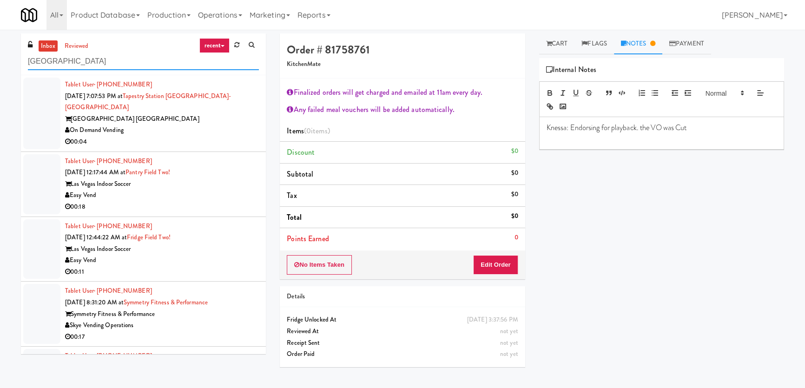
drag, startPoint x: 120, startPoint y: 60, endPoint x: 0, endPoint y: 72, distance: 120.5
click at [0, 72] on div "inbox reviewed recent all unclear take inventory issue suspicious failed recent…" at bounding box center [402, 208] width 805 height 351
paste input "text"
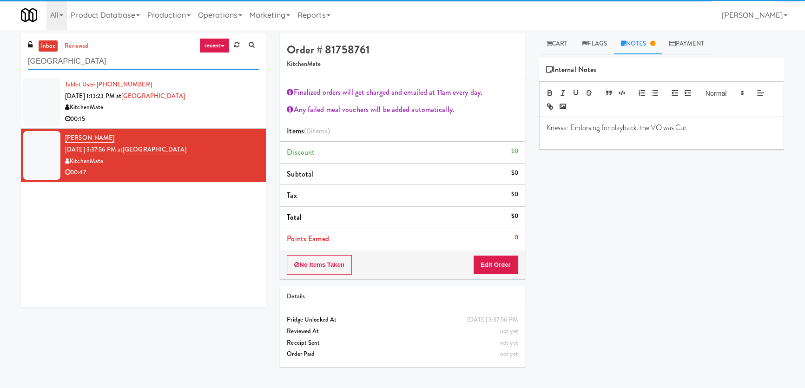
type input "[GEOGRAPHIC_DATA]"
click at [204, 109] on div "KitchenMate" at bounding box center [162, 108] width 194 height 12
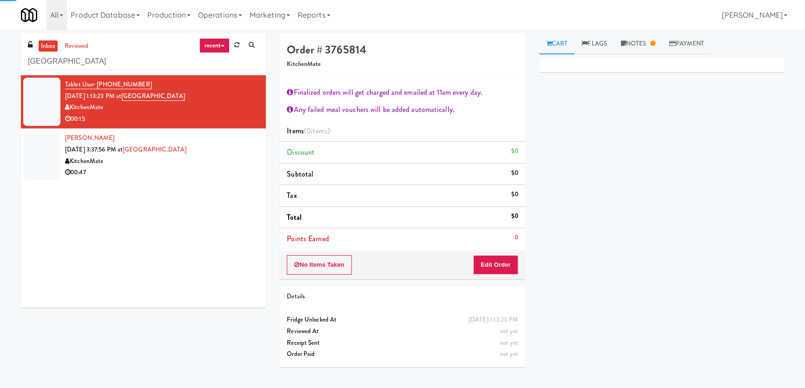
click at [212, 139] on div "[PERSON_NAME] [DATE] 3:37:56 PM at [GEOGRAPHIC_DATA] 00:47" at bounding box center [162, 155] width 194 height 46
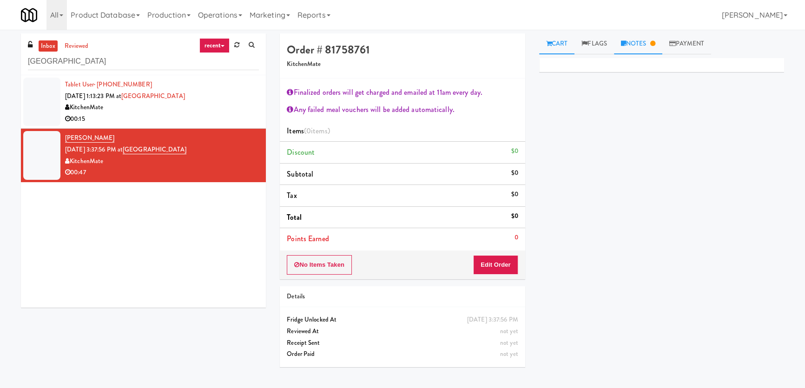
click at [645, 46] on link "Notes" at bounding box center [638, 43] width 48 height 21
click at [209, 114] on div "00:15" at bounding box center [162, 119] width 194 height 12
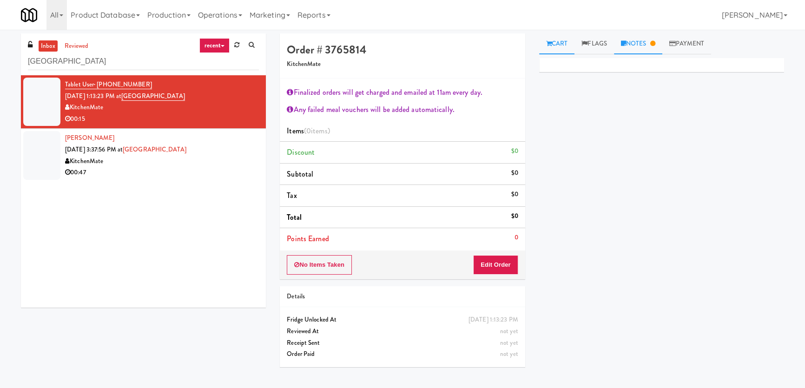
click at [635, 39] on link "Notes" at bounding box center [638, 43] width 48 height 21
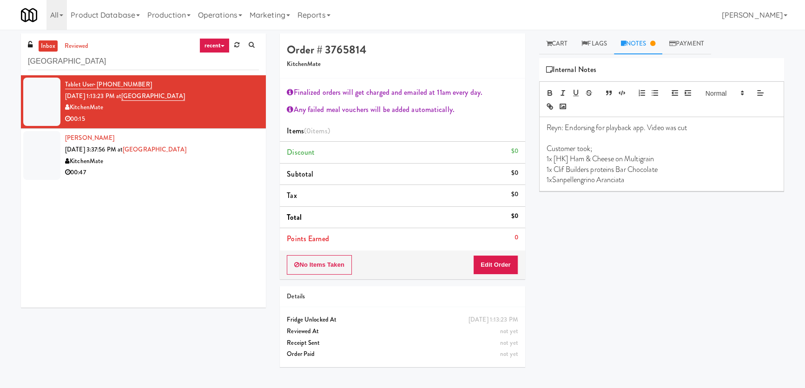
click at [227, 158] on div "KitchenMate" at bounding box center [162, 162] width 194 height 12
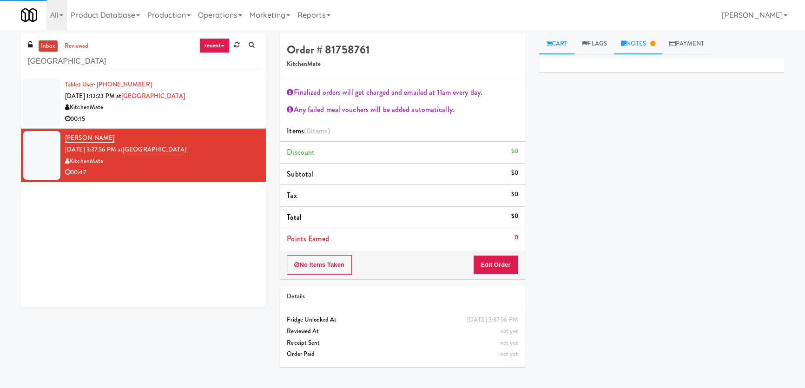
click at [642, 48] on link "Notes" at bounding box center [638, 43] width 48 height 21
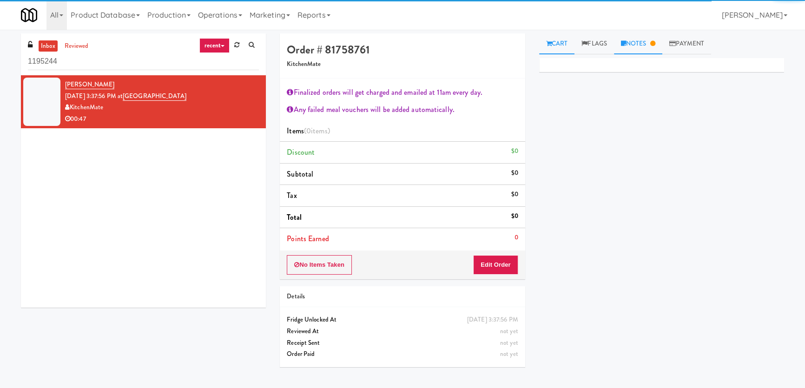
click at [633, 45] on link "Notes" at bounding box center [638, 43] width 48 height 21
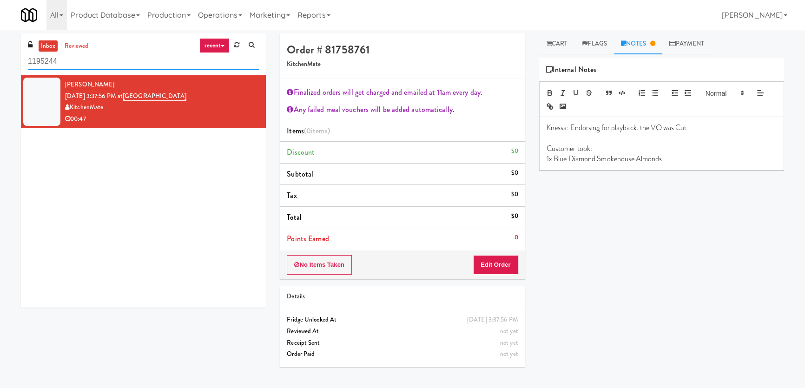
paste input "First Financial Break Room Pantry E"
click at [0, 46] on div "inbox reviewed recent all unclear take inventory issue suspicious failed recent…" at bounding box center [402, 208] width 805 height 351
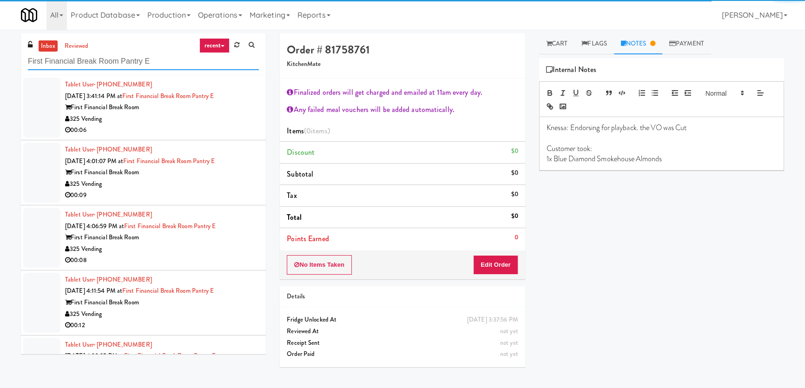
type input "First Financial Break Room Pantry E"
click at [209, 133] on div "00:06" at bounding box center [162, 131] width 194 height 12
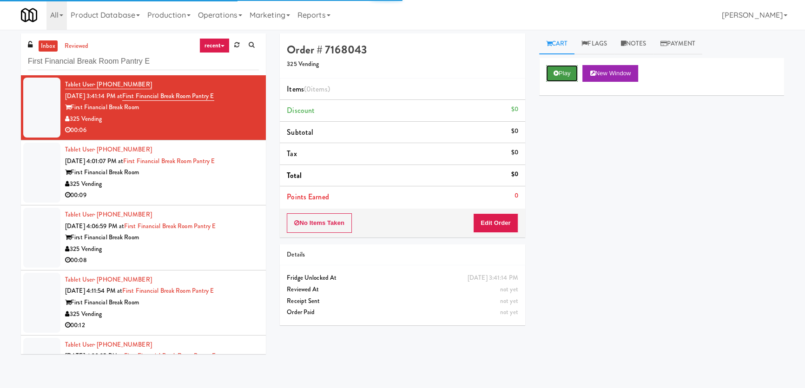
drag, startPoint x: 551, startPoint y: 72, endPoint x: 555, endPoint y: 69, distance: 5.3
click at [552, 72] on button "Play" at bounding box center [562, 73] width 32 height 17
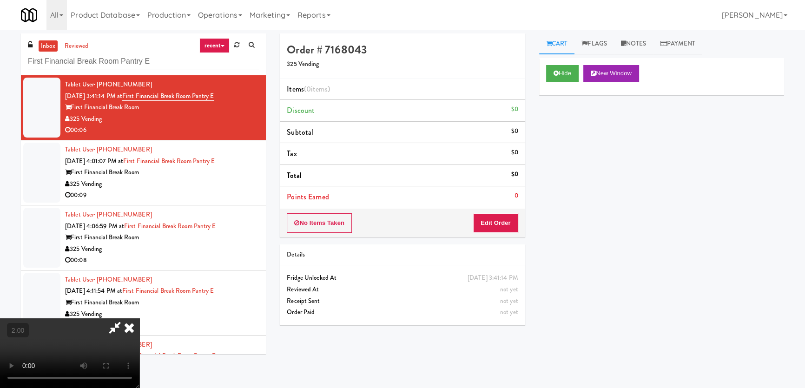
click at [139, 318] on video at bounding box center [69, 353] width 139 height 70
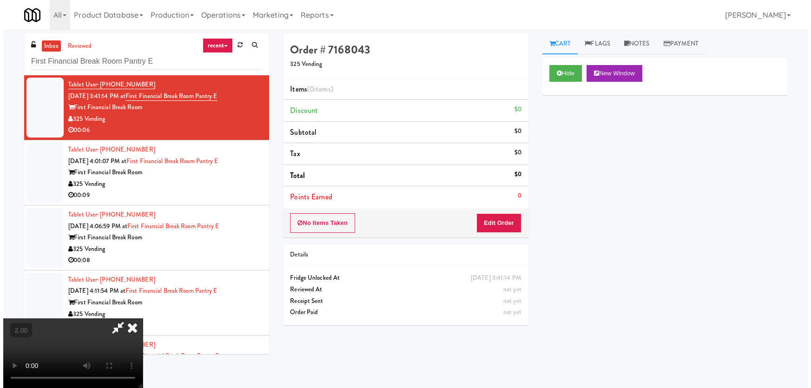
scroll to position [19, 0]
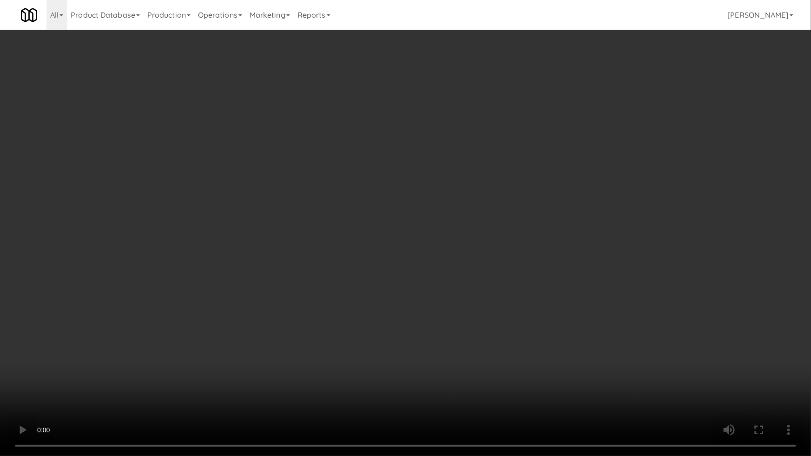
click at [440, 329] on video at bounding box center [405, 228] width 811 height 456
drag, startPoint x: 440, startPoint y: 329, endPoint x: 479, endPoint y: 251, distance: 87.7
click at [440, 329] on video at bounding box center [405, 228] width 811 height 456
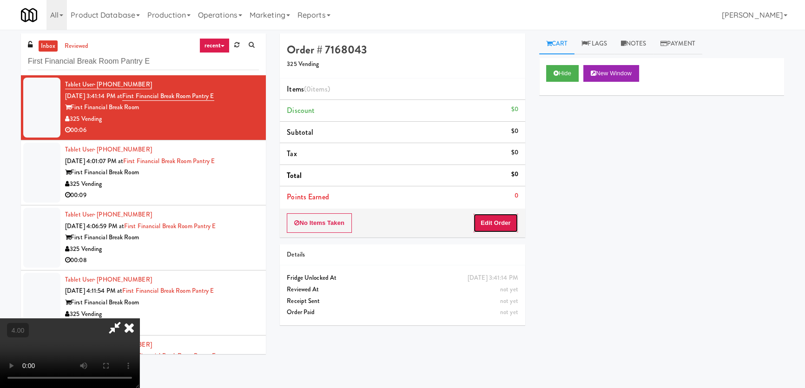
click at [506, 230] on button "Edit Order" at bounding box center [495, 223] width 45 height 20
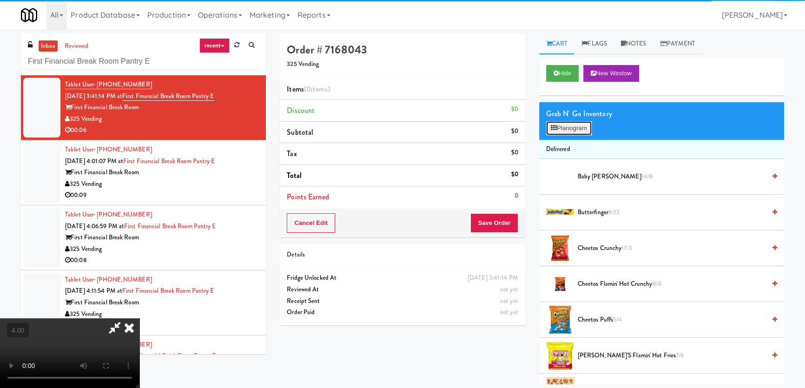
click at [566, 132] on button "Planogram" at bounding box center [569, 128] width 46 height 14
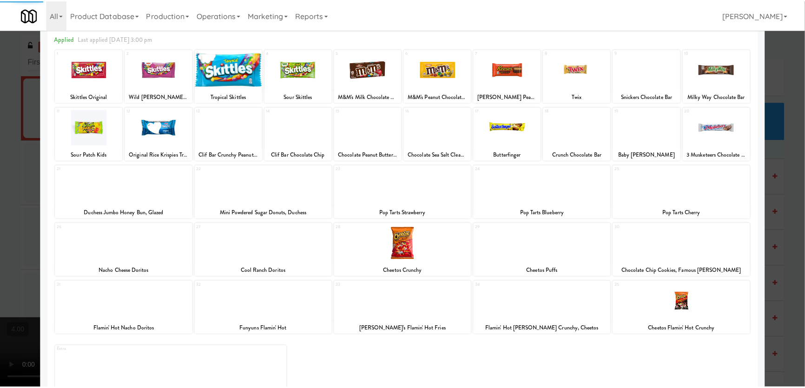
scroll to position [42, 0]
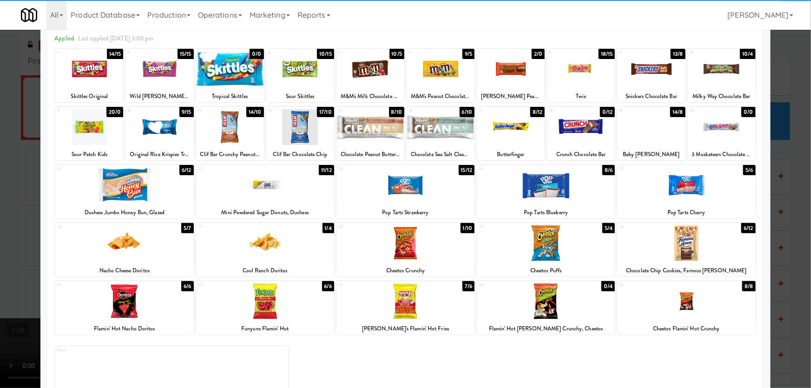
click at [240, 315] on div at bounding box center [265, 301] width 138 height 36
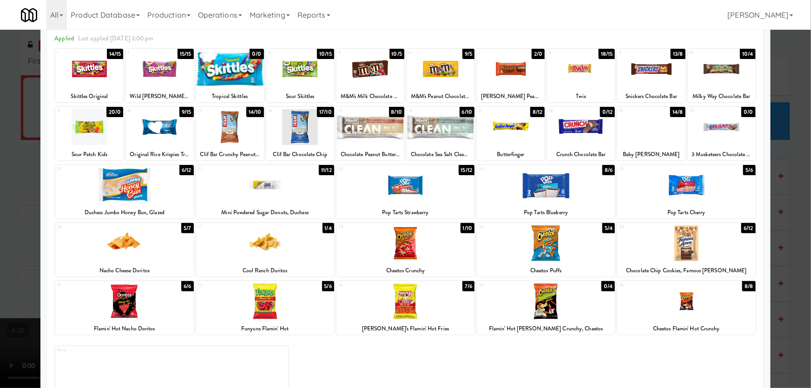
click at [0, 225] on div at bounding box center [405, 194] width 811 height 388
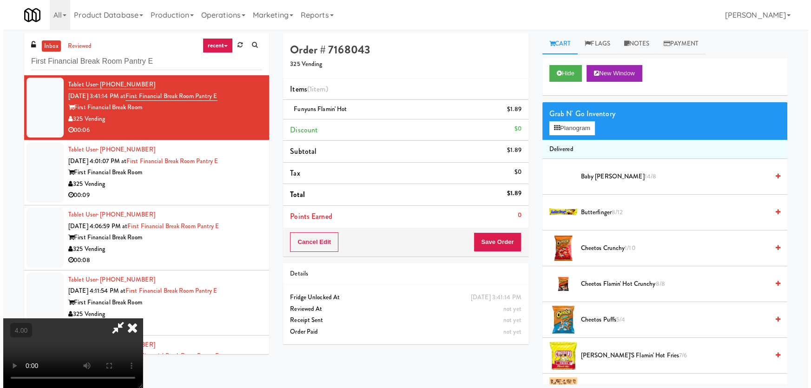
scroll to position [144, 0]
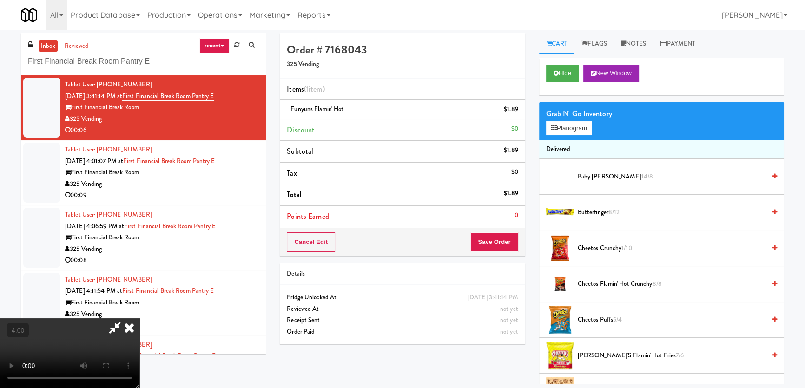
click at [139, 318] on video at bounding box center [69, 353] width 139 height 70
click at [573, 123] on button "Planogram" at bounding box center [569, 128] width 46 height 14
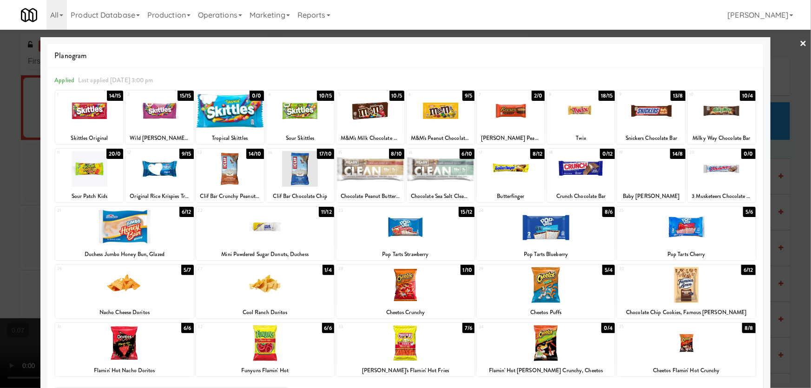
click at [0, 241] on div at bounding box center [405, 194] width 811 height 388
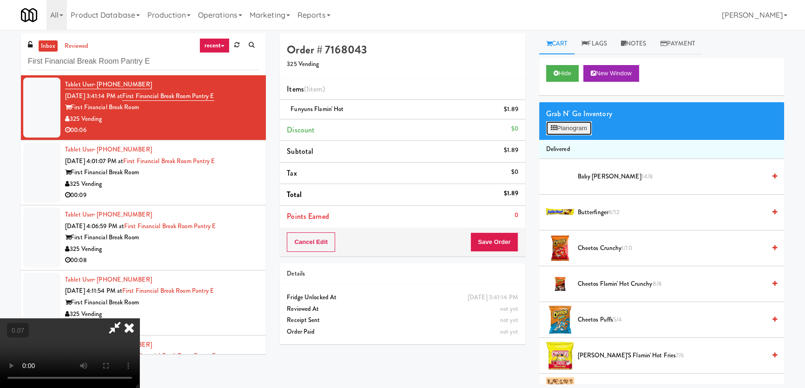
click at [567, 123] on button "Planogram" at bounding box center [569, 128] width 46 height 14
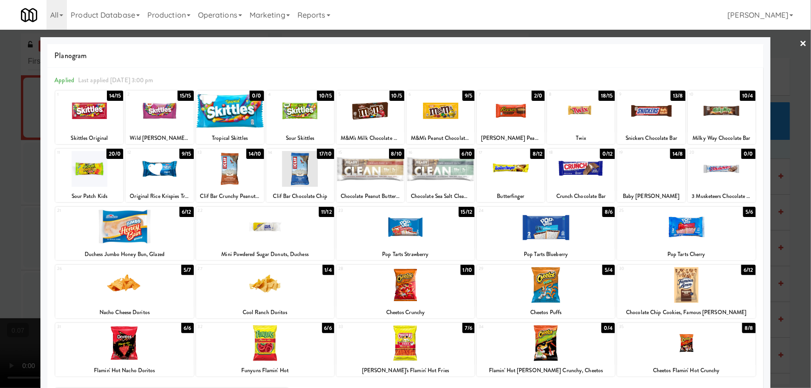
click at [0, 226] on div at bounding box center [405, 194] width 811 height 388
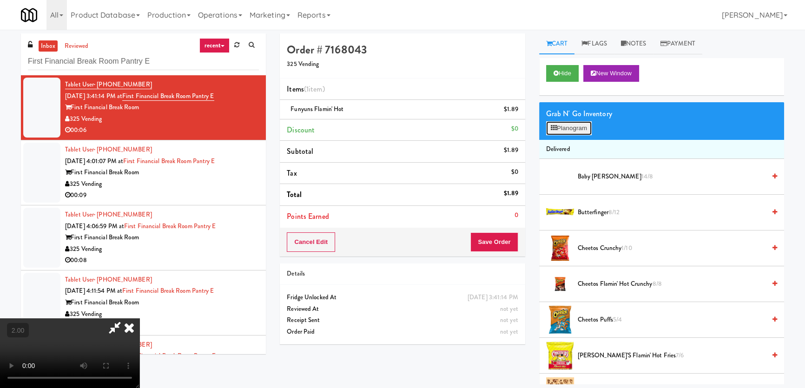
click at [566, 130] on button "Planogram" at bounding box center [569, 128] width 46 height 14
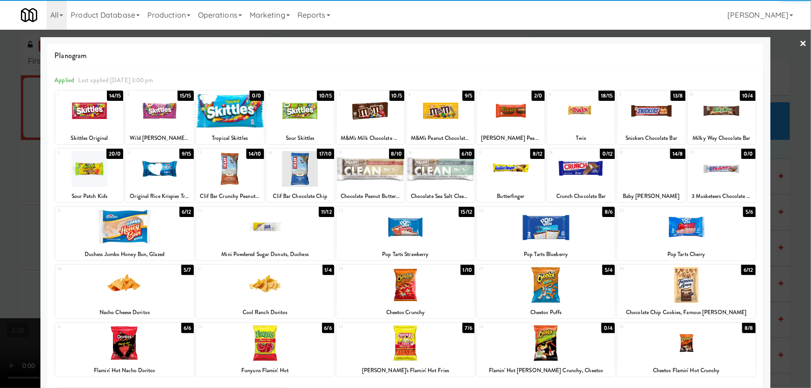
click at [264, 224] on div at bounding box center [265, 227] width 138 height 36
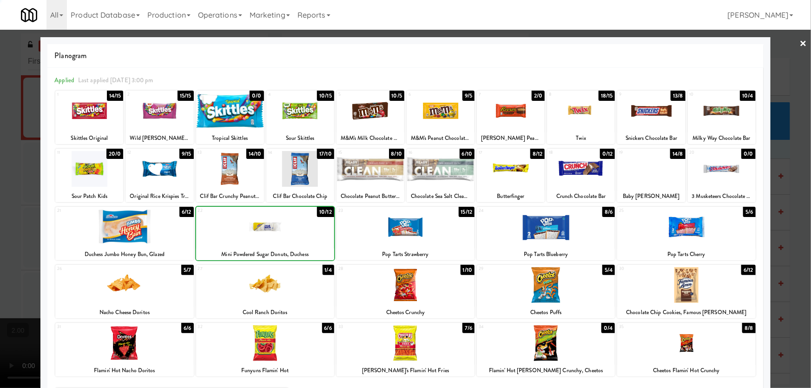
click at [0, 148] on div at bounding box center [405, 194] width 811 height 388
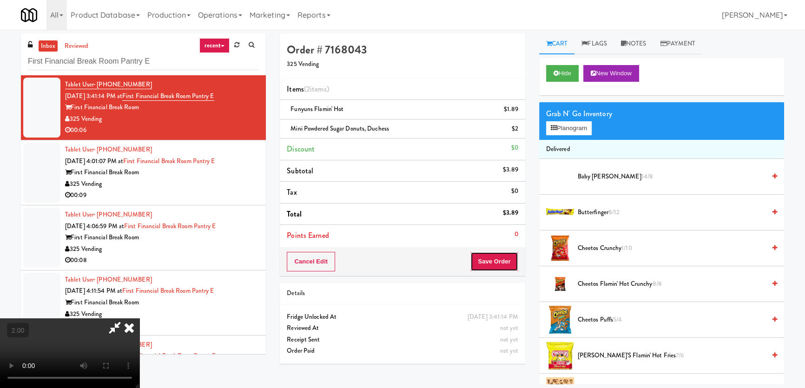
drag, startPoint x: 498, startPoint y: 257, endPoint x: 476, endPoint y: 244, distance: 25.4
click at [497, 257] on button "Save Order" at bounding box center [493, 262] width 47 height 20
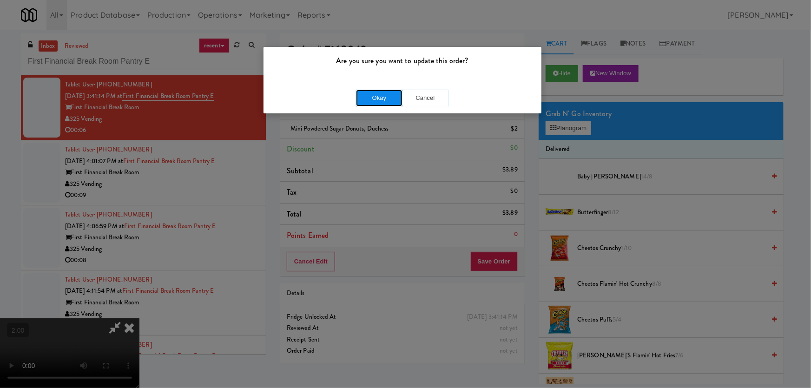
click at [381, 98] on button "Okay" at bounding box center [379, 98] width 46 height 17
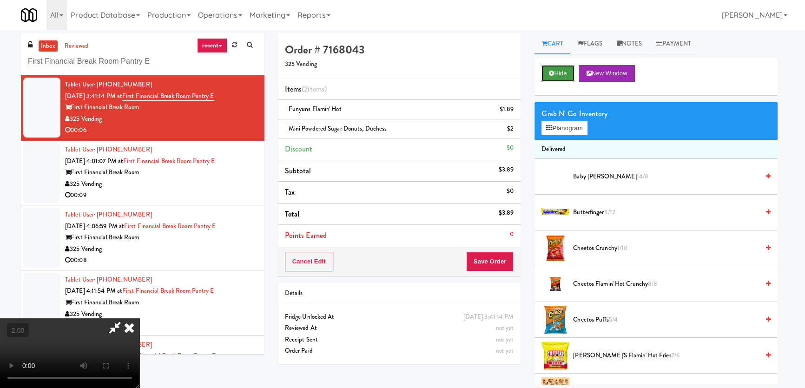
click at [567, 66] on button "Hide" at bounding box center [557, 73] width 33 height 17
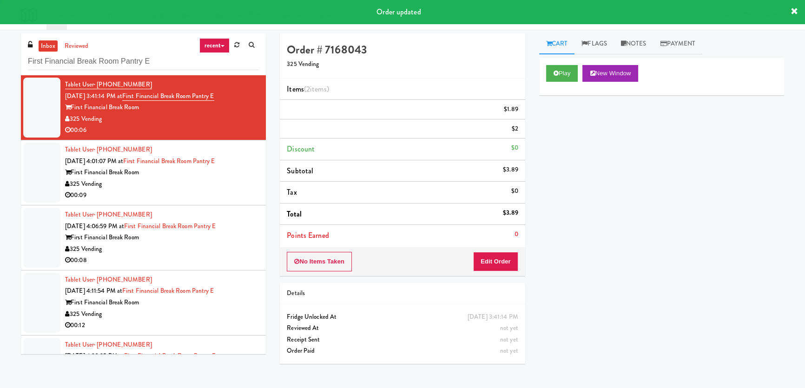
drag, startPoint x: 209, startPoint y: 184, endPoint x: 262, endPoint y: 172, distance: 53.9
click at [209, 185] on div "325 Vending" at bounding box center [162, 184] width 194 height 12
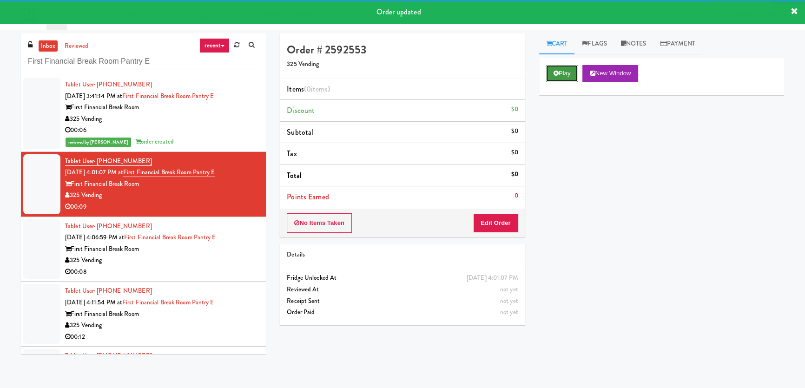
click at [559, 78] on button "Play" at bounding box center [562, 73] width 32 height 17
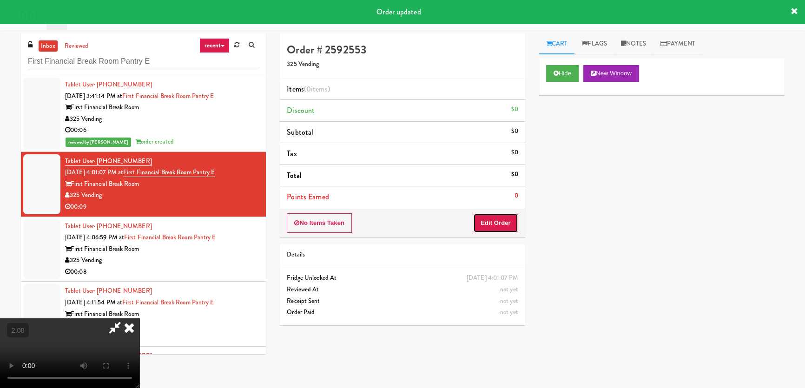
click at [488, 221] on button "Edit Order" at bounding box center [495, 223] width 45 height 20
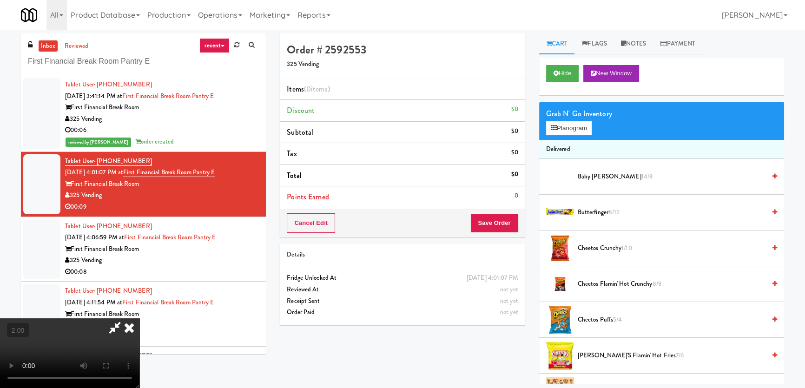
click at [139, 318] on video at bounding box center [69, 353] width 139 height 70
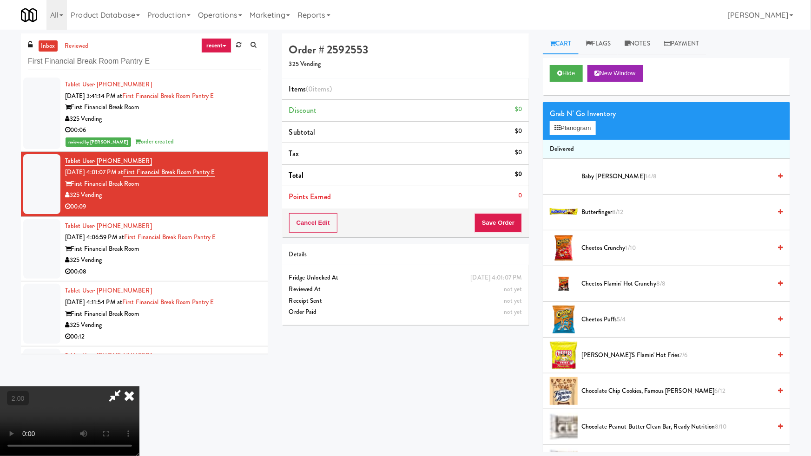
drag, startPoint x: 427, startPoint y: 346, endPoint x: 427, endPoint y: 295, distance: 51.1
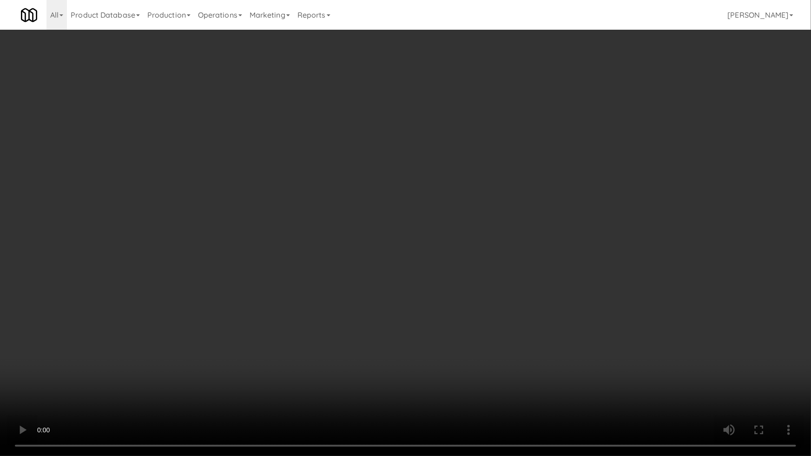
click at [427, 346] on video at bounding box center [405, 228] width 811 height 456
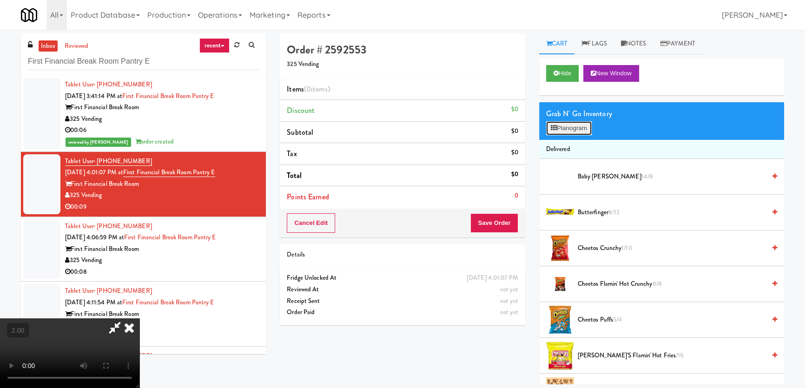
click at [556, 130] on icon at bounding box center [554, 128] width 6 height 6
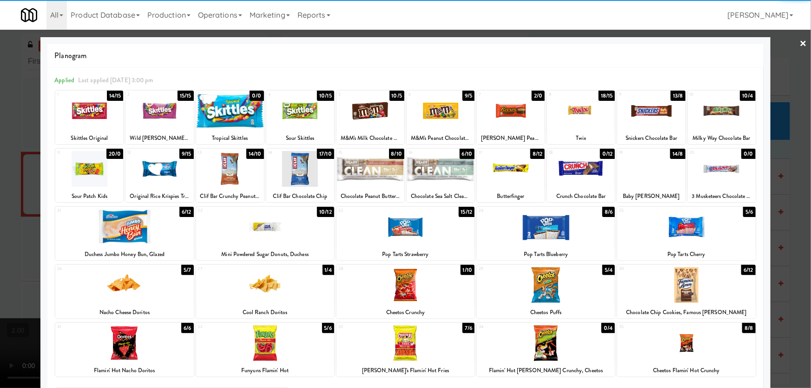
click at [268, 220] on div at bounding box center [265, 227] width 138 height 36
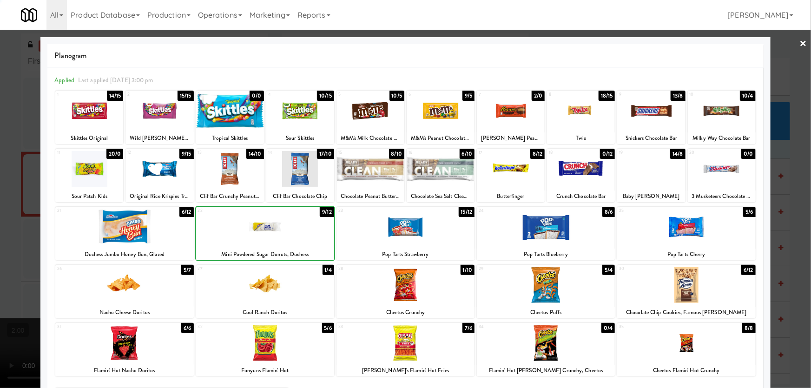
drag, startPoint x: 0, startPoint y: 144, endPoint x: 95, endPoint y: 173, distance: 99.2
click at [1, 144] on div at bounding box center [405, 194] width 811 height 388
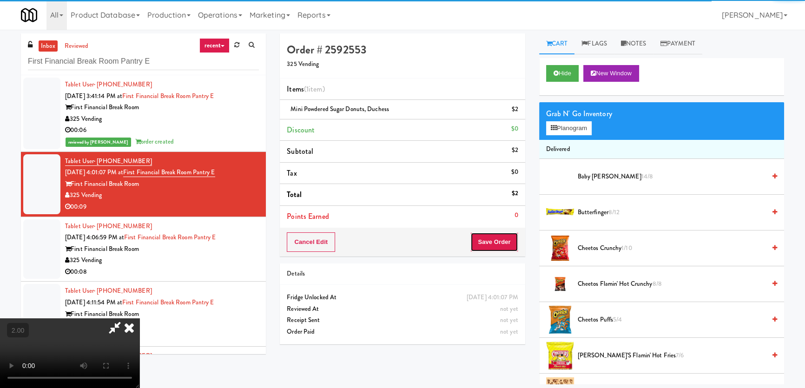
click at [503, 242] on button "Save Order" at bounding box center [493, 242] width 47 height 20
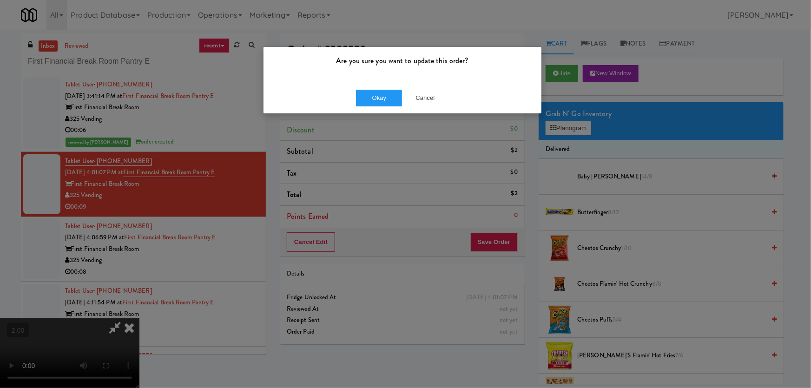
click at [381, 108] on div "Okay Cancel" at bounding box center [402, 97] width 278 height 31
click at [384, 102] on button "Okay" at bounding box center [379, 98] width 46 height 17
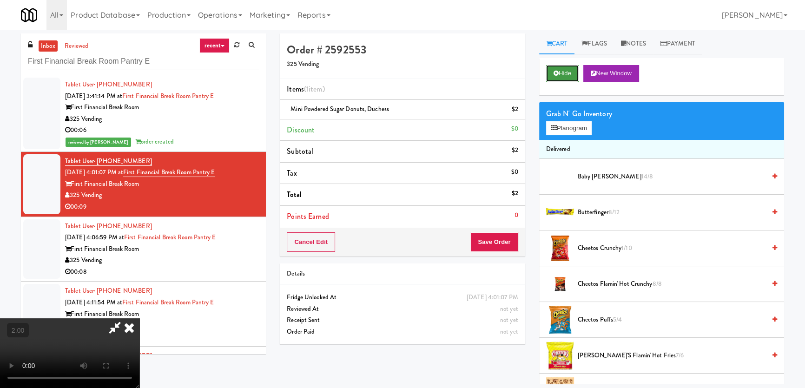
click at [554, 71] on icon at bounding box center [555, 73] width 5 height 6
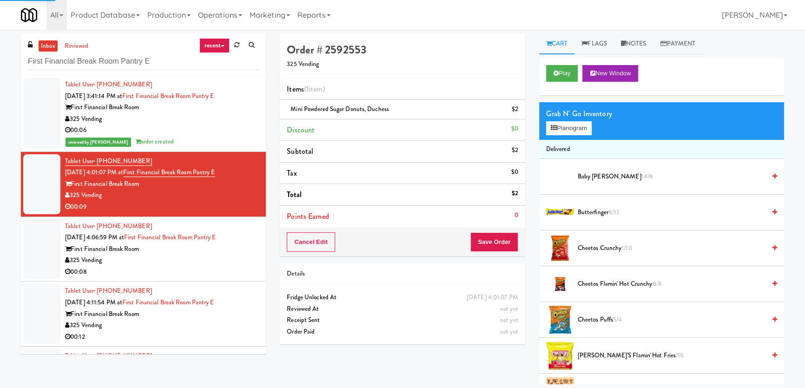
click at [236, 253] on div "First Financial Break Room" at bounding box center [162, 249] width 194 height 12
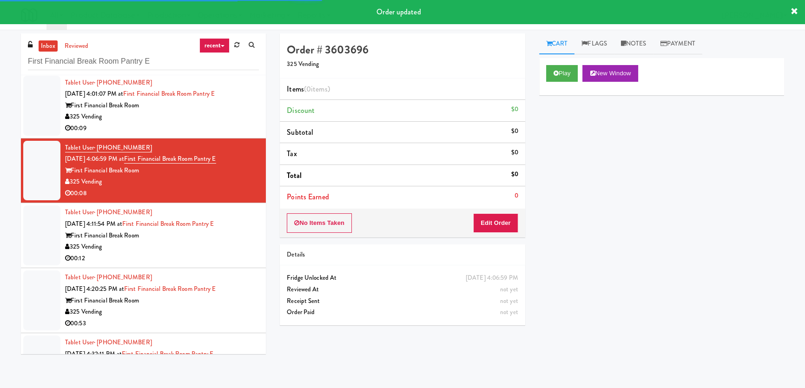
scroll to position [84, 0]
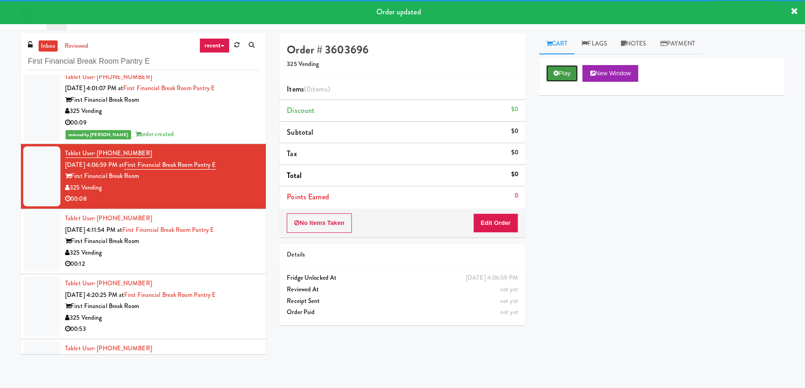
click at [565, 69] on button "Play" at bounding box center [562, 73] width 32 height 17
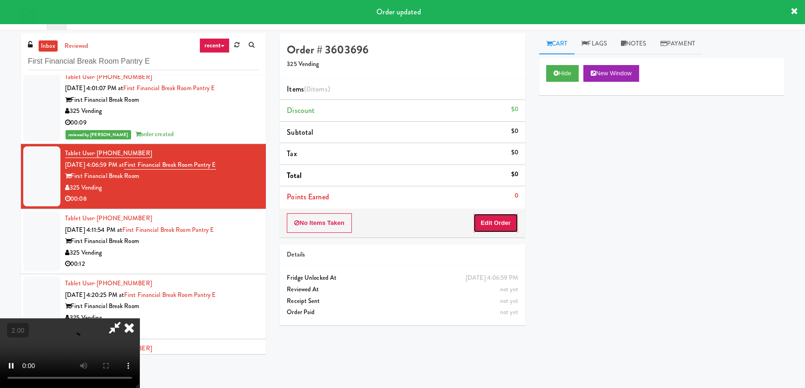
click at [507, 217] on button "Edit Order" at bounding box center [495, 223] width 45 height 20
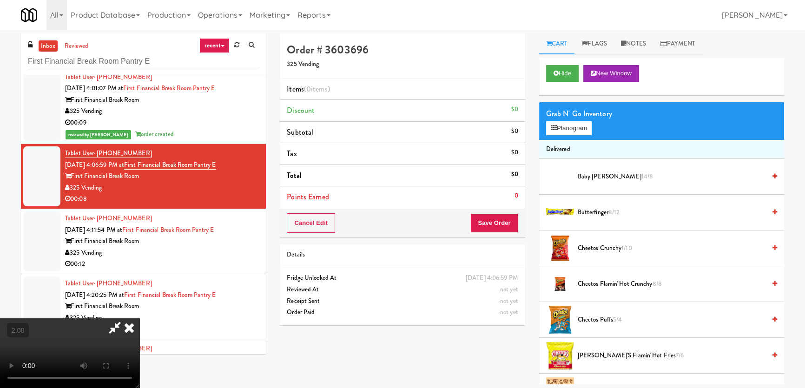
click at [139, 318] on video at bounding box center [69, 353] width 139 height 70
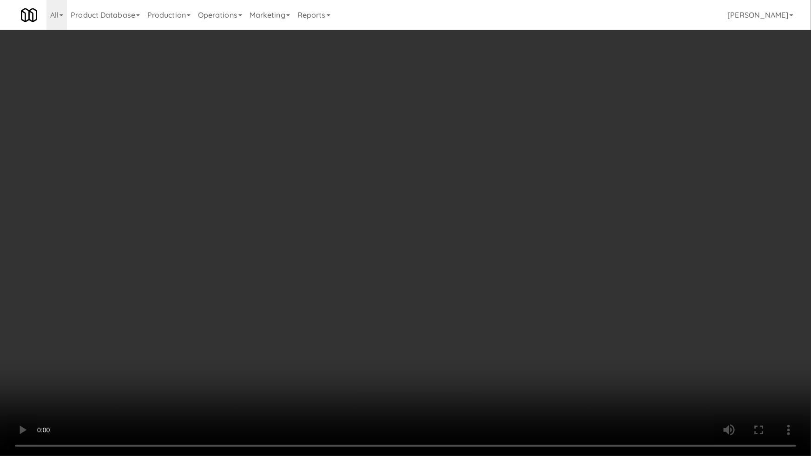
click at [389, 367] on video at bounding box center [405, 228] width 811 height 456
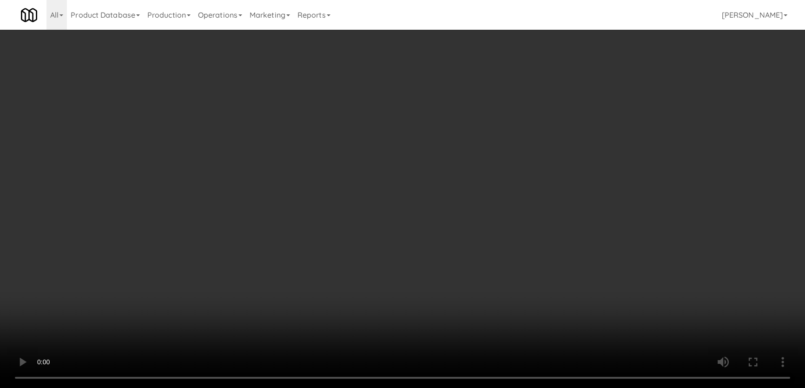
click at [564, 123] on button "Planogram" at bounding box center [569, 128] width 46 height 14
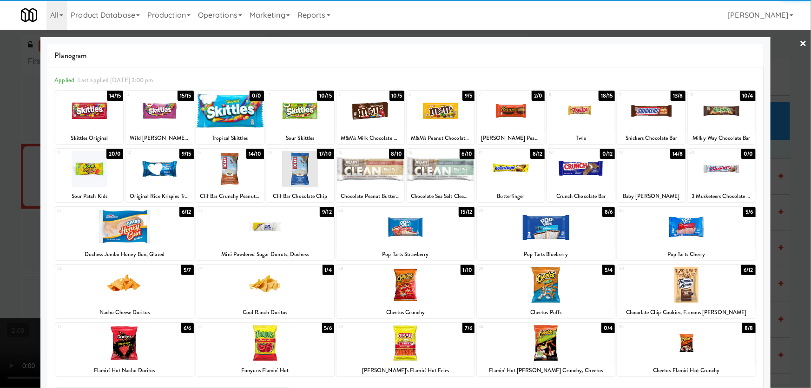
click at [498, 116] on div at bounding box center [511, 111] width 68 height 36
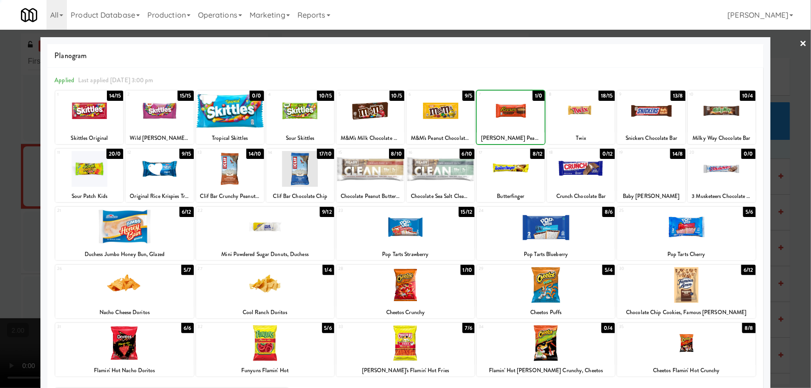
click at [0, 132] on div at bounding box center [405, 194] width 811 height 388
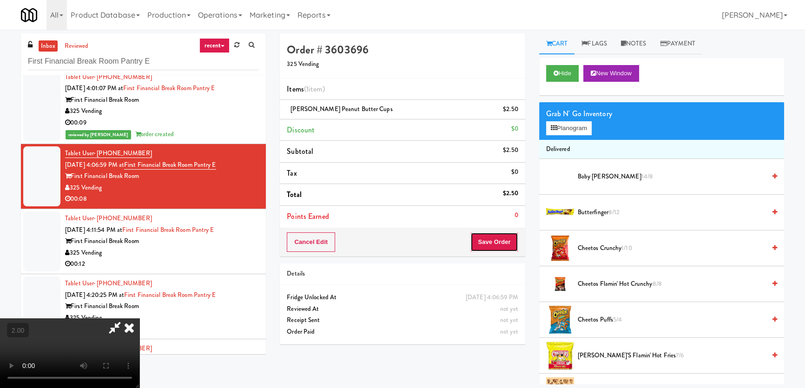
click at [509, 246] on button "Save Order" at bounding box center [493, 242] width 47 height 20
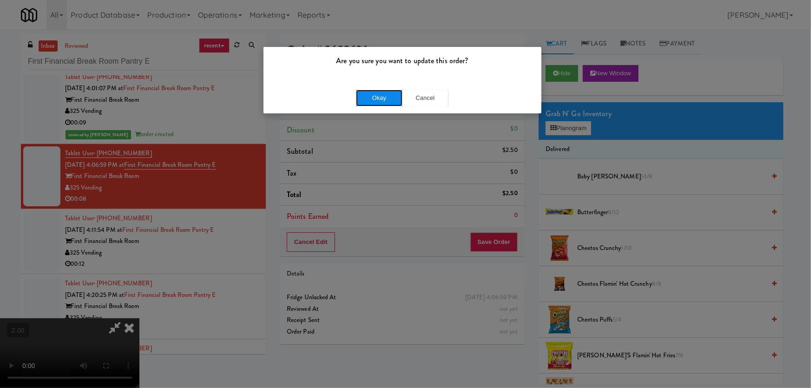
click at [375, 91] on button "Okay" at bounding box center [379, 98] width 46 height 17
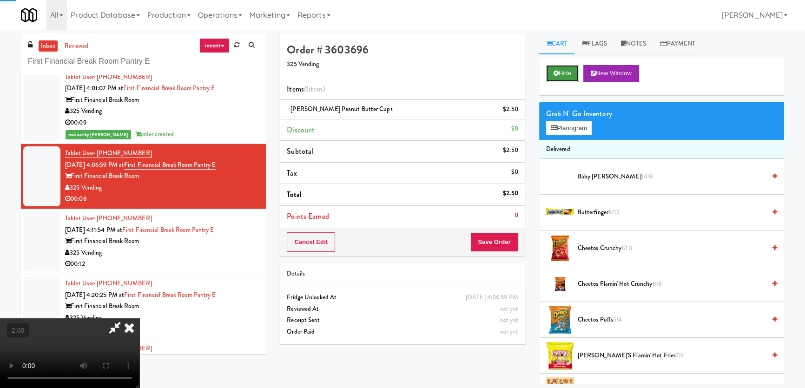
click at [562, 71] on button "Hide" at bounding box center [562, 73] width 33 height 17
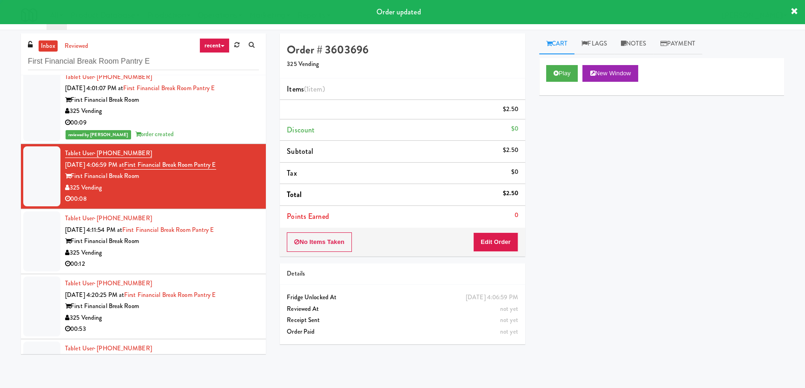
click at [213, 260] on div "00:12" at bounding box center [162, 264] width 194 height 12
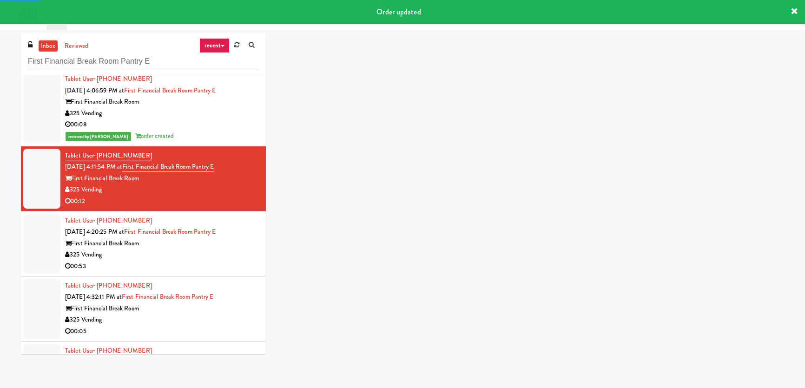
scroll to position [169, 0]
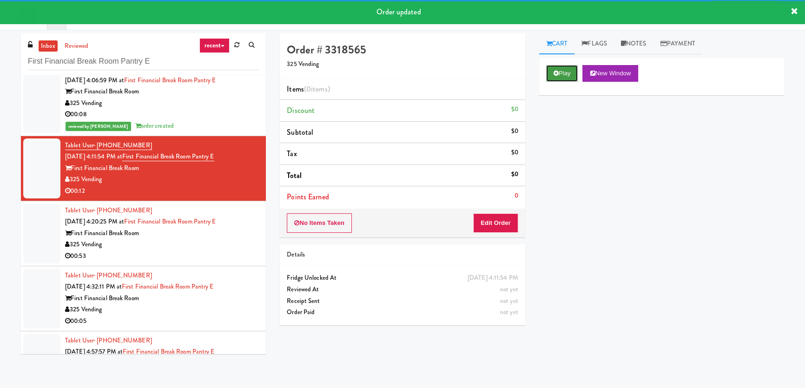
click at [571, 74] on button "Play" at bounding box center [562, 73] width 32 height 17
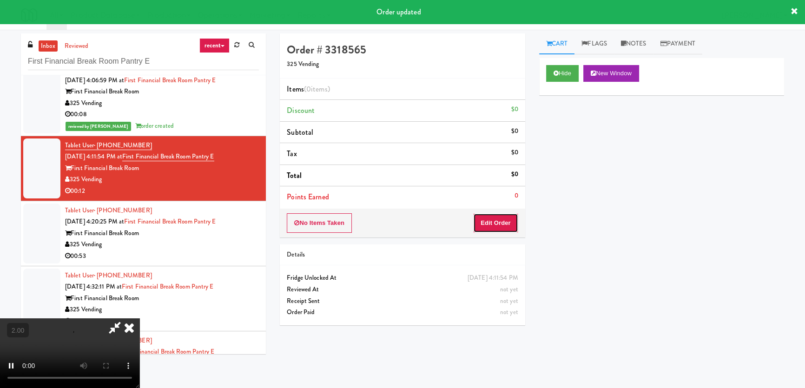
click at [493, 218] on button "Edit Order" at bounding box center [495, 223] width 45 height 20
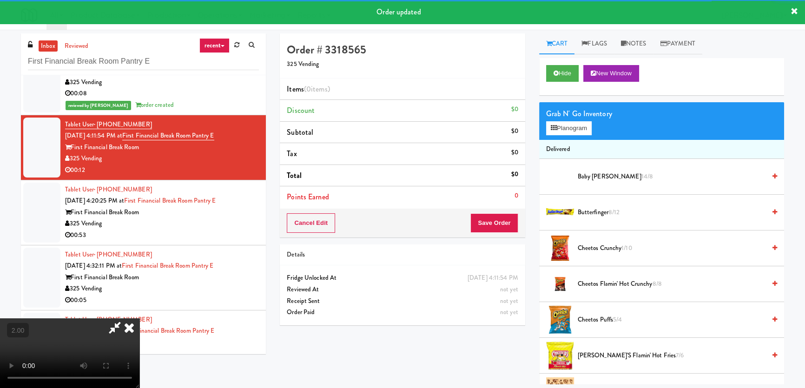
scroll to position [210, 0]
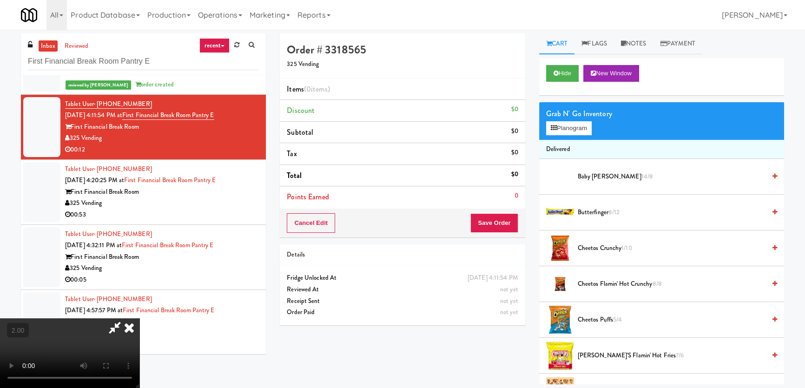
click at [139, 318] on video at bounding box center [69, 353] width 139 height 70
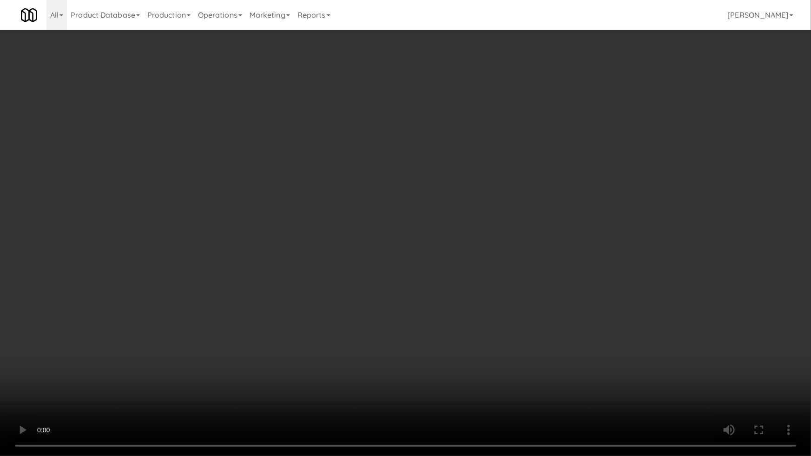
click at [419, 358] on video at bounding box center [405, 228] width 811 height 456
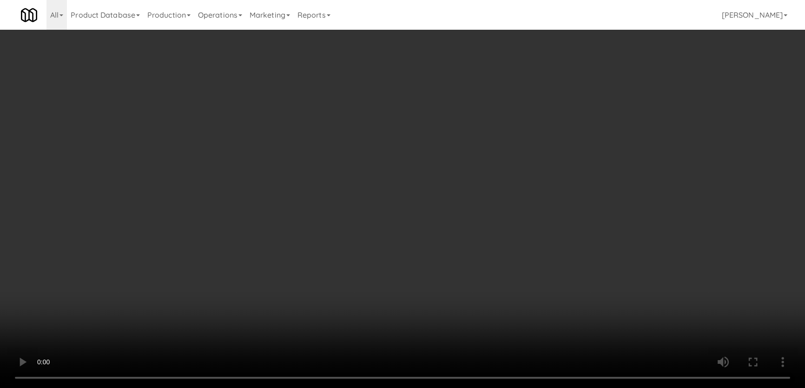
click at [564, 125] on button "Planogram" at bounding box center [569, 128] width 46 height 14
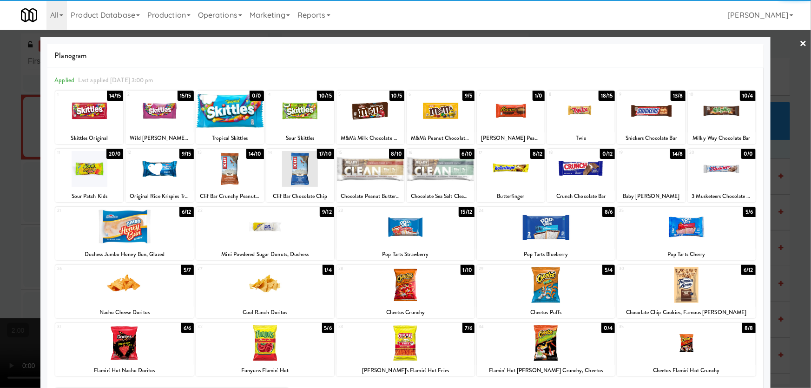
click at [714, 115] on div at bounding box center [722, 111] width 68 height 36
click at [514, 120] on div at bounding box center [511, 111] width 68 height 36
click at [0, 200] on div at bounding box center [405, 194] width 811 height 388
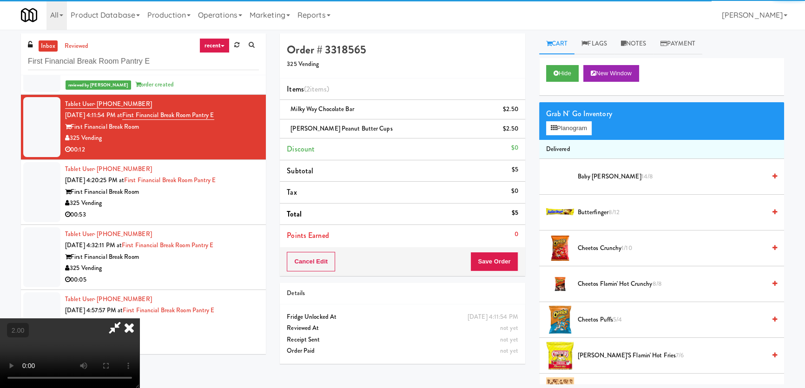
click at [100, 318] on video at bounding box center [69, 353] width 139 height 70
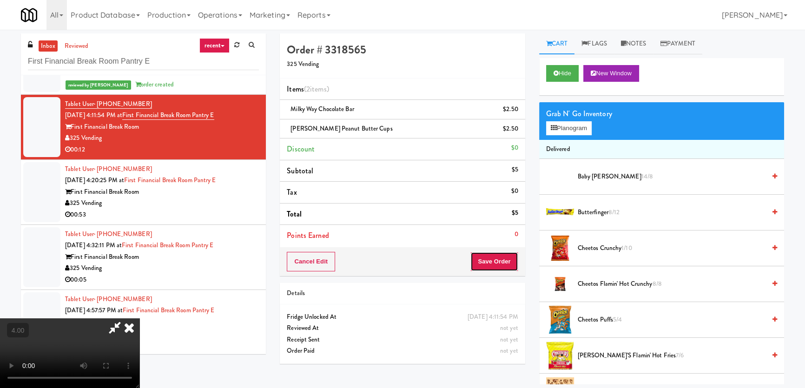
click at [500, 262] on button "Save Order" at bounding box center [493, 262] width 47 height 20
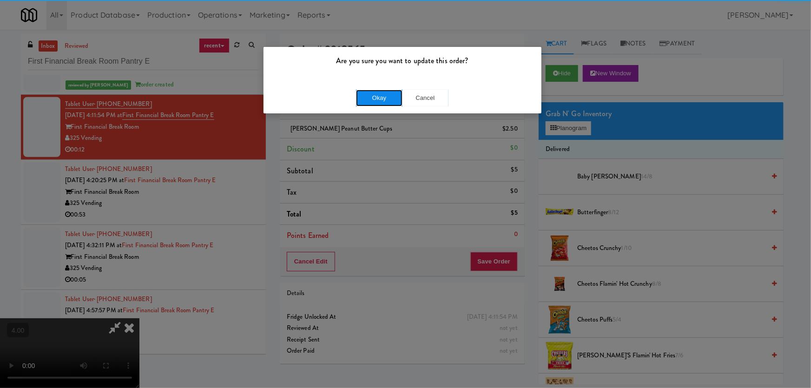
click at [379, 95] on button "Okay" at bounding box center [379, 98] width 46 height 17
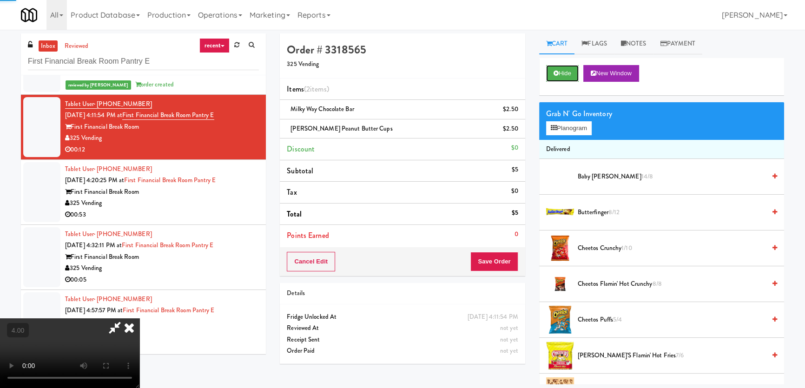
drag, startPoint x: 569, startPoint y: 70, endPoint x: 501, endPoint y: 90, distance: 70.7
click at [565, 70] on button "Hide" at bounding box center [562, 73] width 33 height 17
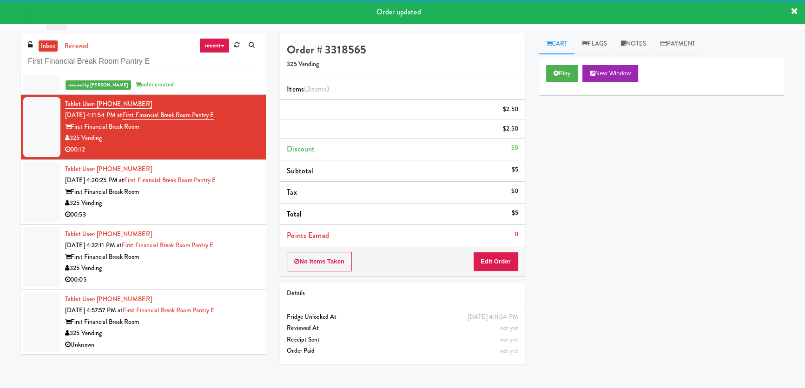
click at [191, 206] on div "325 Vending" at bounding box center [162, 203] width 194 height 12
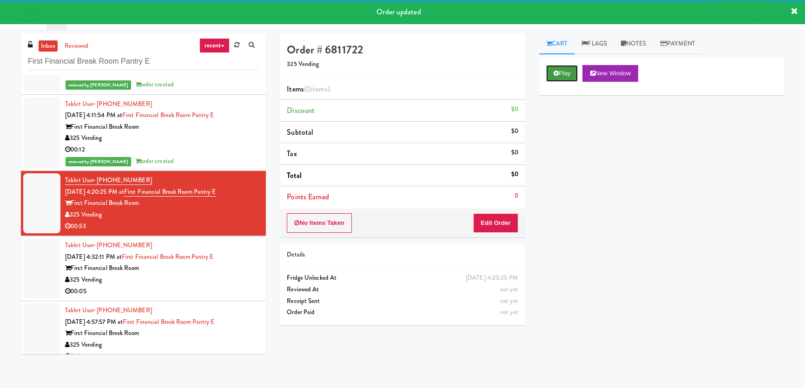
click at [559, 78] on button "Play" at bounding box center [562, 73] width 32 height 17
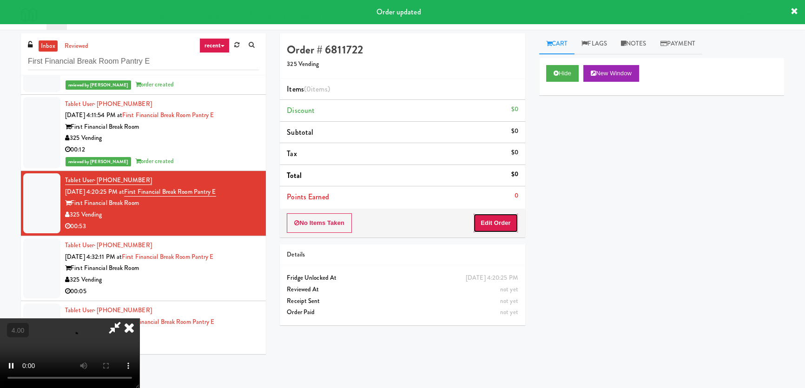
click at [502, 218] on button "Edit Order" at bounding box center [495, 223] width 45 height 20
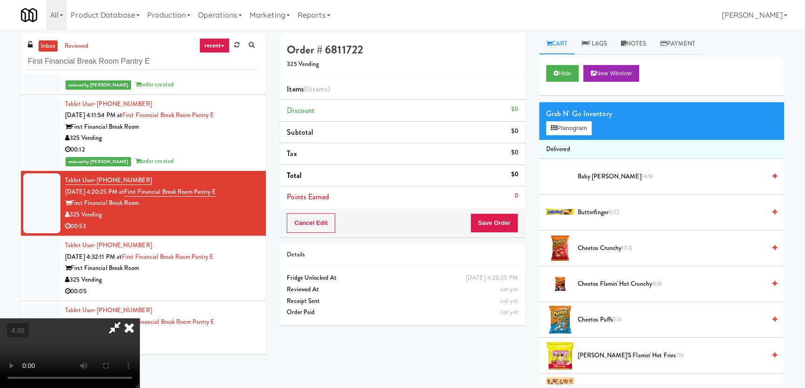
click at [139, 318] on video at bounding box center [69, 353] width 139 height 70
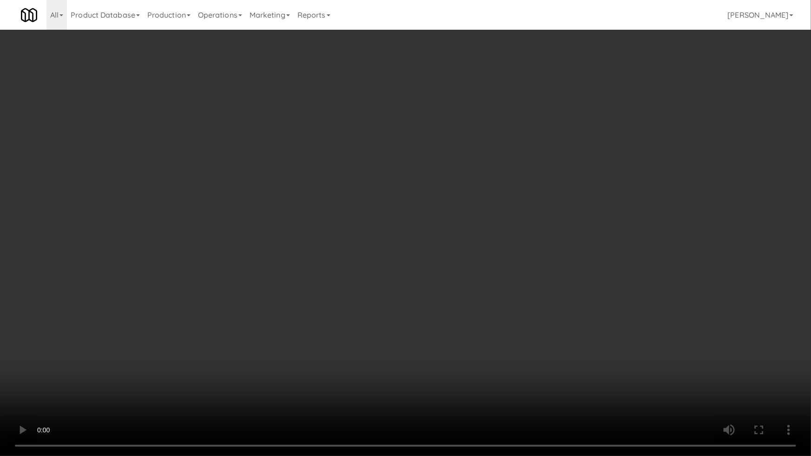
click at [318, 305] on video at bounding box center [405, 228] width 811 height 456
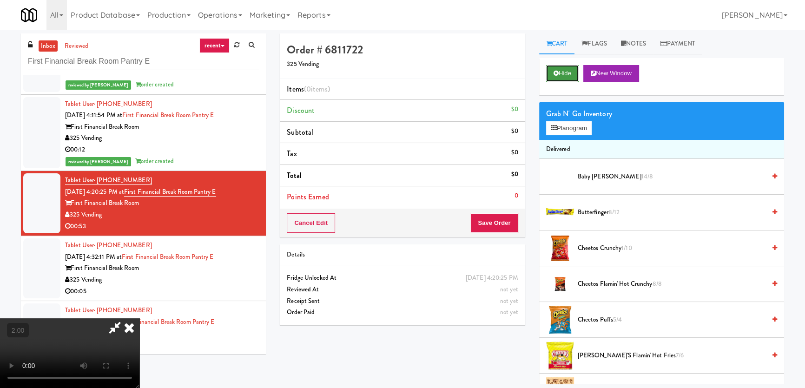
click at [578, 74] on button "Hide" at bounding box center [562, 73] width 33 height 17
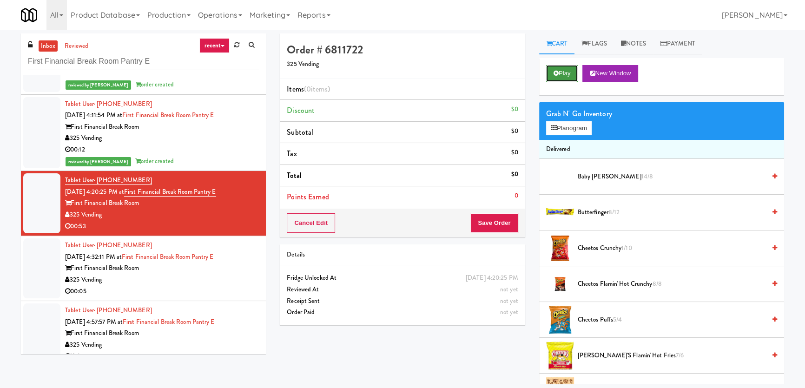
click at [573, 72] on button "Play" at bounding box center [562, 73] width 32 height 17
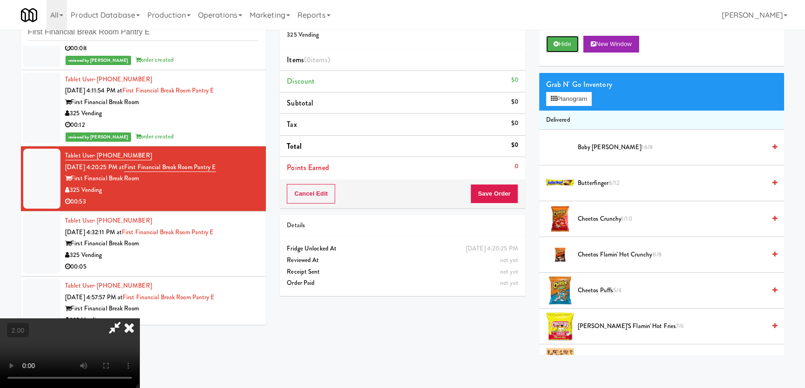
scroll to position [222, 0]
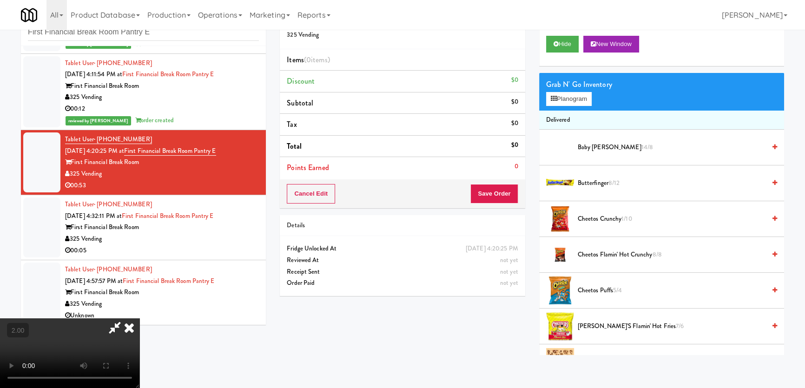
click at [122, 318] on video at bounding box center [69, 353] width 139 height 70
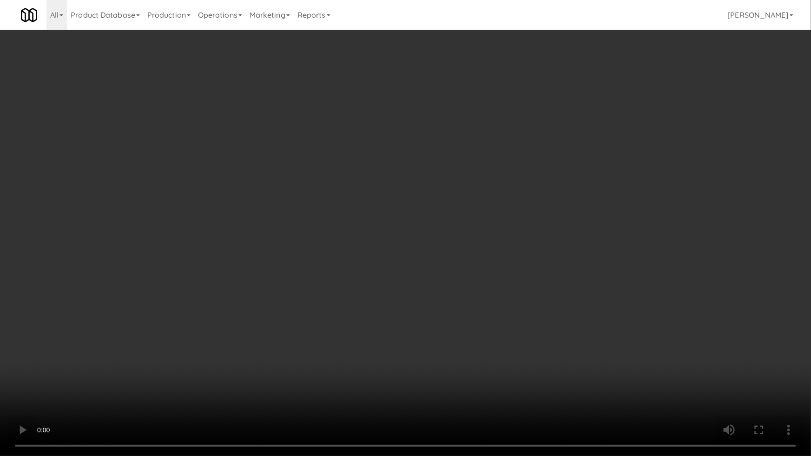
click at [460, 304] on video at bounding box center [405, 228] width 811 height 456
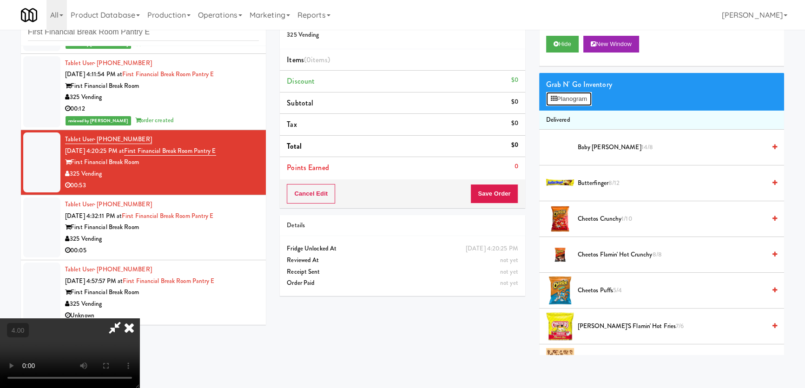
click at [572, 101] on button "Planogram" at bounding box center [569, 99] width 46 height 14
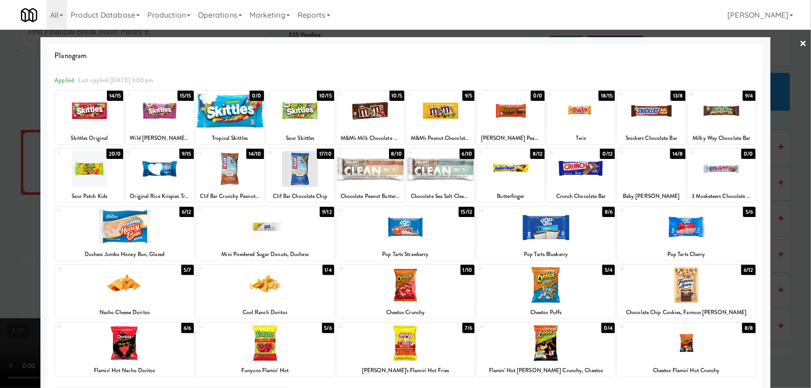
click at [442, 170] on div at bounding box center [441, 169] width 68 height 36
click at [421, 111] on div at bounding box center [441, 111] width 68 height 36
drag, startPoint x: 0, startPoint y: 155, endPoint x: 114, endPoint y: 216, distance: 129.1
click at [0, 155] on div at bounding box center [405, 194] width 811 height 388
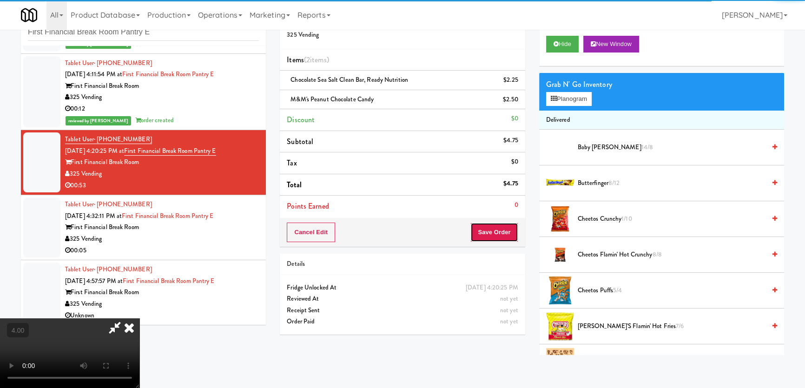
click at [506, 230] on button "Save Order" at bounding box center [493, 233] width 47 height 20
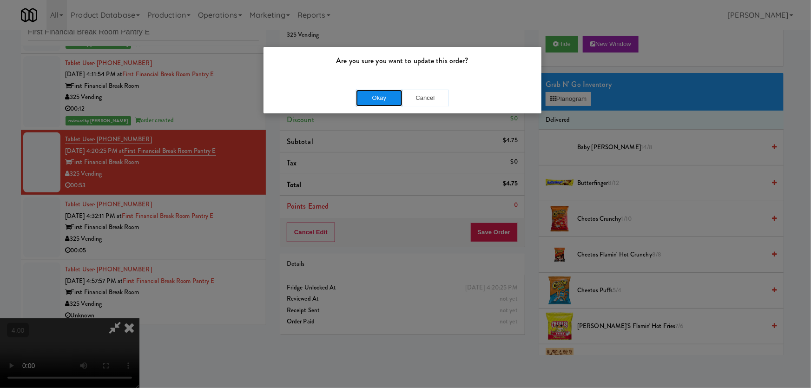
click at [378, 99] on button "Okay" at bounding box center [379, 98] width 46 height 17
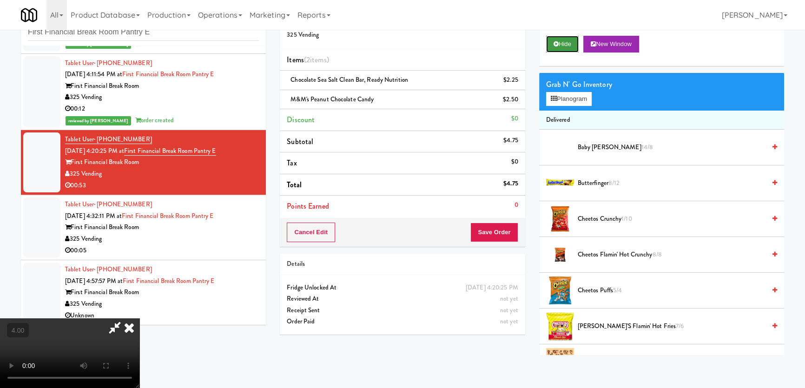
click at [567, 43] on button "Hide" at bounding box center [562, 44] width 33 height 17
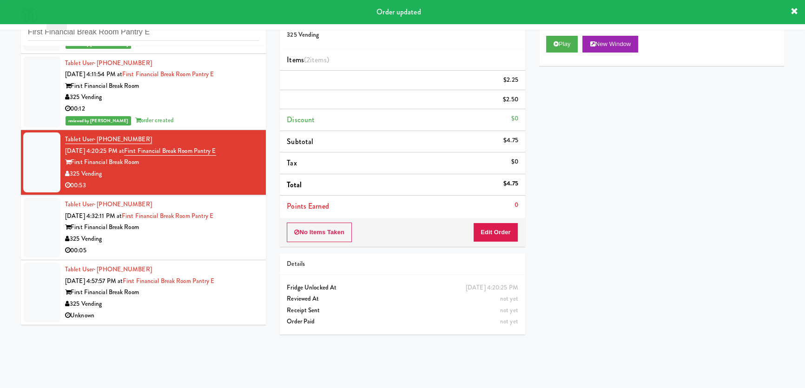
click at [233, 251] on div "00:05" at bounding box center [162, 251] width 194 height 12
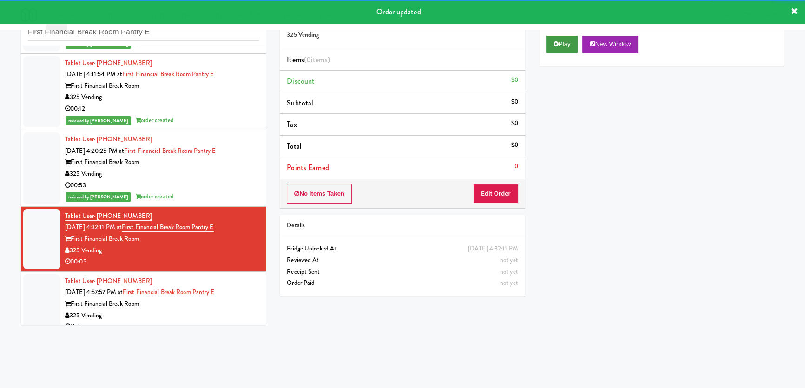
drag, startPoint x: 567, startPoint y: 33, endPoint x: 565, endPoint y: 40, distance: 7.7
click at [568, 33] on div "Play New Window" at bounding box center [661, 47] width 245 height 37
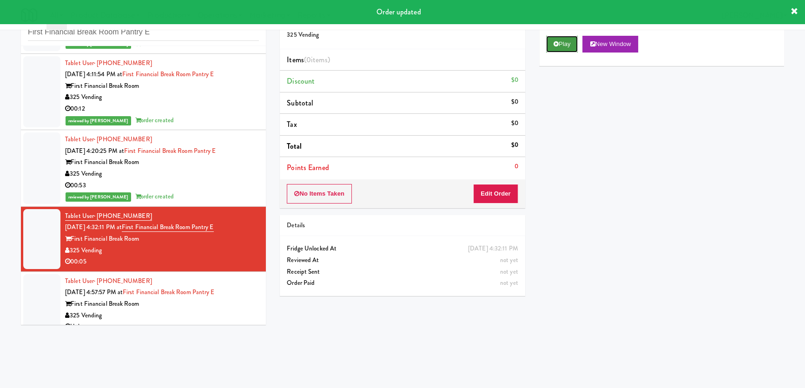
click at [560, 39] on button "Play" at bounding box center [562, 44] width 32 height 17
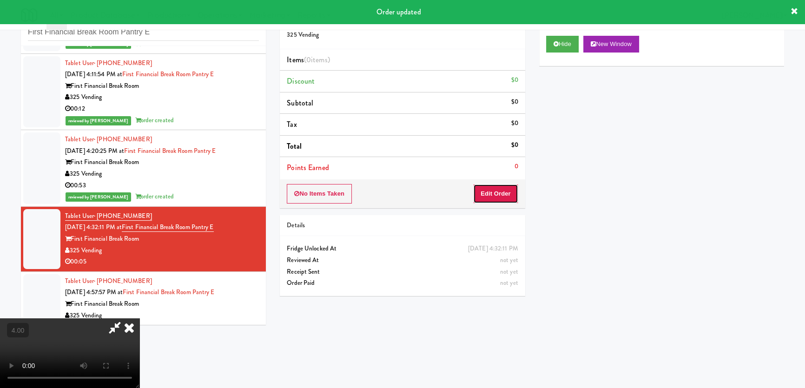
click at [497, 191] on button "Edit Order" at bounding box center [495, 194] width 45 height 20
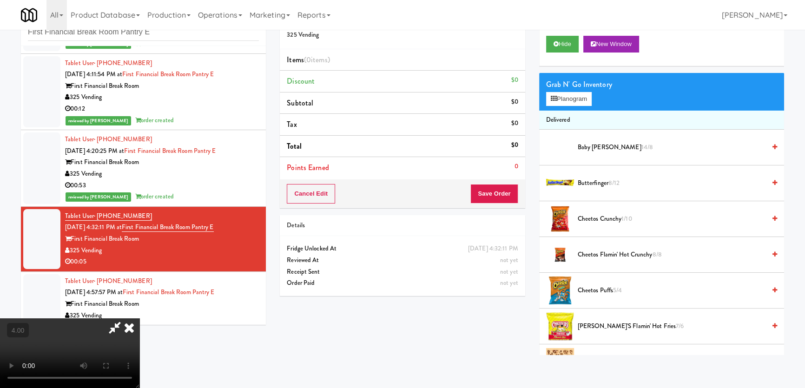
click at [139, 318] on video at bounding box center [69, 353] width 139 height 70
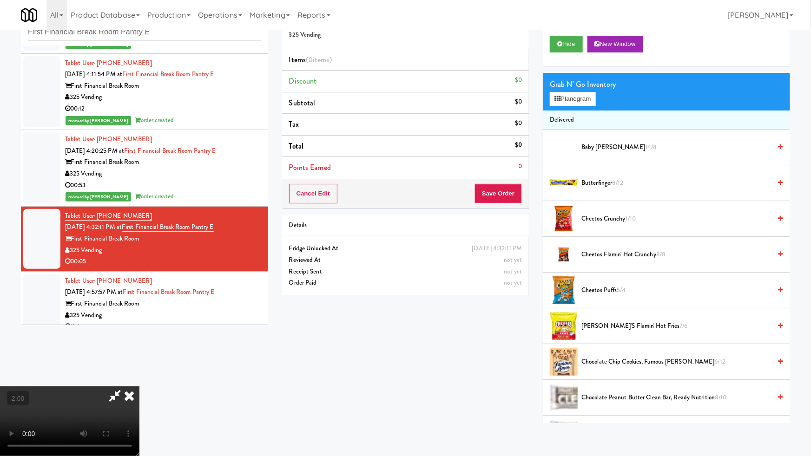
click at [139, 387] on video at bounding box center [69, 422] width 139 height 70
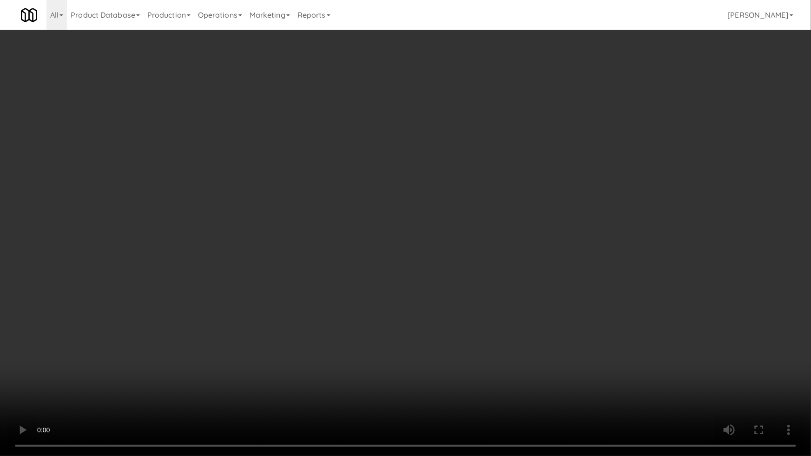
drag, startPoint x: 389, startPoint y: 288, endPoint x: 472, endPoint y: 156, distance: 156.0
click at [391, 287] on video at bounding box center [405, 228] width 811 height 456
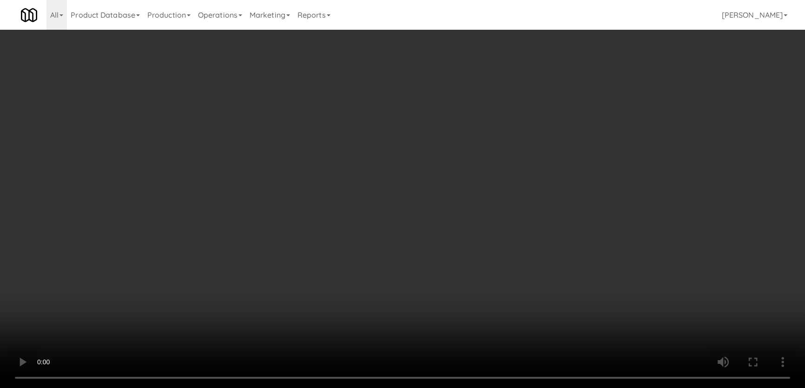
click at [549, 105] on div "Grab N' Go Inventory Planogram" at bounding box center [661, 92] width 245 height 38
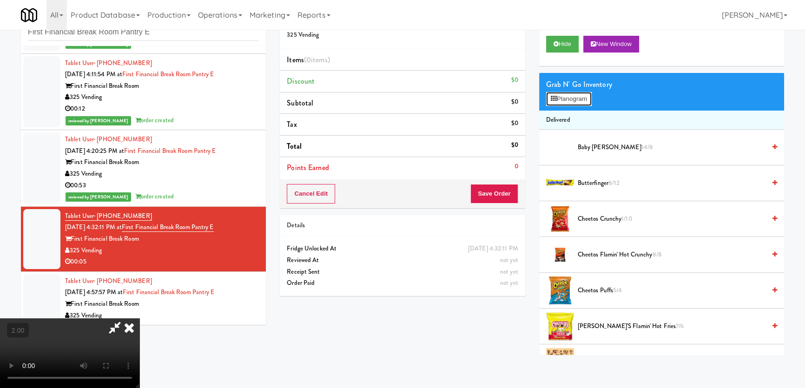
drag, startPoint x: 556, startPoint y: 99, endPoint x: 541, endPoint y: 108, distance: 17.3
click at [556, 99] on icon at bounding box center [554, 99] width 6 height 6
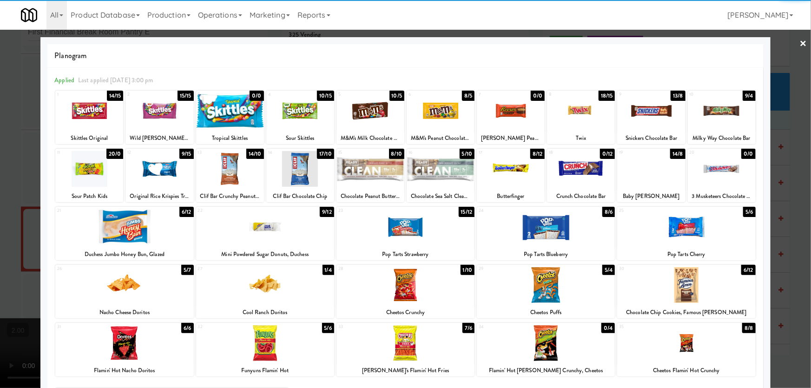
click at [620, 118] on div at bounding box center [651, 111] width 68 height 36
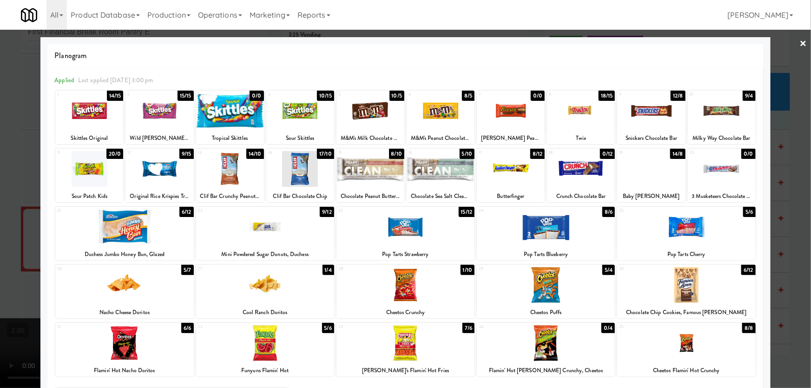
drag, startPoint x: 0, startPoint y: 182, endPoint x: 98, endPoint y: 202, distance: 100.1
click at [0, 182] on div at bounding box center [405, 194] width 811 height 388
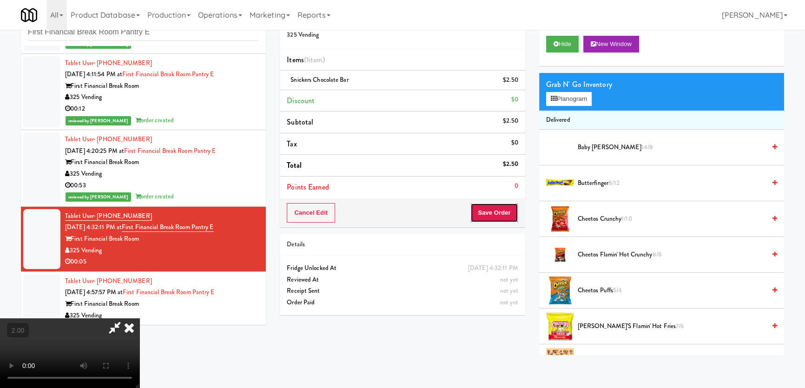
click at [496, 214] on button "Save Order" at bounding box center [493, 213] width 47 height 20
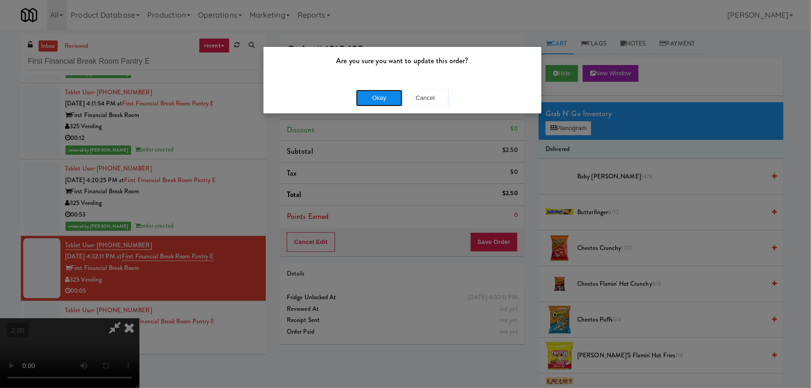
click at [390, 93] on button "Okay" at bounding box center [379, 98] width 46 height 17
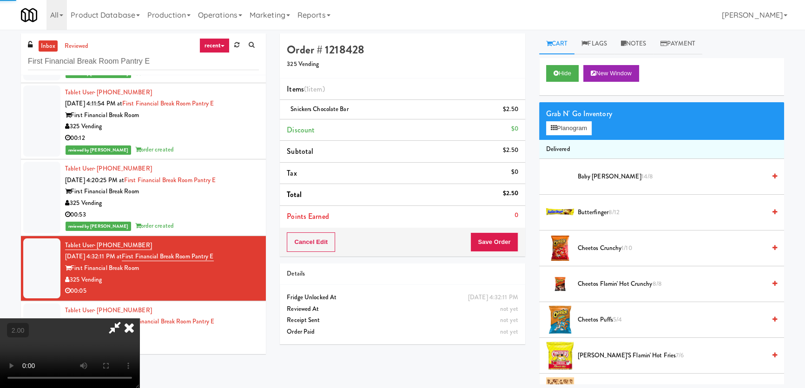
click at [547, 82] on div "Hide New Window" at bounding box center [661, 76] width 245 height 37
click at [546, 79] on button "Hide" at bounding box center [562, 73] width 33 height 17
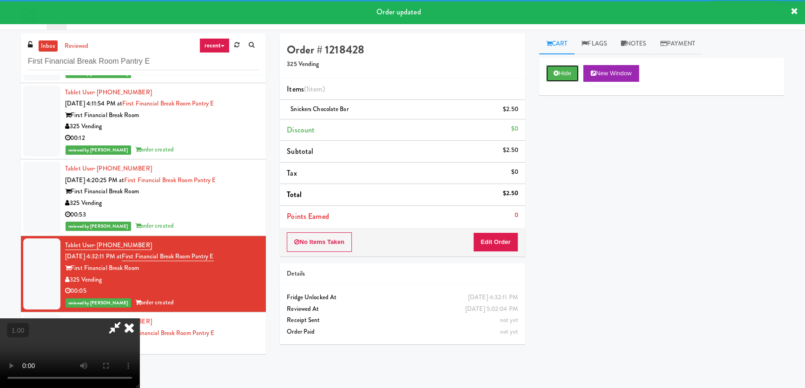
scroll to position [42, 0]
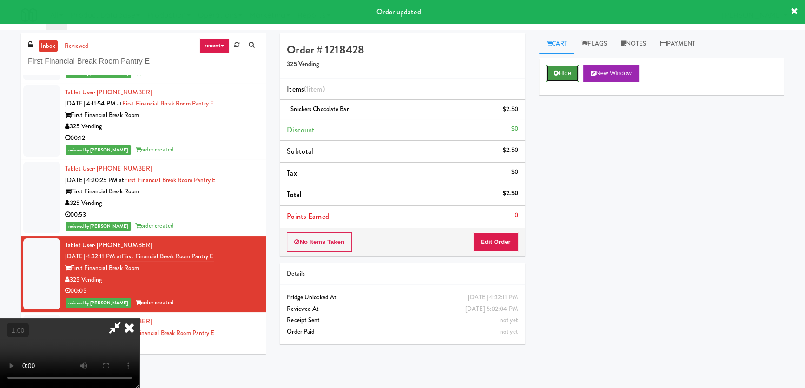
click at [552, 75] on button "Hide" at bounding box center [562, 73] width 33 height 17
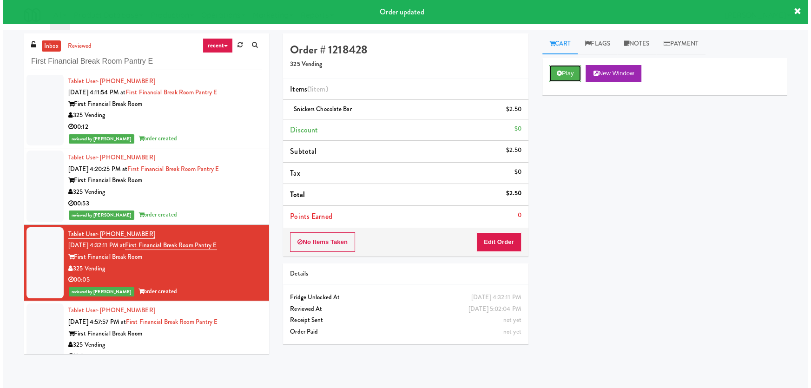
scroll to position [244, 0]
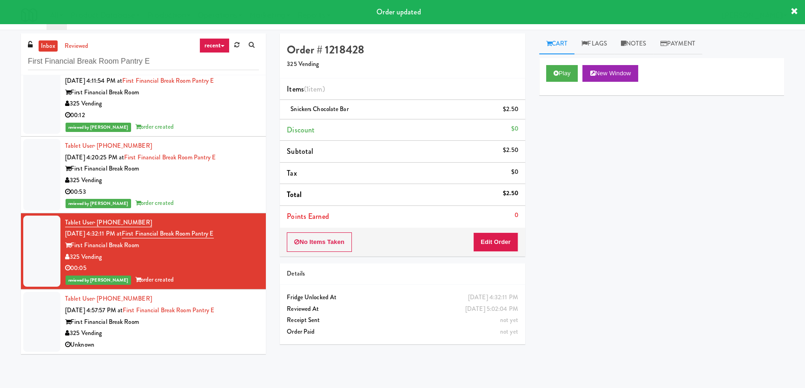
click at [210, 325] on div "First Financial Break Room" at bounding box center [162, 322] width 194 height 12
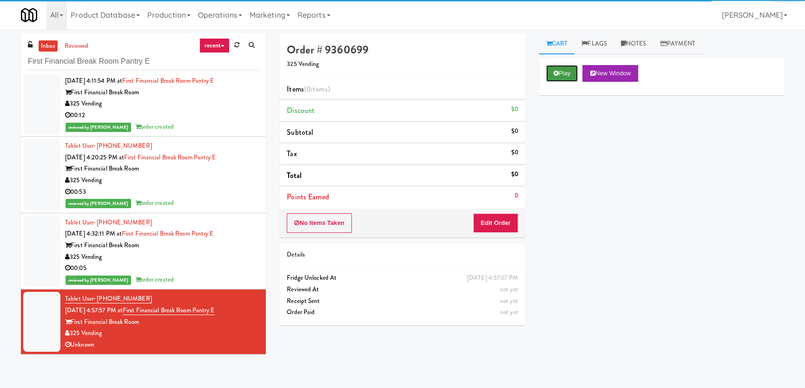
click at [567, 72] on button "Play" at bounding box center [562, 73] width 32 height 17
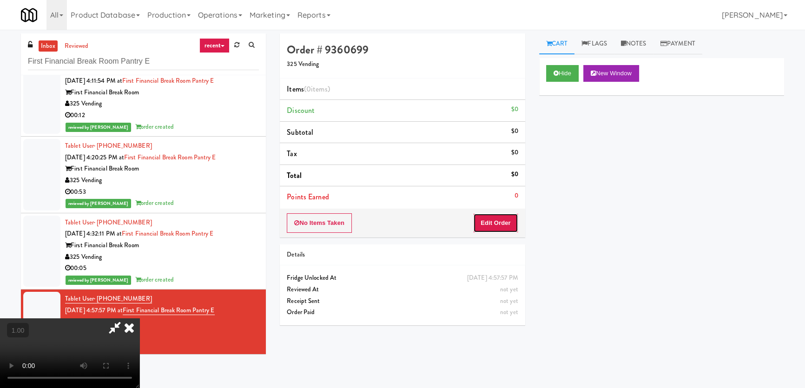
click at [489, 225] on button "Edit Order" at bounding box center [495, 223] width 45 height 20
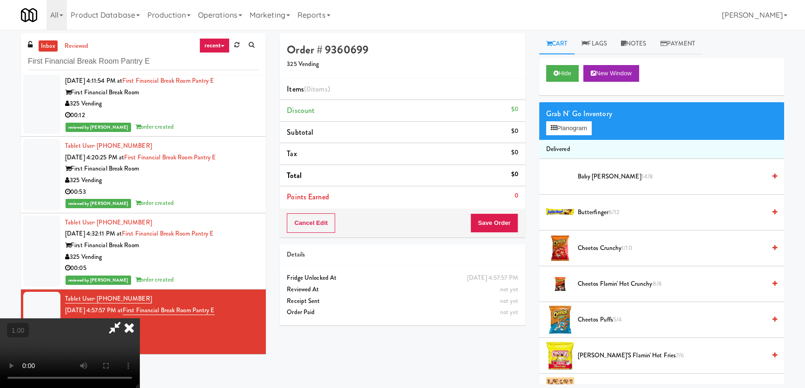
click at [139, 318] on video at bounding box center [69, 353] width 139 height 70
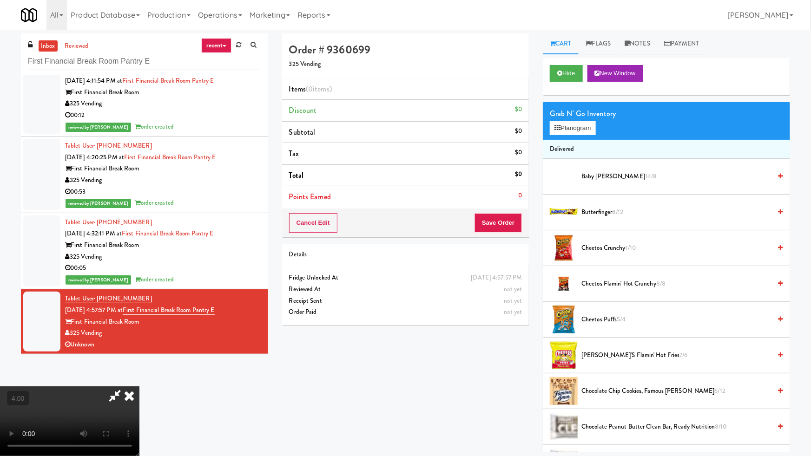
click at [139, 387] on video at bounding box center [69, 422] width 139 height 70
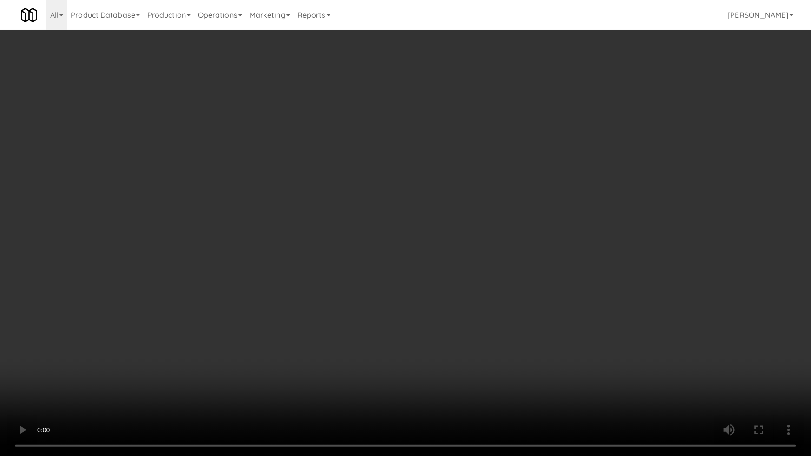
click at [478, 258] on video at bounding box center [405, 228] width 811 height 456
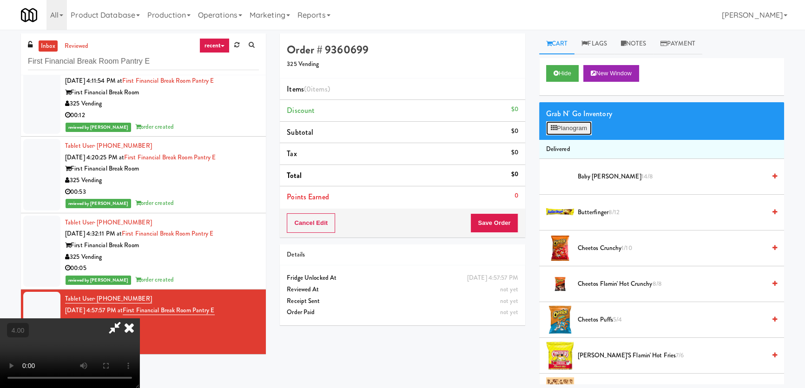
click at [585, 132] on button "Planogram" at bounding box center [569, 128] width 46 height 14
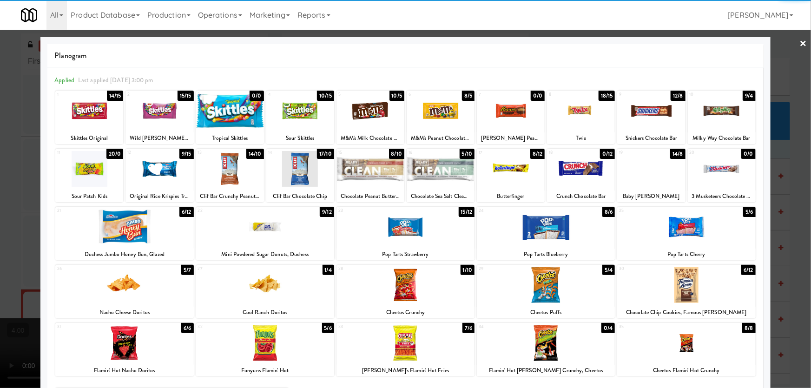
click at [374, 113] on div at bounding box center [370, 111] width 68 height 36
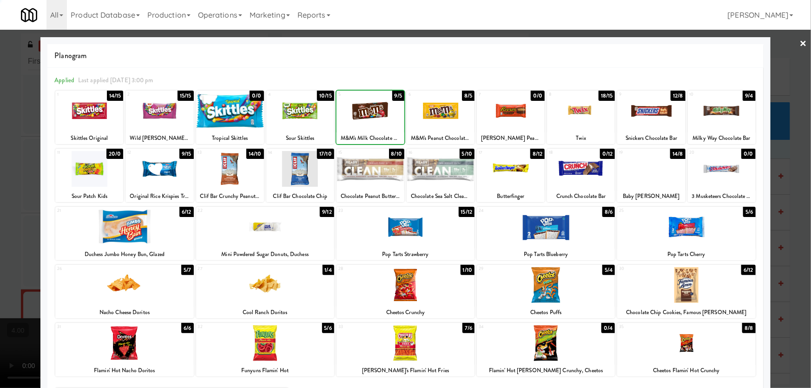
drag, startPoint x: 0, startPoint y: 163, endPoint x: 15, endPoint y: 167, distance: 15.9
click at [0, 164] on div at bounding box center [405, 194] width 811 height 388
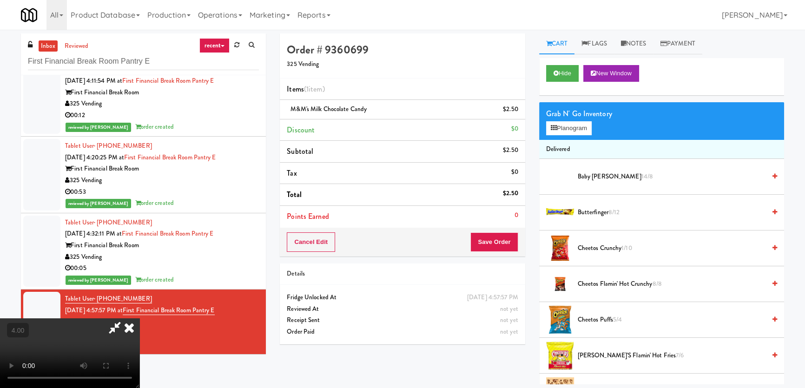
click at [139, 318] on video at bounding box center [69, 353] width 139 height 70
click at [139, 318] on icon at bounding box center [129, 327] width 20 height 19
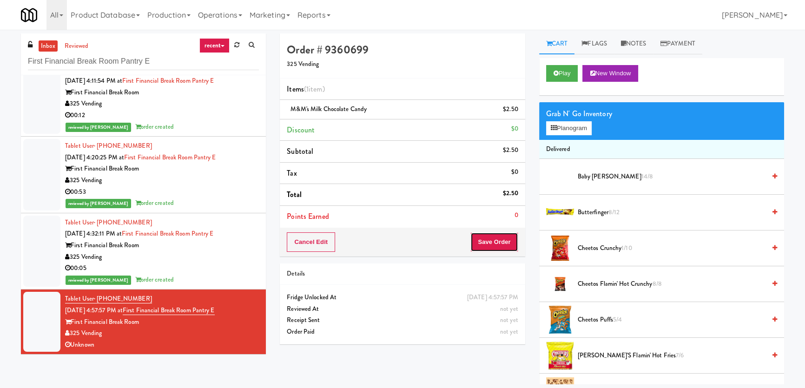
click at [494, 250] on button "Save Order" at bounding box center [493, 242] width 47 height 20
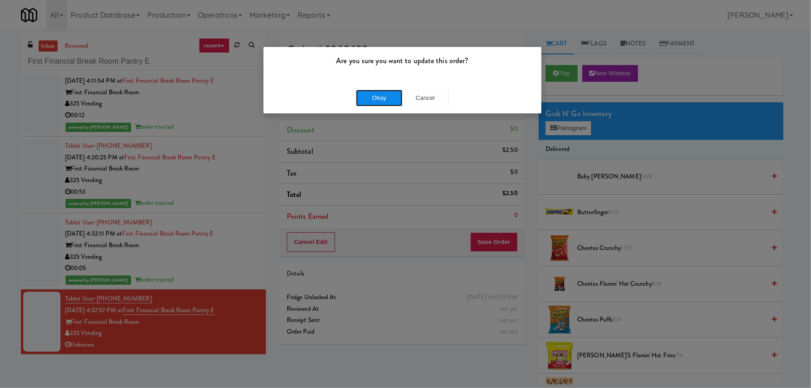
click at [381, 99] on button "Okay" at bounding box center [379, 98] width 46 height 17
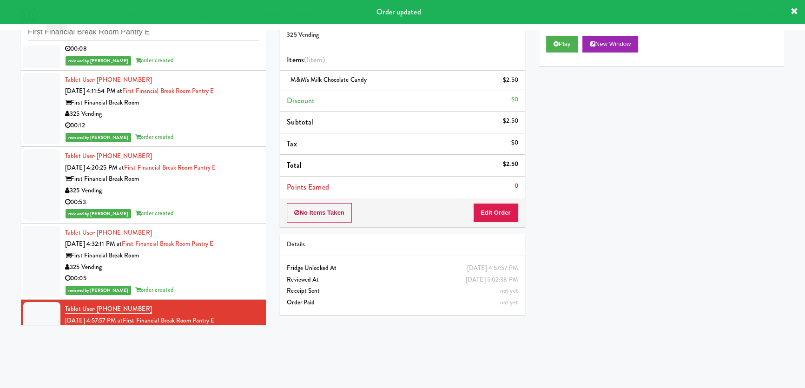
scroll to position [256, 0]
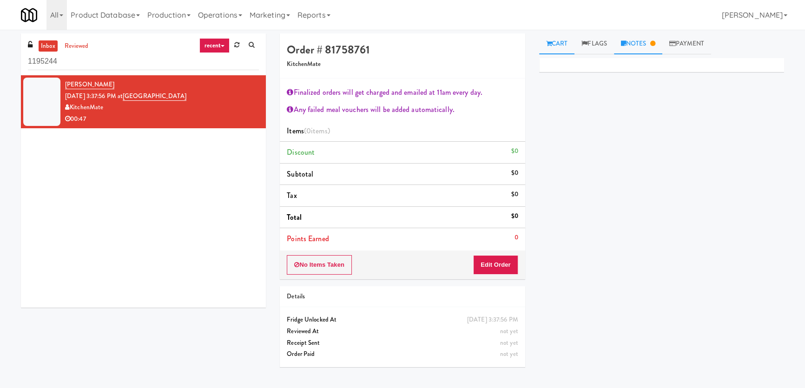
click at [655, 45] on icon at bounding box center [652, 43] width 5 height 6
